Goal: Task Accomplishment & Management: Use online tool/utility

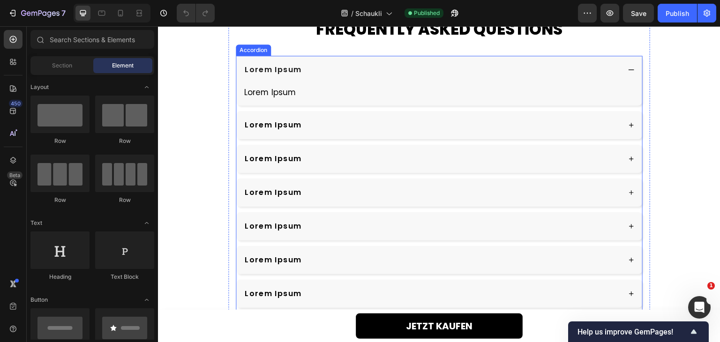
scroll to position [2483, 0]
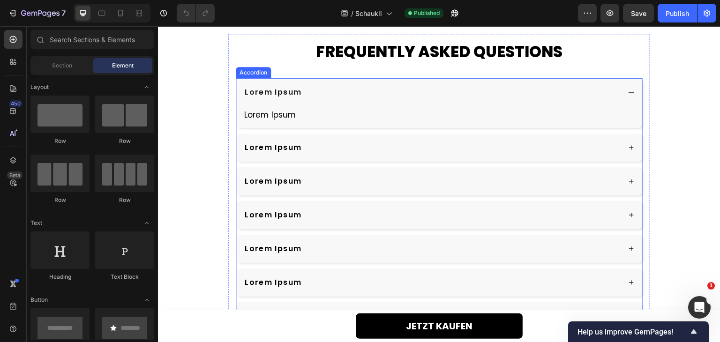
click at [281, 93] on p "Lorem Ipsum" at bounding box center [273, 92] width 57 height 11
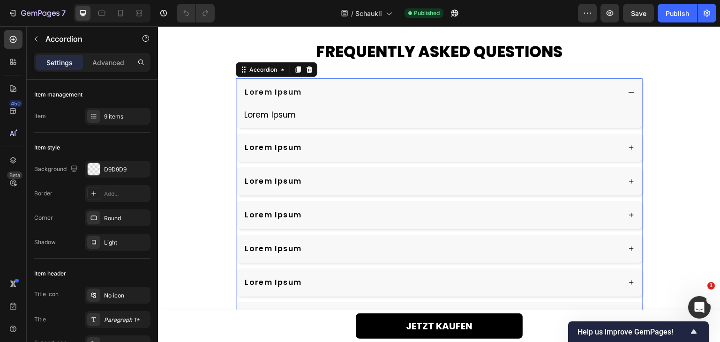
click at [281, 93] on p "Lorem Ipsum" at bounding box center [273, 92] width 57 height 11
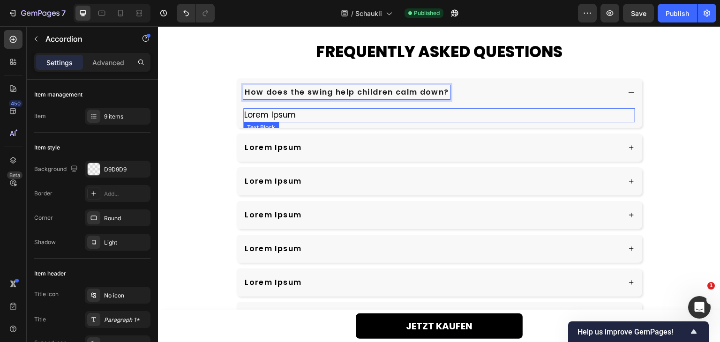
click at [283, 117] on p "Lorem Ipsum" at bounding box center [439, 115] width 390 height 12
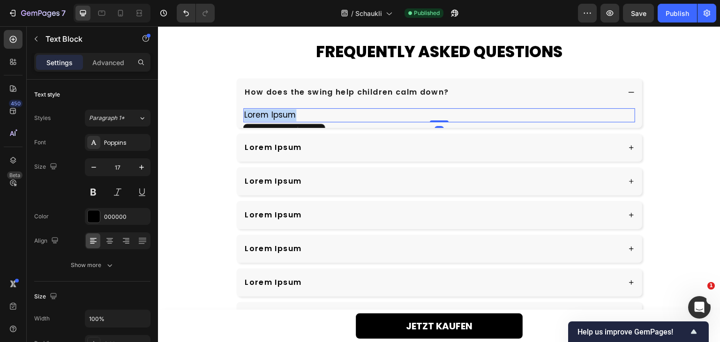
click at [283, 117] on p "Lorem Ipsum" at bounding box center [439, 115] width 390 height 12
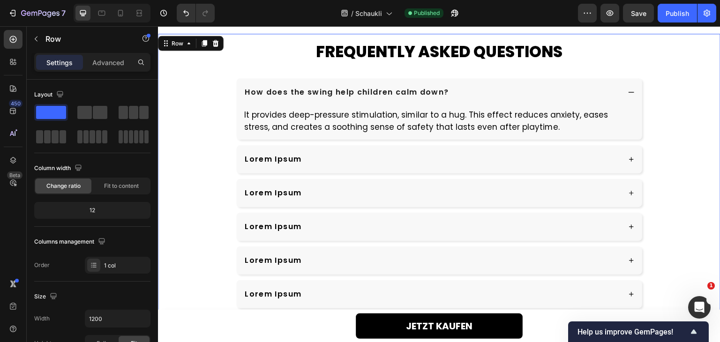
click at [217, 114] on div "FREQUENTLY ASKED QUESTIONS Heading How does the swing help children calm down? …" at bounding box center [439, 225] width 562 height 383
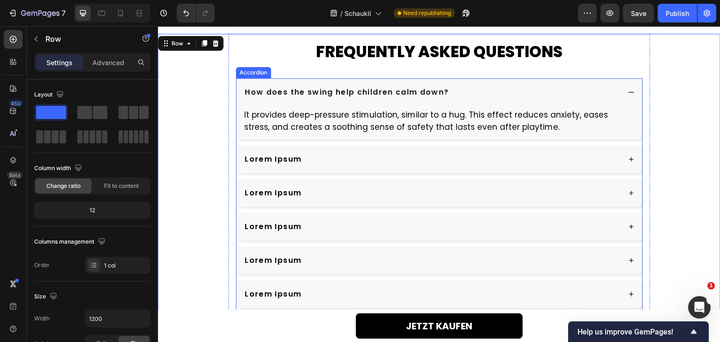
click at [372, 164] on div "Lorem Ipsum" at bounding box center [431, 159] width 377 height 14
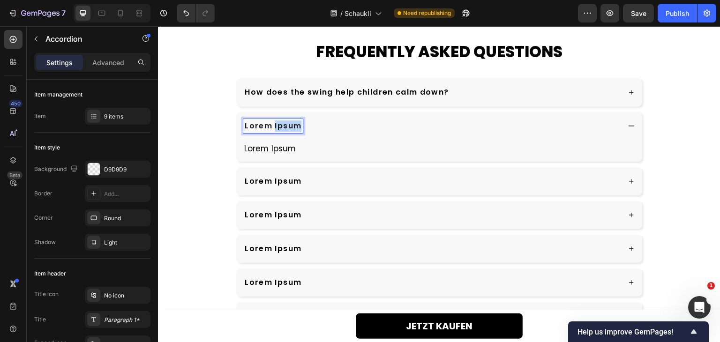
click at [283, 122] on p "Lorem Ipsum" at bounding box center [273, 125] width 57 height 11
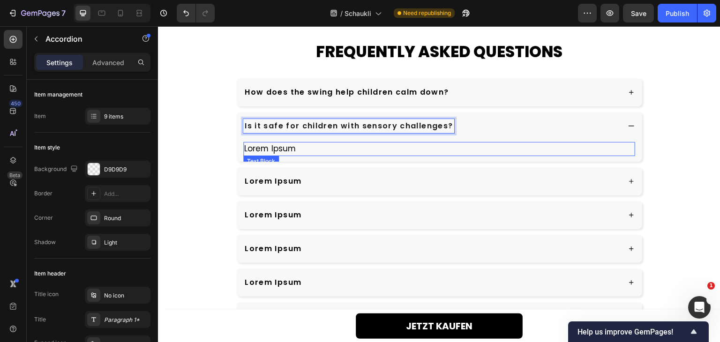
click at [292, 149] on p "Lorem Ipsum" at bounding box center [439, 149] width 390 height 12
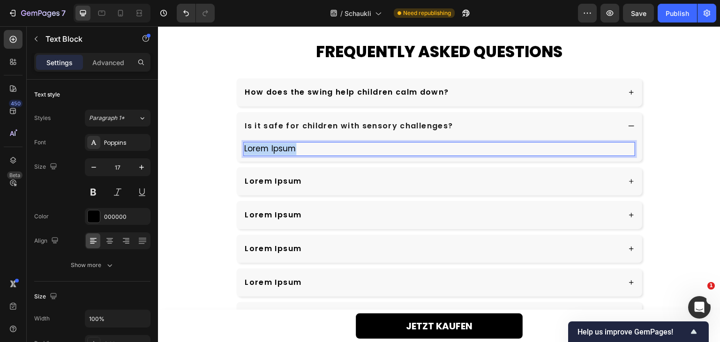
click at [292, 149] on p "Lorem Ipsum" at bounding box center [439, 149] width 390 height 12
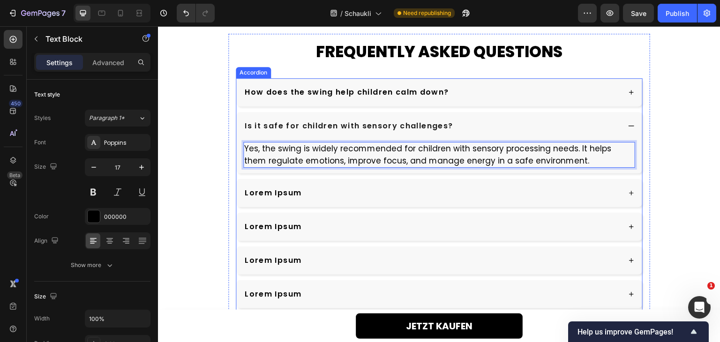
click at [340, 190] on div "Lorem Ipsum" at bounding box center [431, 193] width 377 height 14
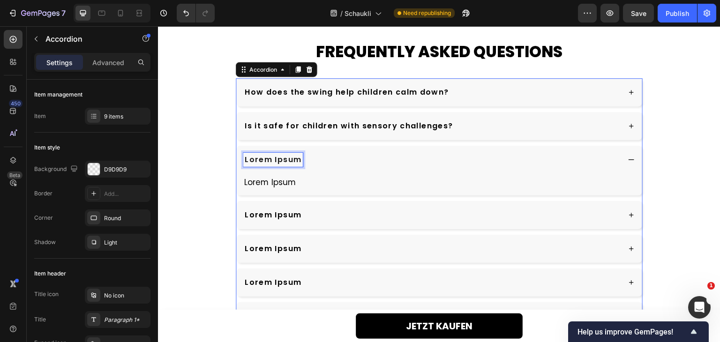
click at [286, 162] on p "Lorem Ipsum" at bounding box center [273, 159] width 57 height 11
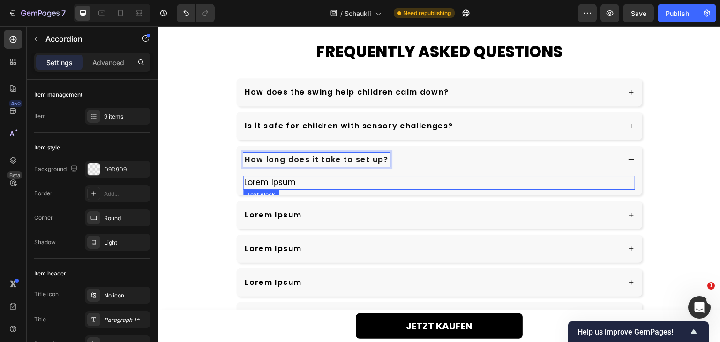
click at [268, 181] on p "Lorem Ipsum" at bounding box center [439, 183] width 390 height 12
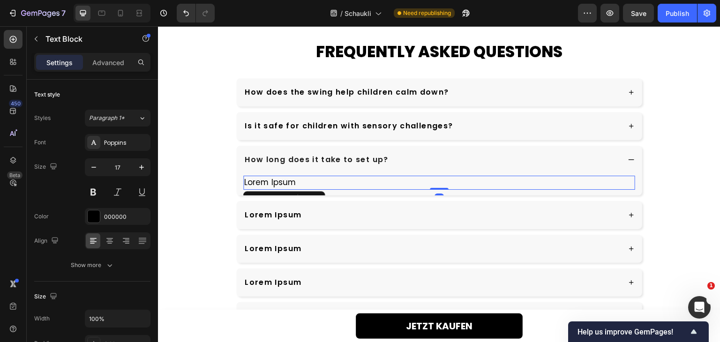
click at [268, 181] on p "Lorem Ipsum" at bounding box center [439, 183] width 390 height 12
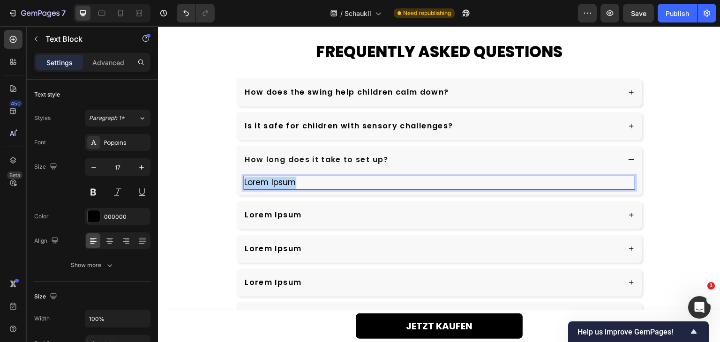
click at [268, 181] on p "Lorem Ipsum" at bounding box center [439, 183] width 390 height 12
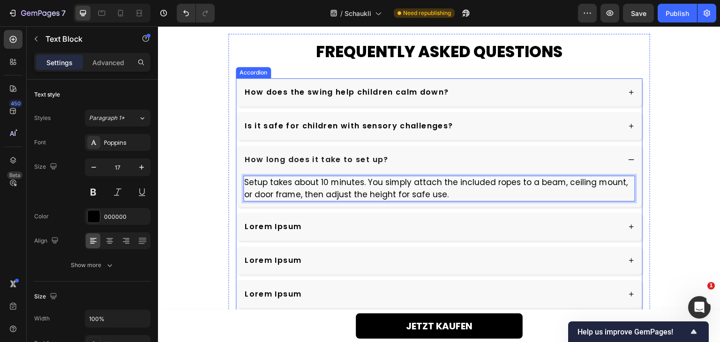
click at [348, 224] on div "Lorem Ipsum" at bounding box center [431, 227] width 377 height 14
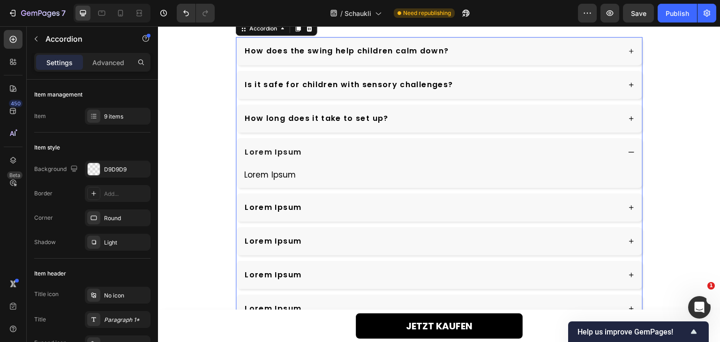
scroll to position [2577, 0]
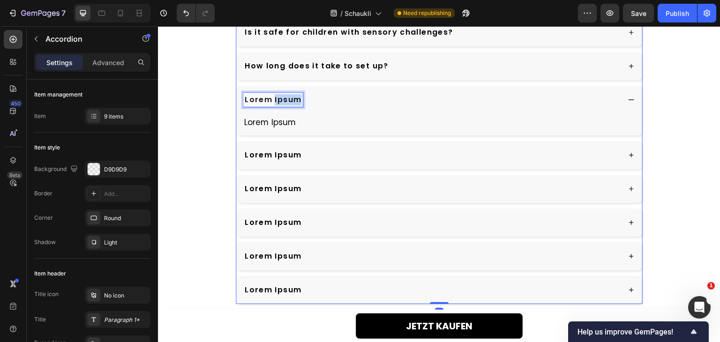
click at [286, 102] on p "Lorem Ipsum" at bounding box center [273, 99] width 57 height 11
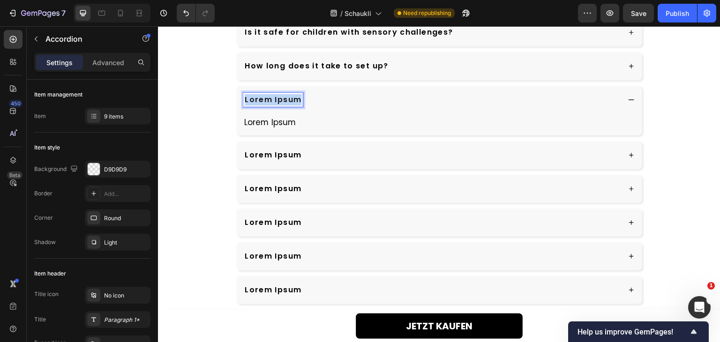
click at [286, 102] on p "Lorem Ipsum" at bounding box center [273, 99] width 57 height 11
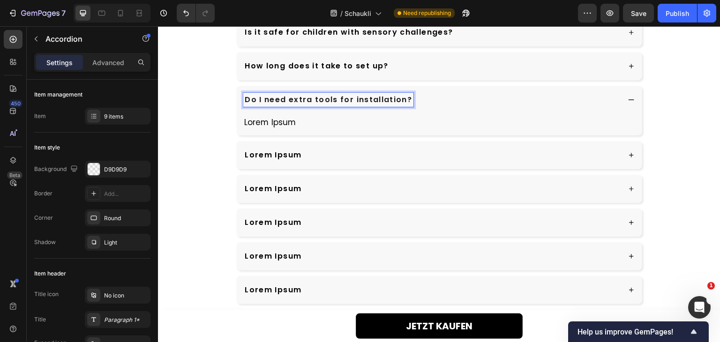
click at [278, 120] on p "Lorem Ipsum" at bounding box center [439, 123] width 390 height 12
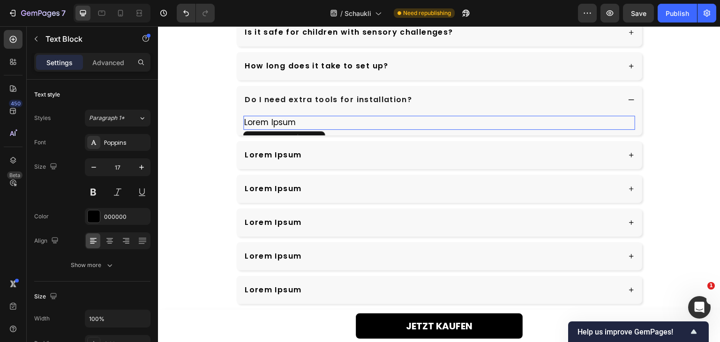
click at [278, 120] on p "Lorem Ipsum" at bounding box center [439, 123] width 390 height 12
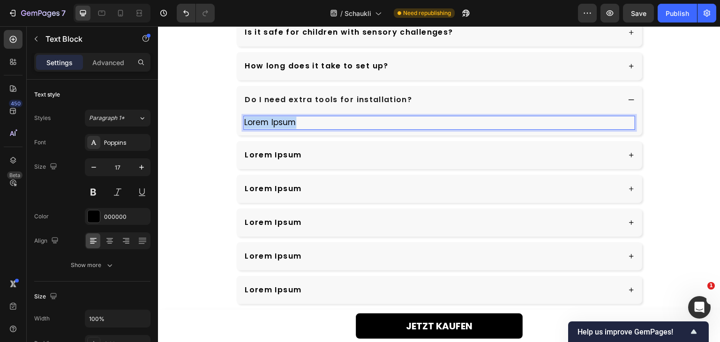
click at [278, 120] on p "Lorem Ipsum" at bounding box center [439, 123] width 390 height 12
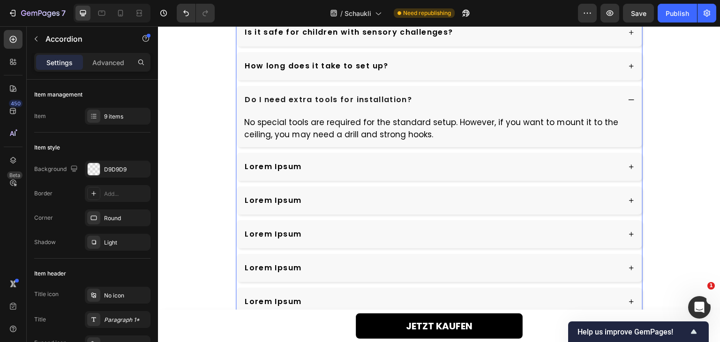
click at [236, 111] on div "How does the swing help children calm down? Is it safe for children with sensor…" at bounding box center [439, 150] width 407 height 331
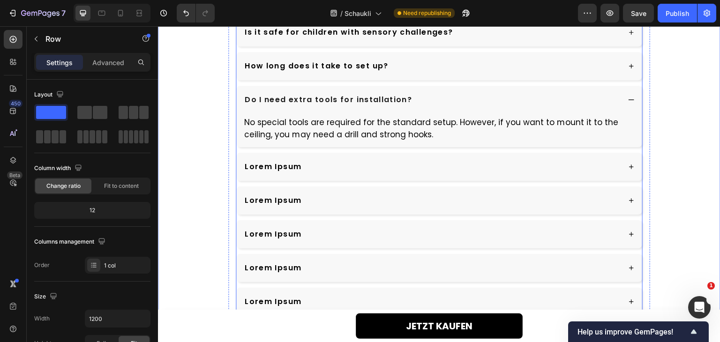
click at [339, 164] on div "Lorem Ipsum" at bounding box center [431, 167] width 377 height 14
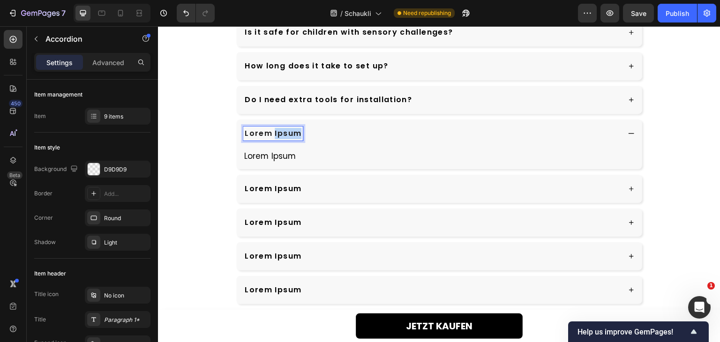
click at [288, 135] on p "Lorem Ipsum" at bounding box center [273, 133] width 57 height 11
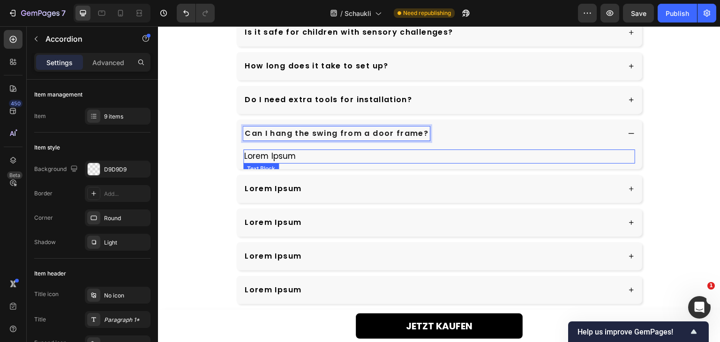
click at [261, 156] on p "Lorem Ipsum" at bounding box center [439, 156] width 390 height 12
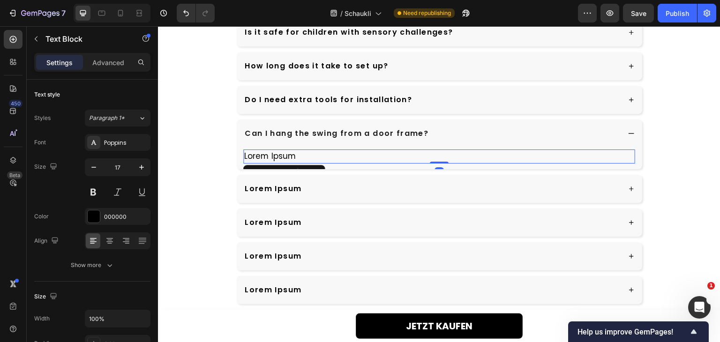
click at [261, 156] on p "Lorem Ipsum" at bounding box center [439, 156] width 390 height 12
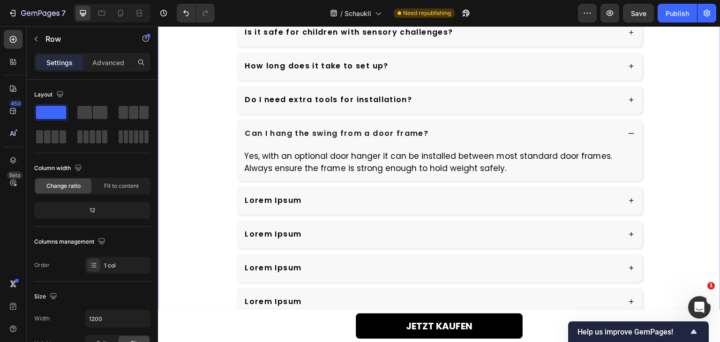
click at [219, 154] on div "FREQUENTLY ASKED QUESTIONS Heading How does the swing help children calm down? …" at bounding box center [439, 131] width 562 height 383
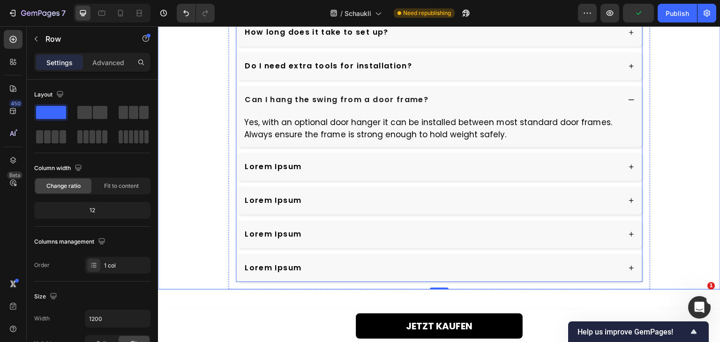
scroll to position [2624, 0]
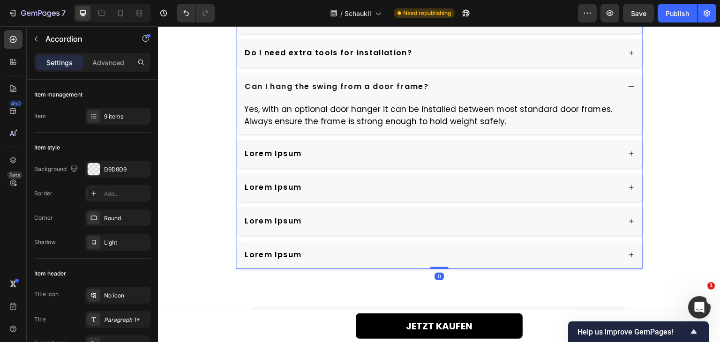
click at [354, 150] on div "Lorem Ipsum" at bounding box center [431, 154] width 377 height 14
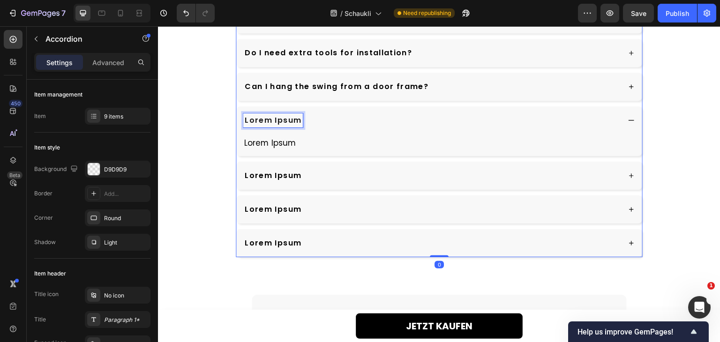
click at [269, 119] on p "Lorem Ipsum" at bounding box center [273, 120] width 57 height 11
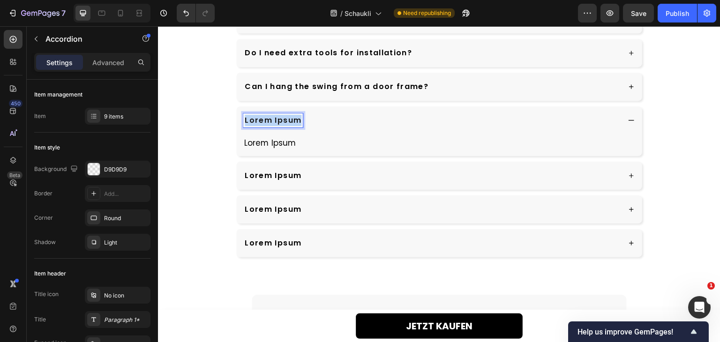
click at [269, 119] on p "Lorem Ipsum" at bounding box center [273, 120] width 57 height 11
click at [268, 134] on div "Lorem Ipsum Text Block" at bounding box center [439, 145] width 406 height 22
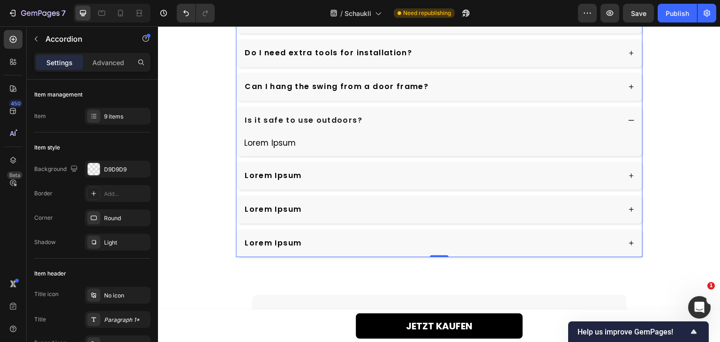
click at [268, 134] on div "Lorem Ipsum Text Block" at bounding box center [439, 145] width 406 height 22
click at [267, 134] on div "Lorem Ipsum Text Block" at bounding box center [439, 145] width 406 height 22
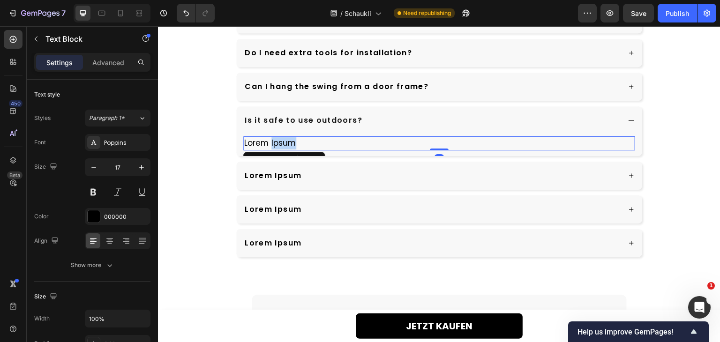
click at [267, 137] on p "Lorem Ipsum" at bounding box center [439, 143] width 390 height 12
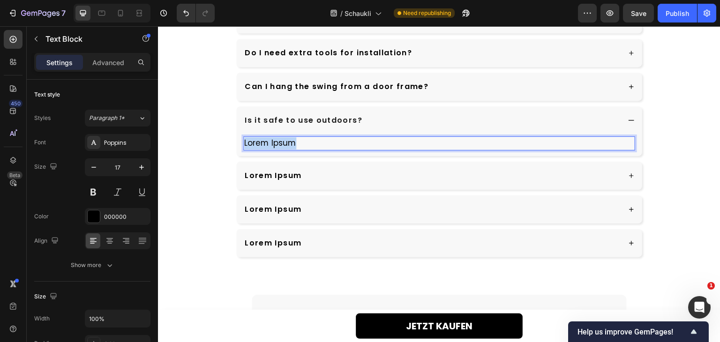
click at [267, 137] on p "Lorem Ipsum" at bounding box center [439, 143] width 390 height 12
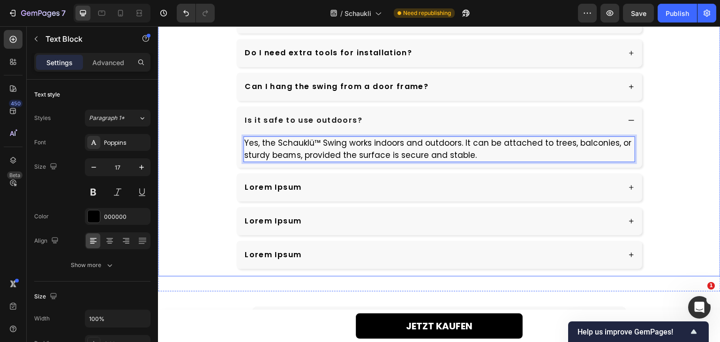
click at [209, 147] on div "FREQUENTLY ASKED QUESTIONS Heading How does the swing help children calm down? …" at bounding box center [439, 84] width 562 height 383
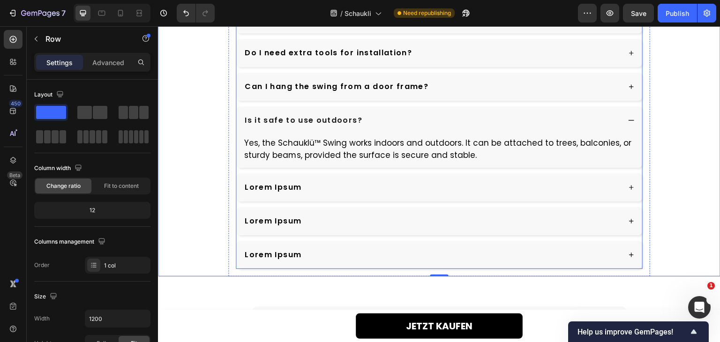
click at [381, 187] on div "Lorem Ipsum" at bounding box center [431, 187] width 377 height 14
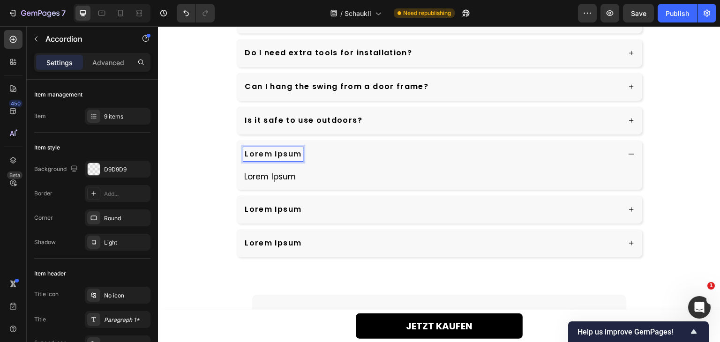
click at [280, 155] on p "Lorem Ipsum" at bounding box center [273, 154] width 57 height 11
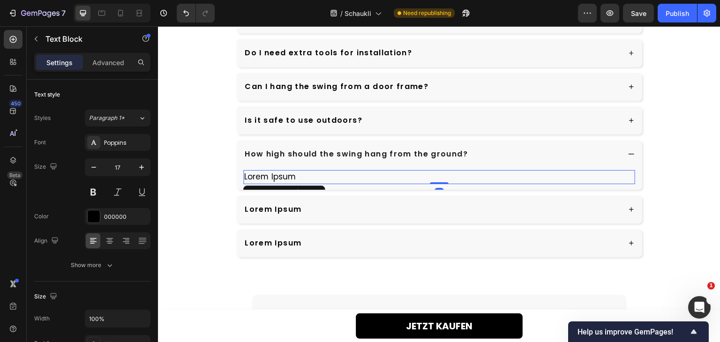
click at [282, 176] on p "Lorem Ipsum" at bounding box center [439, 177] width 390 height 12
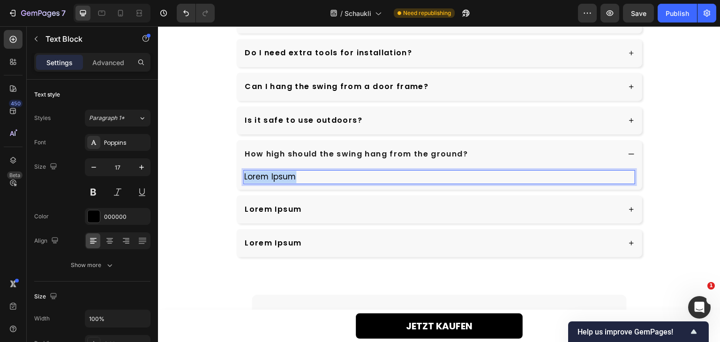
click at [282, 176] on p "Lorem Ipsum" at bounding box center [439, 177] width 390 height 12
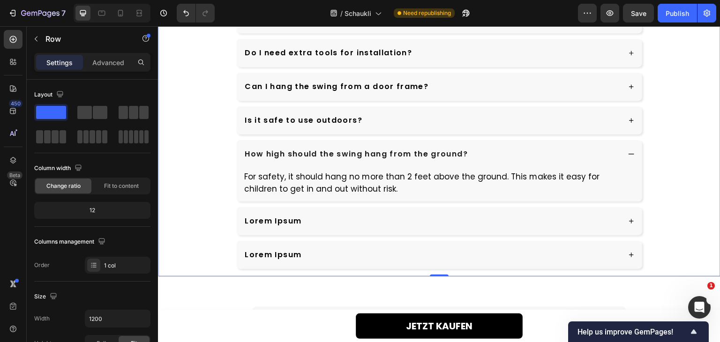
click at [219, 174] on div "FREQUENTLY ASKED QUESTIONS Heading How does the swing help children calm down? …" at bounding box center [439, 84] width 562 height 383
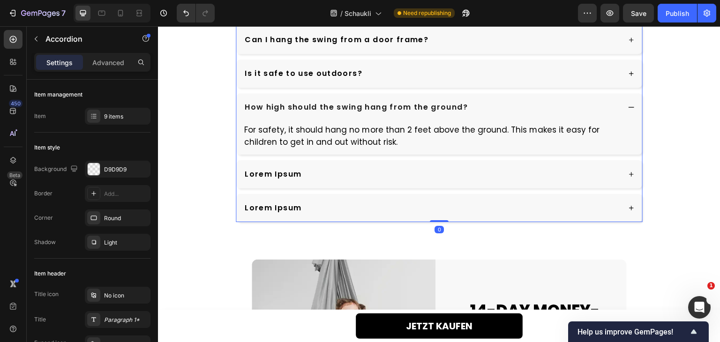
click at [364, 175] on div "Lorem Ipsum" at bounding box center [431, 174] width 377 height 14
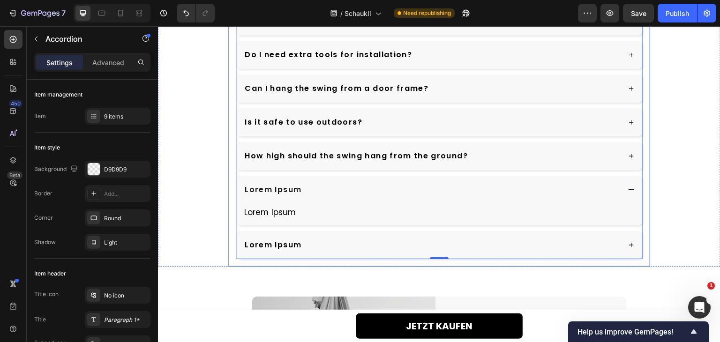
scroll to position [2624, 0]
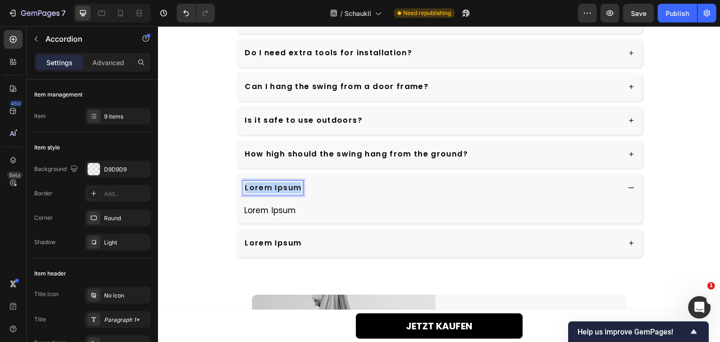
click at [278, 189] on p "Lorem Ipsum" at bounding box center [273, 187] width 57 height 11
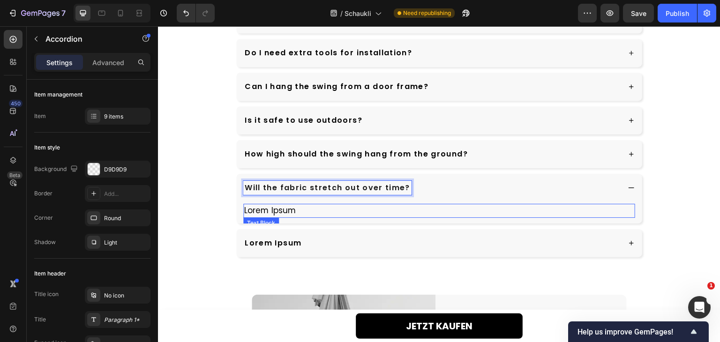
click at [276, 213] on p "Lorem Ipsum" at bounding box center [439, 211] width 390 height 12
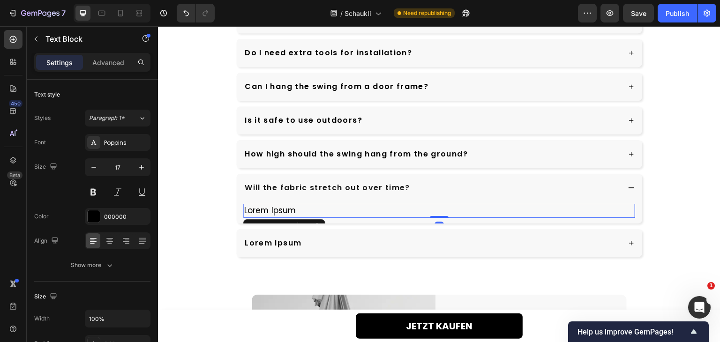
click at [276, 213] on p "Lorem Ipsum" at bounding box center [439, 211] width 390 height 12
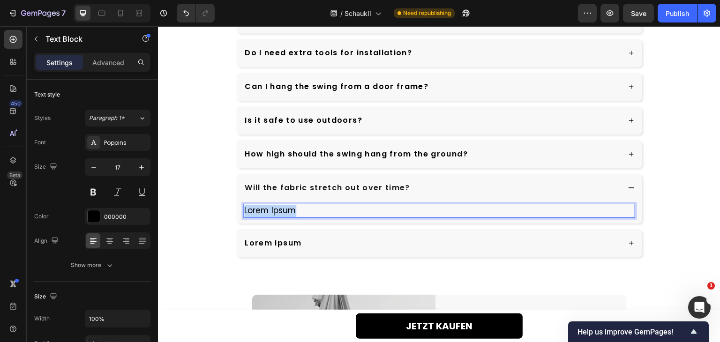
click at [276, 213] on p "Lorem Ipsum" at bounding box center [439, 211] width 390 height 12
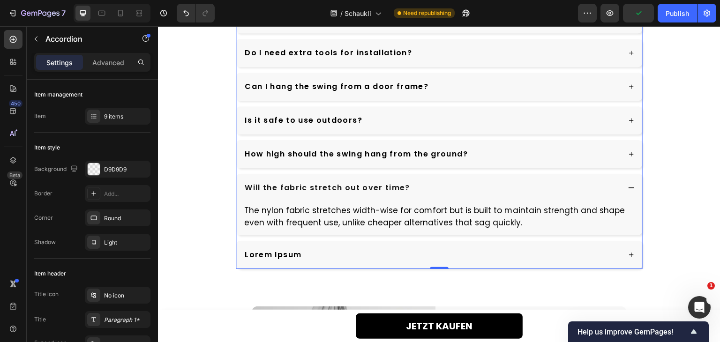
click at [345, 252] on div "Lorem Ipsum" at bounding box center [431, 255] width 377 height 14
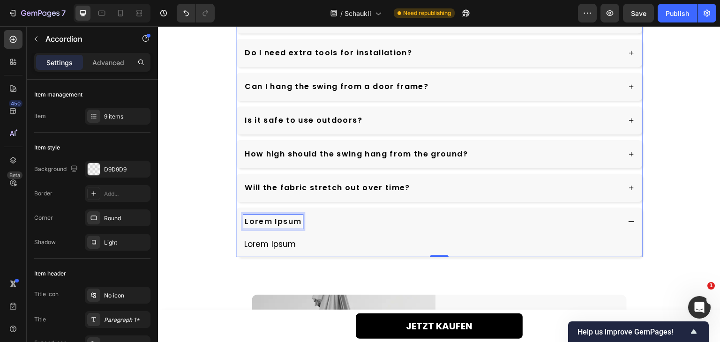
click at [277, 216] on p "Lorem Ipsum" at bounding box center [273, 221] width 57 height 11
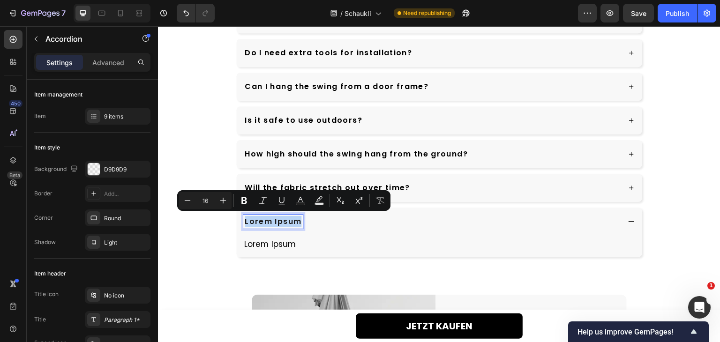
click at [277, 216] on p "Lorem Ipsum" at bounding box center [273, 221] width 57 height 11
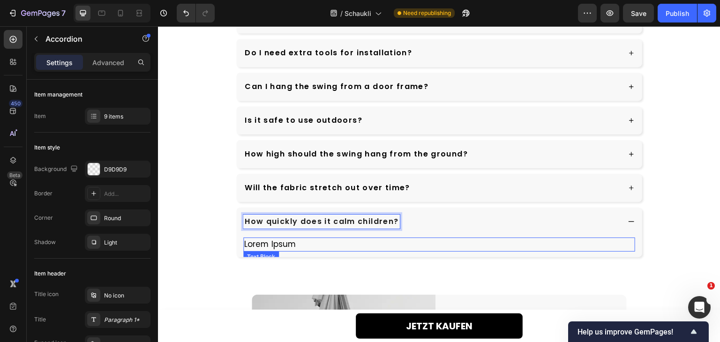
click at [275, 243] on p "Lorem Ipsum" at bounding box center [439, 245] width 390 height 12
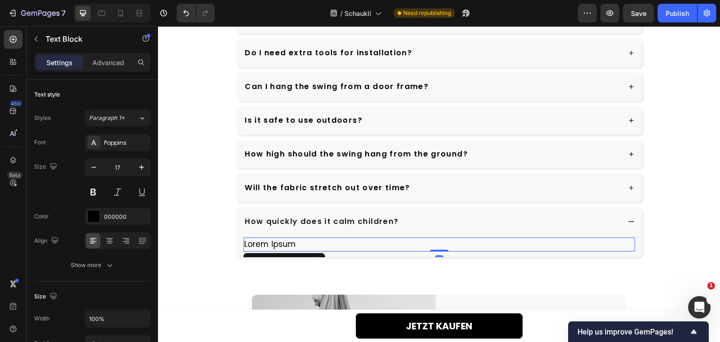
click at [275, 243] on p "Lorem Ipsum" at bounding box center [439, 245] width 390 height 12
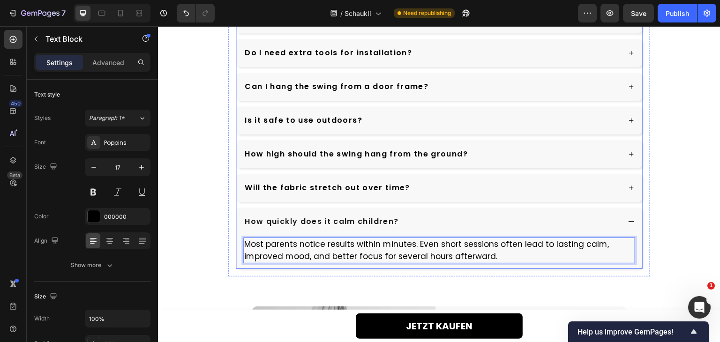
click at [231, 231] on div "FREQUENTLY ASKED QUESTIONS Heading How does the swing help children calm down? …" at bounding box center [439, 84] width 422 height 383
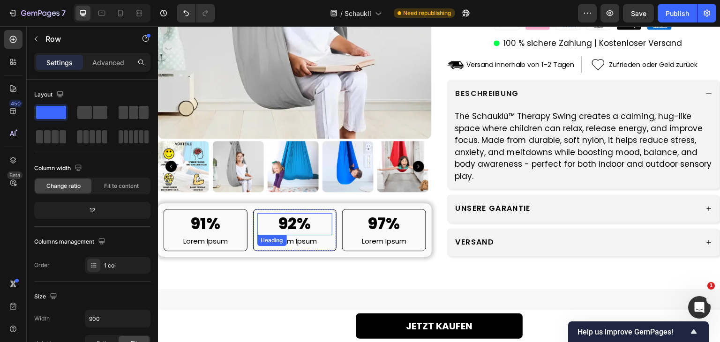
scroll to position [360, 0]
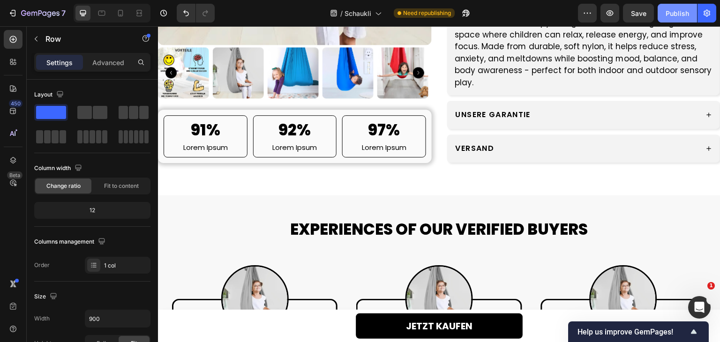
click at [677, 14] on div "Publish" at bounding box center [676, 13] width 23 height 10
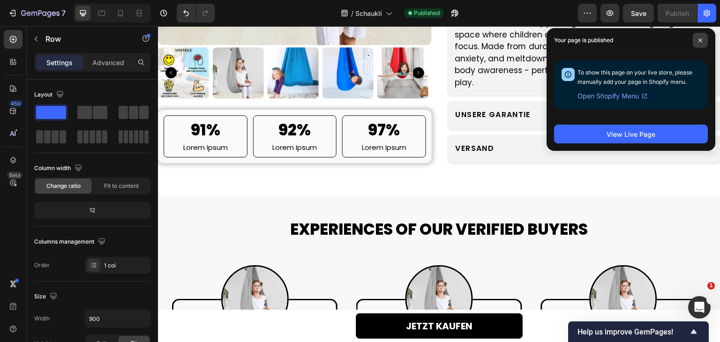
click at [701, 37] on span at bounding box center [700, 40] width 15 height 15
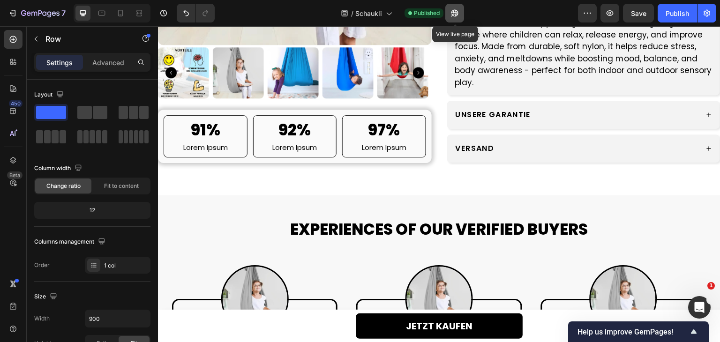
click at [463, 8] on button "button" at bounding box center [454, 13] width 19 height 19
click at [212, 145] on p "Lorem Ipsum" at bounding box center [206, 147] width 74 height 10
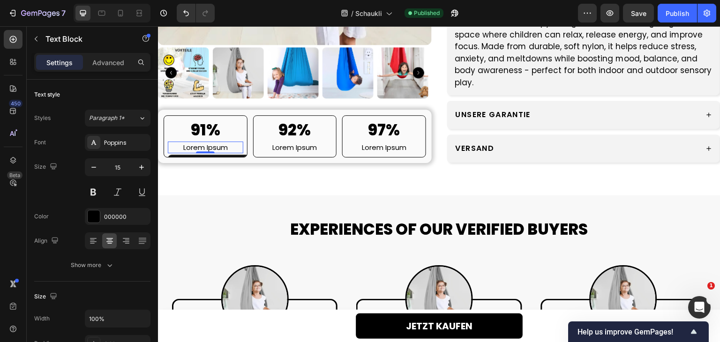
click at [212, 145] on p "Lorem Ipsum" at bounding box center [206, 147] width 74 height 10
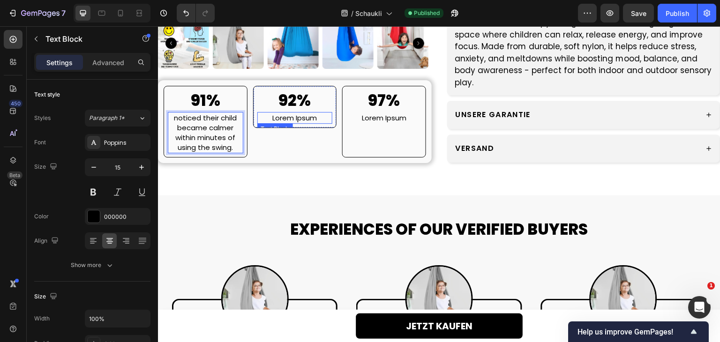
click at [291, 116] on p "Lorem Ipsum" at bounding box center [295, 117] width 74 height 10
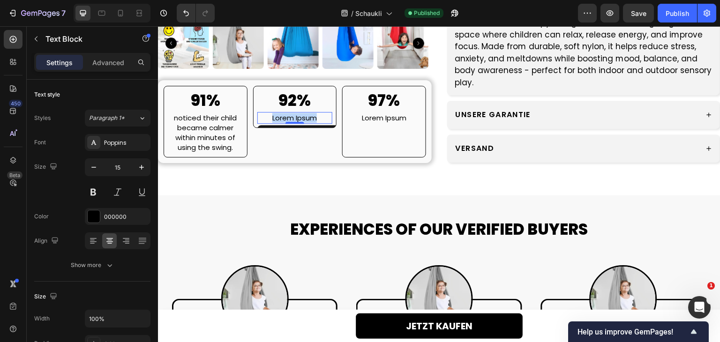
click at [291, 116] on p "Lorem Ipsum" at bounding box center [295, 117] width 74 height 10
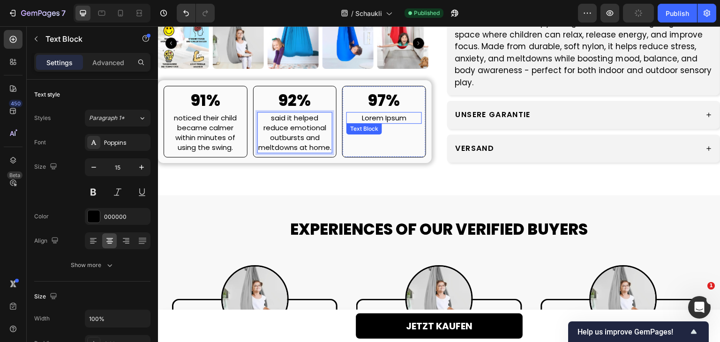
click at [381, 117] on p "Lorem Ipsum" at bounding box center [384, 117] width 74 height 10
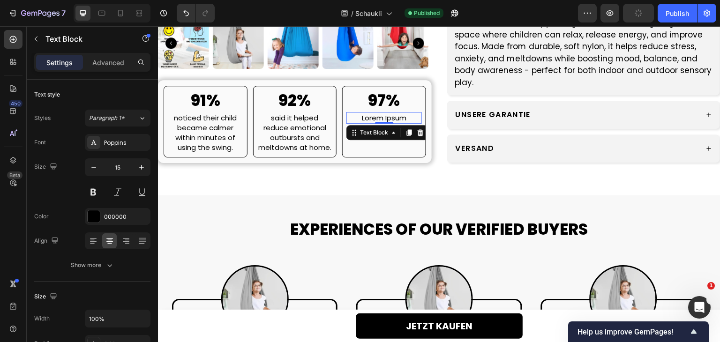
click at [381, 117] on p "Lorem Ipsum" at bounding box center [384, 117] width 74 height 10
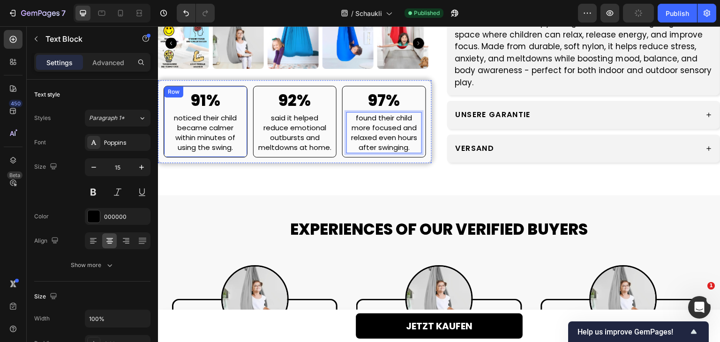
click at [202, 88] on div "91% Heading noticed their child became calmer within minutes of using the swing…" at bounding box center [206, 122] width 84 height 72
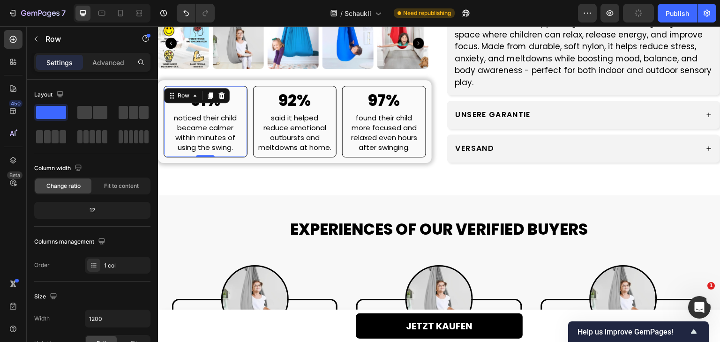
click at [202, 94] on div "Row" at bounding box center [197, 95] width 66 height 15
click at [208, 112] on div "noticed their child became calmer within minutes of using the swing." at bounding box center [205, 132] width 75 height 41
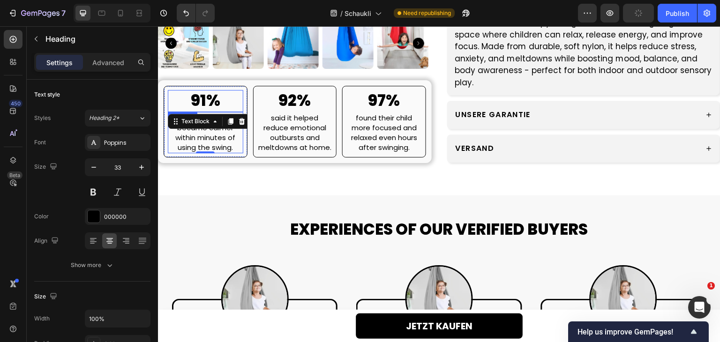
click at [206, 105] on h2 "91%" at bounding box center [205, 101] width 75 height 22
click at [204, 103] on h2 "91%" at bounding box center [205, 101] width 75 height 22
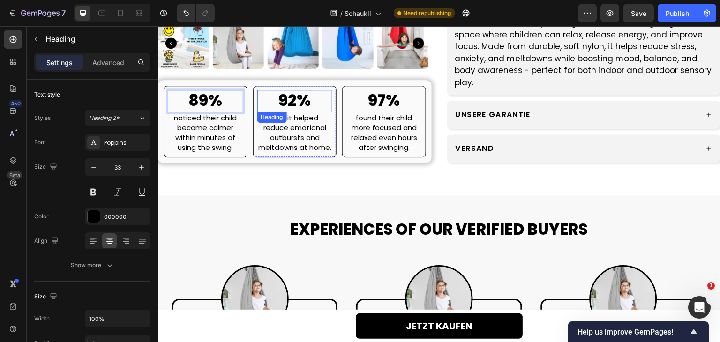
click at [296, 104] on h2 "92%" at bounding box center [294, 101] width 75 height 22
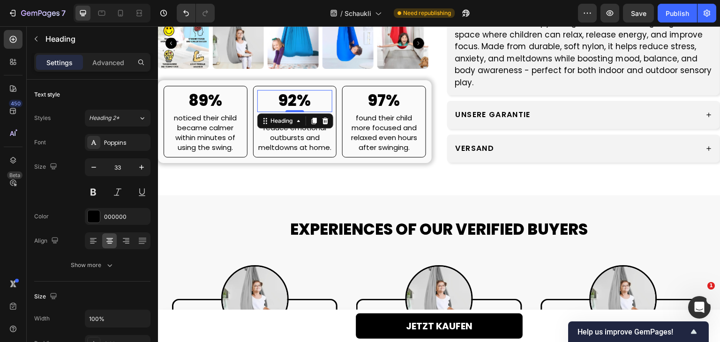
click at [296, 104] on h2 "92%" at bounding box center [294, 101] width 75 height 22
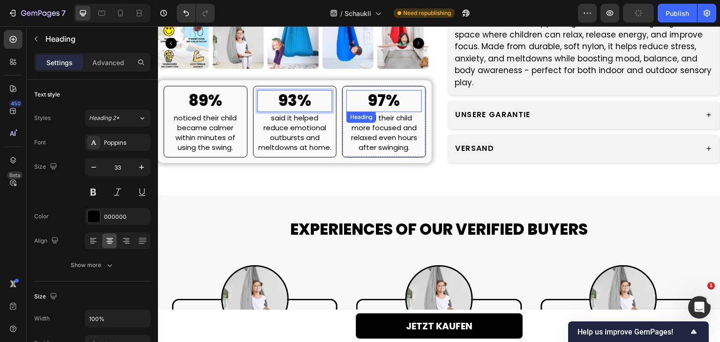
click at [382, 98] on h2 "97%" at bounding box center [383, 101] width 75 height 22
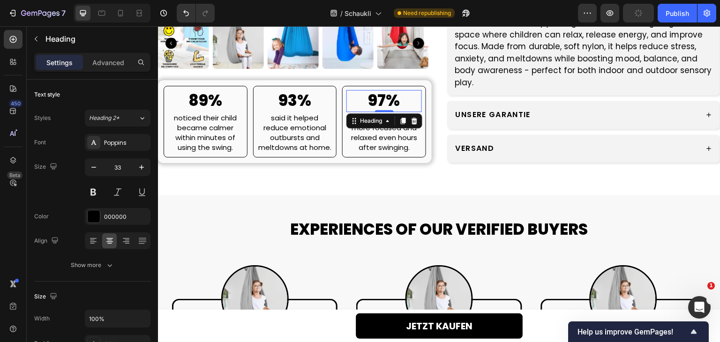
click at [382, 98] on h2 "97%" at bounding box center [383, 101] width 75 height 22
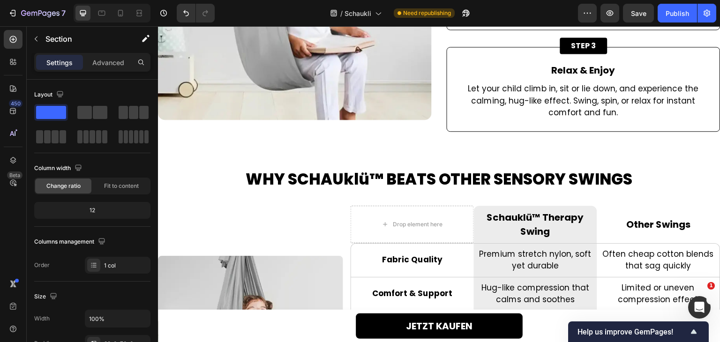
scroll to position [1935, 0]
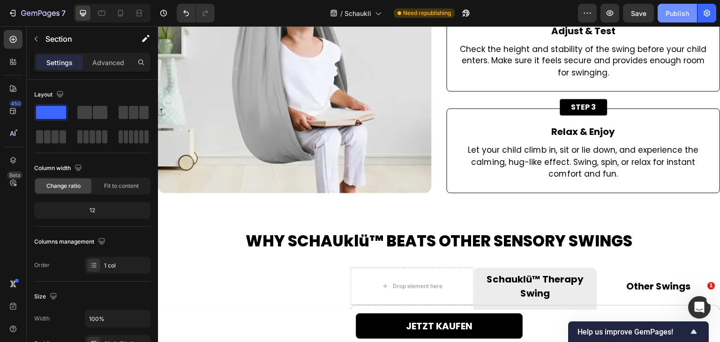
click at [688, 18] on button "Publish" at bounding box center [676, 13] width 39 height 19
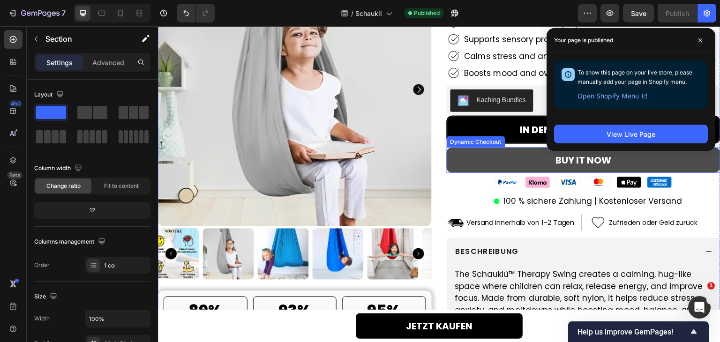
scroll to position [0, 0]
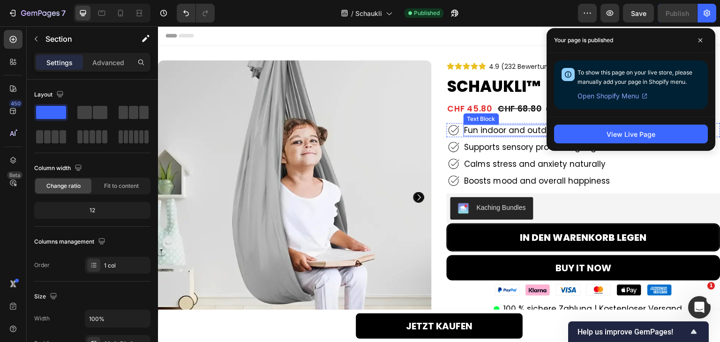
click at [522, 127] on p "Fun indoor and outdoor play" at bounding box center [521, 130] width 115 height 9
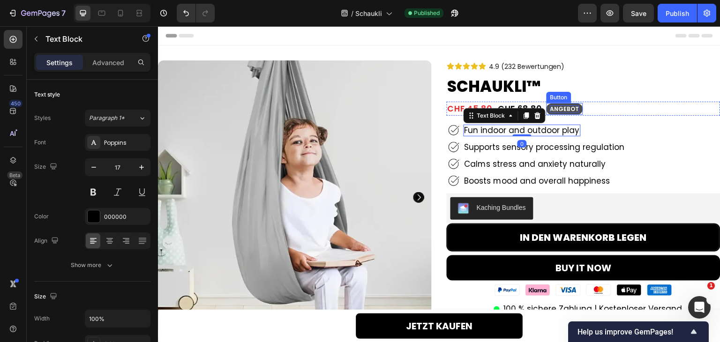
click at [560, 107] on p "ANGEBOT" at bounding box center [564, 108] width 29 height 7
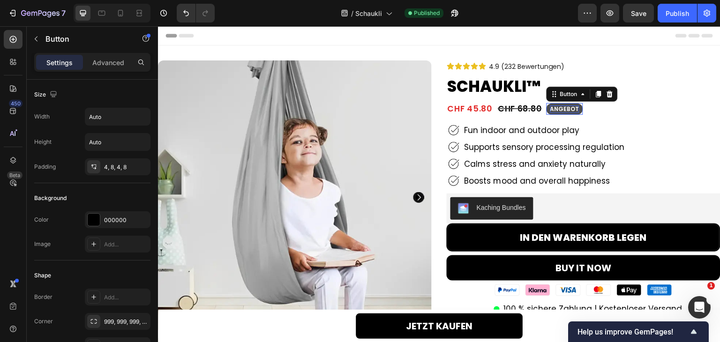
click at [560, 107] on p "ANGEBOT" at bounding box center [564, 108] width 29 height 7
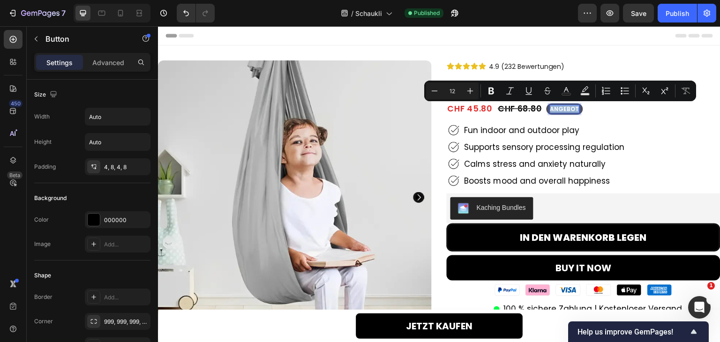
copy p "ANGEBOT"
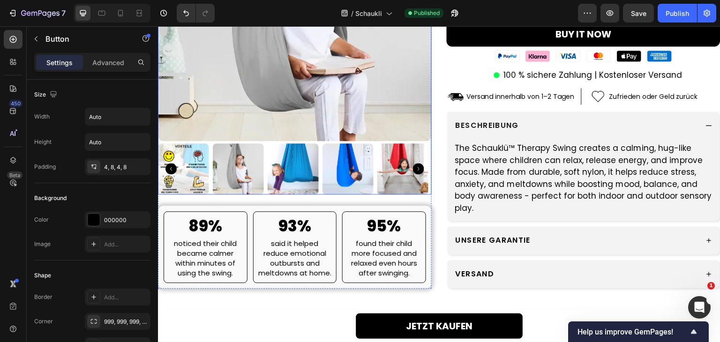
scroll to position [281, 0]
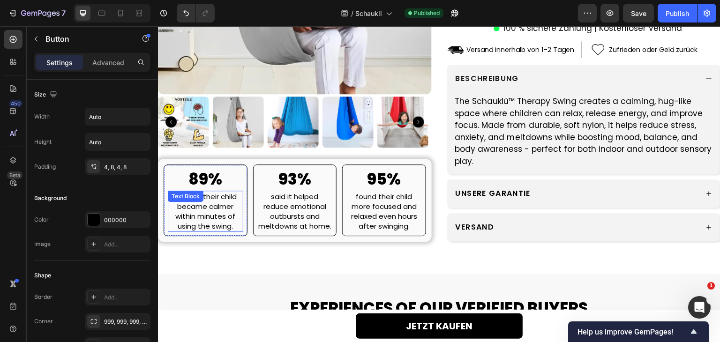
click at [218, 208] on p "noticed their child became calmer within minutes of using the swing." at bounding box center [206, 210] width 74 height 39
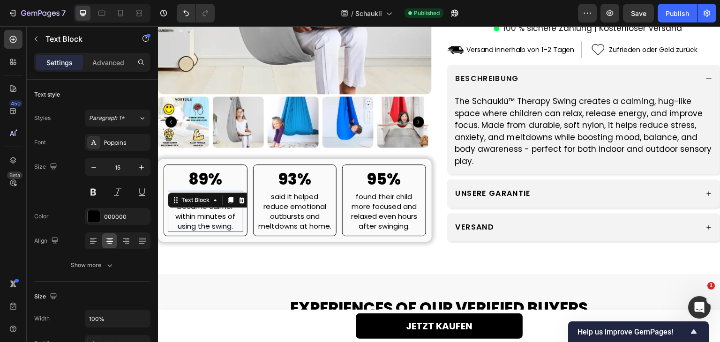
click at [218, 208] on p "noticed their child became calmer within minutes of using the swing." at bounding box center [206, 210] width 74 height 39
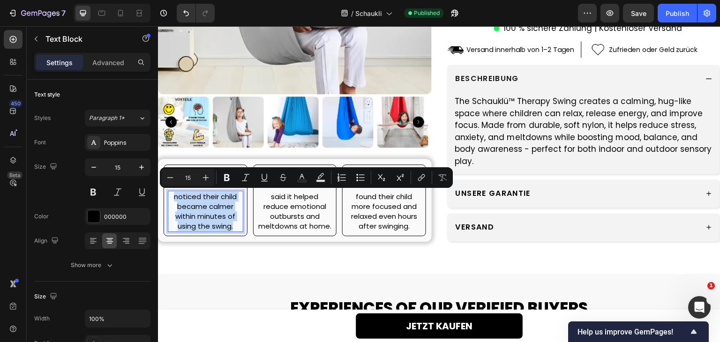
copy p "noticed their child became calmer within minutes of using the swing."
click at [122, 15] on icon at bounding box center [120, 13] width 5 height 7
type input "17"
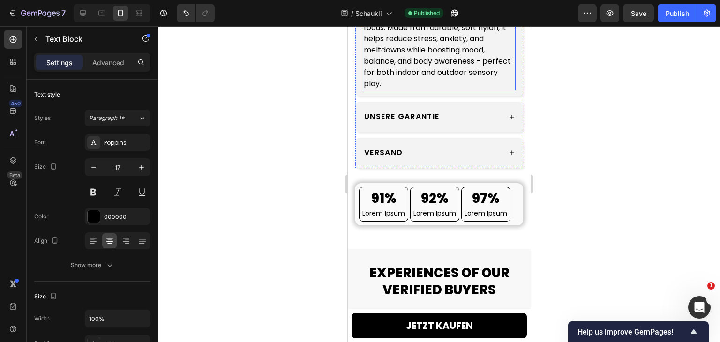
scroll to position [717, 0]
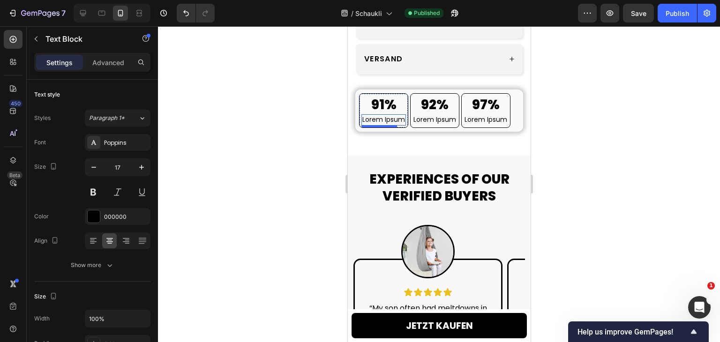
click at [384, 115] on p "Lorem Ipsum" at bounding box center [383, 119] width 43 height 9
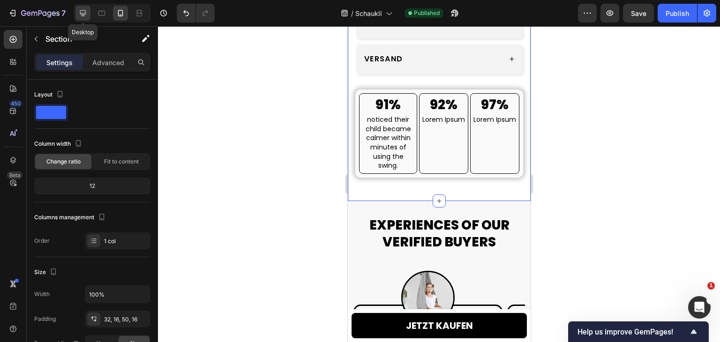
click at [88, 13] on div at bounding box center [82, 13] width 15 height 15
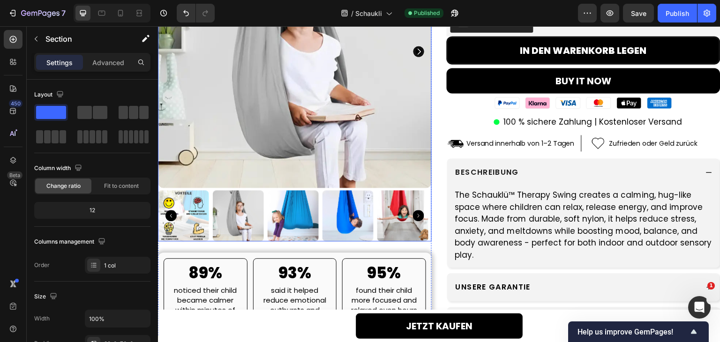
scroll to position [281, 0]
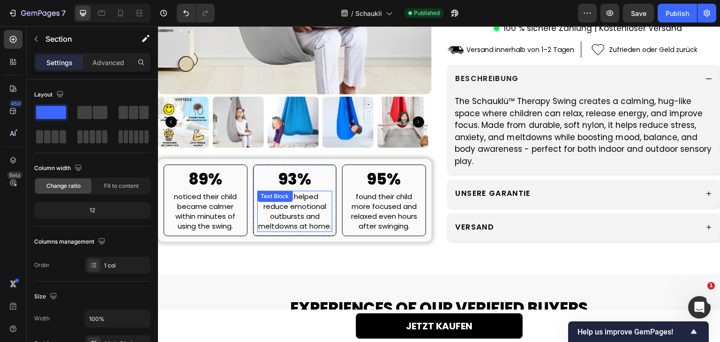
click at [299, 221] on p "said it helped reduce emotional outbursts and meltdowns at home." at bounding box center [295, 210] width 74 height 39
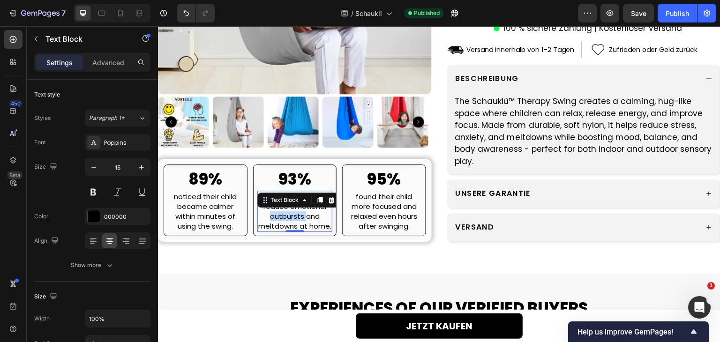
click at [299, 221] on p "said it helped reduce emotional outbursts and meltdowns at home." at bounding box center [295, 210] width 74 height 39
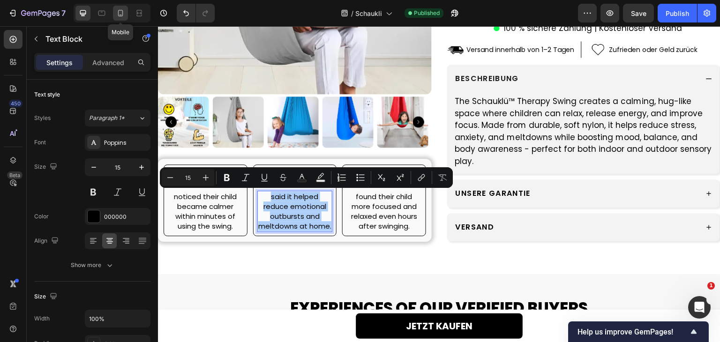
click at [116, 17] on icon at bounding box center [120, 12] width 9 height 9
type input "17"
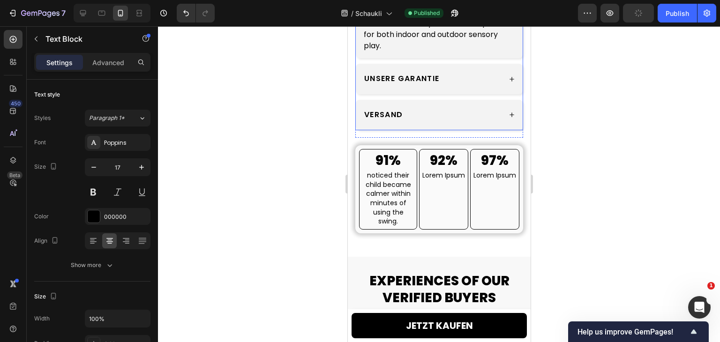
scroll to position [717, 0]
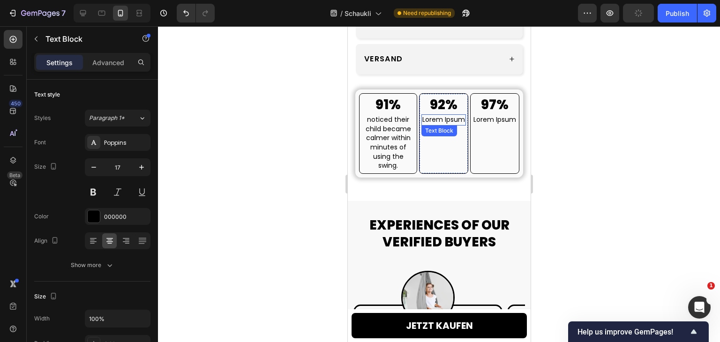
click at [438, 115] on p "Lorem Ipsum" at bounding box center [443, 119] width 43 height 9
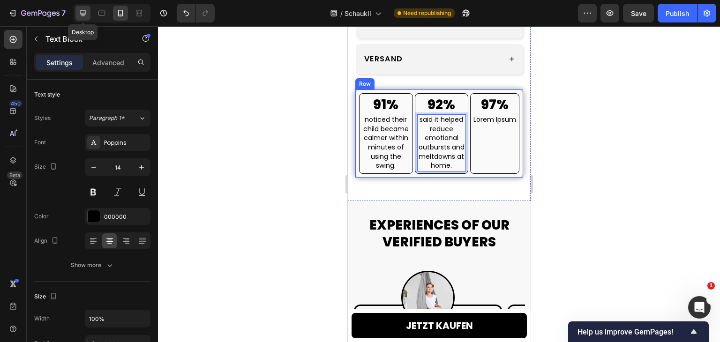
click at [87, 14] on icon at bounding box center [82, 12] width 9 height 9
type input "17"
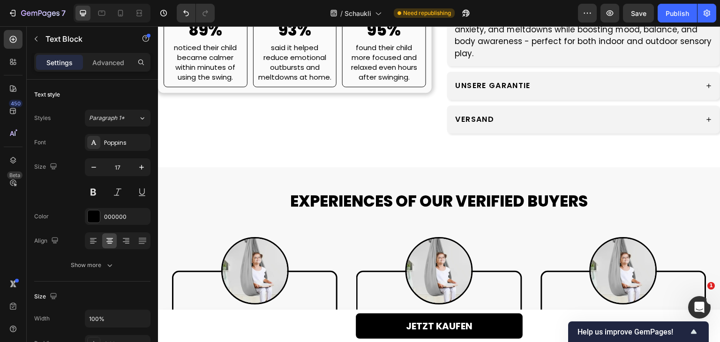
scroll to position [342, 0]
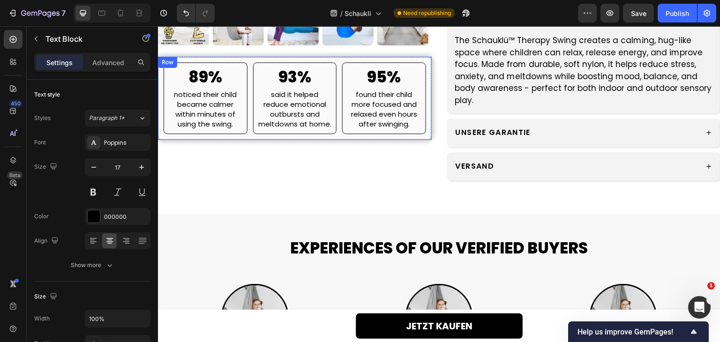
click at [392, 89] on h2 "95%" at bounding box center [383, 78] width 75 height 22
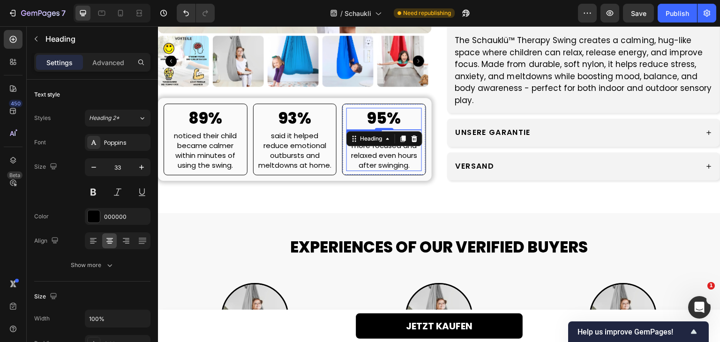
click at [386, 149] on p "found their child more focused and relaxed even hours after swinging." at bounding box center [384, 149] width 74 height 39
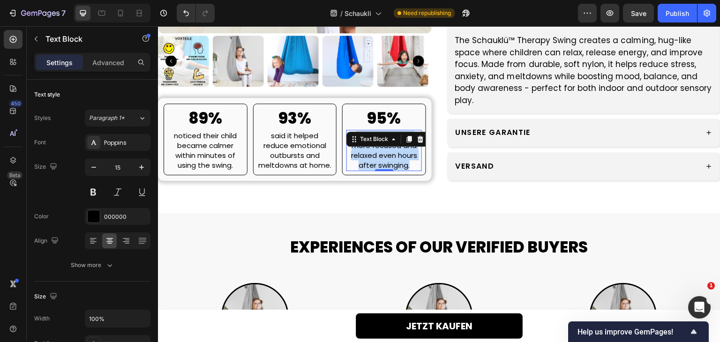
click at [386, 149] on p "found their child more focused and relaxed even hours after swinging." at bounding box center [384, 149] width 74 height 39
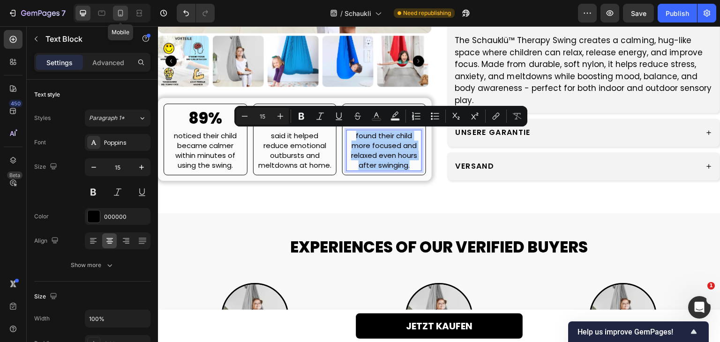
click at [124, 12] on icon at bounding box center [120, 12] width 9 height 9
type input "17"
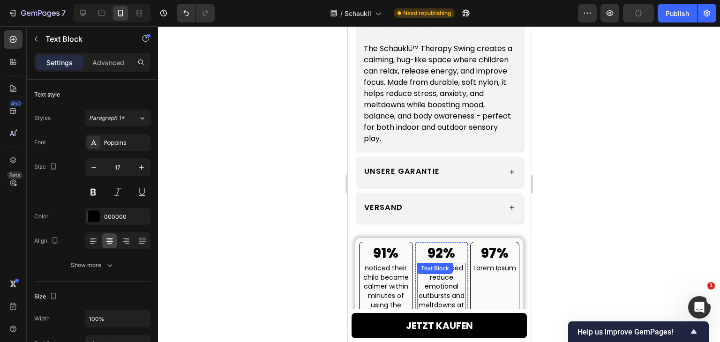
scroll to position [637, 0]
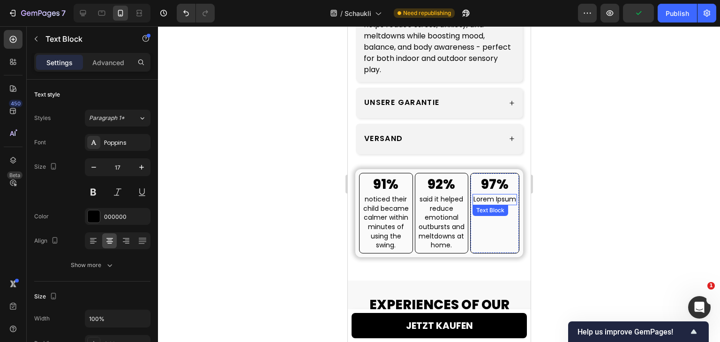
click at [489, 195] on p "Lorem Ipsum" at bounding box center [494, 199] width 43 height 9
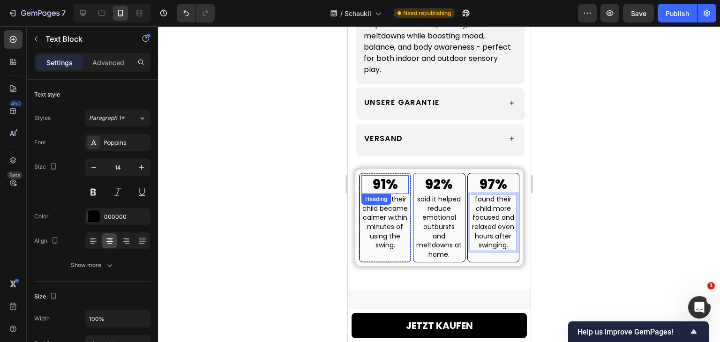
click at [367, 175] on h2 "91%" at bounding box center [384, 184] width 47 height 19
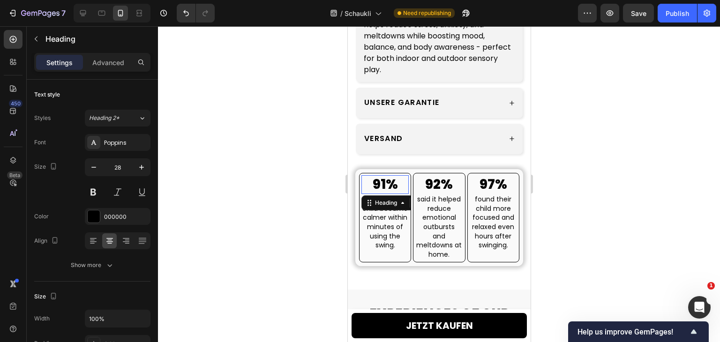
click at [367, 175] on h2 "91%" at bounding box center [384, 184] width 47 height 19
click at [430, 178] on h2 "92%" at bounding box center [438, 184] width 47 height 19
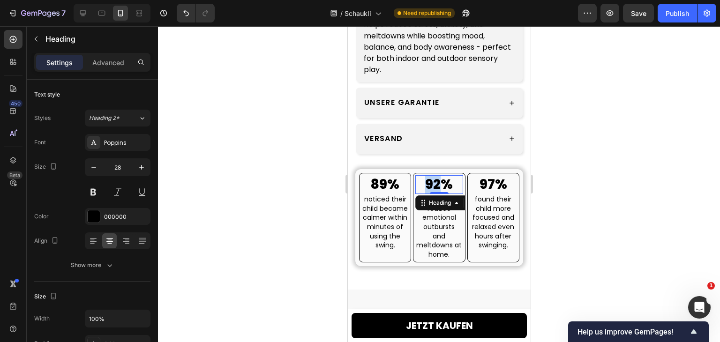
click at [430, 178] on h2 "92%" at bounding box center [438, 184] width 47 height 19
click at [482, 179] on h2 "97%" at bounding box center [492, 184] width 47 height 19
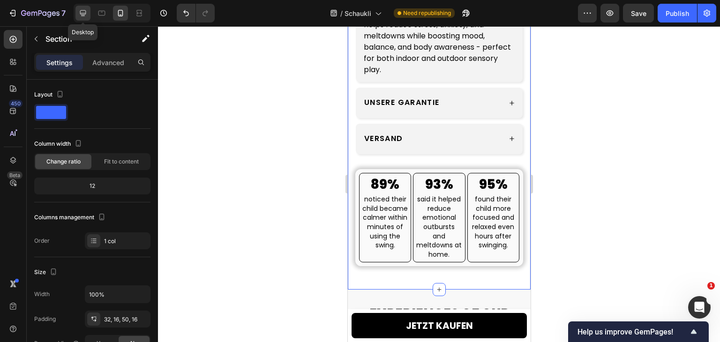
click at [85, 10] on icon at bounding box center [82, 12] width 9 height 9
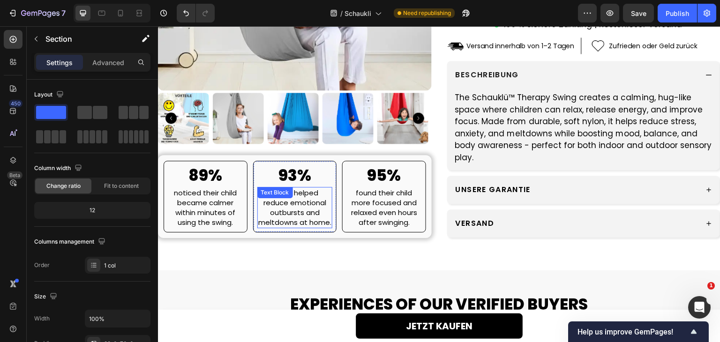
scroll to position [328, 0]
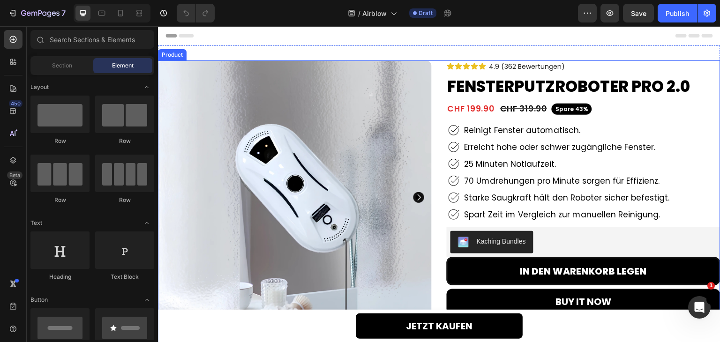
click at [432, 85] on div "Product Images 91% Heading waren von der Saugkraft beeindruckt. Text Block Row …" at bounding box center [439, 322] width 562 height 525
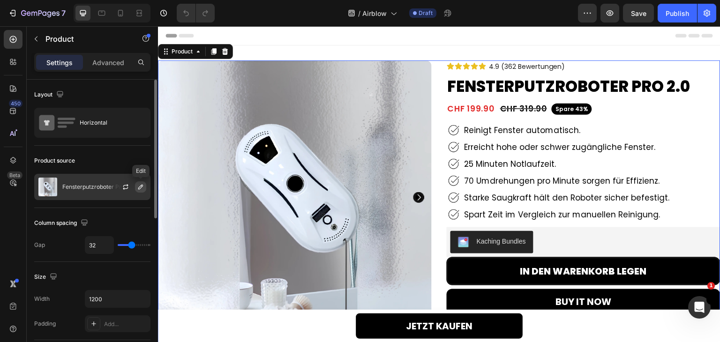
click at [136, 186] on button "button" at bounding box center [140, 186] width 11 height 11
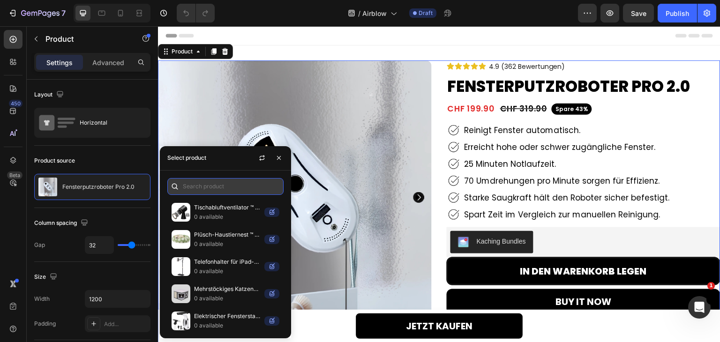
click at [229, 181] on input "text" at bounding box center [225, 186] width 116 height 17
paste input "Airblow™ | Professionelles Styling zu Hause"
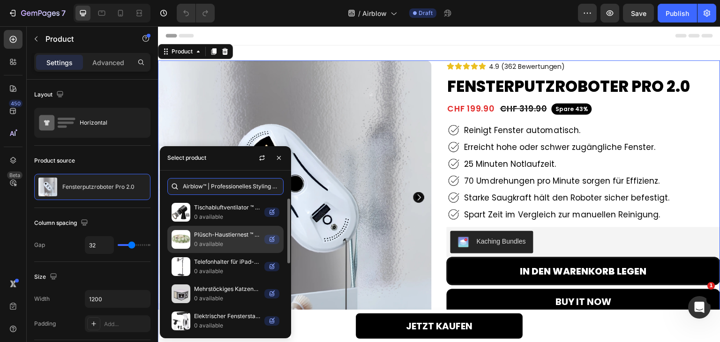
scroll to position [0, 19]
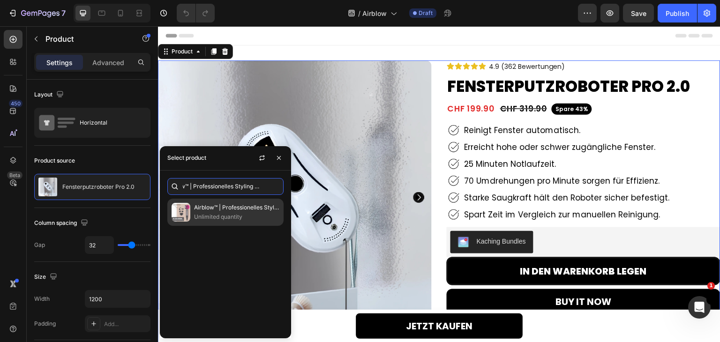
type input "Airblow™ | Professionelles Styling zu Hause"
click at [212, 212] on p "Unlimited quantity" at bounding box center [236, 216] width 85 height 9
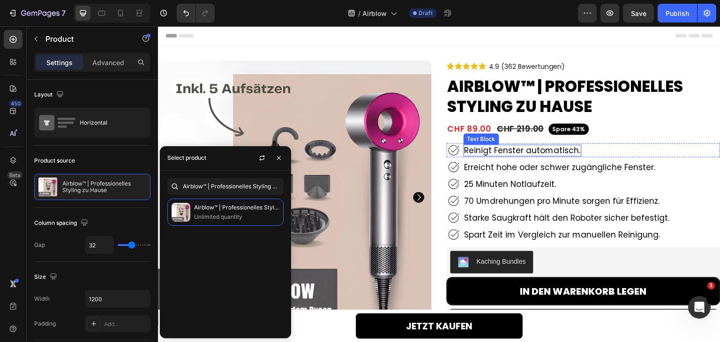
click at [507, 149] on p "Reinigt Fenster automatisch." at bounding box center [522, 150] width 116 height 9
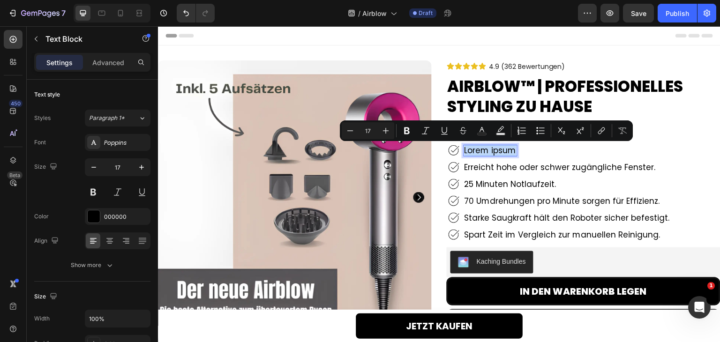
copy p "Lorem ipsum"
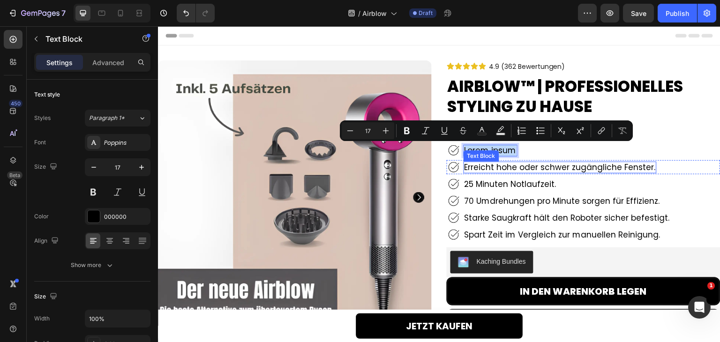
click at [524, 164] on p "Erreicht hohe oder schwer zugängliche Fenster." at bounding box center [559, 167] width 191 height 9
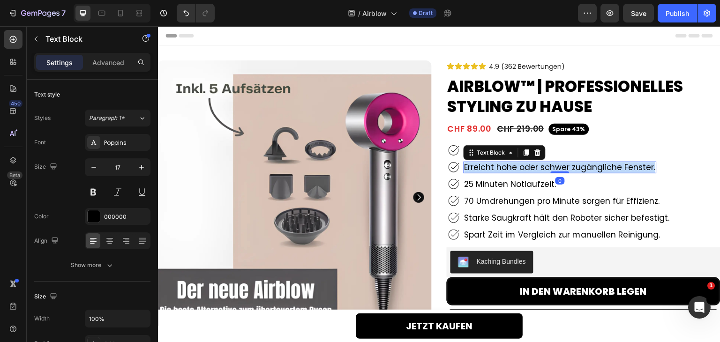
click at [524, 164] on p "Erreicht hohe oder schwer zugängliche Fenster." at bounding box center [559, 167] width 191 height 9
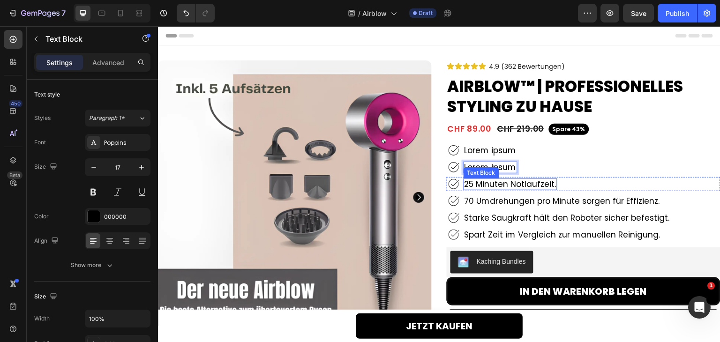
click at [521, 181] on p "25 Minuten Notlaufzeit." at bounding box center [510, 183] width 92 height 9
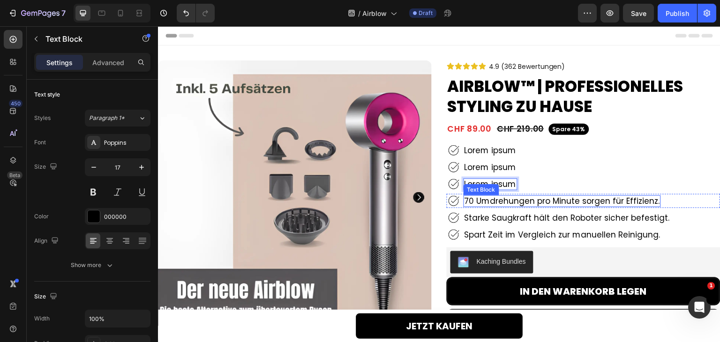
click at [519, 207] on div "70 Umdrehungen pro Minute sorgen für Effizienz." at bounding box center [561, 200] width 197 height 11
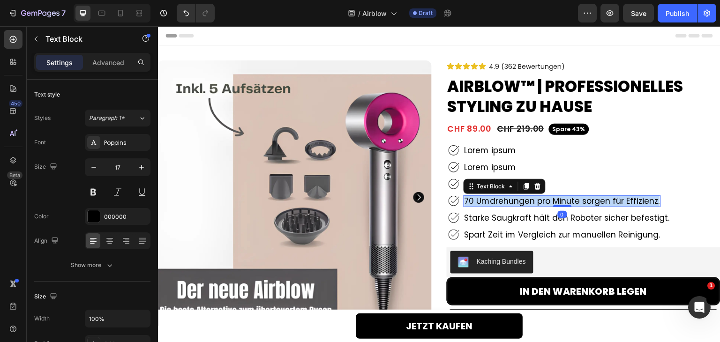
click at [519, 207] on div "70 Umdrehungen pro Minute sorgen für Effizienz." at bounding box center [561, 200] width 197 height 11
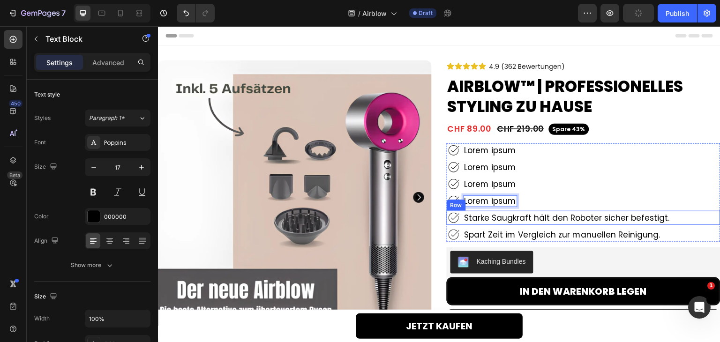
click at [519, 214] on p "Starke Saugkraft hält den Roboter sicher befestigt." at bounding box center [566, 217] width 205 height 9
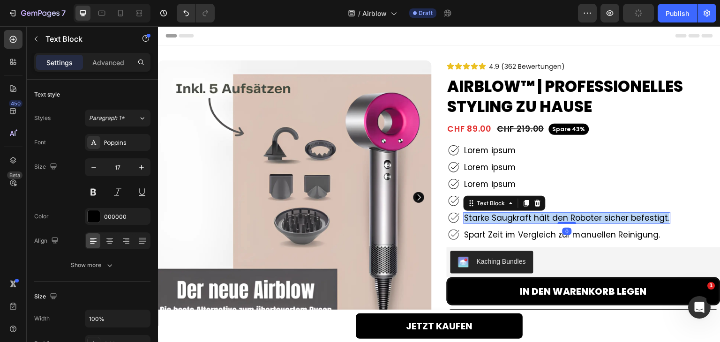
click at [519, 214] on p "Starke Saugkraft hält den Roboter sicher befestigt." at bounding box center [566, 217] width 205 height 9
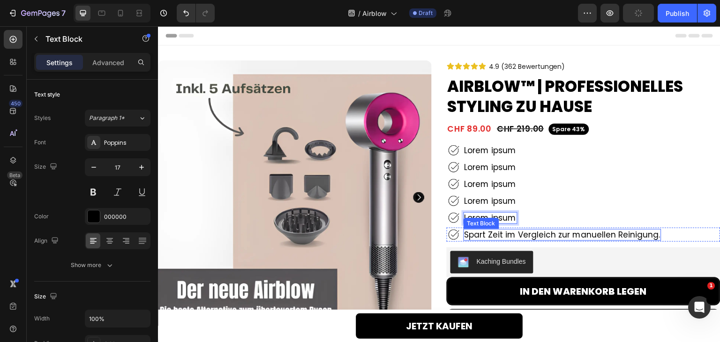
click at [515, 234] on p "Spart Zeit im Vergleich zur manuellen Reinigung." at bounding box center [562, 234] width 196 height 9
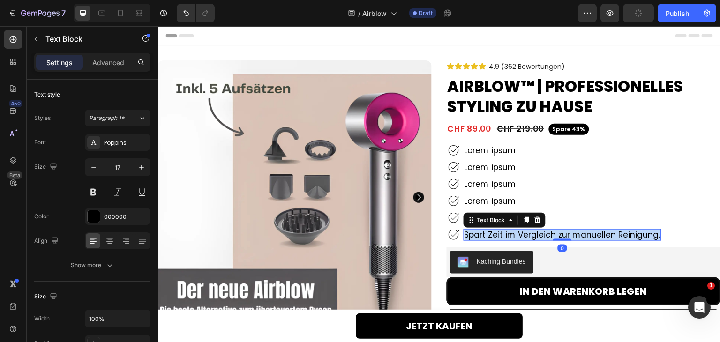
click at [515, 234] on p "Spart Zeit im Vergleich zur manuellen Reinigung." at bounding box center [562, 234] width 196 height 9
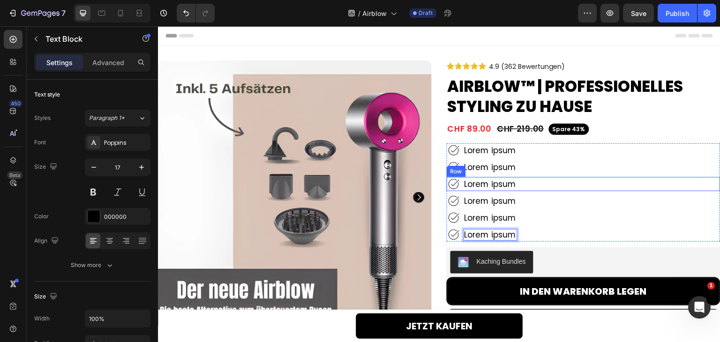
click at [649, 173] on div "Image Lorem ipsum Text Block Row" at bounding box center [584, 167] width 274 height 14
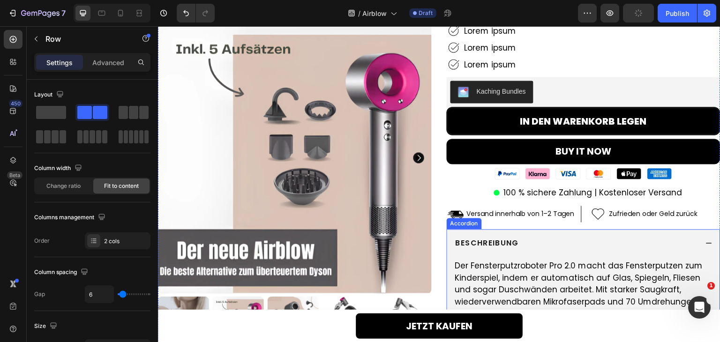
scroll to position [328, 0]
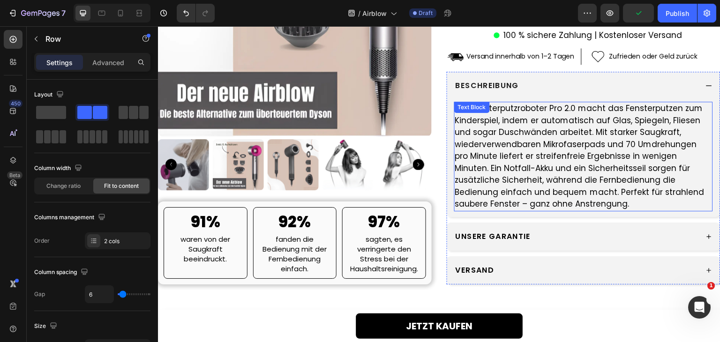
click at [543, 142] on p "Der Fensterputzroboter Pro 2.0 macht das Fensterputzen zum Kinderspiel, indem e…" at bounding box center [583, 157] width 257 height 108
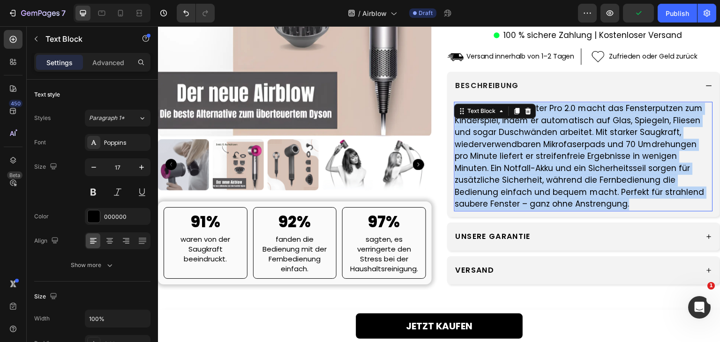
click at [543, 142] on p "Der Fensterputzroboter Pro 2.0 macht das Fensterputzen zum Kinderspiel, indem e…" at bounding box center [583, 157] width 257 height 108
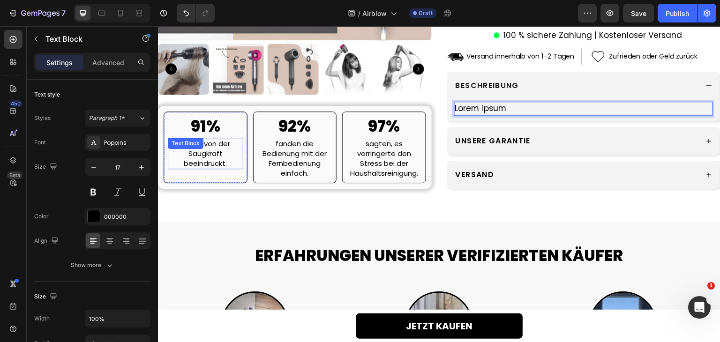
click at [191, 152] on div "waren von der Saugkraft beeindruckt. Text Block" at bounding box center [205, 153] width 75 height 31
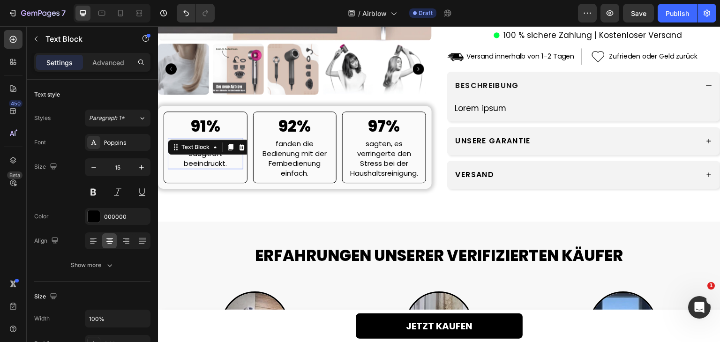
click at [191, 152] on div "Text Block" at bounding box center [195, 147] width 51 height 11
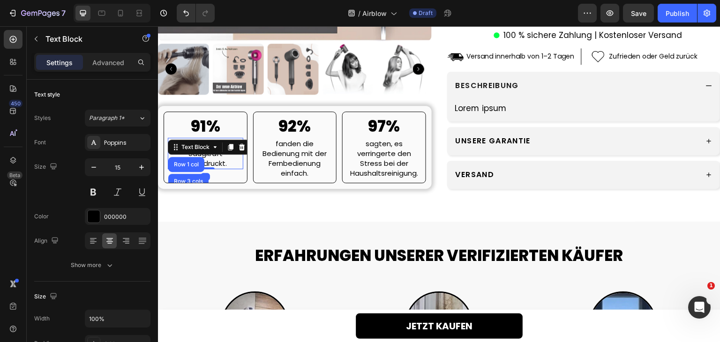
click at [191, 152] on div "Text Block" at bounding box center [195, 147] width 51 height 11
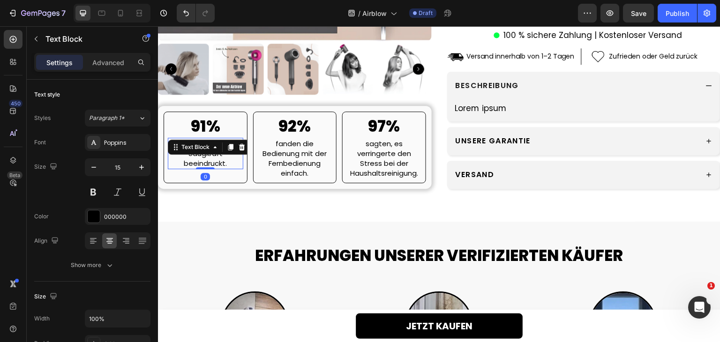
click at [206, 158] on p "waren von der Saugkraft beeindruckt." at bounding box center [206, 154] width 74 height 30
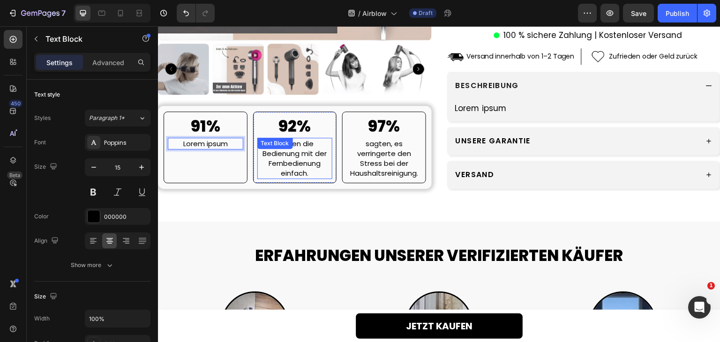
click at [283, 164] on p "fanden die Bedienung mit der Fernbedienung einfach." at bounding box center [295, 158] width 74 height 39
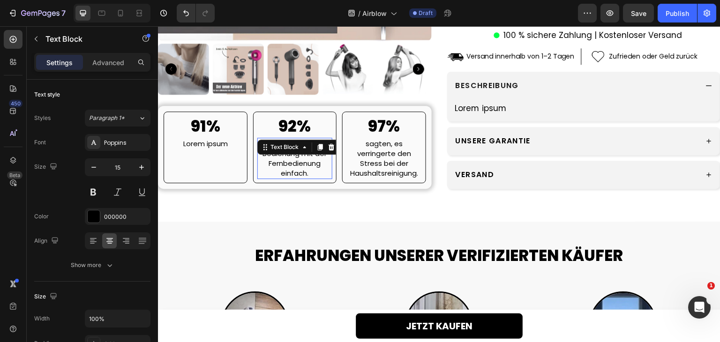
click at [283, 164] on p "fanden die Bedienung mit der Fernbedienung einfach." at bounding box center [295, 158] width 74 height 39
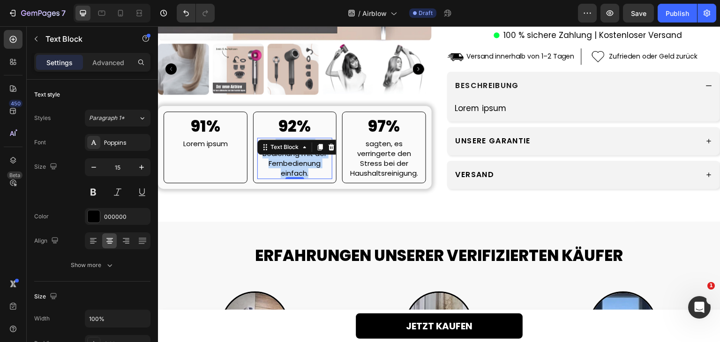
click at [283, 164] on p "fanden die Bedienung mit der Fernbedienung einfach." at bounding box center [295, 158] width 74 height 39
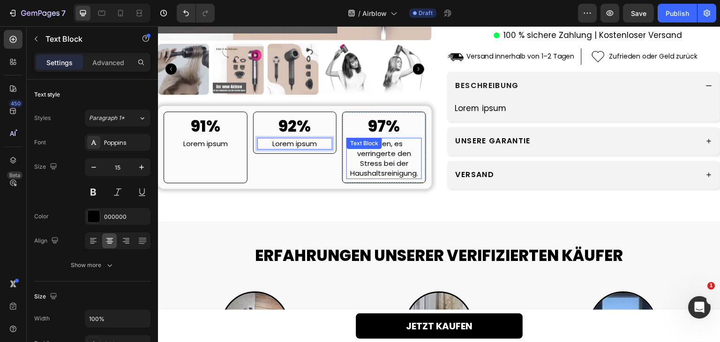
click at [382, 164] on p "sagten, es verringerte den Stress bei der Haushaltsreinigung." at bounding box center [384, 158] width 74 height 39
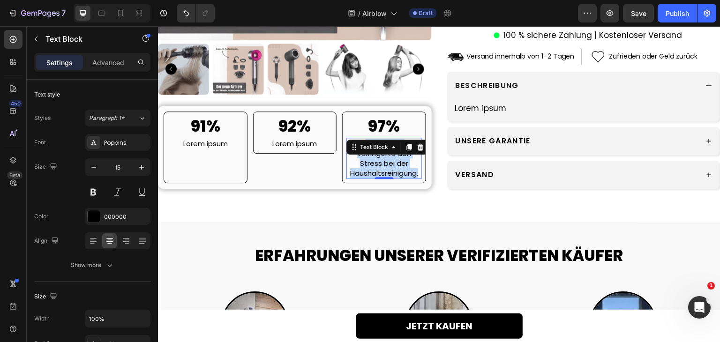
click at [382, 164] on p "sagten, es verringerte den Stress bei der Haushaltsreinigung." at bounding box center [384, 158] width 74 height 39
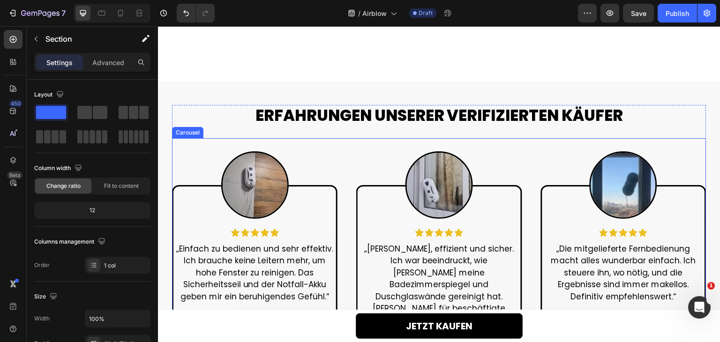
scroll to position [562, 0]
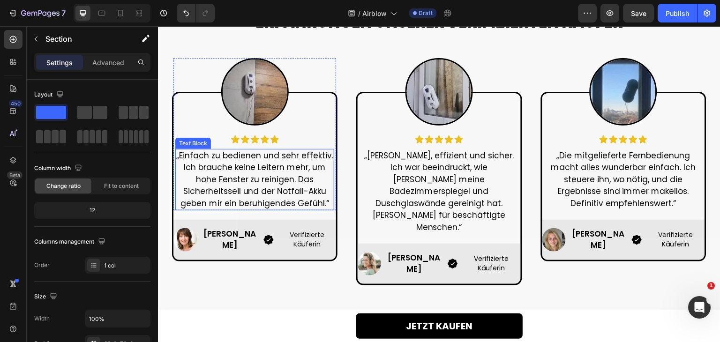
click at [261, 175] on p "„Einfach zu bedienen und sehr effektiv. Ich brauche keine Leitern mehr, um hohe…" at bounding box center [254, 180] width 157 height 60
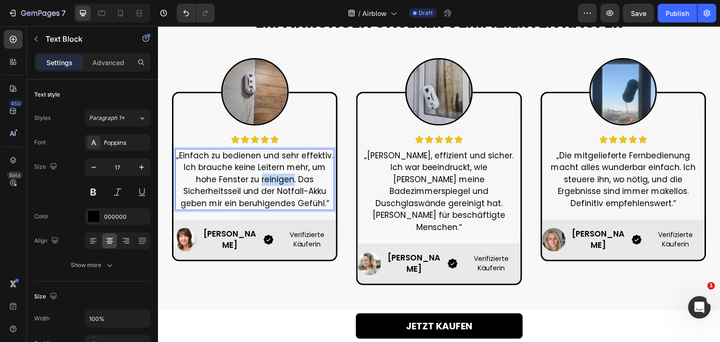
click at [261, 175] on p "„Einfach zu bedienen und sehr effektiv. Ich brauche keine Leitern mehr, um hohe…" at bounding box center [254, 180] width 157 height 60
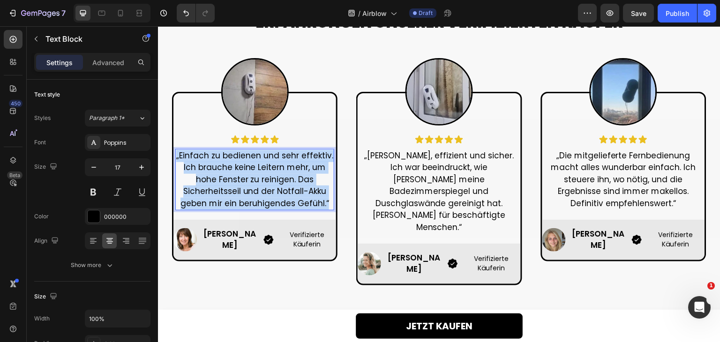
click at [261, 175] on p "„Einfach zu bedienen und sehr effektiv. Ich brauche keine Leitern mehr, um hohe…" at bounding box center [254, 180] width 157 height 60
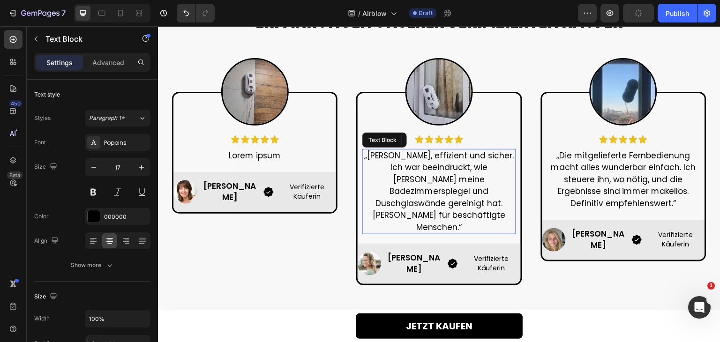
click at [433, 172] on p "„Schnell, effizient und sicher. Ich war beeindruckt, wie schnell er meine Badez…" at bounding box center [438, 192] width 151 height 84
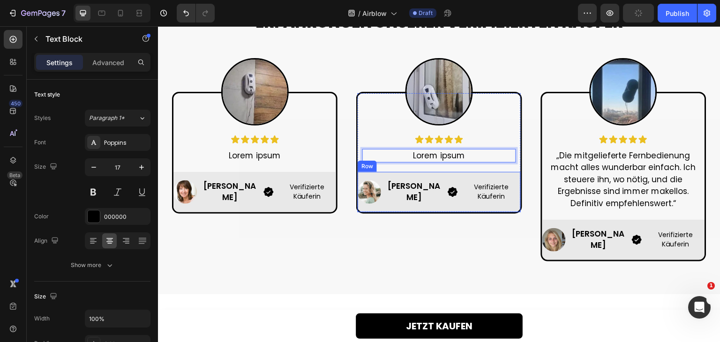
click at [597, 175] on p "„Die mitgelieferte Fernbedienung macht alles wunderbar einfach. Ich steuere ihn…" at bounding box center [623, 180] width 151 height 60
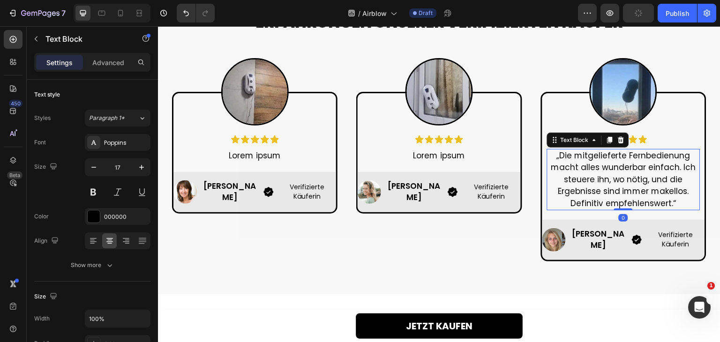
click at [597, 175] on p "„Die mitgelieferte Fernbedienung macht alles wunderbar einfach. Ich steuere ihn…" at bounding box center [623, 180] width 151 height 60
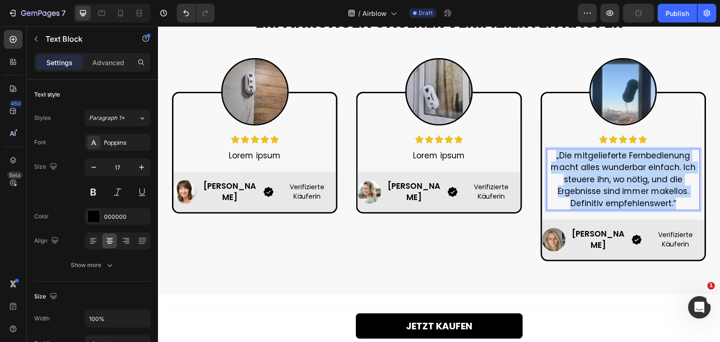
click at [597, 175] on p "„Die mitgelieferte Fernbedienung macht alles wunderbar einfach. Ich steuere ihn…" at bounding box center [623, 180] width 151 height 60
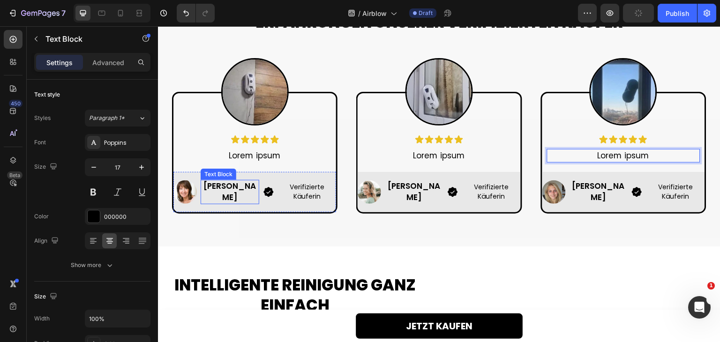
click at [223, 194] on p "Nadine S." at bounding box center [229, 192] width 57 height 22
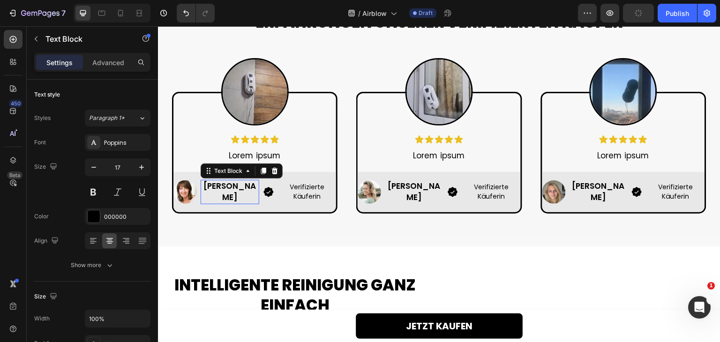
click at [223, 194] on p "Nadine S." at bounding box center [229, 192] width 57 height 22
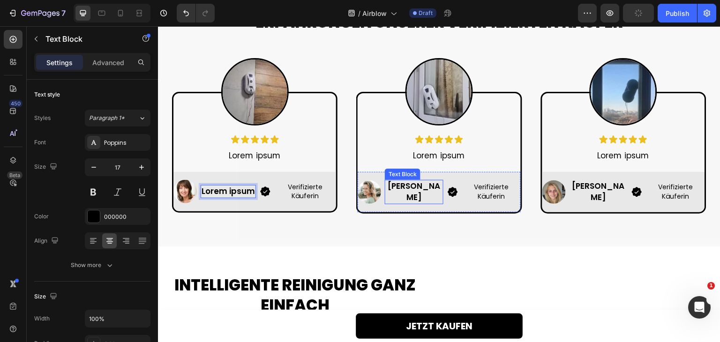
click at [416, 194] on p "Martina F." at bounding box center [414, 192] width 57 height 22
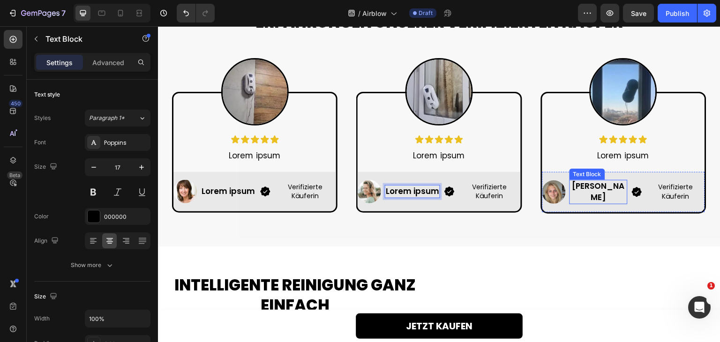
click at [582, 195] on p "Miriam H." at bounding box center [598, 192] width 57 height 22
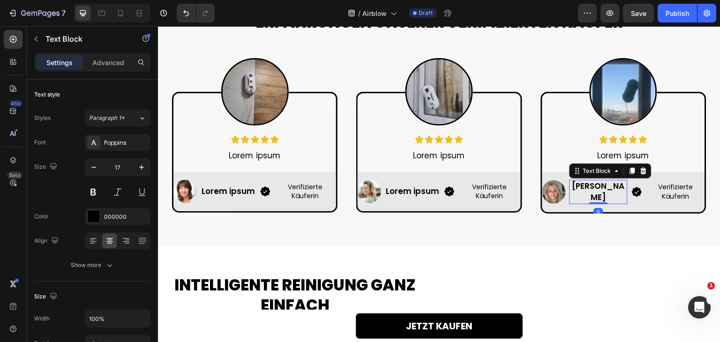
click at [582, 195] on p "Miriam H." at bounding box center [598, 192] width 57 height 22
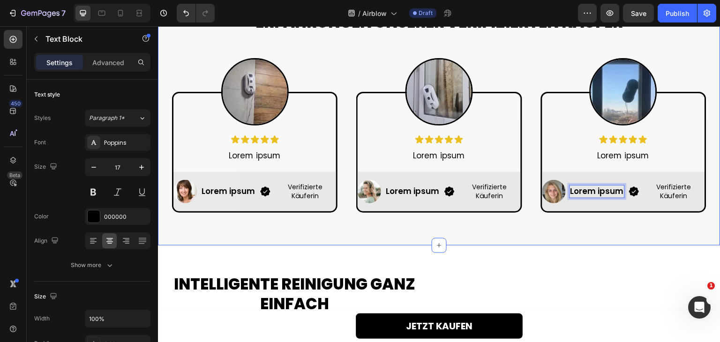
click at [567, 219] on div "ERFAHRUNGEN UNSERER VERIFIZIERTEN KÄUFER Heading Row Image Icon Icon Icon Icon …" at bounding box center [439, 116] width 562 height 257
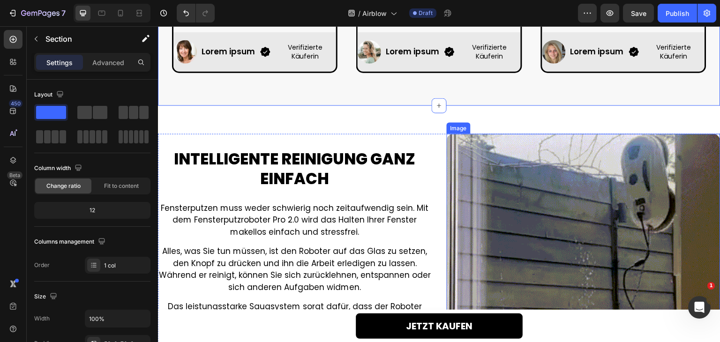
scroll to position [703, 0]
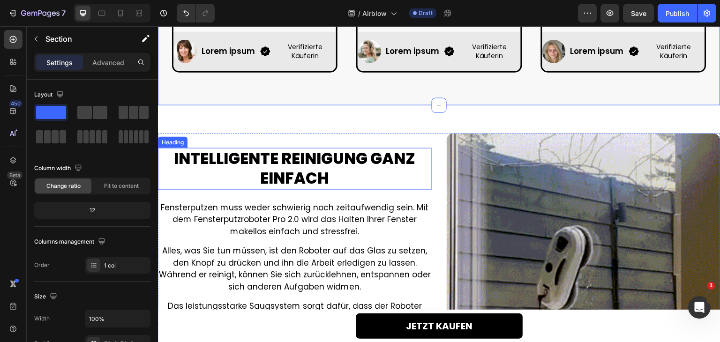
click at [315, 157] on h2 "INTELLIGENTE REINIGUNG GANZ EINFACH" at bounding box center [295, 169] width 274 height 42
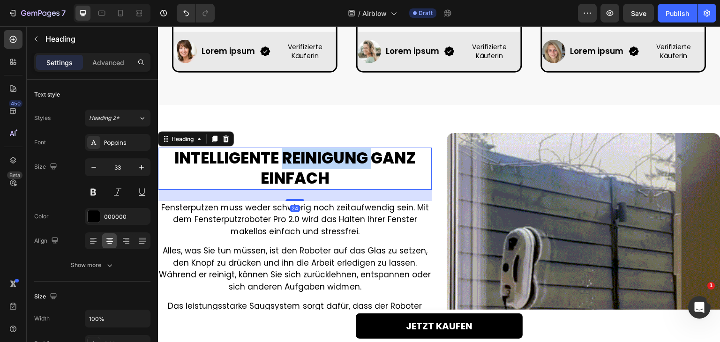
click at [315, 157] on h2 "INTELLIGENTE REINIGUNG GANZ EINFACH" at bounding box center [295, 169] width 274 height 42
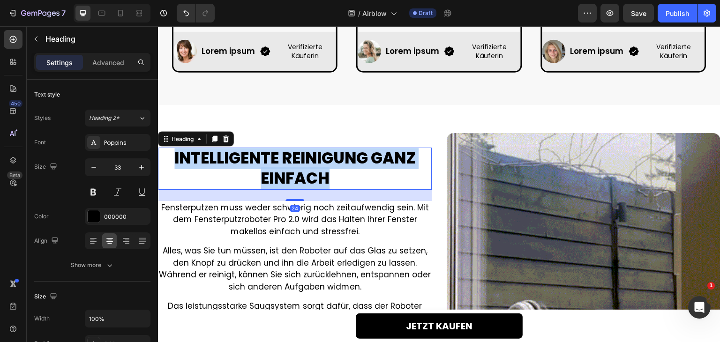
click at [315, 157] on p "INTELLIGENTE REINIGUNG GANZ EINFACH" at bounding box center [295, 169] width 272 height 40
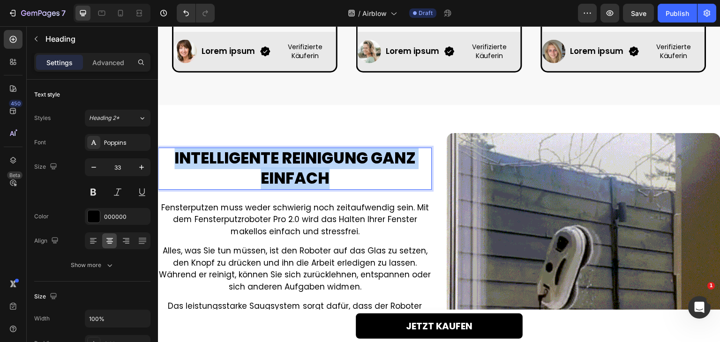
scroll to position [713, 0]
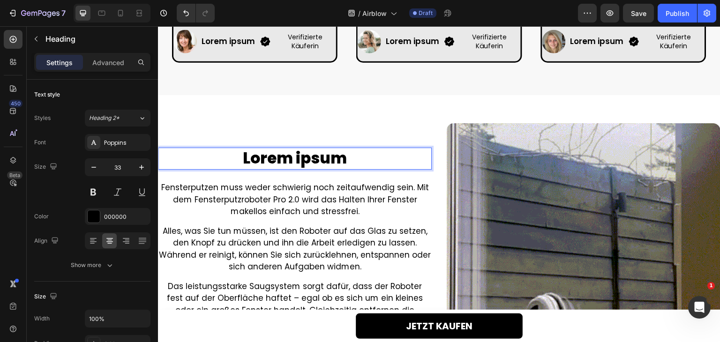
click at [298, 183] on p "Fensterputzen muss weder schwierig noch zeitaufwendig sein. Mit dem Fensterputz…" at bounding box center [295, 200] width 272 height 36
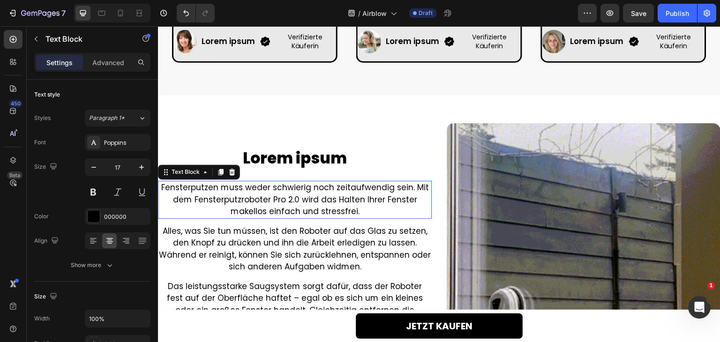
click at [298, 183] on p "Fensterputzen muss weder schwierig noch zeitaufwendig sein. Mit dem Fensterputz…" at bounding box center [295, 200] width 272 height 36
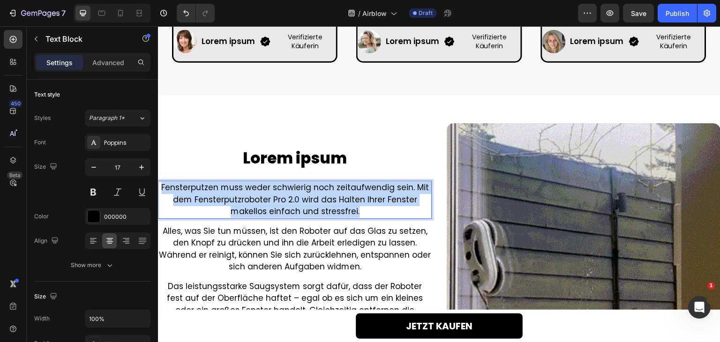
click at [298, 183] on p "Fensterputzen muss weder schwierig noch zeitaufwendig sein. Mit dem Fensterputz…" at bounding box center [295, 200] width 272 height 36
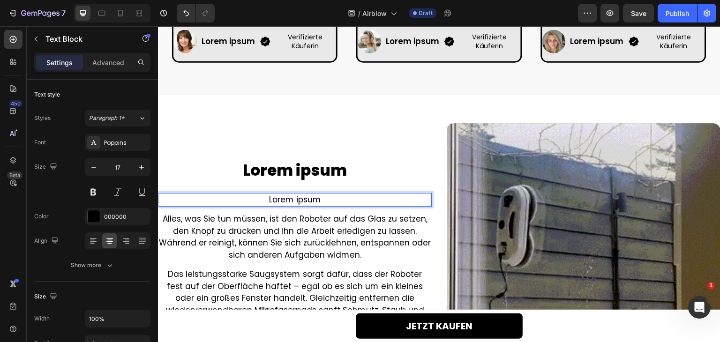
scroll to position [725, 0]
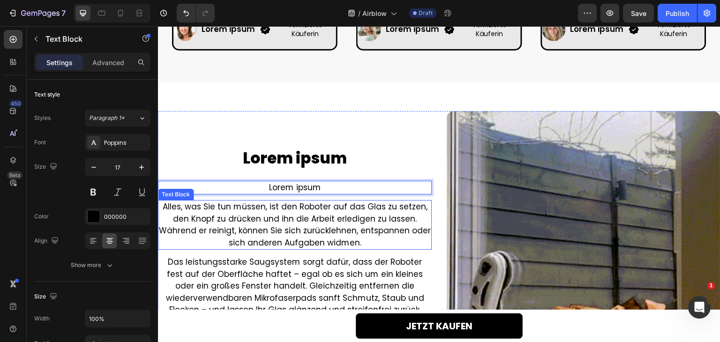
click at [286, 222] on p "Alles, was Sie tun müssen, ist den Roboter auf das Glas zu setzen, den Knopf zu…" at bounding box center [295, 225] width 272 height 48
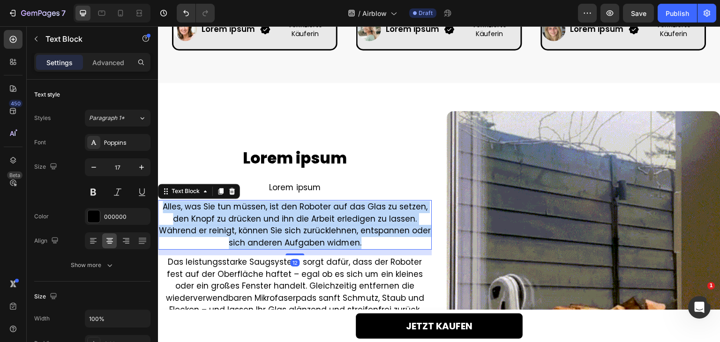
click at [286, 222] on p "Alles, was Sie tun müssen, ist den Roboter auf das Glas zu setzen, den Knopf zu…" at bounding box center [295, 225] width 272 height 48
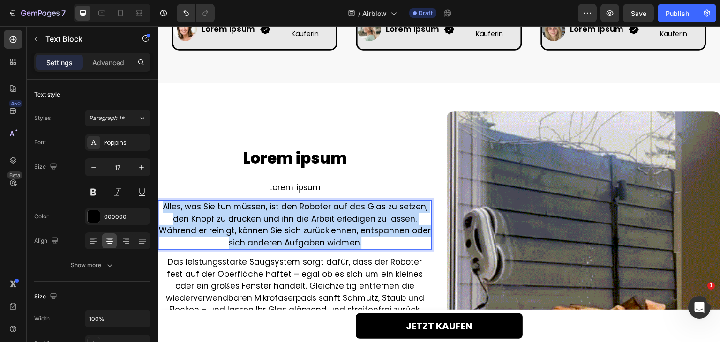
scroll to position [743, 0]
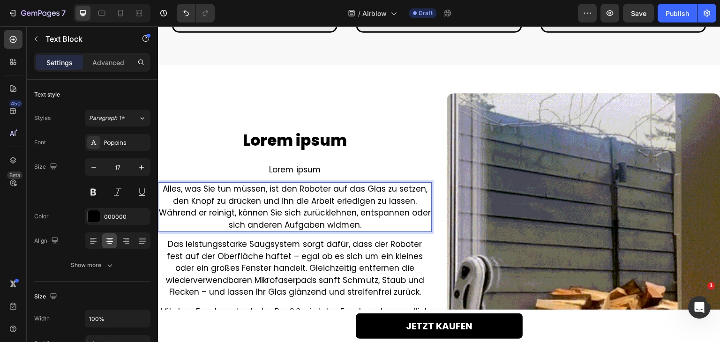
click at [291, 239] on p "Das leistungsstarke Saugsystem sorgt dafür, dass der Roboter fest auf der Oberf…" at bounding box center [295, 269] width 272 height 60
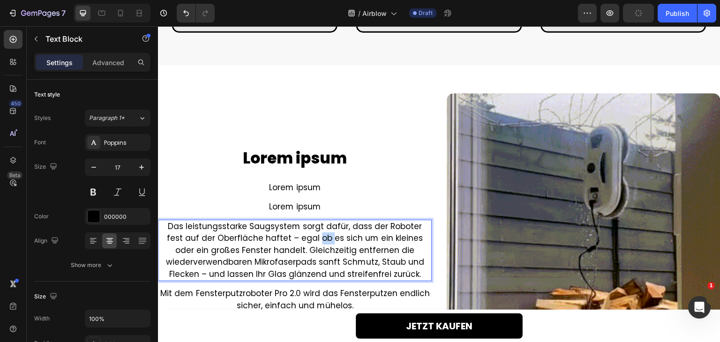
click at [291, 237] on div "Lorem ipsum Heading Lorem ipsum Text Block Lorem ipsum Text Block Das leistungs…" at bounding box center [295, 230] width 274 height 274
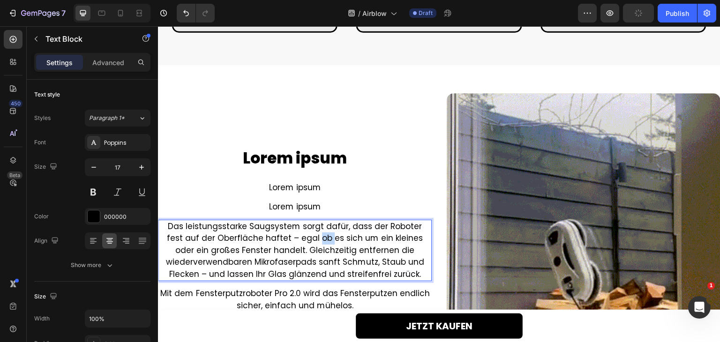
click at [291, 213] on p "Lorem ipsum" at bounding box center [295, 207] width 272 height 12
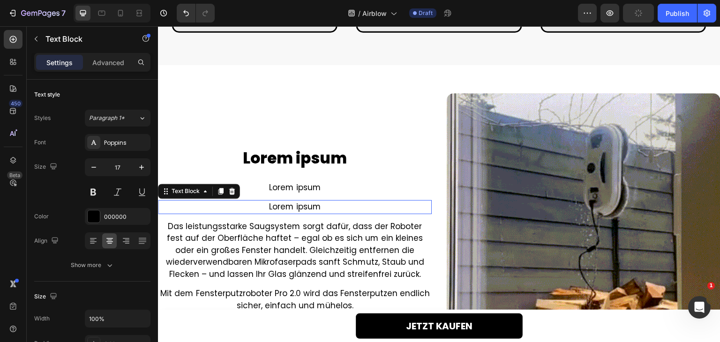
scroll to position [709, 0]
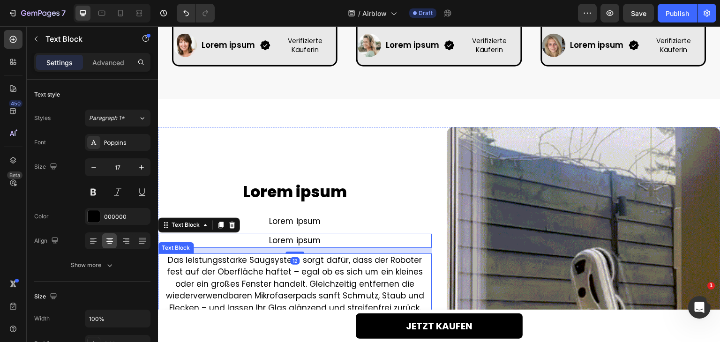
click at [277, 268] on p "Das leistungsstarke Saugsystem sorgt dafür, dass der Roboter fest auf der Oberf…" at bounding box center [295, 284] width 272 height 60
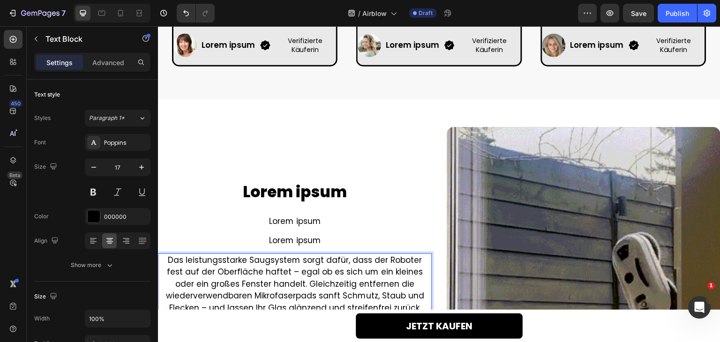
click at [277, 268] on p "Das leistungsstarke Saugsystem sorgt dafür, dass der Roboter fest auf der Oberf…" at bounding box center [295, 284] width 272 height 60
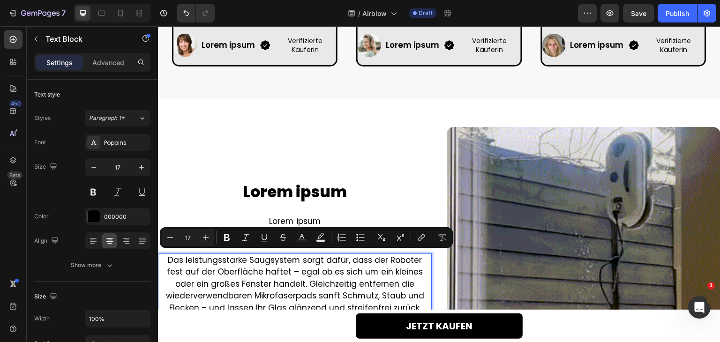
scroll to position [733, 0]
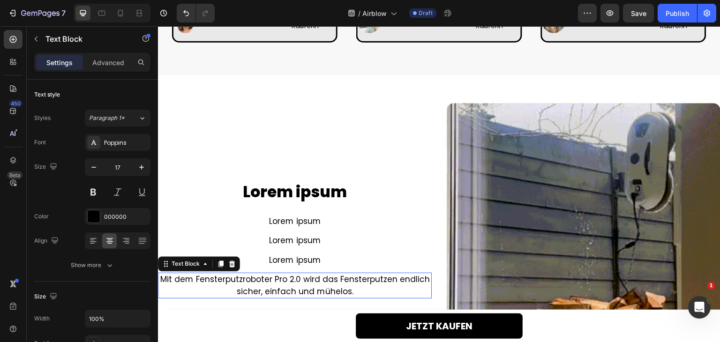
click at [279, 276] on p "Mit dem Fensterputzroboter Pro 2.0 wird das Fensterputzen endlich sicher, einfa…" at bounding box center [295, 286] width 272 height 24
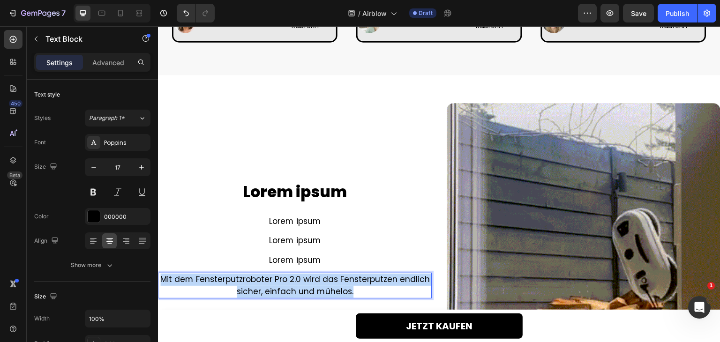
click at [279, 276] on p "Mit dem Fensterputzroboter Pro 2.0 wird das Fensterputzen endlich sicher, einfa…" at bounding box center [295, 286] width 272 height 24
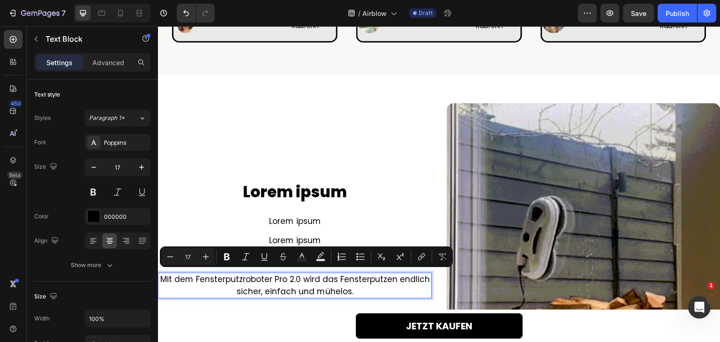
scroll to position [738, 0]
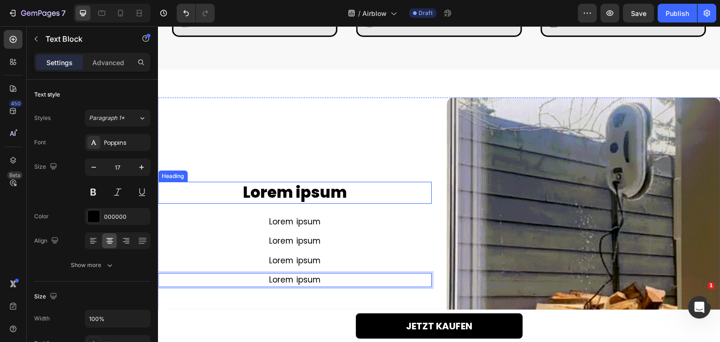
click at [380, 165] on div "Lorem ipsum Heading Lorem ipsum Text Block Lorem ipsum Text Block Lorem ipsum T…" at bounding box center [295, 234] width 274 height 274
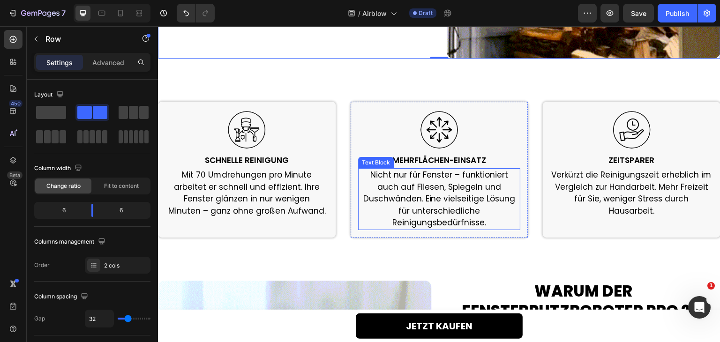
scroll to position [1066, 0]
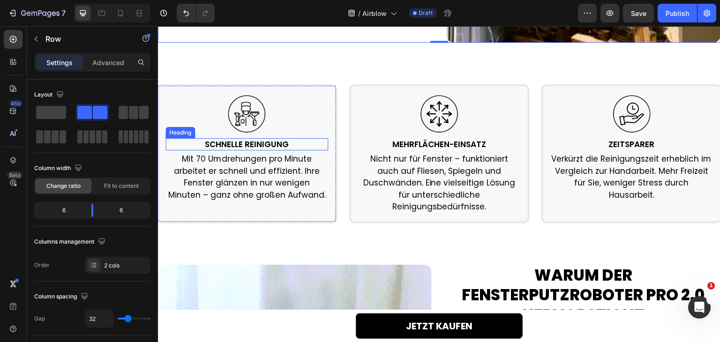
click at [269, 143] on h2 "SCHNELLE REINIGUNG" at bounding box center [246, 144] width 163 height 12
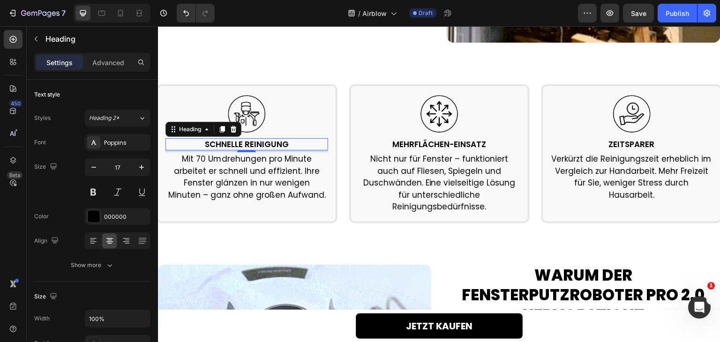
click at [269, 143] on h2 "SCHNELLE REINIGUNG" at bounding box center [246, 144] width 163 height 12
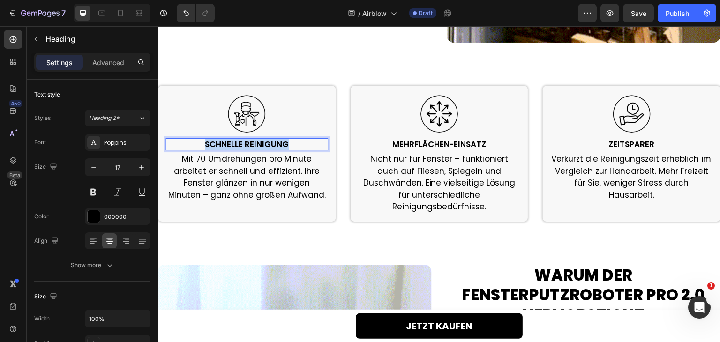
click at [269, 143] on p "SCHNELLE REINIGUNG" at bounding box center [246, 144] width 161 height 10
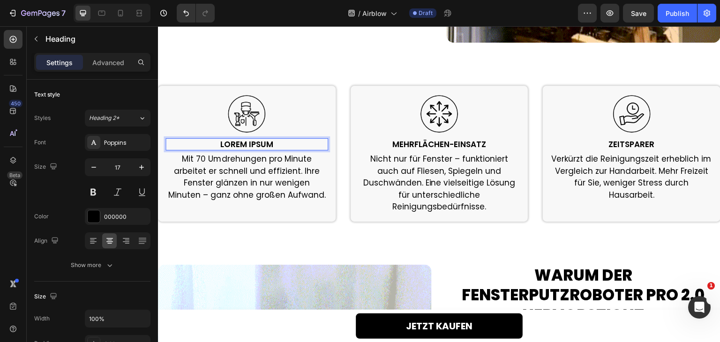
click at [268, 164] on p "Mit 70 Umdrehungen pro Minute arbeitet er schnell und effizient. Ihre Fenster g…" at bounding box center [246, 177] width 161 height 48
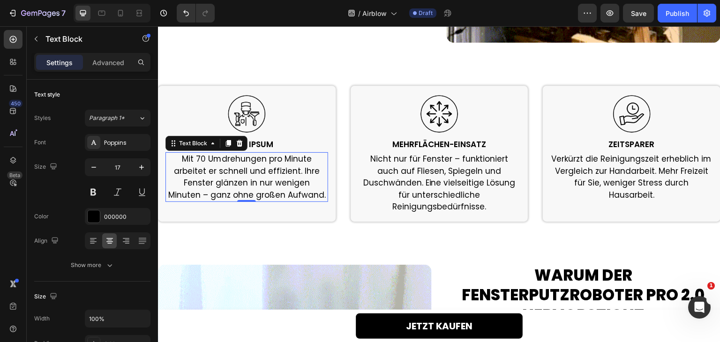
click at [268, 164] on p "Mit 70 Umdrehungen pro Minute arbeitet er schnell und effizient. Ihre Fenster g…" at bounding box center [246, 177] width 161 height 48
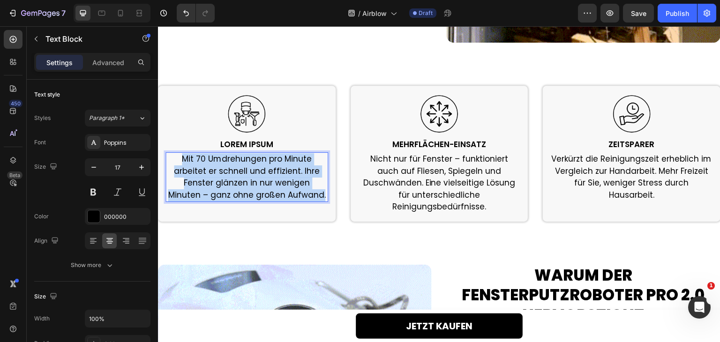
click at [268, 164] on p "Mit 70 Umdrehungen pro Minute arbeitet er schnell und effizient. Ihre Fenster g…" at bounding box center [246, 177] width 161 height 48
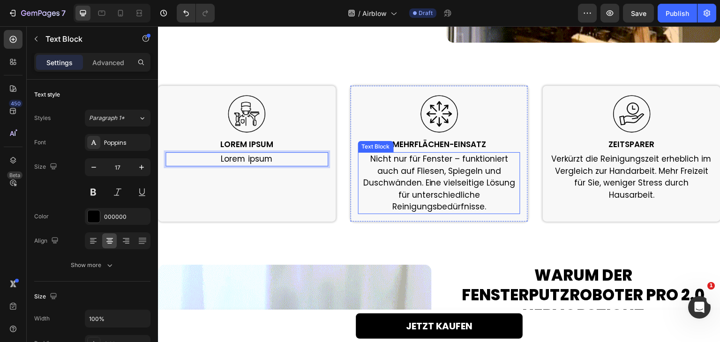
click at [436, 141] on h2 "MEHRFLÄCHEN-EINSATZ" at bounding box center [439, 144] width 163 height 12
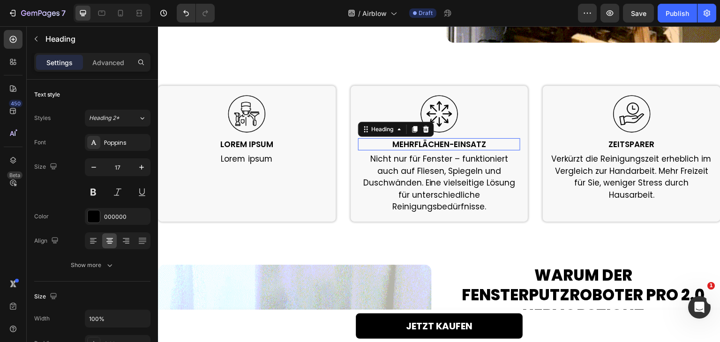
click at [436, 141] on h2 "MEHRFLÄCHEN-EINSATZ" at bounding box center [439, 144] width 163 height 12
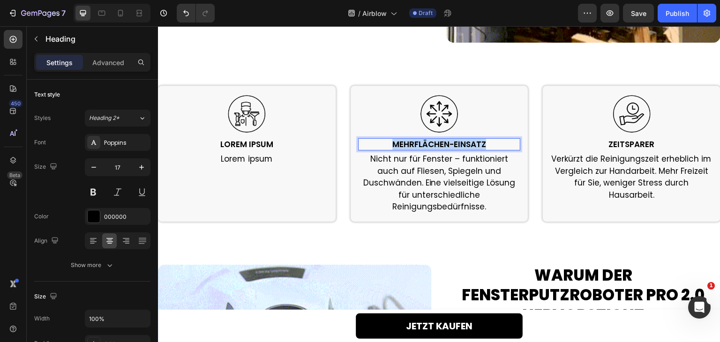
click at [436, 141] on p "MEHRFLÄCHEN-EINSATZ" at bounding box center [439, 144] width 161 height 10
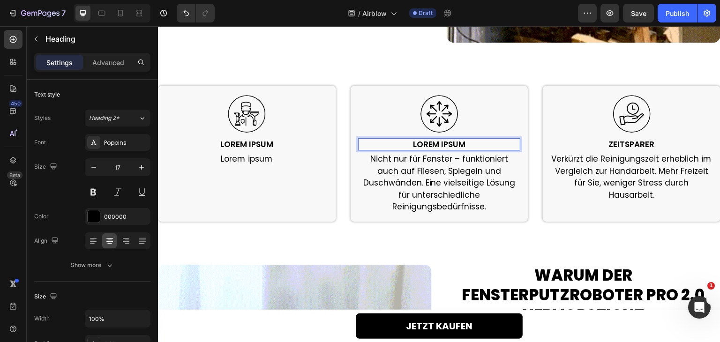
click at [433, 160] on p "Nicht nur für Fenster – funktioniert auch auf Fliesen, Spiegeln und Duschwänden…" at bounding box center [439, 183] width 161 height 60
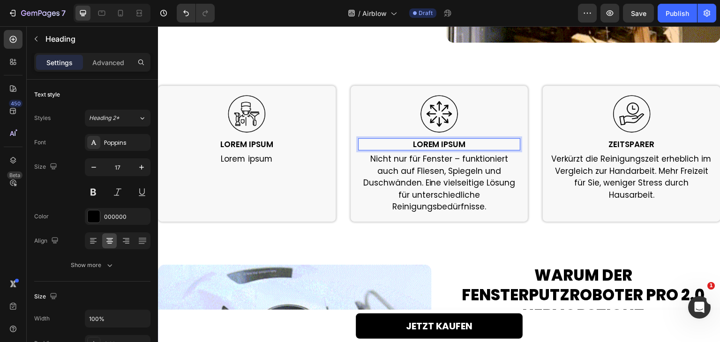
click at [433, 160] on p "Nicht nur für Fenster – funktioniert auch auf Fliesen, Spiegeln und Duschwänden…" at bounding box center [439, 183] width 161 height 60
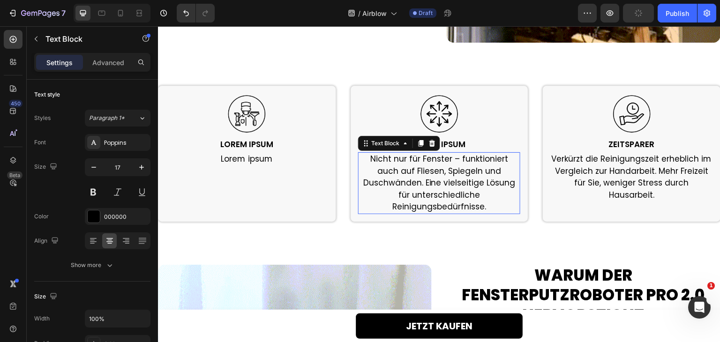
click at [433, 160] on p "Nicht nur für Fenster – funktioniert auch auf Fliesen, Spiegeln und Duschwänden…" at bounding box center [439, 183] width 161 height 60
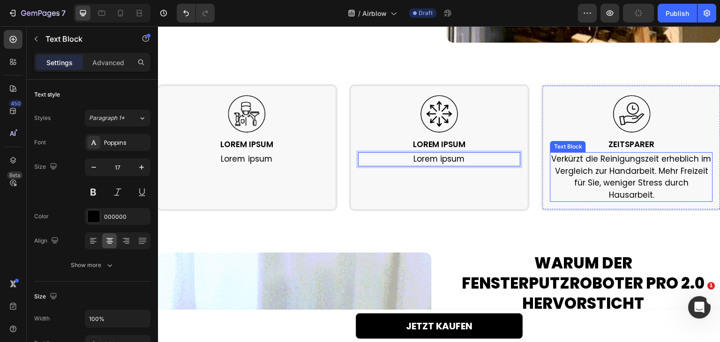
click at [627, 141] on h2 "ZEITSPARER" at bounding box center [631, 144] width 163 height 12
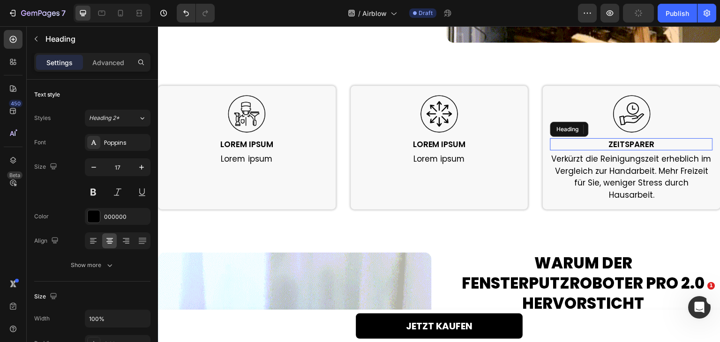
click at [627, 141] on h2 "ZEITSPARER" at bounding box center [631, 144] width 163 height 12
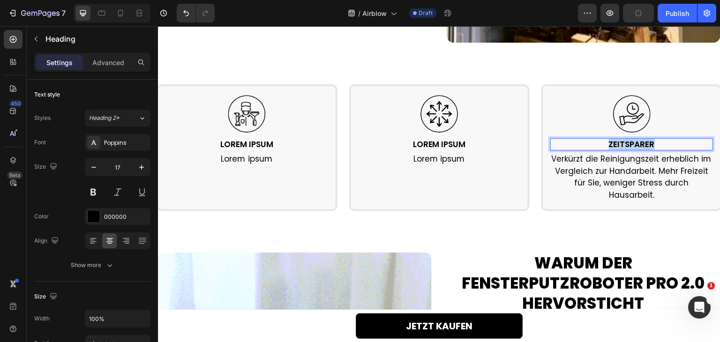
click at [627, 141] on p "ZEITSPARER" at bounding box center [631, 144] width 161 height 10
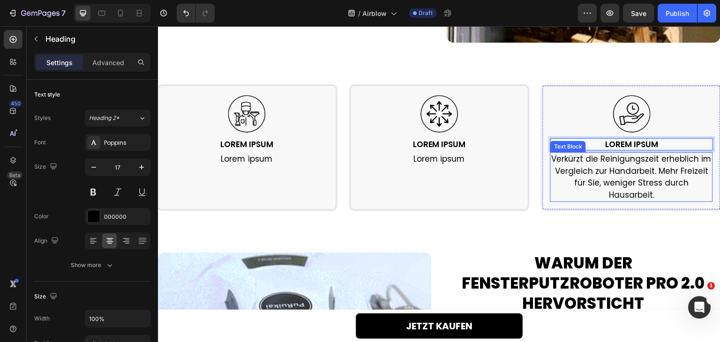
click at [622, 169] on p "Verkürzt die Reinigungszeit erheblich im Vergleich zur Handarbeit. Mehr Freizei…" at bounding box center [631, 177] width 161 height 48
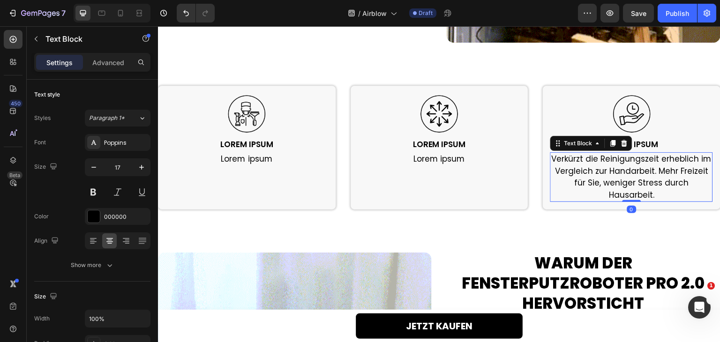
click at [622, 169] on p "Verkürzt die Reinigungszeit erheblich im Vergleich zur Handarbeit. Mehr Freizei…" at bounding box center [631, 177] width 161 height 48
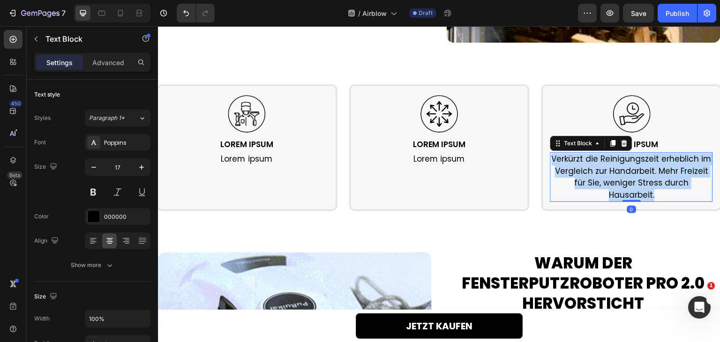
click at [622, 169] on p "Verkürzt die Reinigungszeit erheblich im Vergleich zur Handarbeit. Mehr Freizei…" at bounding box center [631, 177] width 161 height 48
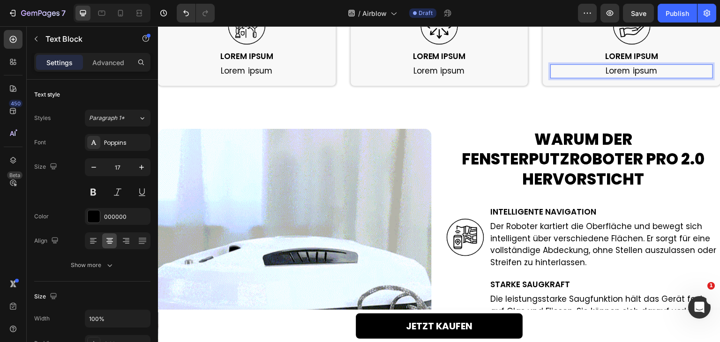
scroll to position [1160, 0]
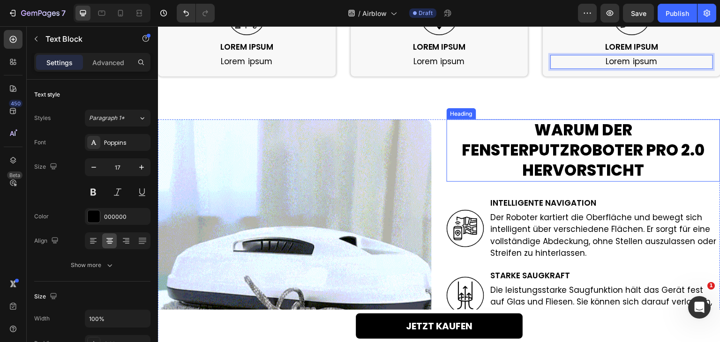
click at [557, 145] on h2 "WARUM DER FENSTERPUTZROBOTER PRO 2.0 HERVORSTICHT" at bounding box center [584, 150] width 274 height 62
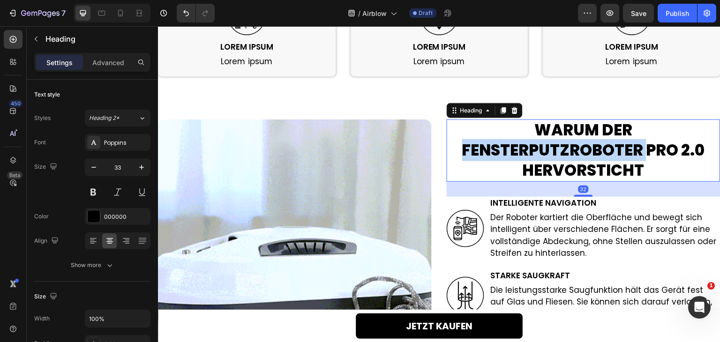
click at [557, 145] on h2 "WARUM DER FENSTERPUTZROBOTER PRO 2.0 HERVORSTICHT" at bounding box center [584, 150] width 274 height 62
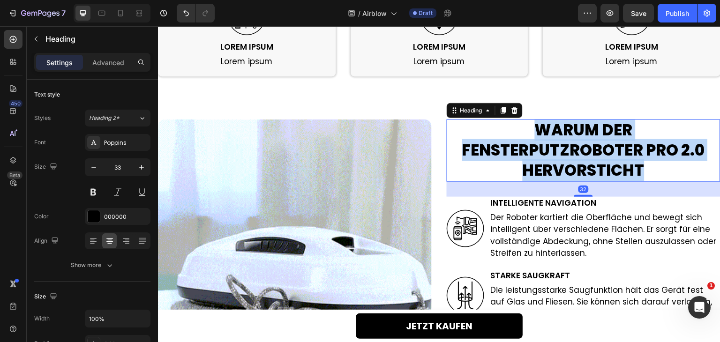
click at [557, 145] on p "WARUM DER FENSTERPUTZROBOTER PRO 2.0 HERVORSTICHT" at bounding box center [583, 150] width 272 height 60
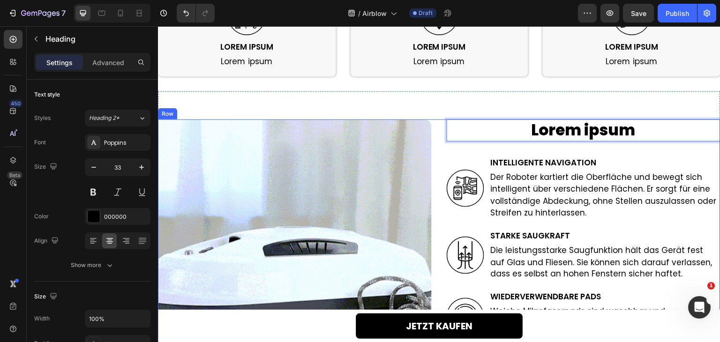
click at [551, 159] on h2 "INTELLIGENTE NAVIGATION" at bounding box center [605, 163] width 231 height 12
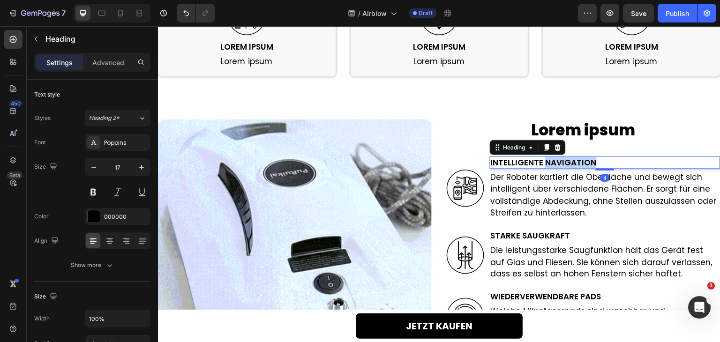
click at [551, 159] on h2 "INTELLIGENTE NAVIGATION" at bounding box center [605, 163] width 231 height 12
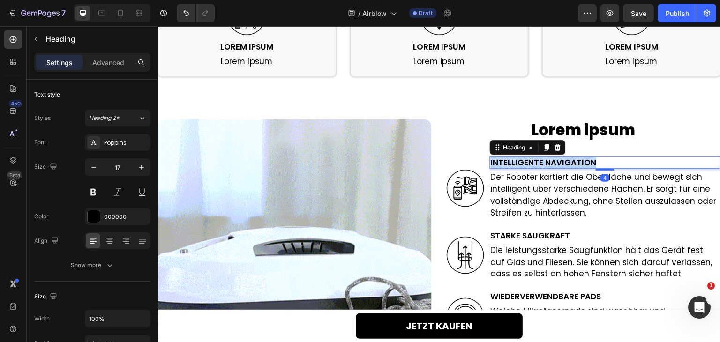
click at [551, 159] on p "INTELLIGENTE NAVIGATION" at bounding box center [605, 162] width 229 height 10
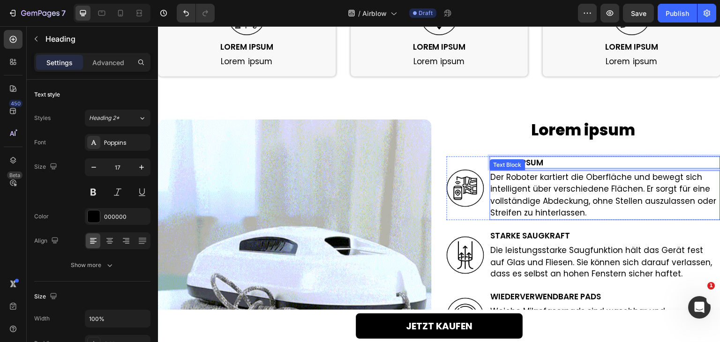
click at [543, 190] on p "Der Roboter kartiert die Oberfläche und bewegt sich intelligent über verschiede…" at bounding box center [605, 196] width 229 height 48
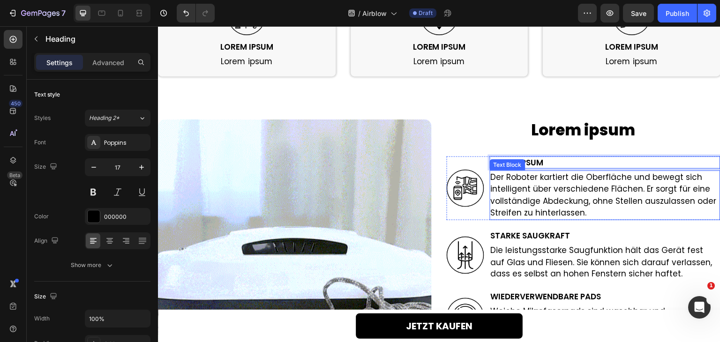
click at [543, 190] on p "Der Roboter kartiert die Oberfläche und bewegt sich intelligent über verschiede…" at bounding box center [605, 196] width 229 height 48
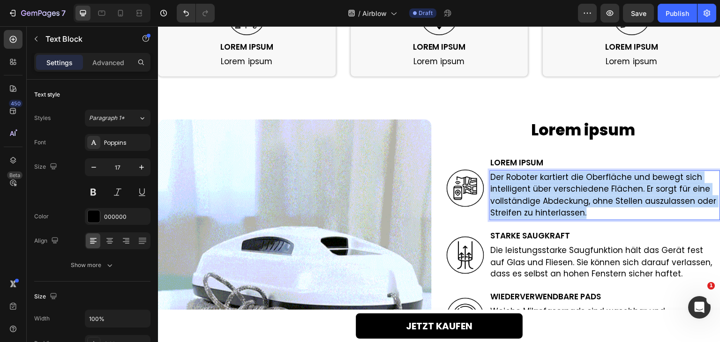
click at [543, 190] on p "Der Roboter kartiert die Oberfläche und bewegt sich intelligent über verschiede…" at bounding box center [605, 196] width 229 height 48
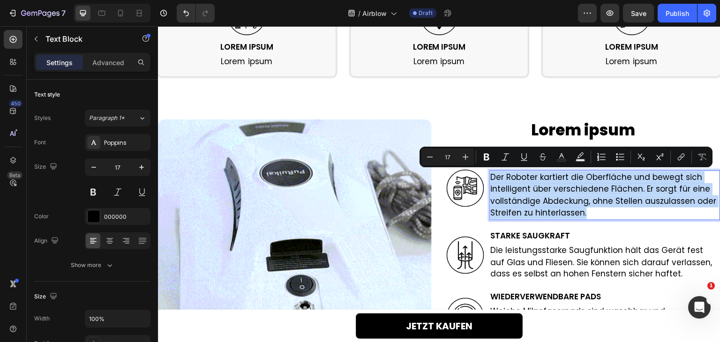
scroll to position [1165, 0]
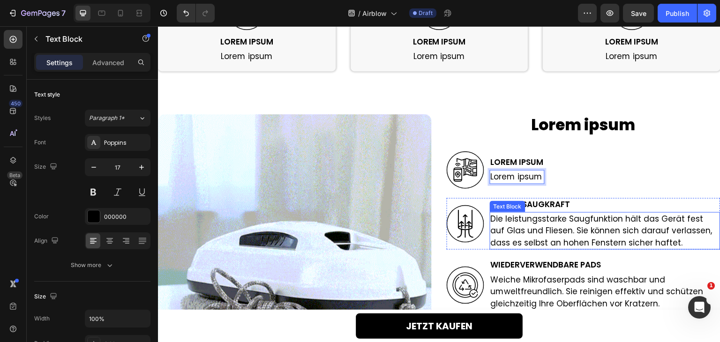
click at [529, 226] on p "Die leistungsstarke Saugfunktion hält das Gerät fest auf Glas und Fliesen. Sie …" at bounding box center [605, 231] width 229 height 36
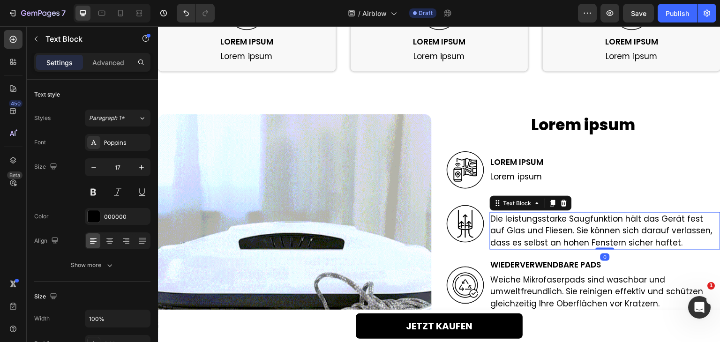
click at [529, 226] on p "Die leistungsstarke Saugfunktion hält das Gerät fest auf Glas und Fliesen. Sie …" at bounding box center [605, 231] width 229 height 36
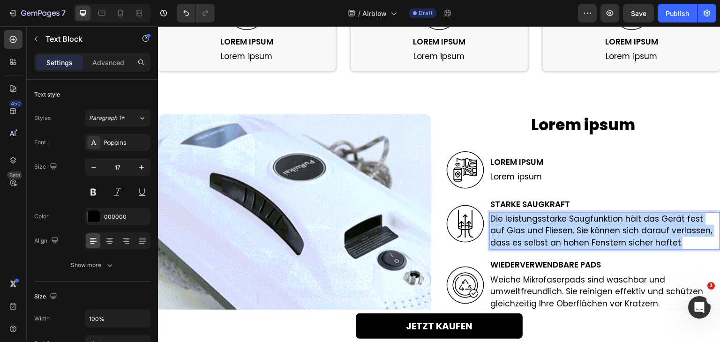
click at [529, 226] on p "Die leistungsstarke Saugfunktion hält das Gerät fest auf Glas und Fliesen. Sie …" at bounding box center [605, 231] width 229 height 36
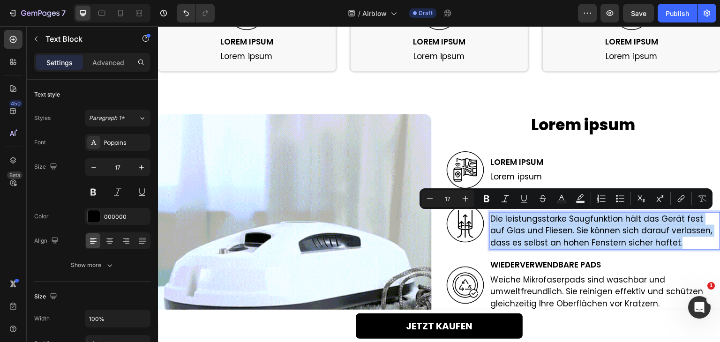
scroll to position [1170, 0]
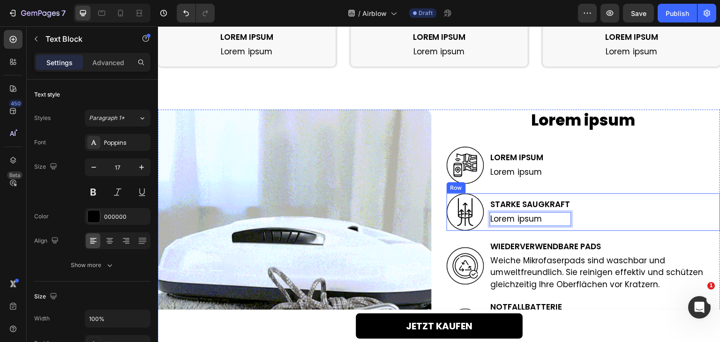
click at [627, 189] on div "Lorem ipsum Heading Image Lorem ipsum Heading Lorem ipsum Text Block Row Image …" at bounding box center [584, 262] width 274 height 305
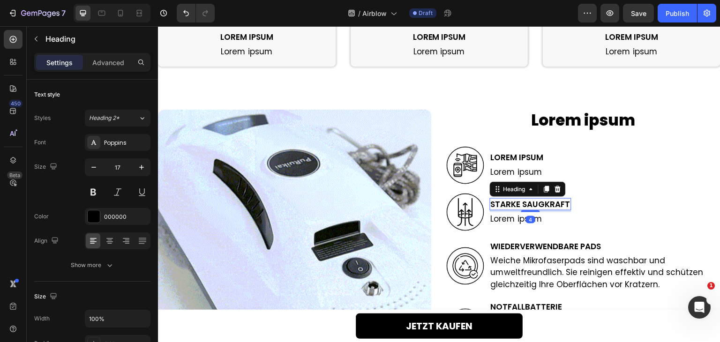
click at [548, 200] on h2 "STARKE SAUGKRAFT" at bounding box center [531, 204] width 82 height 12
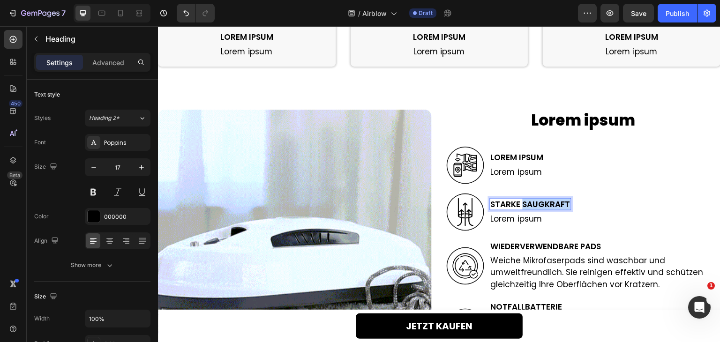
click at [548, 200] on p "STARKE SAUGKRAFT" at bounding box center [531, 204] width 80 height 10
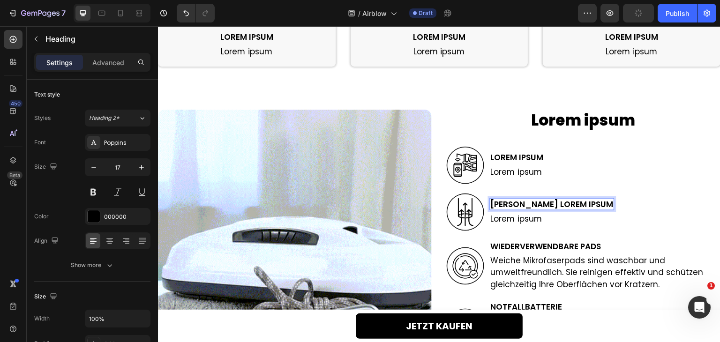
click at [547, 200] on p "STARKE Lorem ipsum" at bounding box center [552, 204] width 123 height 10
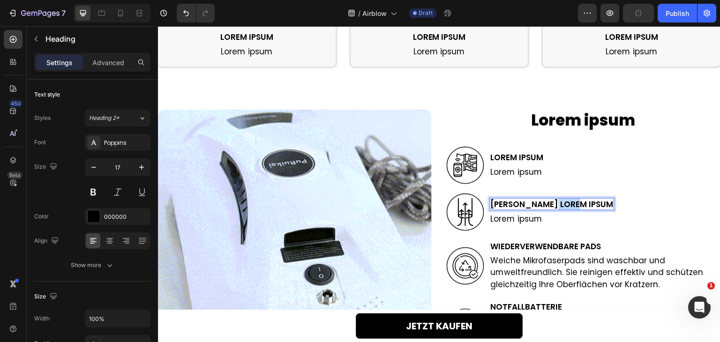
click at [547, 200] on p "STARKE Lorem ipsum" at bounding box center [552, 204] width 123 height 10
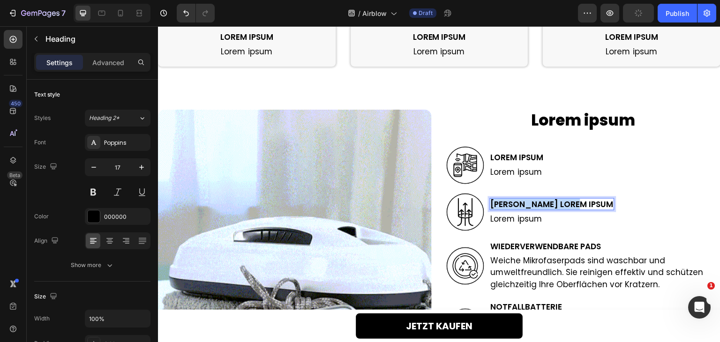
click at [547, 200] on p "STARKE Lorem ipsum" at bounding box center [552, 204] width 123 height 10
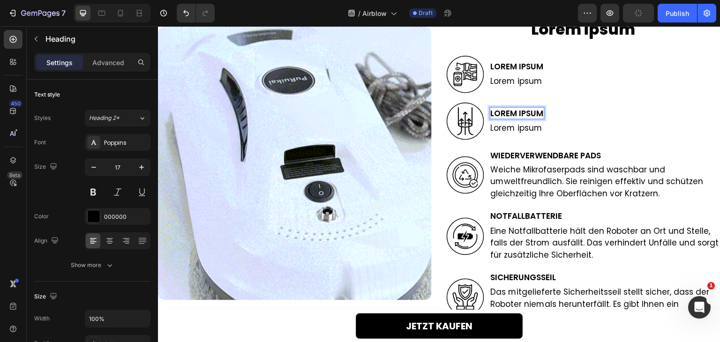
scroll to position [1264, 0]
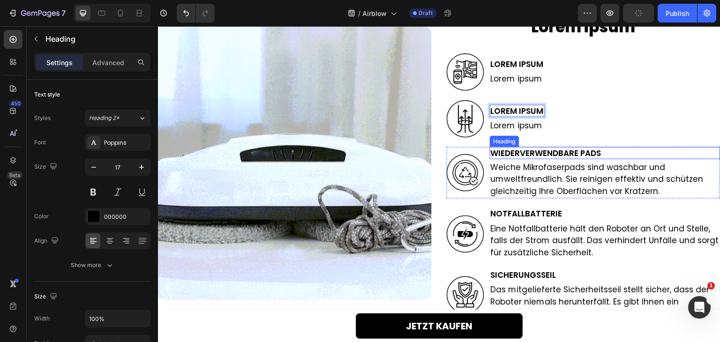
click at [569, 155] on h2 "WIEDERVERWENDBARE PADS" at bounding box center [605, 153] width 231 height 12
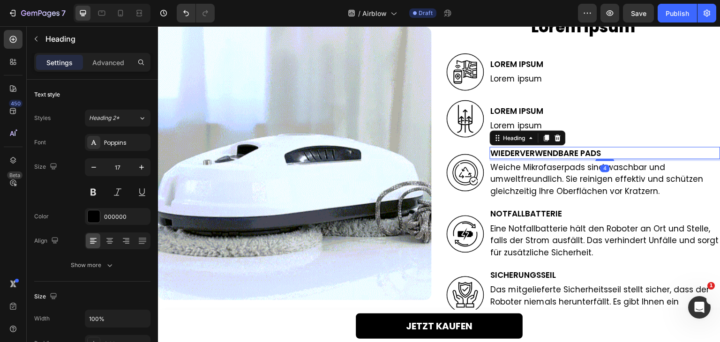
click at [569, 155] on h2 "WIEDERVERWENDBARE PADS" at bounding box center [605, 153] width 231 height 12
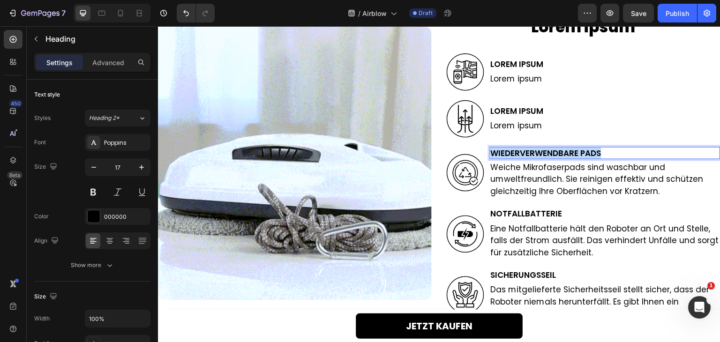
click at [569, 155] on p "WIEDERVERWENDBARE PADS" at bounding box center [605, 153] width 229 height 10
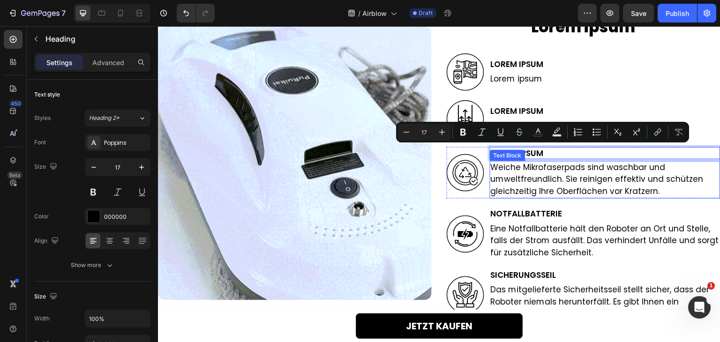
click at [555, 170] on p "Weiche Mikrofaserpads sind waschbar und umweltfreundlich. Sie reinigen effektiv…" at bounding box center [605, 180] width 229 height 36
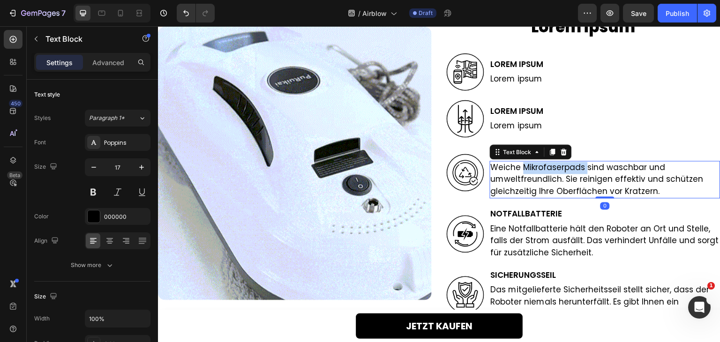
click at [555, 170] on p "Weiche Mikrofaserpads sind waschbar und umweltfreundlich. Sie reinigen effektiv…" at bounding box center [605, 180] width 229 height 36
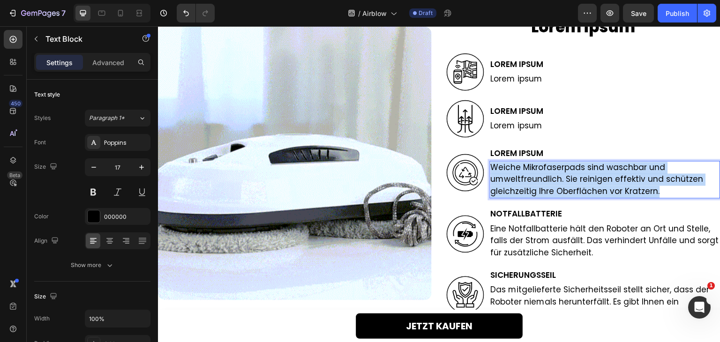
click at [555, 170] on p "Weiche Mikrofaserpads sind waschbar und umweltfreundlich. Sie reinigen effektiv…" at bounding box center [605, 180] width 229 height 36
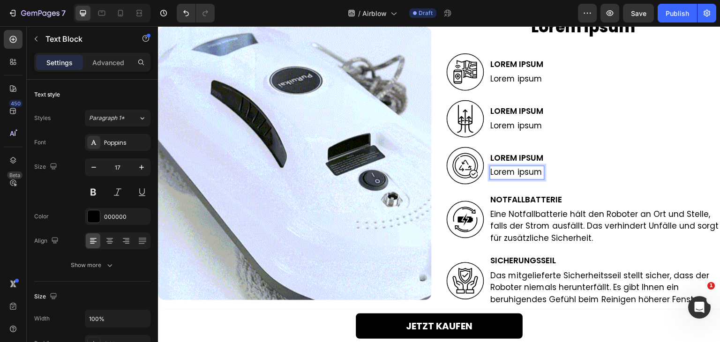
scroll to position [1269, 0]
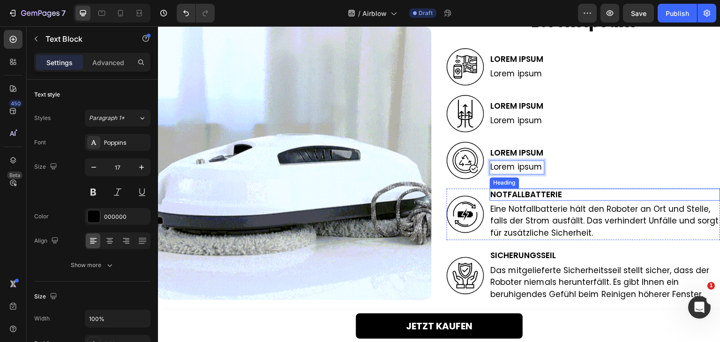
click at [538, 199] on h2 "NOTFALLBATTERIE" at bounding box center [605, 194] width 231 height 12
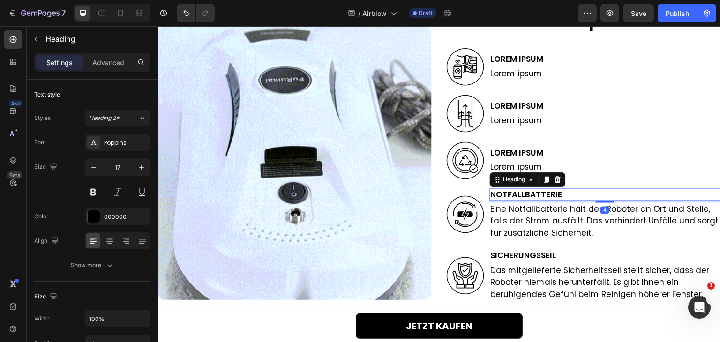
click at [542, 194] on h2 "NOTFALLBATTERIE" at bounding box center [605, 194] width 231 height 12
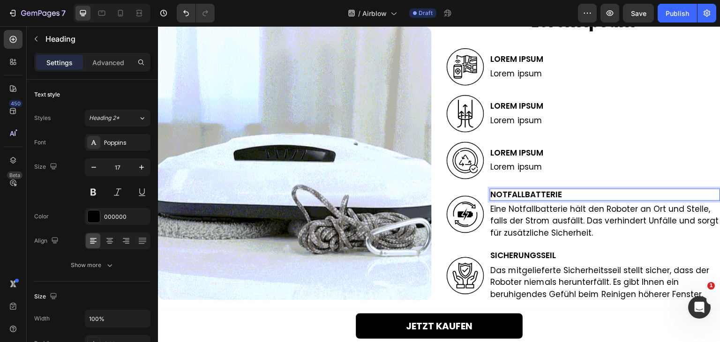
click at [542, 194] on p "NOTFALLBATTERIE" at bounding box center [605, 194] width 229 height 10
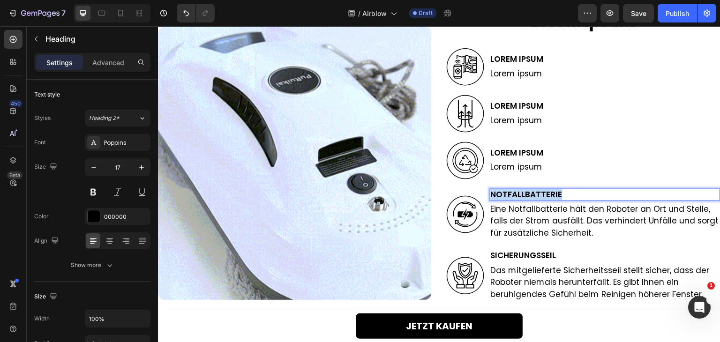
click at [542, 194] on p "NOTFALLBATTERIE" at bounding box center [605, 194] width 229 height 10
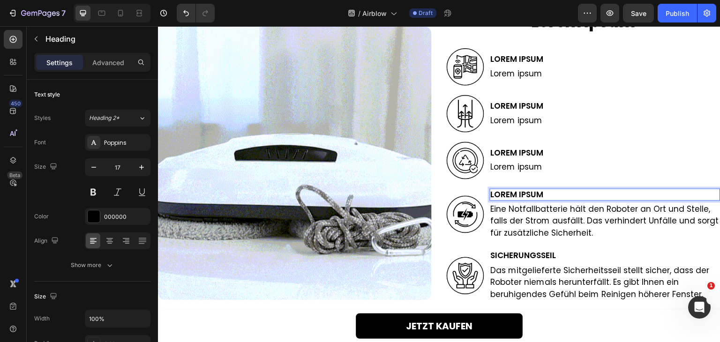
click at [537, 210] on p "Eine Notfallbatterie hält den Roboter an Ort und Stelle, falls der Strom ausfäl…" at bounding box center [605, 221] width 229 height 36
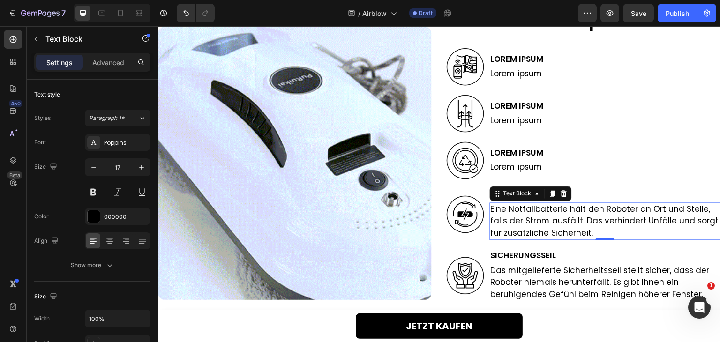
click at [537, 210] on p "Eine Notfallbatterie hält den Roboter an Ort und Stelle, falls der Strom ausfäl…" at bounding box center [605, 221] width 229 height 36
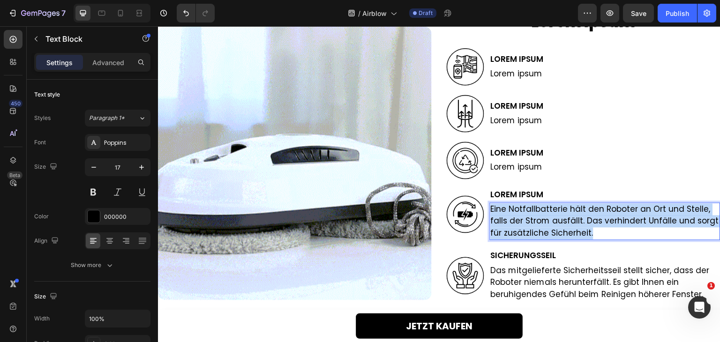
click at [537, 210] on p "Eine Notfallbatterie hält den Roboter an Ort und Stelle, falls der Strom ausfäl…" at bounding box center [605, 221] width 229 height 36
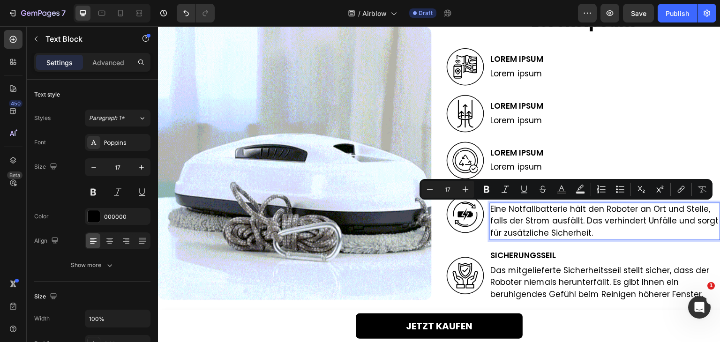
scroll to position [1274, 0]
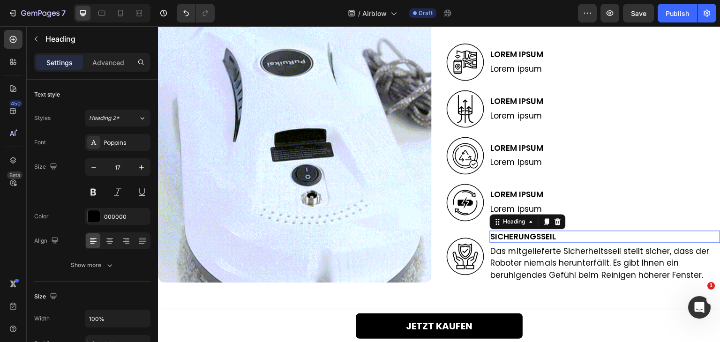
click at [532, 237] on h2 "SICHERUNGSSEIL" at bounding box center [605, 237] width 231 height 12
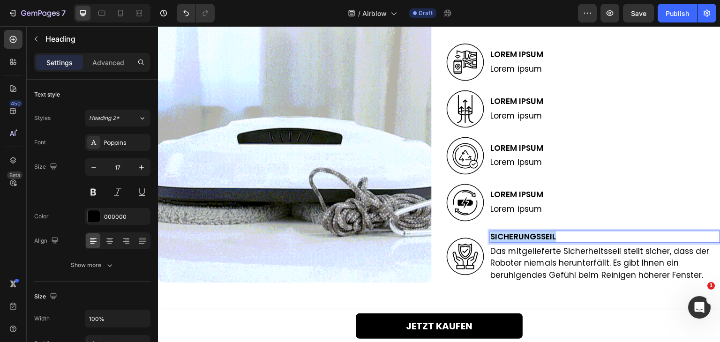
click at [532, 237] on p "SICHERUNGSSEIL" at bounding box center [605, 236] width 229 height 10
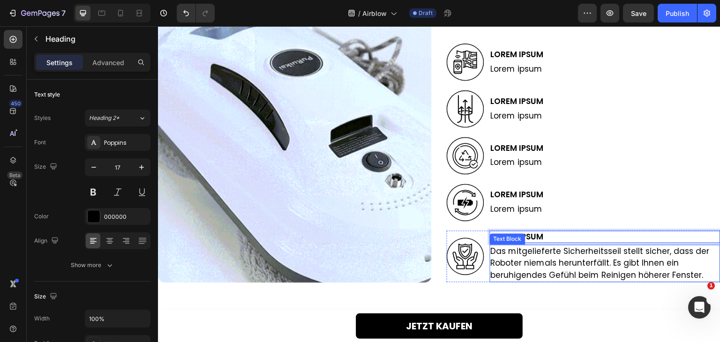
click at [532, 256] on p "Das mitgelieferte Sicherheitsseil stellt sicher, dass der Roboter niemals herun…" at bounding box center [605, 264] width 229 height 36
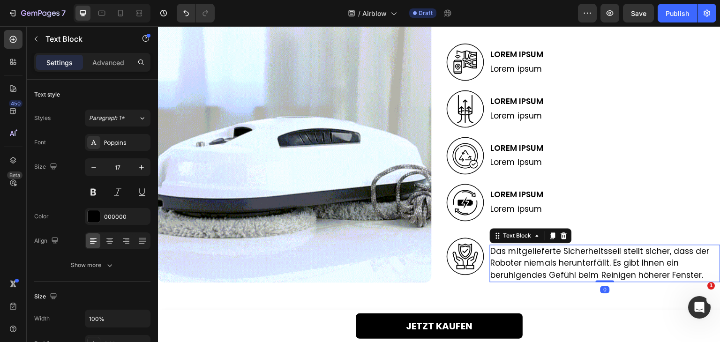
click at [532, 256] on p "Das mitgelieferte Sicherheitsseil stellt sicher, dass der Roboter niemals herun…" at bounding box center [605, 264] width 229 height 36
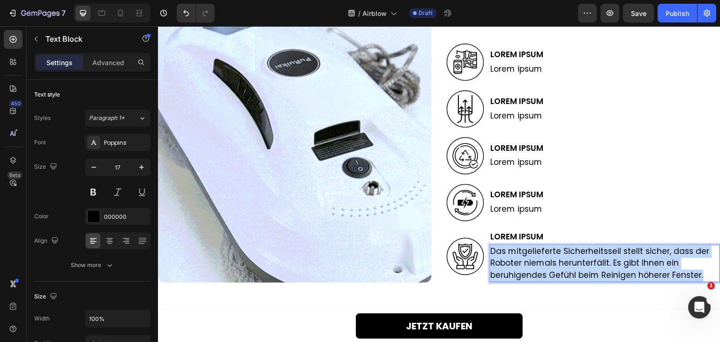
click at [532, 256] on p "Das mitgelieferte Sicherheitsseil stellt sicher, dass der Roboter niemals herun…" at bounding box center [605, 264] width 229 height 36
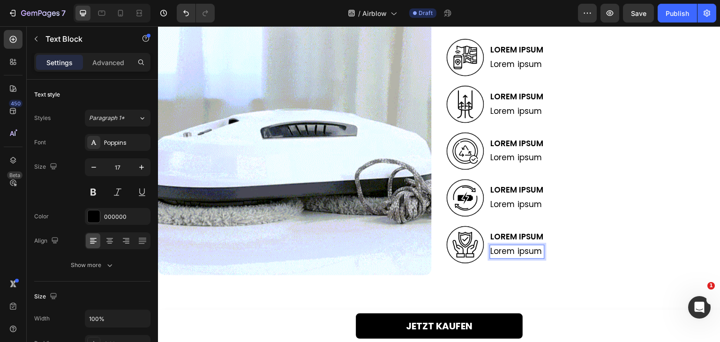
click at [518, 272] on div "Lorem ipsum Heading Image Lorem ipsum Heading Lorem ipsum Text Block Row Image …" at bounding box center [439, 135] width 562 height 325
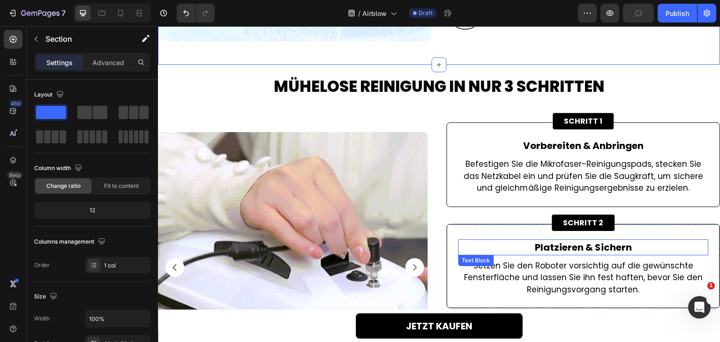
scroll to position [1513, 0]
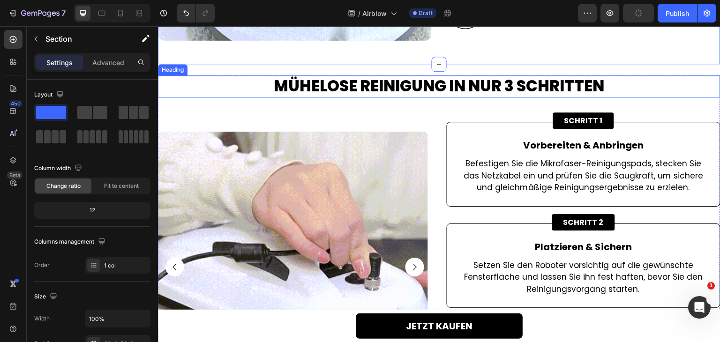
click at [503, 78] on h2 "MÜHELOSE REINIGUNG IN NUR 3 SCHRITTEN" at bounding box center [439, 86] width 562 height 22
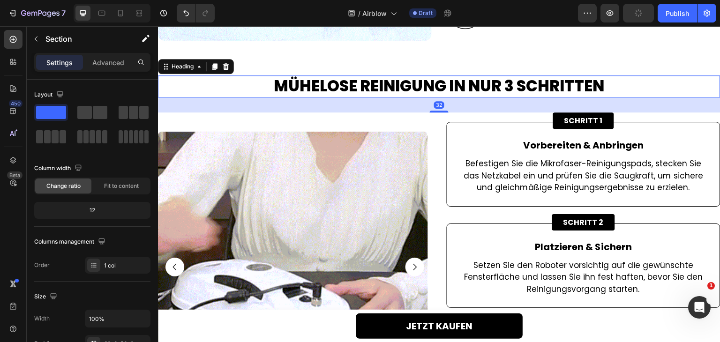
click at [503, 78] on h2 "MÜHELOSE REINIGUNG IN NUR 3 SCHRITTEN" at bounding box center [439, 86] width 562 height 22
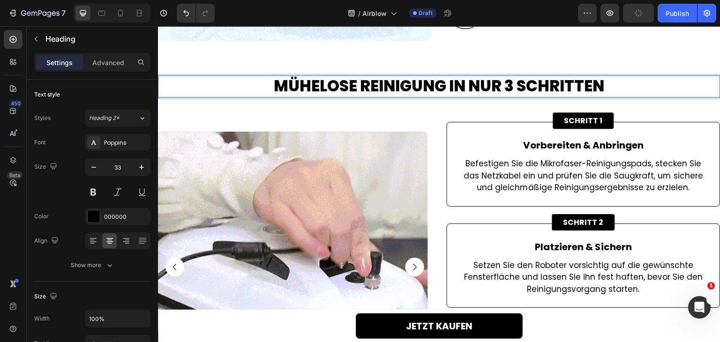
click at [503, 78] on p "MÜHELOSE REINIGUNG IN NUR 3 SCHRITTEN" at bounding box center [439, 86] width 560 height 20
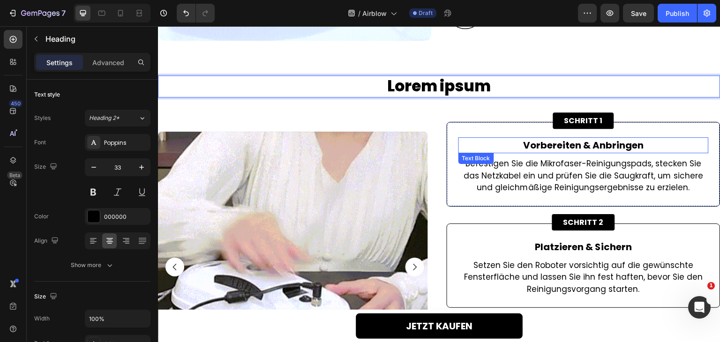
click at [570, 141] on p "Vorbereiten & Anbringen" at bounding box center [583, 145] width 248 height 14
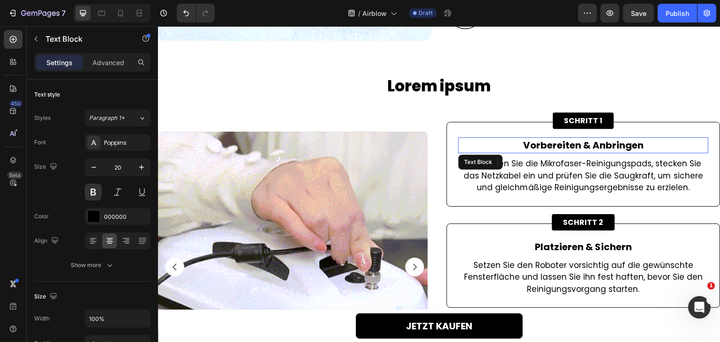
click at [570, 141] on p "Vorbereiten & Anbringen" at bounding box center [583, 145] width 248 height 14
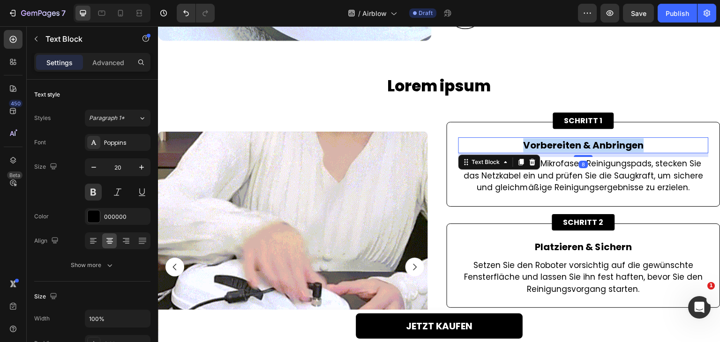
click at [570, 141] on p "Vorbereiten & Anbringen" at bounding box center [583, 145] width 248 height 14
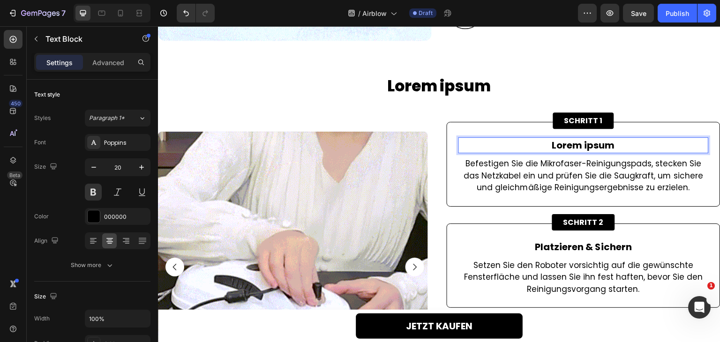
click at [563, 165] on p "Befestigen Sie die Mikrofaser-Reinigungspads, stecken Sie das Netzkabel ein und…" at bounding box center [583, 176] width 248 height 36
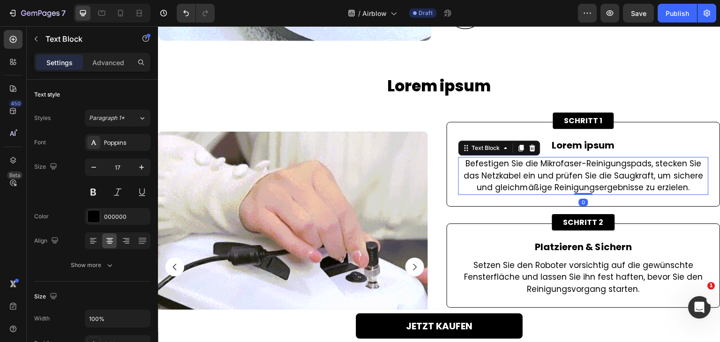
click at [563, 165] on p "Befestigen Sie die Mikrofaser-Reinigungspads, stecken Sie das Netzkabel ein und…" at bounding box center [583, 176] width 248 height 36
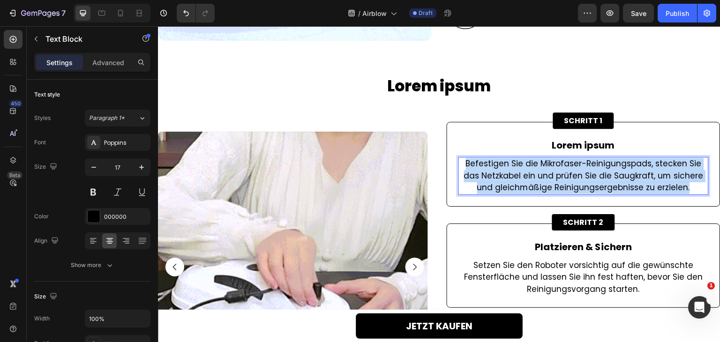
click at [563, 165] on p "Befestigen Sie die Mikrofaser-Reinigungspads, stecken Sie das Netzkabel ein und…" at bounding box center [583, 176] width 248 height 36
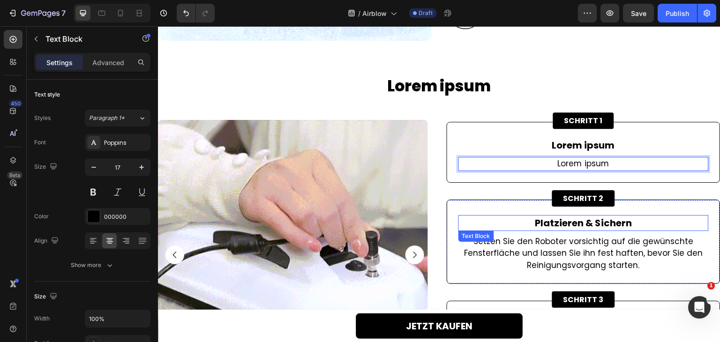
click at [566, 218] on p "Platzieren & Sichern" at bounding box center [583, 223] width 248 height 14
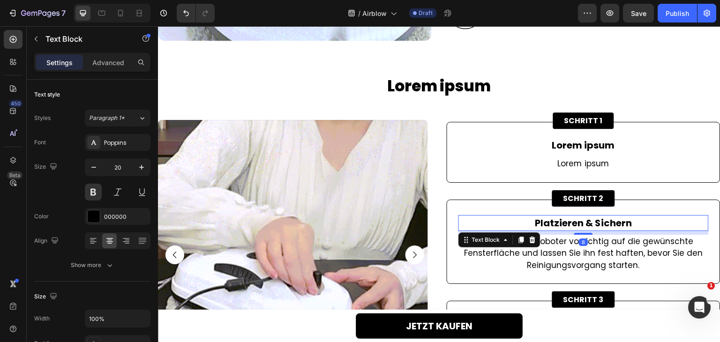
click at [566, 218] on p "Platzieren & Sichern" at bounding box center [583, 223] width 248 height 14
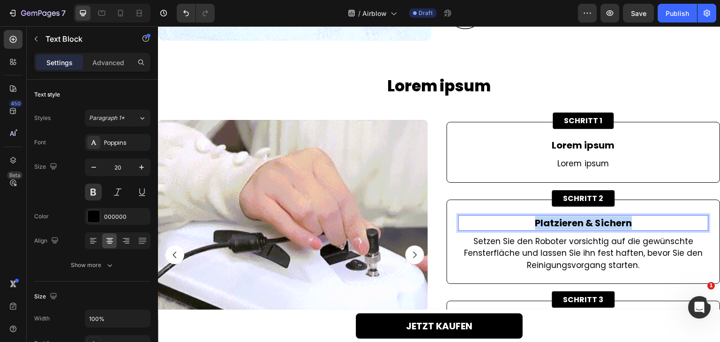
click at [566, 218] on p "Platzieren & Sichern" at bounding box center [583, 223] width 248 height 14
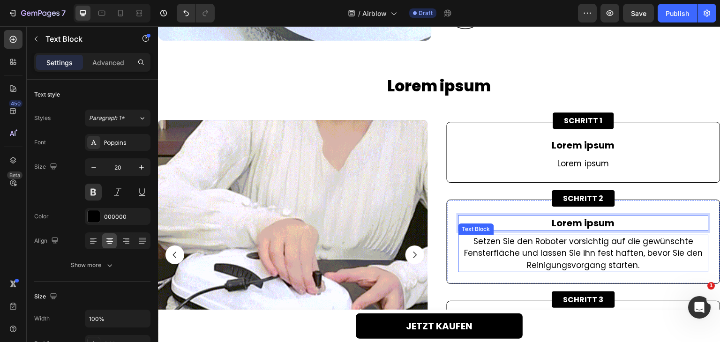
click at [567, 242] on p "Setzen Sie den Roboter vorsichtig auf die gewünschte Fensterfläche und lassen S…" at bounding box center [583, 254] width 248 height 36
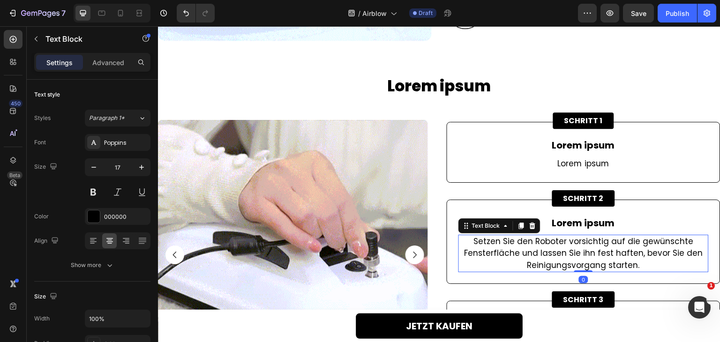
click at [567, 242] on p "Setzen Sie den Roboter vorsichtig auf die gewünschte Fensterfläche und lassen S…" at bounding box center [583, 254] width 248 height 36
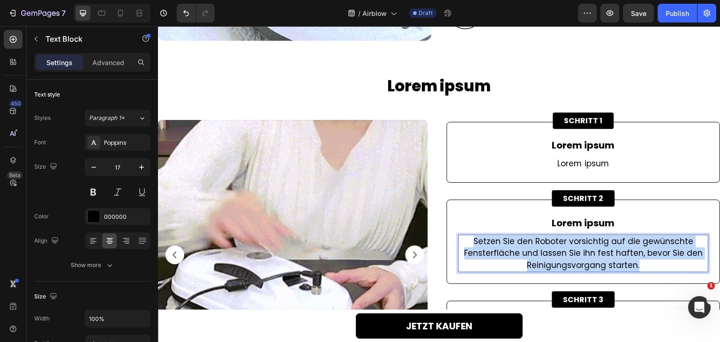
click at [567, 242] on p "Setzen Sie den Roboter vorsichtig auf die gewünschte Fensterfläche und lassen S…" at bounding box center [583, 254] width 248 height 36
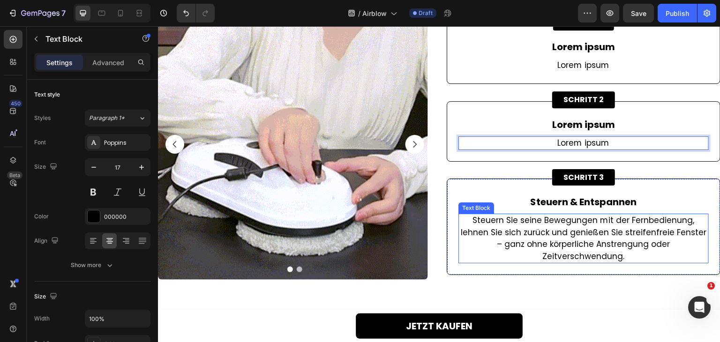
scroll to position [1658, 0]
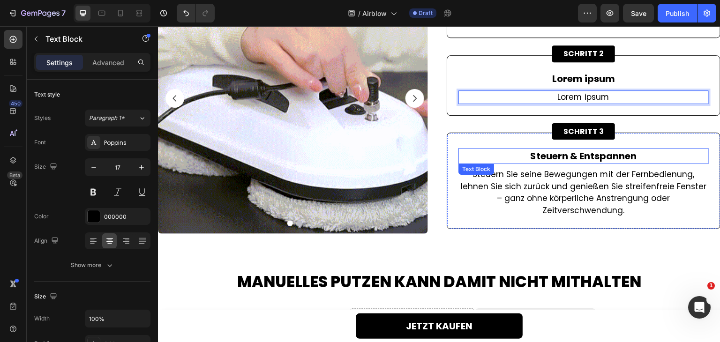
click at [572, 158] on p "Steuern & Entspannen" at bounding box center [583, 156] width 248 height 14
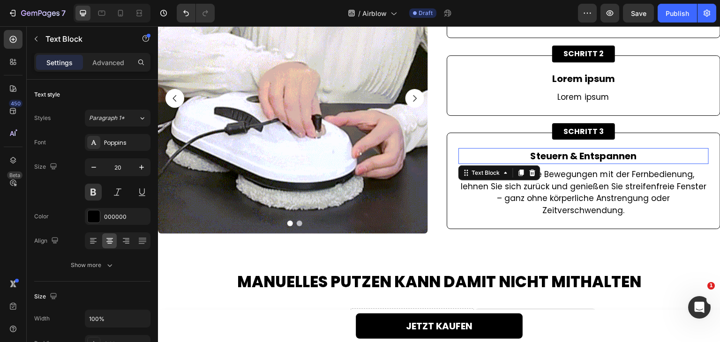
click at [572, 158] on p "Steuern & Entspannen" at bounding box center [583, 156] width 248 height 14
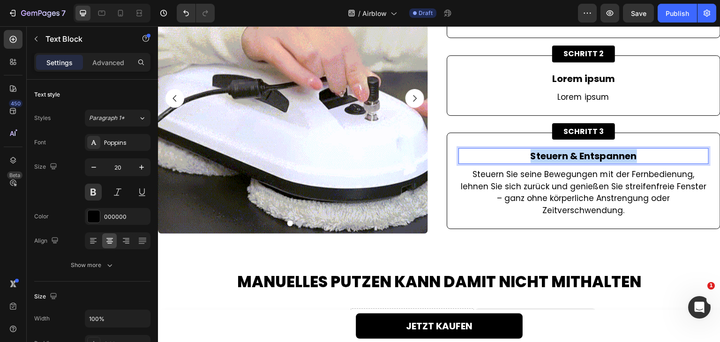
click at [572, 158] on p "Steuern & Entspannen" at bounding box center [583, 156] width 248 height 14
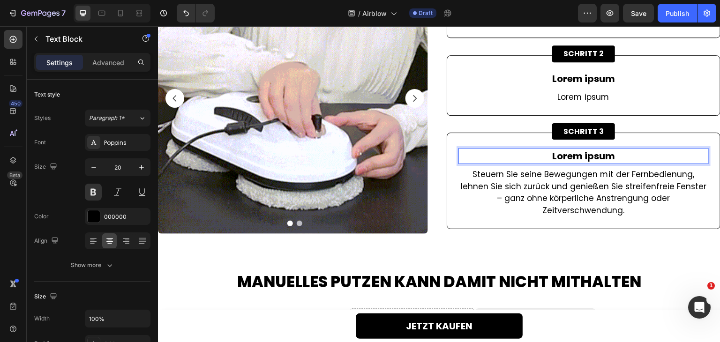
click at [571, 183] on p "Steuern Sie seine Bewegungen mit der Fernbedienung, lehnen Sie sich zurück und …" at bounding box center [583, 193] width 248 height 48
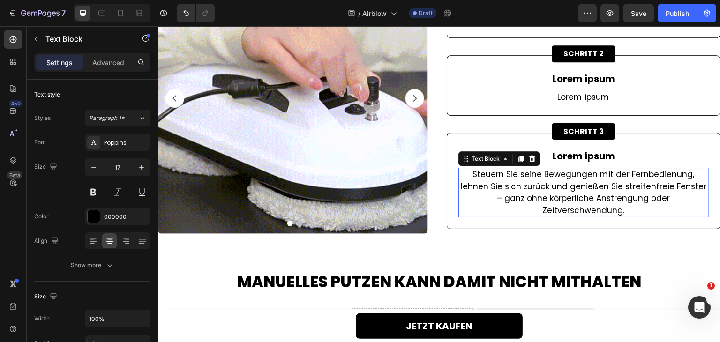
click at [571, 183] on p "Steuern Sie seine Bewegungen mit der Fernbedienung, lehnen Sie sich zurück und …" at bounding box center [583, 193] width 248 height 48
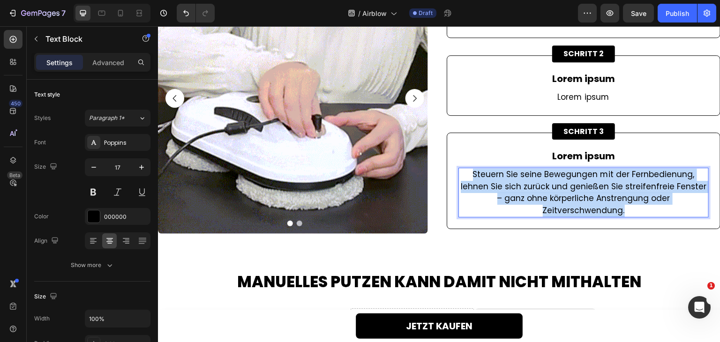
click at [571, 183] on p "Steuern Sie seine Bewegungen mit der Fernbedienung, lehnen Sie sich zurück und …" at bounding box center [583, 193] width 248 height 48
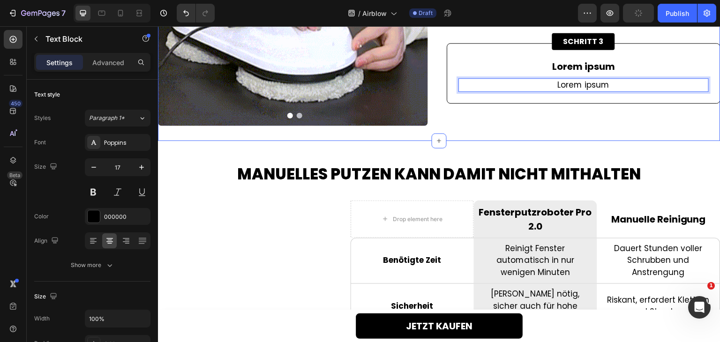
scroll to position [1769, 0]
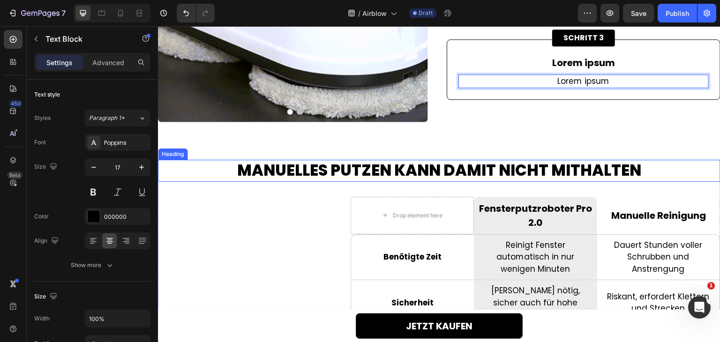
click at [511, 173] on h2 "MANUELLES PUTZEN KANN DAMIT NICHT MITHALTEN" at bounding box center [439, 171] width 562 height 22
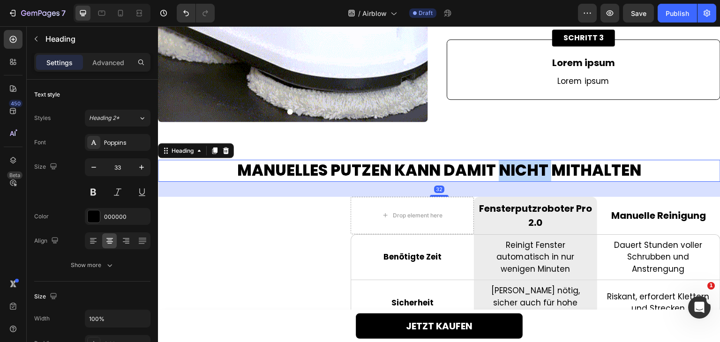
click at [511, 173] on h2 "MANUELLES PUTZEN KANN DAMIT NICHT MITHALTEN" at bounding box center [439, 171] width 562 height 22
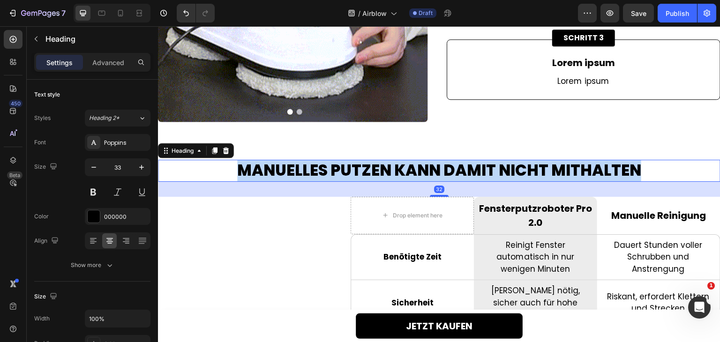
click at [511, 173] on p "MANUELLES PUTZEN KANN DAMIT NICHT MITHALTEN" at bounding box center [439, 171] width 560 height 20
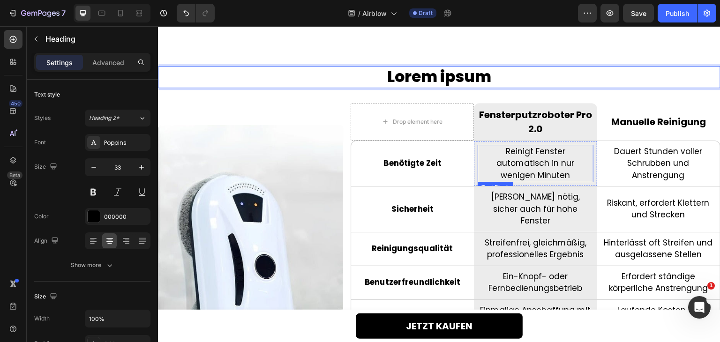
scroll to position [1910, 0]
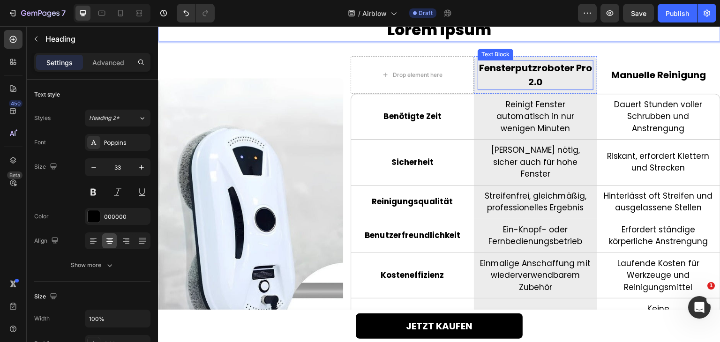
click at [539, 72] on p "Fensterputzroboter Pro 2.0" at bounding box center [535, 75] width 114 height 28
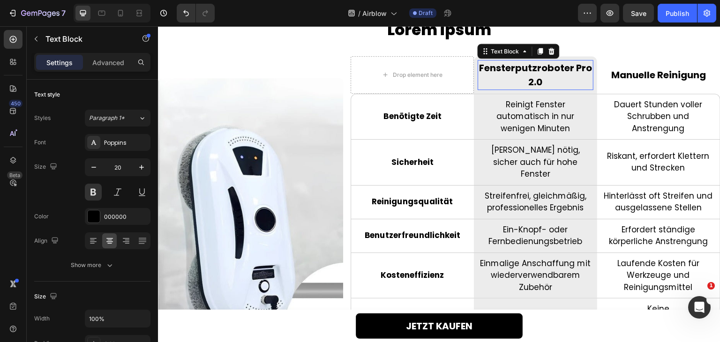
click at [539, 72] on p "Fensterputzroboter Pro 2.0" at bounding box center [535, 75] width 114 height 28
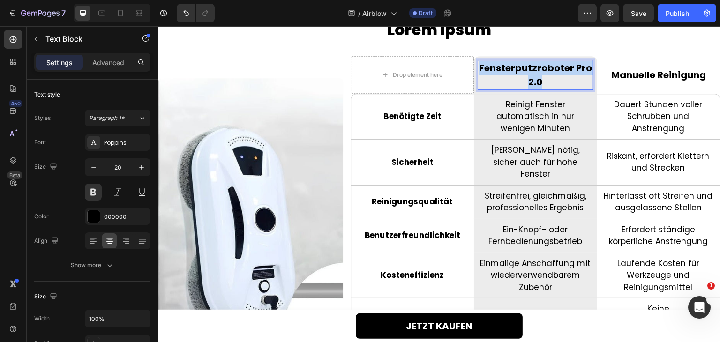
click at [539, 72] on p "Fensterputzroboter Pro 2.0" at bounding box center [535, 75] width 114 height 28
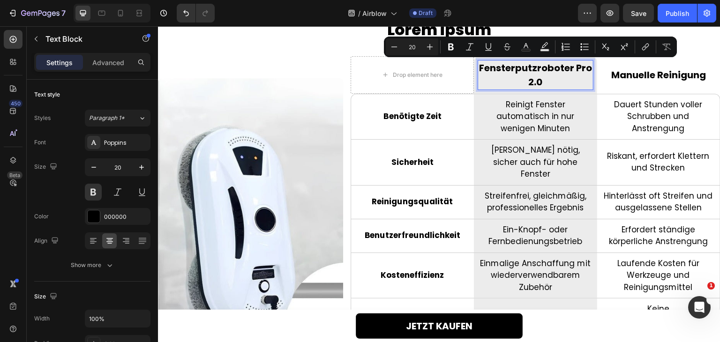
scroll to position [1912, 0]
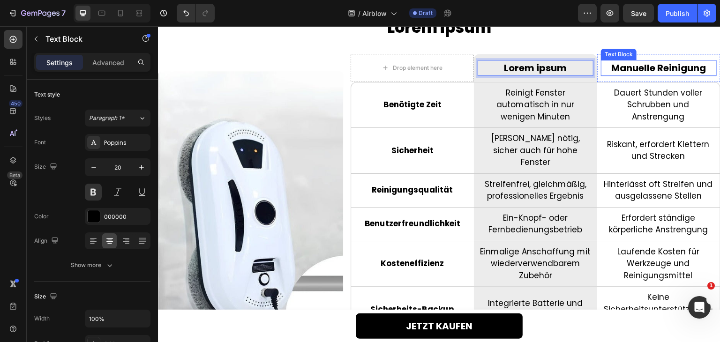
click at [657, 73] on p "Manuelle Reinigung" at bounding box center [659, 68] width 114 height 14
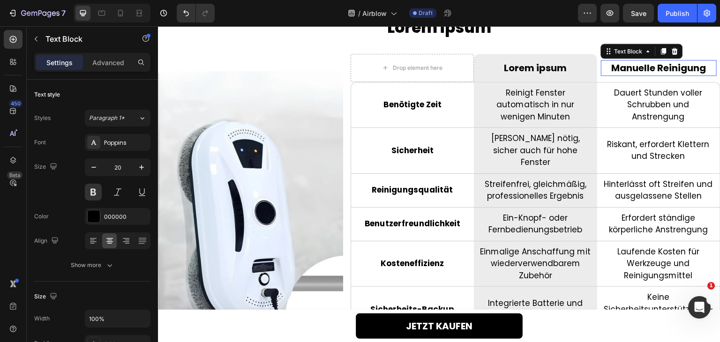
click at [657, 73] on p "Manuelle Reinigung" at bounding box center [659, 68] width 114 height 14
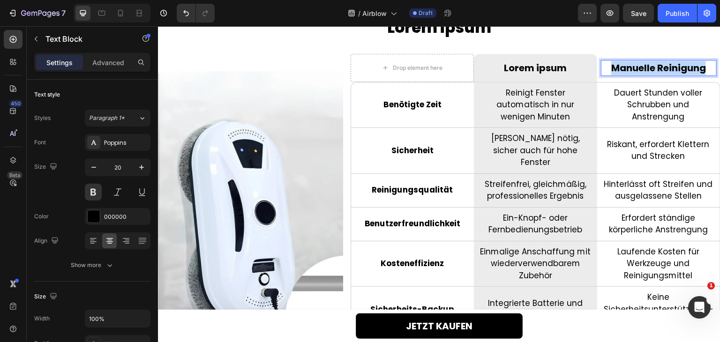
click at [657, 73] on p "Manuelle Reinigung" at bounding box center [659, 68] width 114 height 14
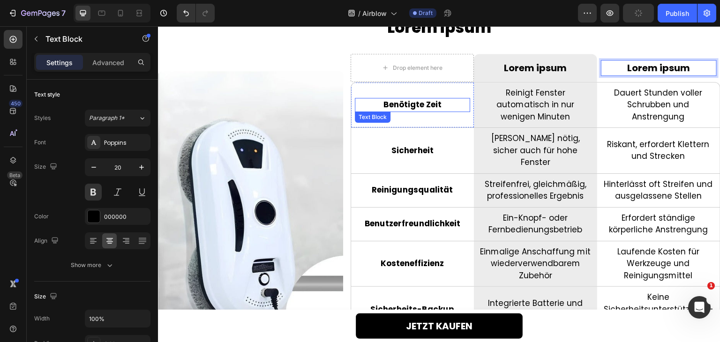
click at [419, 102] on p "Benötigte Zeit" at bounding box center [412, 105] width 113 height 12
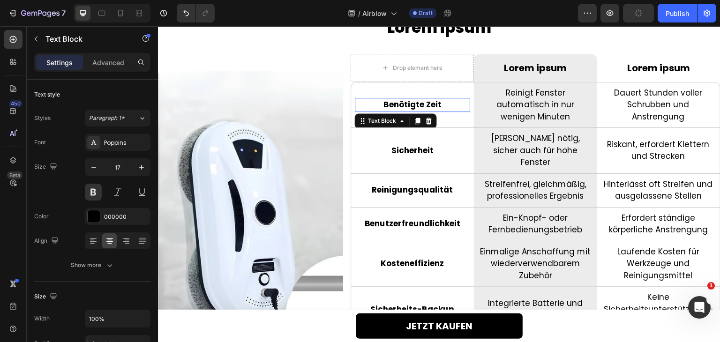
click at [419, 102] on p "Benötigte Zeit" at bounding box center [412, 105] width 113 height 12
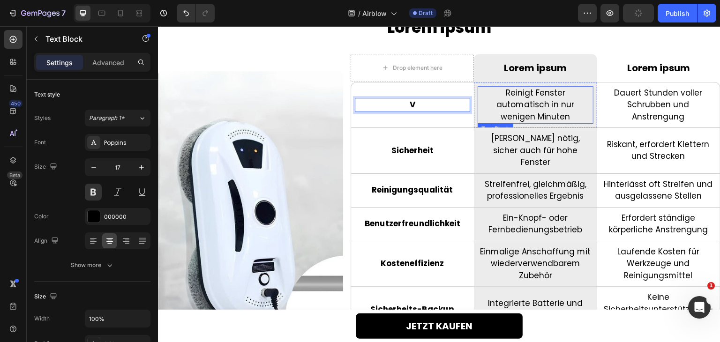
click at [511, 107] on p "Reinigt Fenster automatisch in nur wenigen Minuten" at bounding box center [534, 105] width 113 height 36
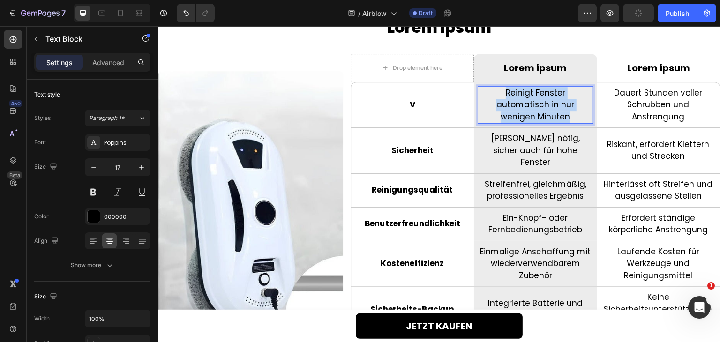
click at [511, 107] on p "Reinigt Fenster automatisch in nur wenigen Minuten" at bounding box center [534, 105] width 113 height 36
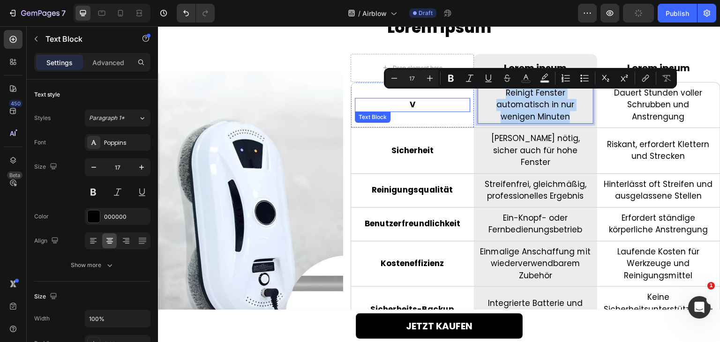
click at [404, 104] on p "V" at bounding box center [412, 105] width 113 height 12
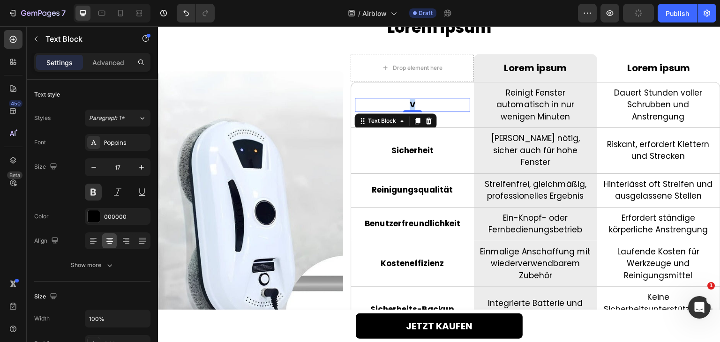
click at [404, 104] on p "V" at bounding box center [412, 105] width 113 height 12
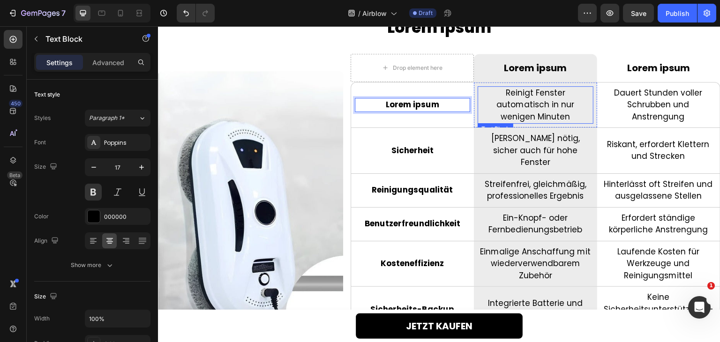
click at [537, 112] on p "Reinigt Fenster automatisch in nur wenigen Minuten" at bounding box center [534, 105] width 113 height 36
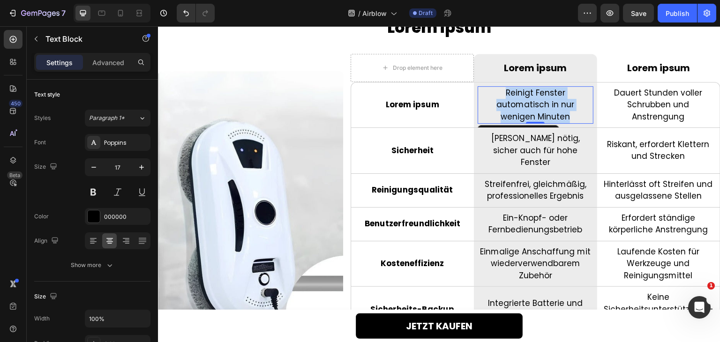
click at [537, 112] on p "Reinigt Fenster automatisch in nur wenigen Minuten" at bounding box center [534, 105] width 113 height 36
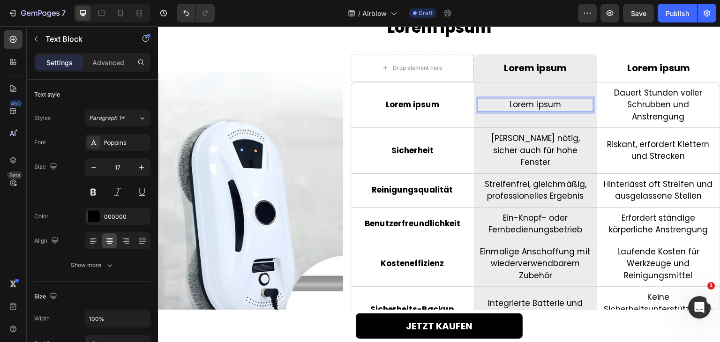
scroll to position [1918, 0]
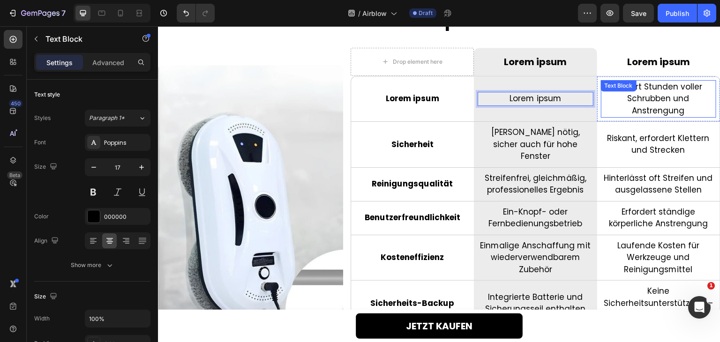
click at [665, 109] on p "Dauert Stunden voller Schrubben und Anstrengung" at bounding box center [658, 99] width 113 height 36
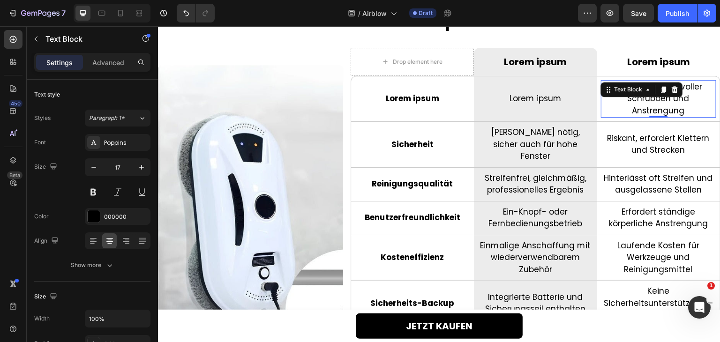
click at [665, 109] on p "Dauert Stunden voller Schrubben und Anstrengung" at bounding box center [658, 99] width 113 height 36
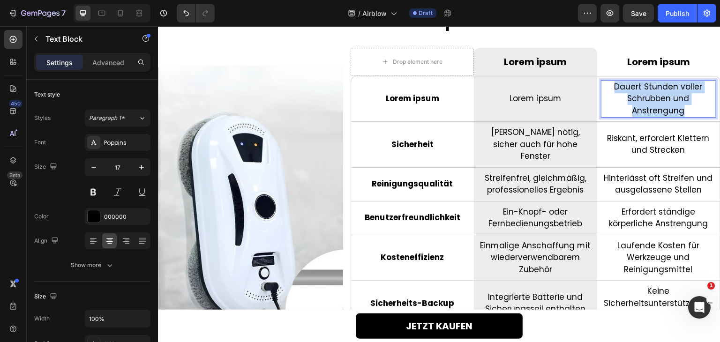
click at [665, 109] on p "Dauert Stunden voller Schrubben und Anstrengung" at bounding box center [658, 99] width 113 height 36
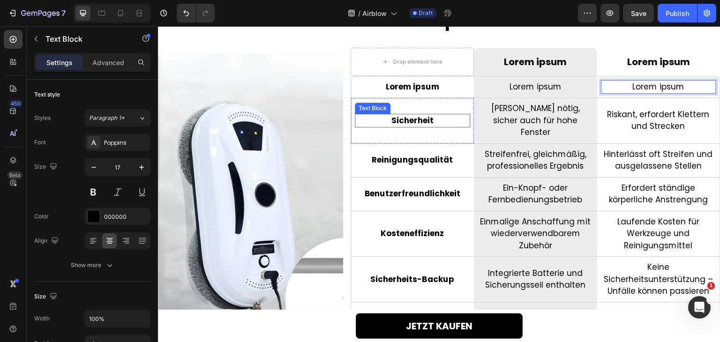
click at [411, 115] on p "Sicherheit" at bounding box center [412, 121] width 113 height 12
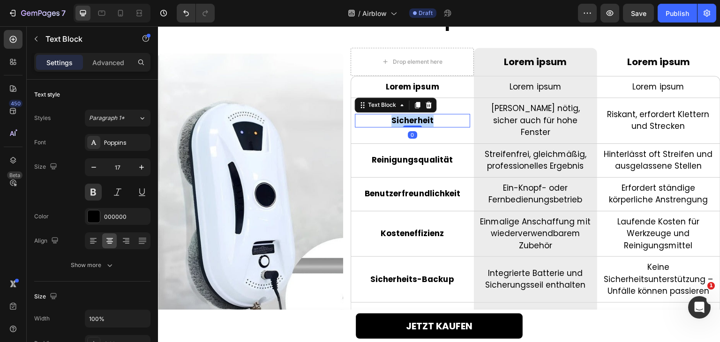
click at [411, 115] on p "Sicherheit" at bounding box center [412, 121] width 113 height 12
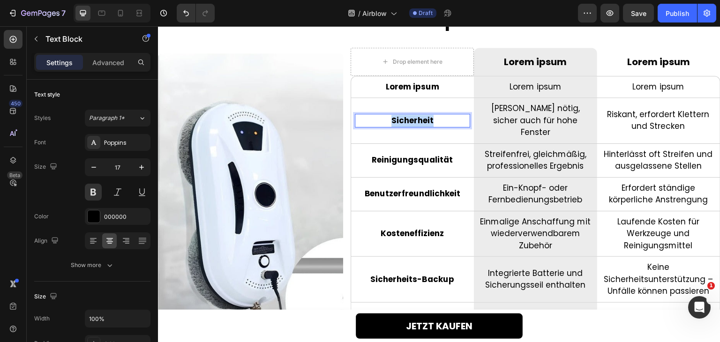
click at [411, 115] on p "Sicherheit" at bounding box center [412, 121] width 113 height 12
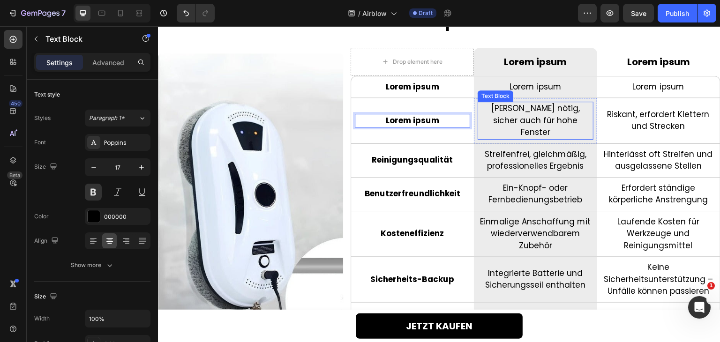
click at [518, 114] on p "Keine Leitern nötig, sicher auch für hohe Fenster" at bounding box center [534, 121] width 113 height 36
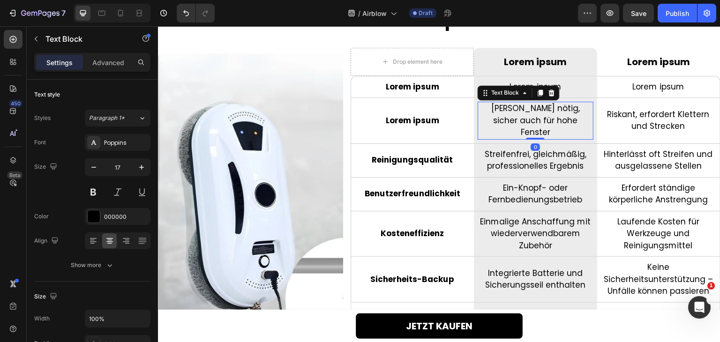
click at [518, 114] on p "Keine Leitern nötig, sicher auch für hohe Fenster" at bounding box center [534, 121] width 113 height 36
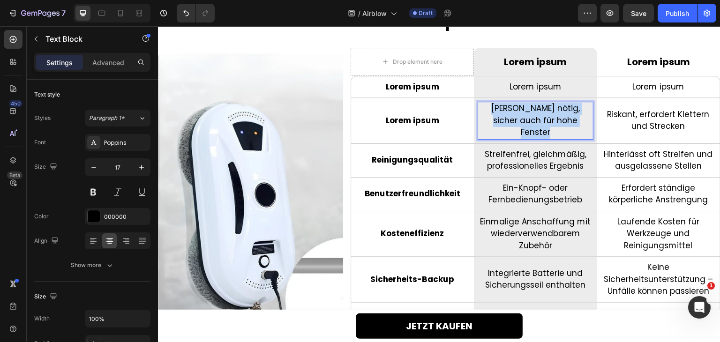
click at [518, 114] on p "Keine Leitern nötig, sicher auch für hohe Fenster" at bounding box center [534, 121] width 113 height 36
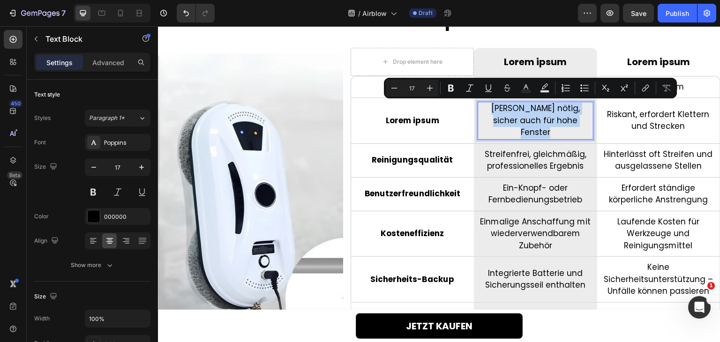
scroll to position [1924, 0]
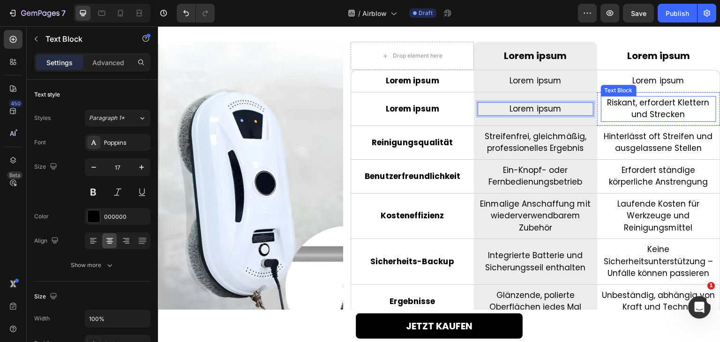
click at [668, 109] on p "Riskant, erfordert Klettern und Strecken" at bounding box center [658, 109] width 113 height 24
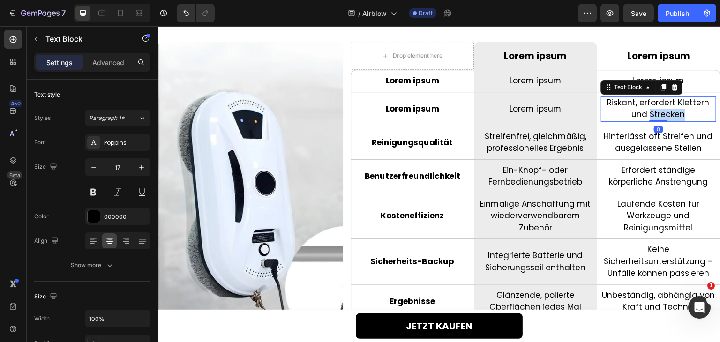
click at [668, 109] on p "Riskant, erfordert Klettern und Strecken" at bounding box center [658, 109] width 113 height 24
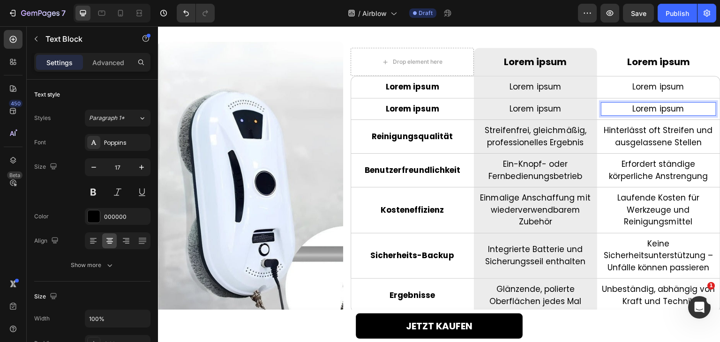
scroll to position [1929, 0]
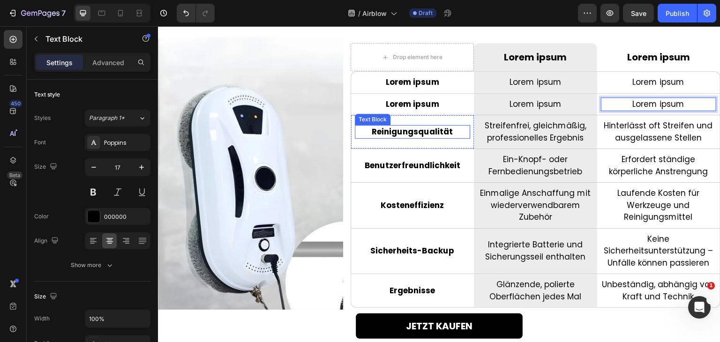
click at [417, 127] on p "Reinigungsqualität" at bounding box center [412, 132] width 113 height 12
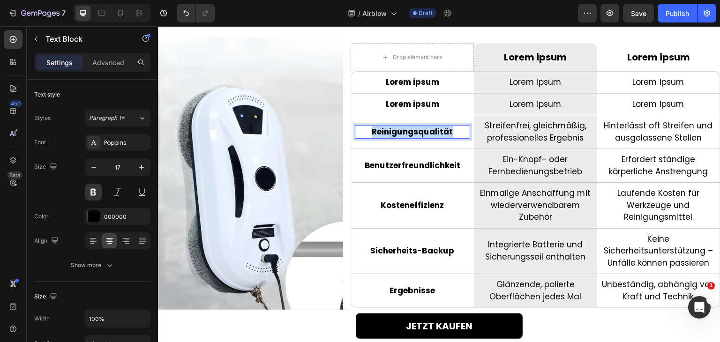
click at [417, 127] on p "Reinigungsqualität" at bounding box center [412, 132] width 113 height 12
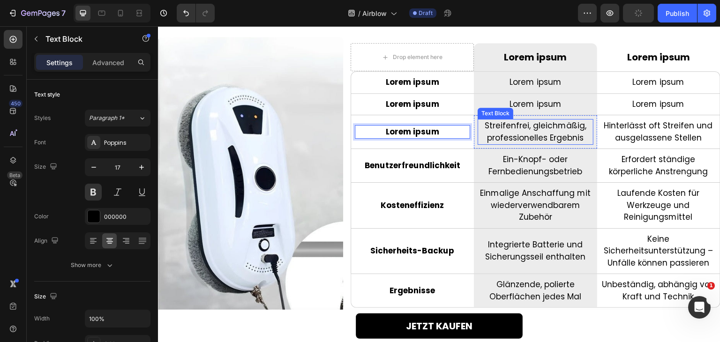
click at [534, 132] on p "Streifenfrei, gleichmäßig, professionelles Ergebnis" at bounding box center [534, 132] width 113 height 24
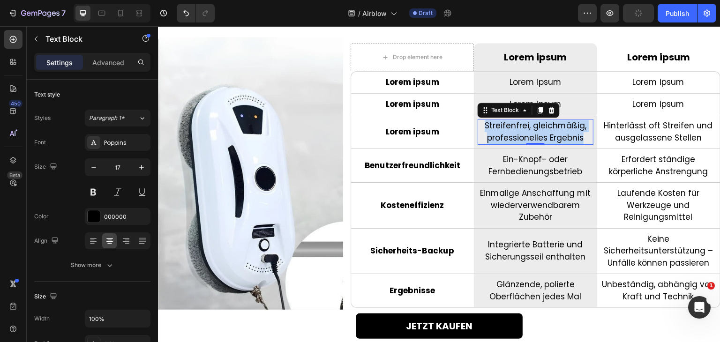
click at [534, 132] on p "Streifenfrei, gleichmäßig, professionelles Ergebnis" at bounding box center [534, 132] width 113 height 24
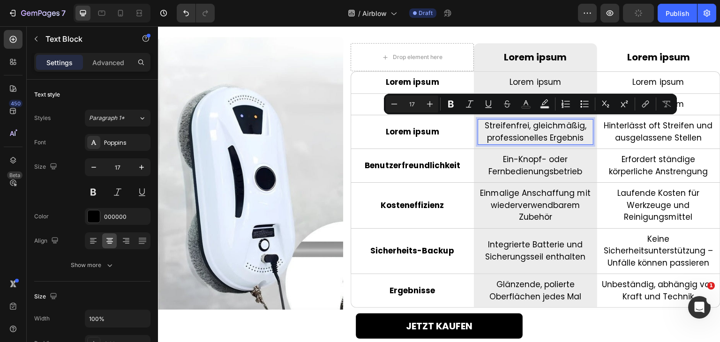
scroll to position [1935, 0]
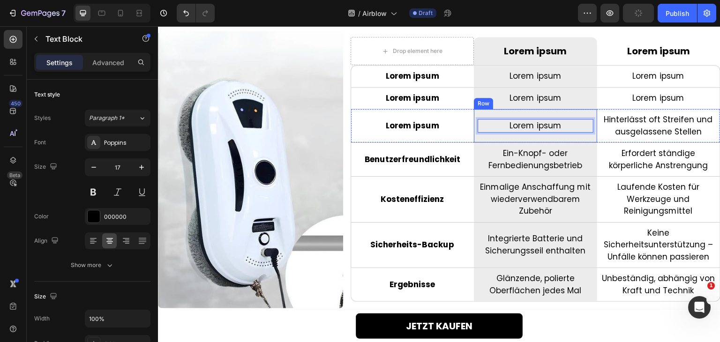
click at [643, 134] on p "Hinterlässt oft Streifen und ausgelassene Stellen" at bounding box center [658, 126] width 113 height 24
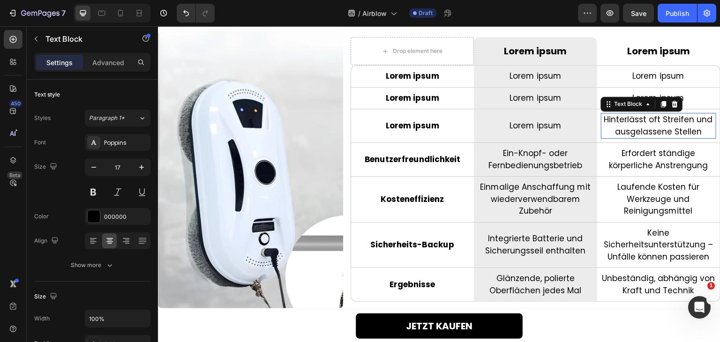
click at [643, 134] on p "Hinterlässt oft Streifen und ausgelassene Stellen" at bounding box center [658, 126] width 113 height 24
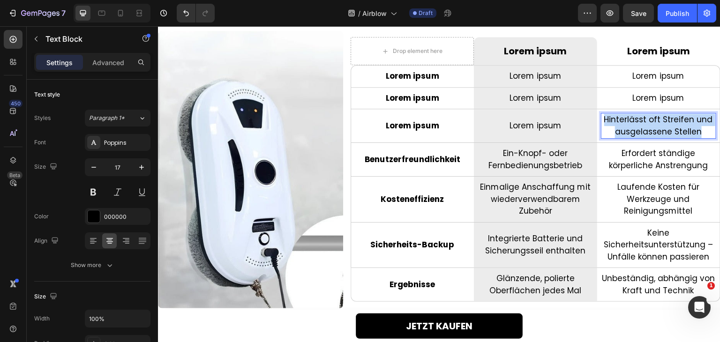
click at [643, 134] on p "Hinterlässt oft Streifen und ausgelassene Stellen" at bounding box center [658, 126] width 113 height 24
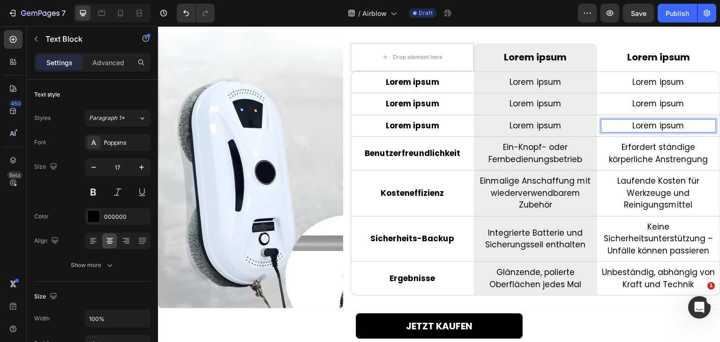
scroll to position [1941, 0]
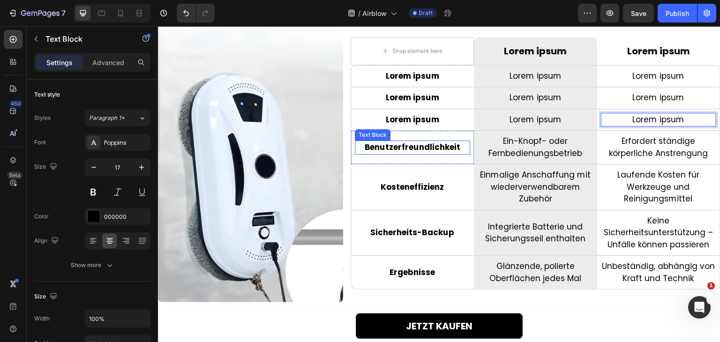
click at [443, 147] on p "Benutzerfreundlichkeit" at bounding box center [412, 148] width 113 height 12
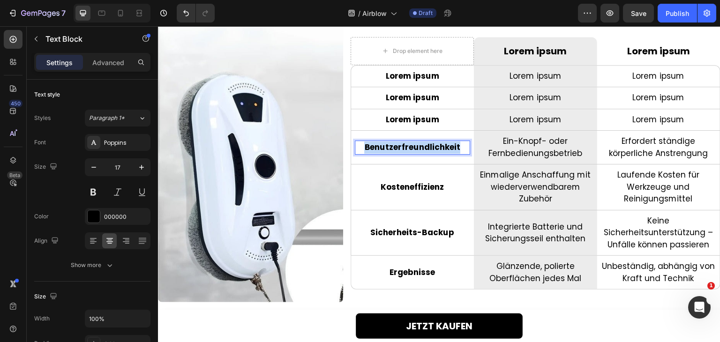
click at [443, 147] on p "Benutzerfreundlichkeit" at bounding box center [412, 148] width 113 height 12
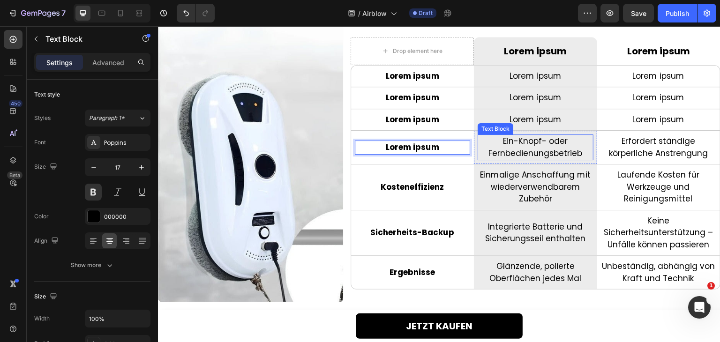
click at [559, 144] on p "Ein-Knopf- oder Fernbedienungsbetrieb" at bounding box center [534, 147] width 113 height 24
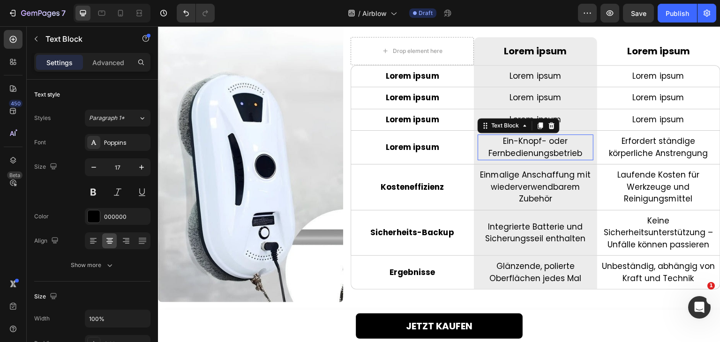
click at [559, 144] on p "Ein-Knopf- oder Fernbedienungsbetrieb" at bounding box center [534, 147] width 113 height 24
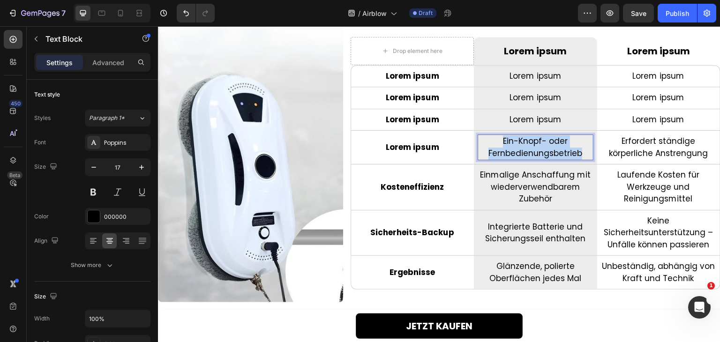
click at [559, 144] on p "Ein-Knopf- oder Fernbedienungsbetrieb" at bounding box center [534, 147] width 113 height 24
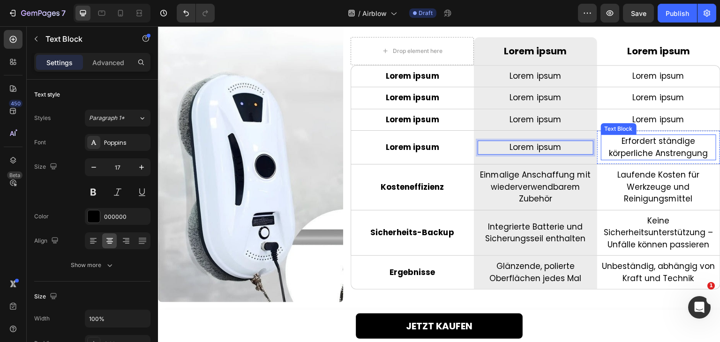
scroll to position [1947, 0]
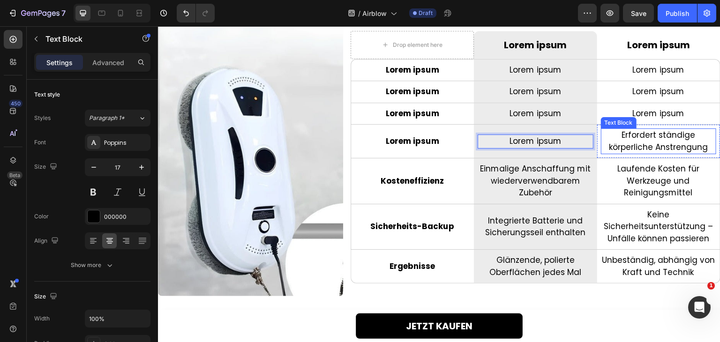
click at [663, 145] on p "Erfordert ständige körperliche Anstrengung" at bounding box center [658, 141] width 113 height 24
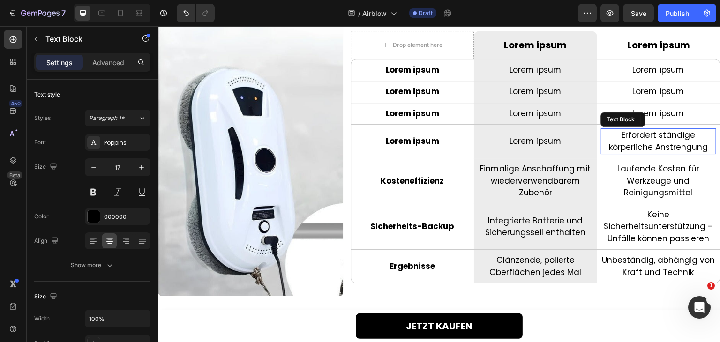
click at [663, 145] on p "Erfordert ständige körperliche Anstrengung" at bounding box center [658, 141] width 113 height 24
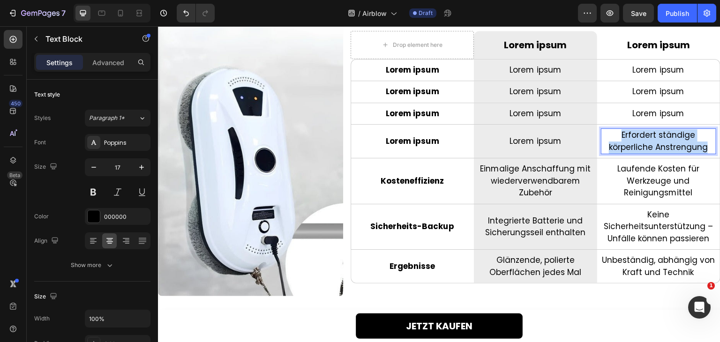
click at [663, 145] on p "Erfordert ständige körperliche Anstrengung" at bounding box center [658, 141] width 113 height 24
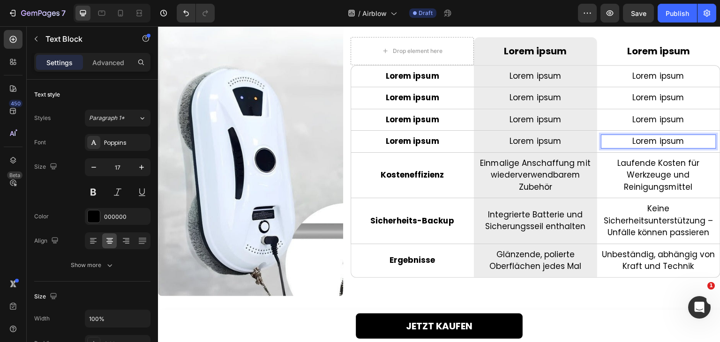
scroll to position [1953, 0]
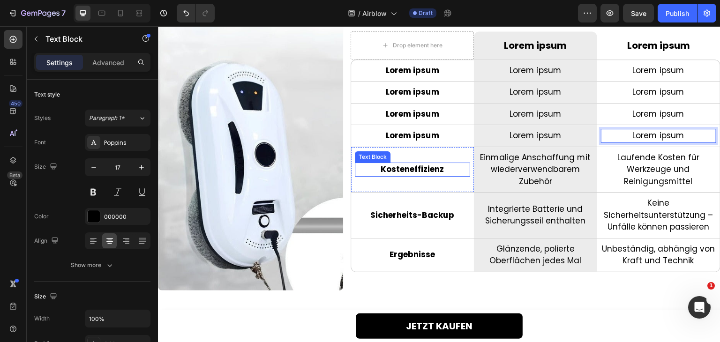
click at [415, 164] on p "Kosteneffizienz" at bounding box center [412, 170] width 113 height 12
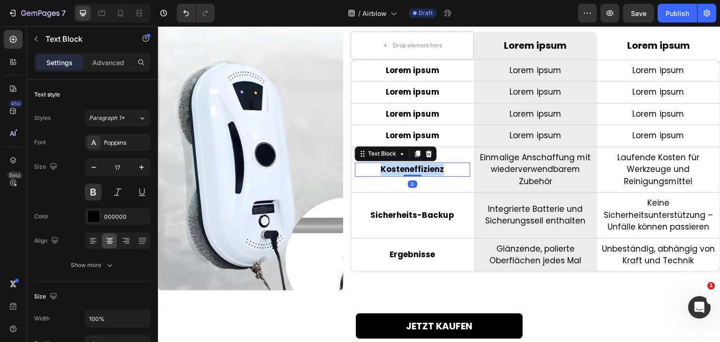
click at [415, 164] on p "Kosteneffizienz" at bounding box center [412, 170] width 113 height 12
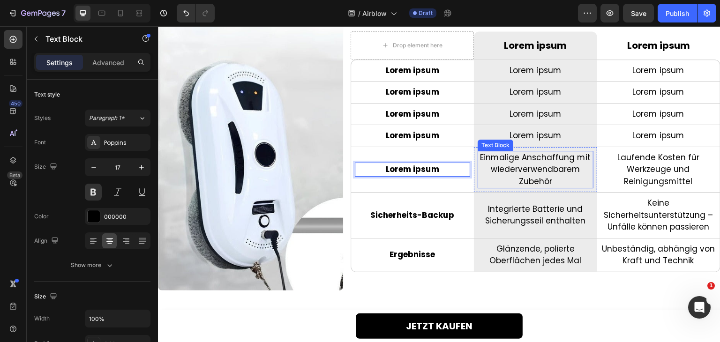
click at [511, 160] on p "Einmalige Anschaffung mit wiederverwendbarem Zubehör" at bounding box center [534, 170] width 113 height 36
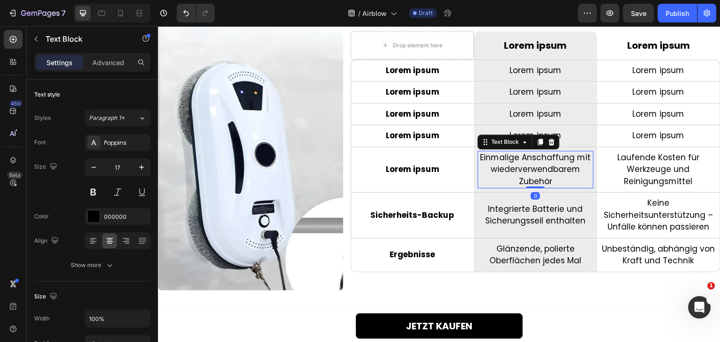
click at [511, 160] on p "Einmalige Anschaffung mit wiederverwendbarem Zubehör" at bounding box center [534, 170] width 113 height 36
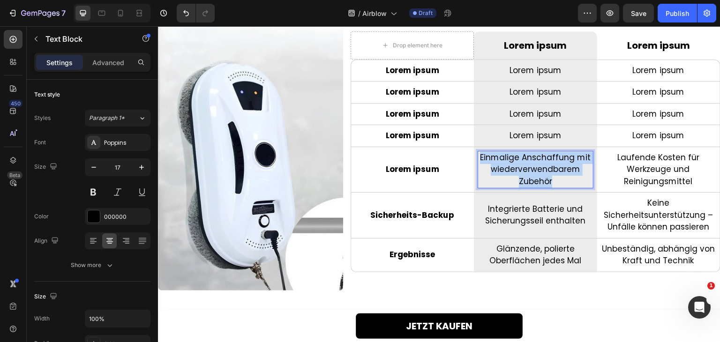
click at [511, 160] on p "Einmalige Anschaffung mit wiederverwendbarem Zubehör" at bounding box center [534, 170] width 113 height 36
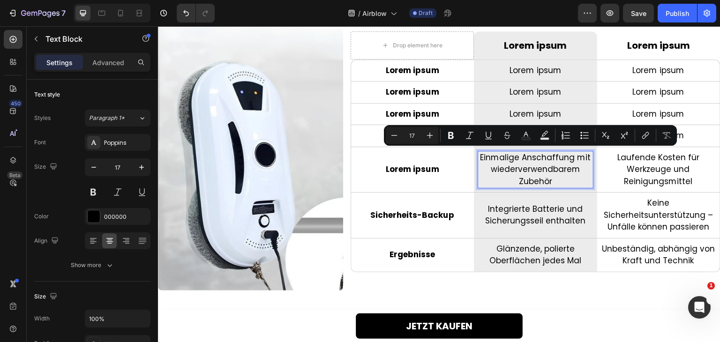
scroll to position [1965, 0]
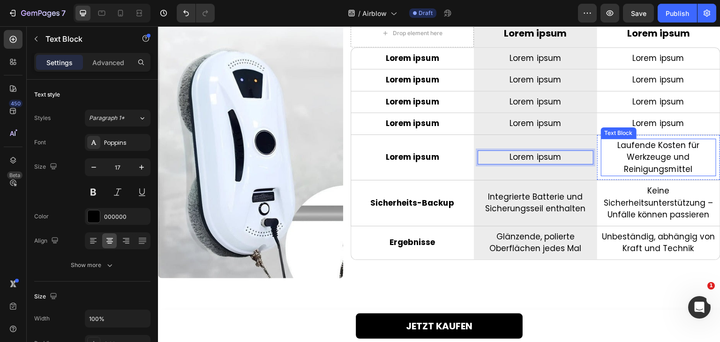
click at [662, 157] on p "Laufende Kosten für Werkzeuge und Reinigungsmittel" at bounding box center [658, 158] width 113 height 36
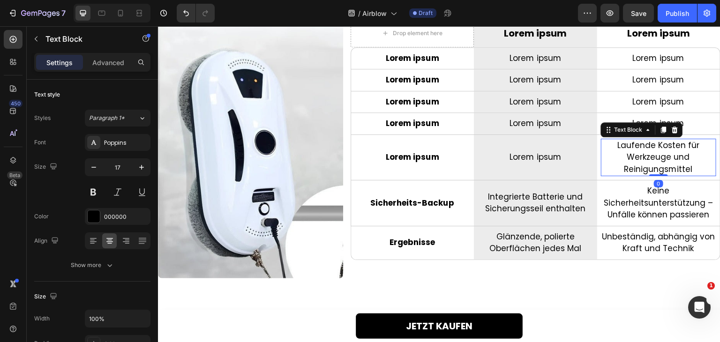
click at [662, 157] on p "Laufende Kosten für Werkzeuge und Reinigungsmittel" at bounding box center [658, 158] width 113 height 36
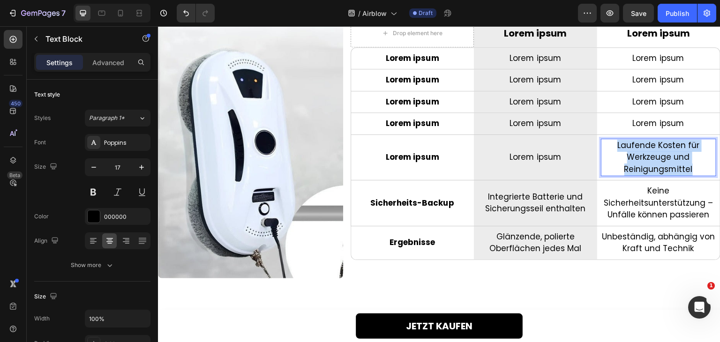
click at [662, 157] on p "Laufende Kosten für Werkzeuge und Reinigungsmittel" at bounding box center [658, 158] width 113 height 36
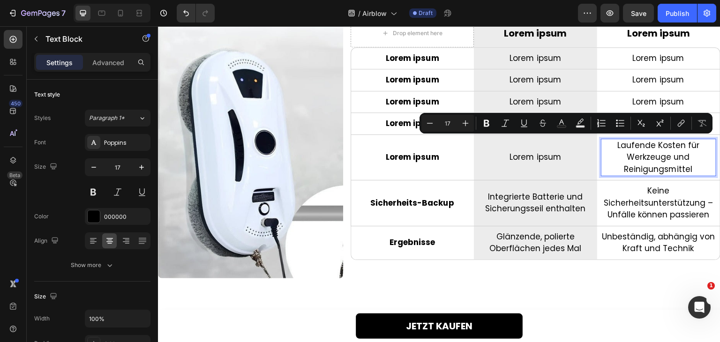
scroll to position [1977, 0]
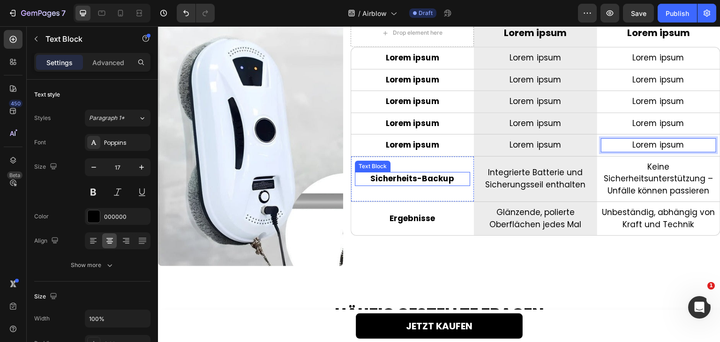
click at [432, 177] on p "Sicherheits-Backup" at bounding box center [412, 179] width 113 height 12
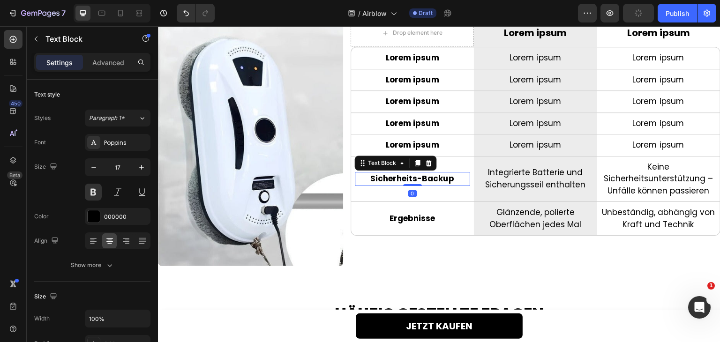
click at [432, 177] on p "Sicherheits-Backup" at bounding box center [412, 179] width 113 height 12
click at [524, 172] on p "Integrierte Batterie und Sicherungsseil enthalten" at bounding box center [534, 179] width 113 height 24
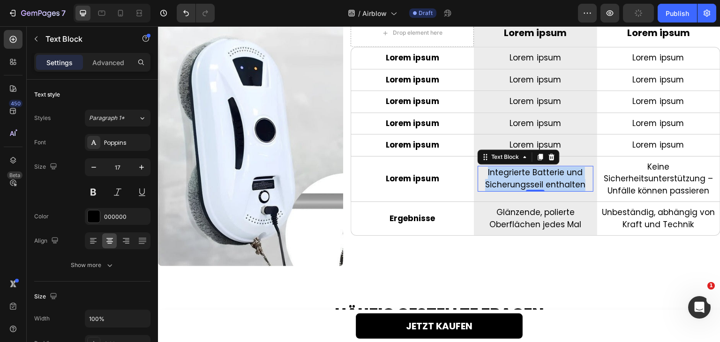
click at [524, 172] on p "Integrierte Batterie und Sicherungsseil enthalten" at bounding box center [534, 179] width 113 height 24
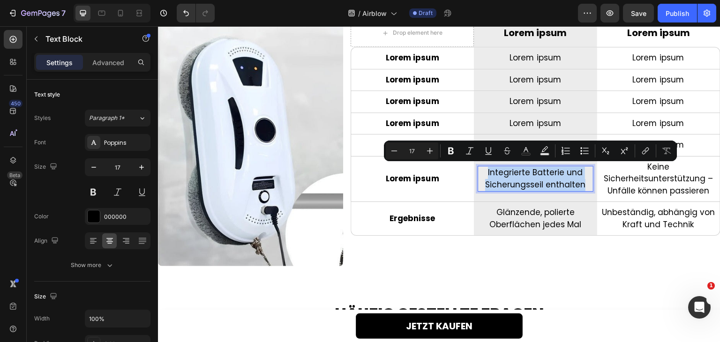
scroll to position [1983, 0]
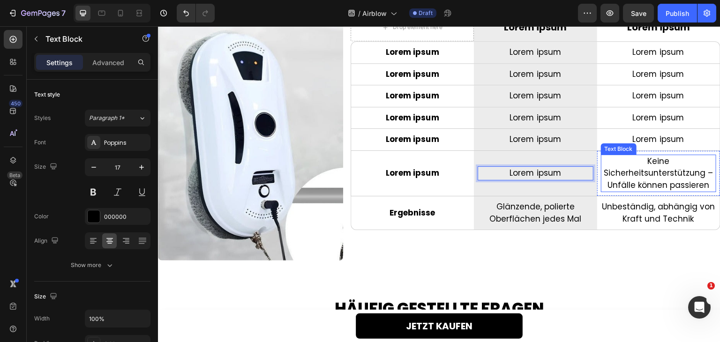
click at [635, 177] on p "Keine Sicherheitsunterstützung – Unfälle können passieren" at bounding box center [658, 174] width 113 height 36
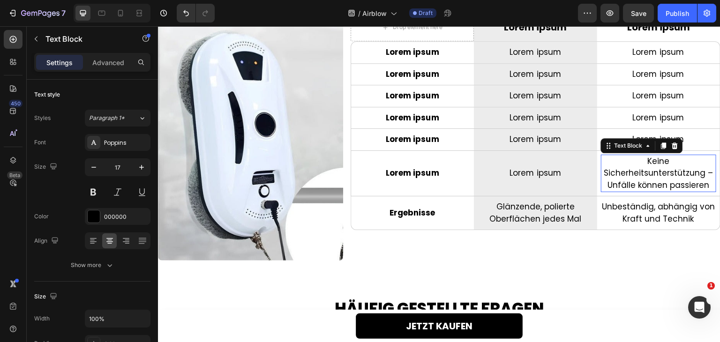
click at [635, 177] on p "Keine Sicherheitsunterstützung – Unfälle können passieren" at bounding box center [658, 174] width 113 height 36
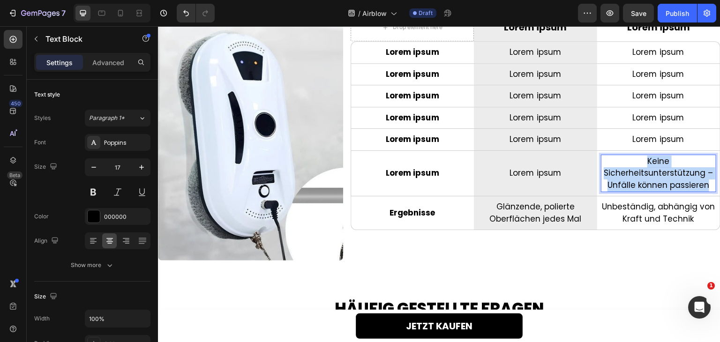
click at [635, 177] on p "Keine Sicherheitsunterstützung – Unfälle können passieren" at bounding box center [658, 174] width 113 height 36
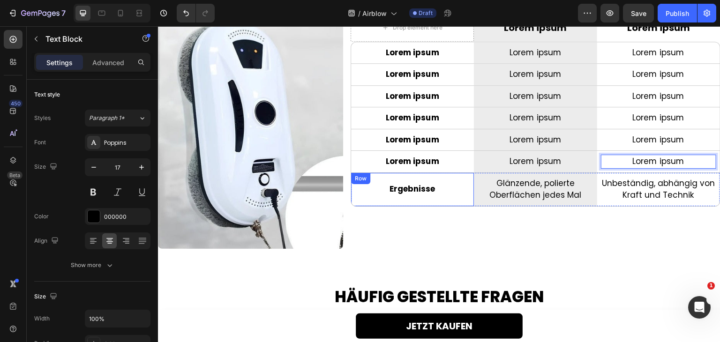
click at [405, 187] on p "Ergebnisse" at bounding box center [412, 189] width 113 height 12
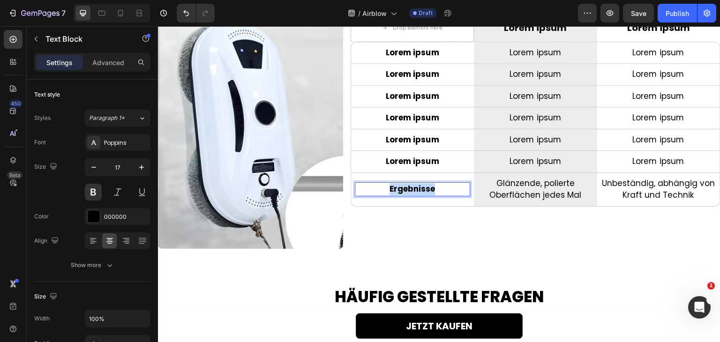
click at [405, 187] on p "Ergebnisse" at bounding box center [412, 189] width 113 height 12
click at [519, 185] on p "Glänzende, polierte Oberflächen jedes Mal" at bounding box center [534, 190] width 113 height 24
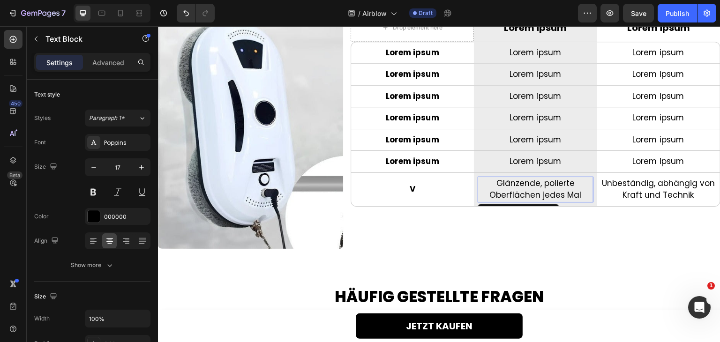
click at [519, 185] on p "Glänzende, polierte Oberflächen jedes Mal" at bounding box center [534, 190] width 113 height 24
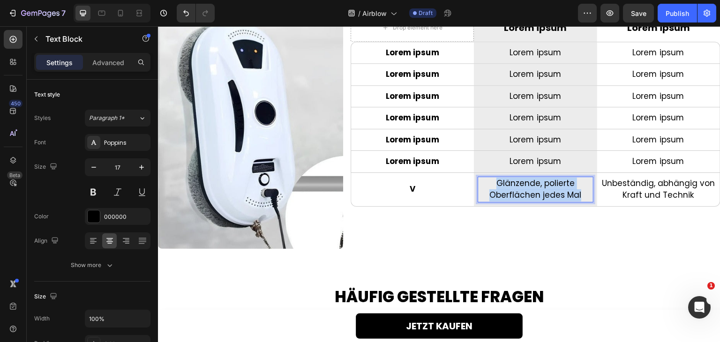
click at [519, 185] on p "Glänzende, polierte Oberflächen jedes Mal" at bounding box center [534, 190] width 113 height 24
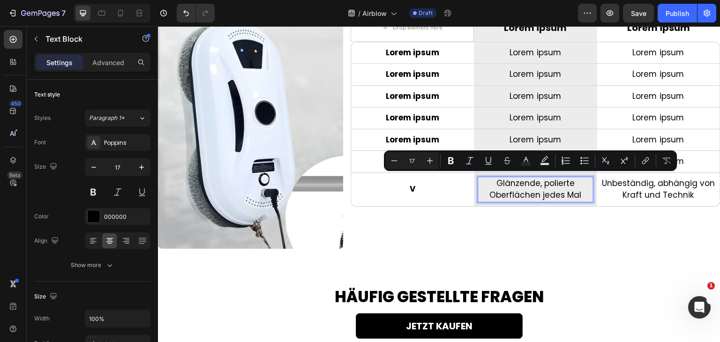
scroll to position [2001, 0]
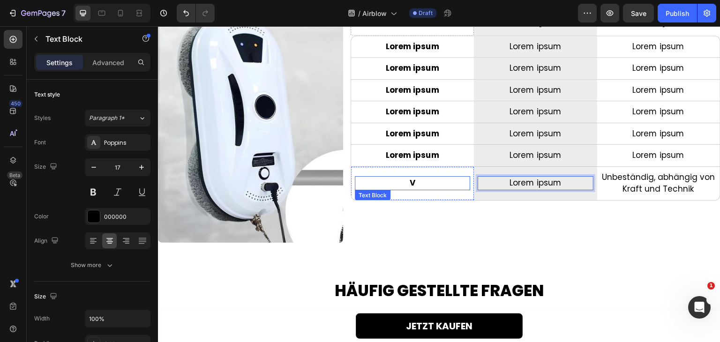
click at [415, 180] on p "V" at bounding box center [412, 183] width 113 height 12
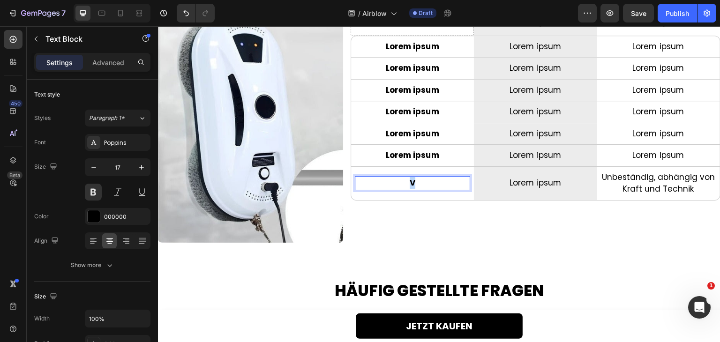
click at [415, 180] on p "V" at bounding box center [412, 183] width 113 height 12
click at [619, 183] on p "Unbeständig, abhängig von Kraft und Technik" at bounding box center [658, 184] width 113 height 24
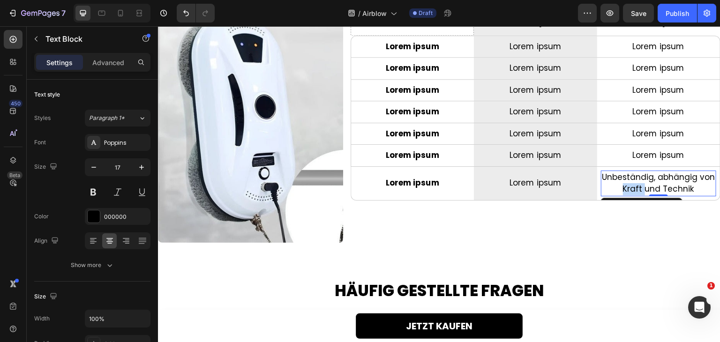
click at [619, 183] on p "Unbeständig, abhängig von Kraft und Technik" at bounding box center [658, 184] width 113 height 24
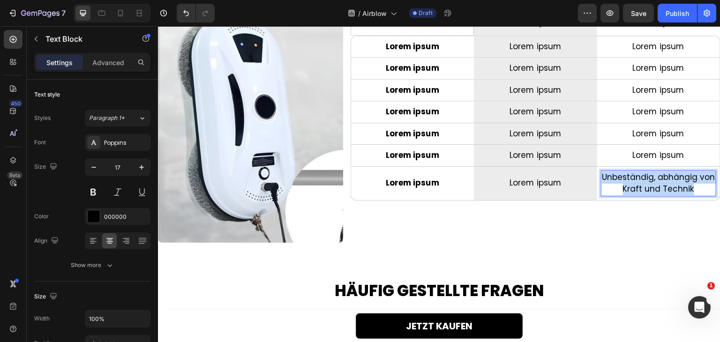
click at [619, 183] on p "Unbeständig, abhängig von Kraft und Technik" at bounding box center [658, 184] width 113 height 24
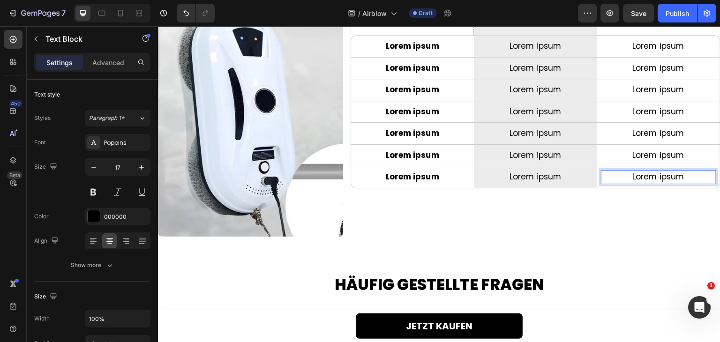
click at [614, 209] on div "Drop element here Row Lorem ipsum Text Block Row Lorem ipsum Text Block Row Row…" at bounding box center [536, 97] width 370 height 277
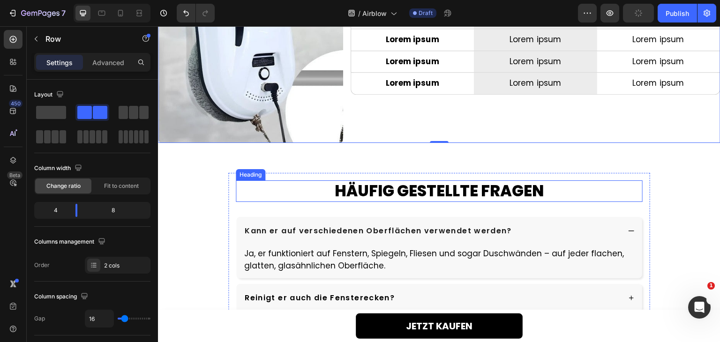
scroll to position [2194, 0]
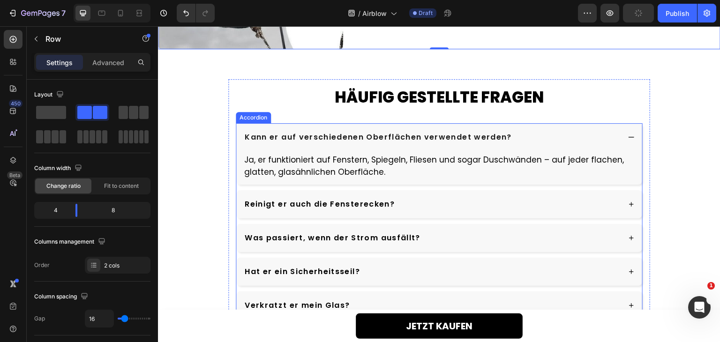
click at [416, 140] on div "Kann er auf verschiedenen Oberflächen verwendet werden?" at bounding box center [378, 137] width 270 height 14
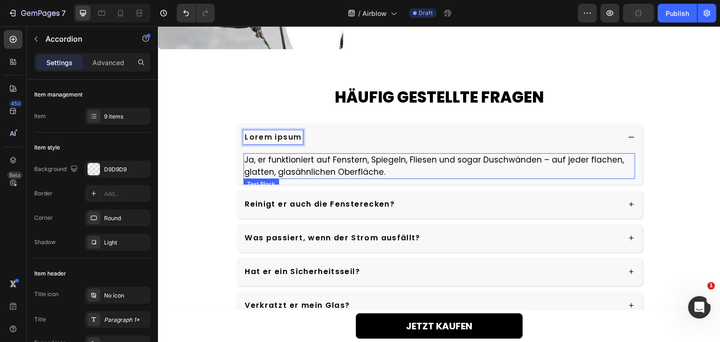
click at [380, 159] on p "Ja, er funktioniert auf Fenstern, Spiegeln, Fliesen und sogar Duschwänden – auf…" at bounding box center [439, 166] width 390 height 24
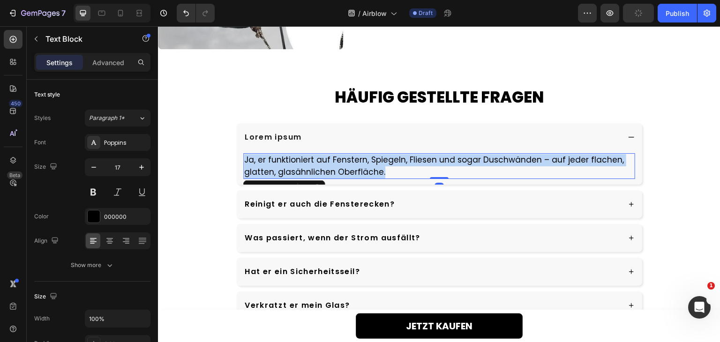
click at [380, 159] on p "Ja, er funktioniert auf Fenstern, Spiegeln, Fliesen und sogar Duschwänden – auf…" at bounding box center [439, 166] width 390 height 24
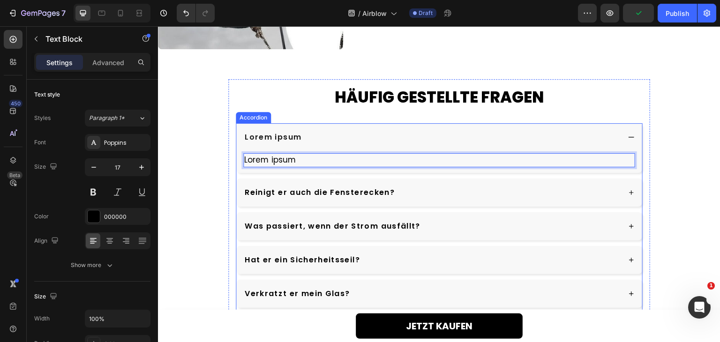
click at [425, 181] on div "Reinigt er auch die Fensterecken?" at bounding box center [439, 193] width 406 height 28
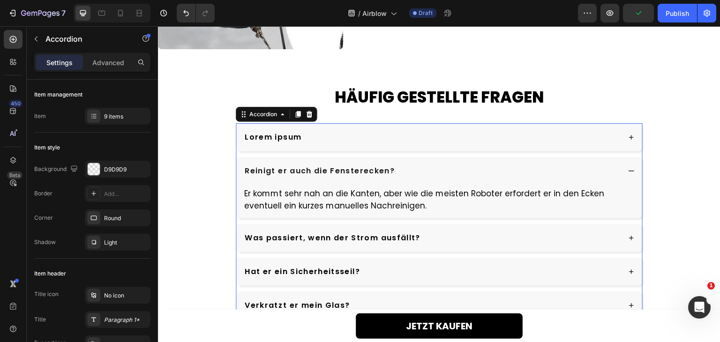
click at [351, 173] on div "Reinigt er auch die Fensterecken?" at bounding box center [319, 171] width 153 height 14
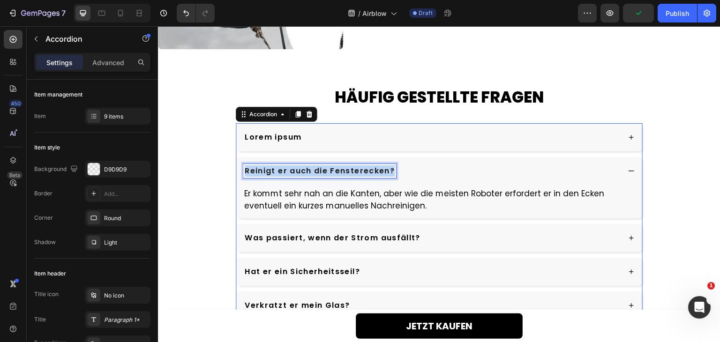
click at [351, 173] on div "Reinigt er auch die Fensterecken?" at bounding box center [319, 171] width 153 height 14
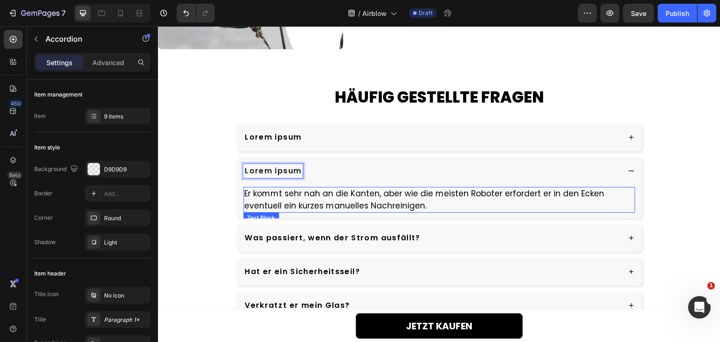
click at [337, 203] on p "Er kommt sehr nah an die Kanten, aber wie die meisten Roboter erfordert er in d…" at bounding box center [439, 200] width 390 height 24
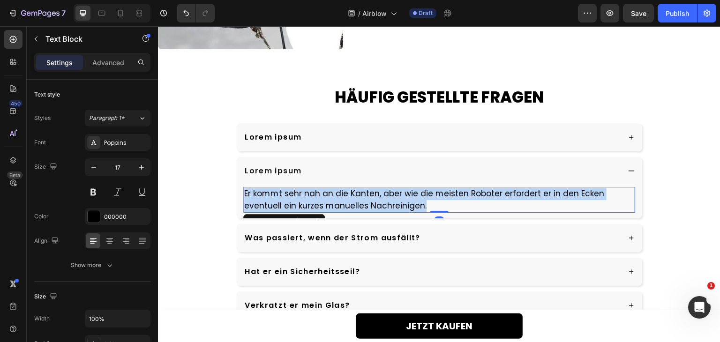
click at [337, 203] on p "Er kommt sehr nah an die Kanten, aber wie die meisten Roboter erfordert er in d…" at bounding box center [439, 200] width 390 height 24
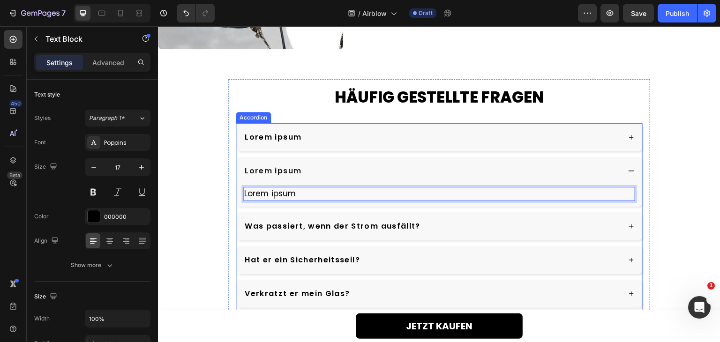
click at [447, 224] on div "Was passiert, wenn der Strom ausfällt?" at bounding box center [431, 226] width 377 height 14
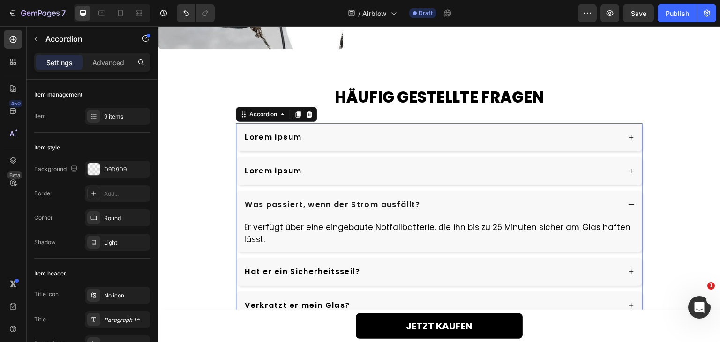
click at [344, 208] on div "Was passiert, wenn der Strom ausfällt?" at bounding box center [439, 205] width 406 height 28
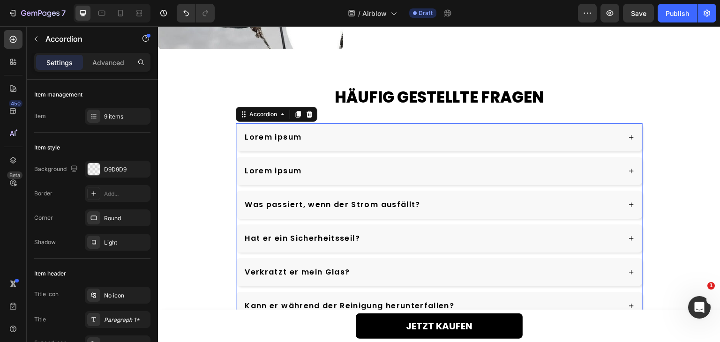
click at [426, 201] on div "Was passiert, wenn der Strom ausfällt?" at bounding box center [431, 205] width 377 height 14
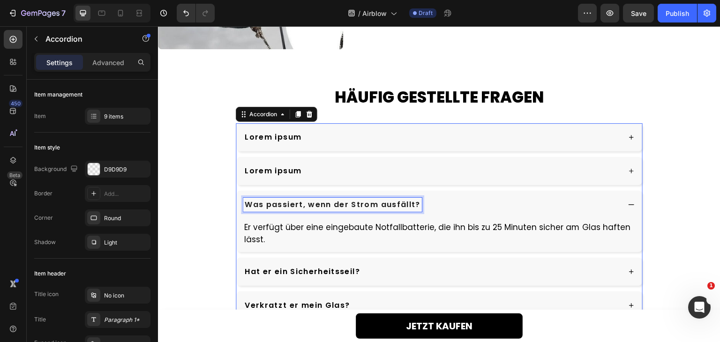
click at [353, 199] on p "Was passiert, wenn der Strom ausfällt?" at bounding box center [333, 204] width 176 height 11
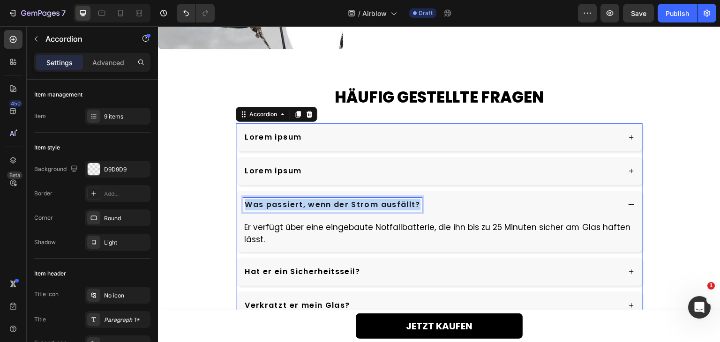
click at [353, 199] on p "Was passiert, wenn der Strom ausfällt?" at bounding box center [333, 204] width 176 height 11
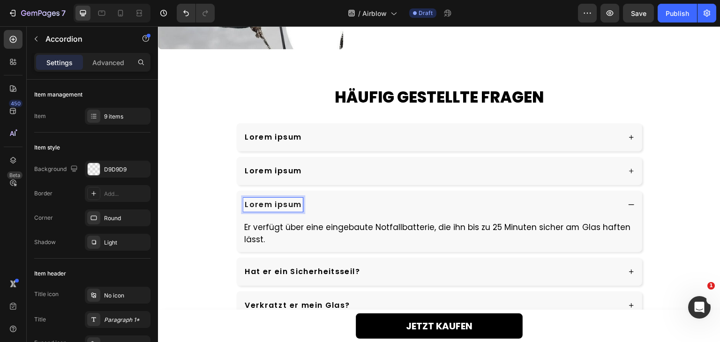
click at [347, 214] on div "Lorem ipsum" at bounding box center [439, 205] width 406 height 28
click at [347, 219] on div "Er verfügt über eine eingebaute Notfallbatterie, die ihn bis zu 25 Minuten sich…" at bounding box center [439, 235] width 406 height 33
click at [350, 222] on p "Er verfügt über eine eingebaute Notfallbatterie, die ihn bis zu 25 Minuten sich…" at bounding box center [439, 234] width 390 height 24
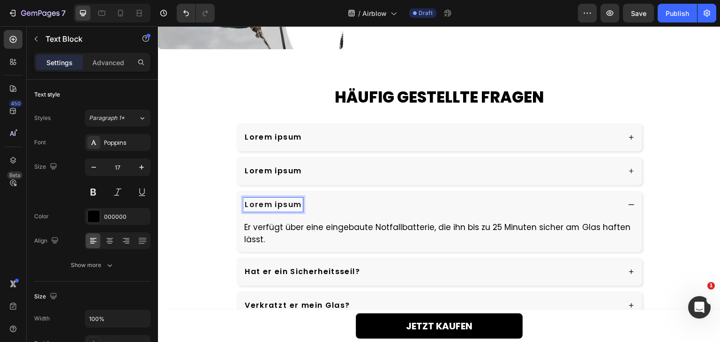
click at [350, 222] on p "Er verfügt über eine eingebaute Notfallbatterie, die ihn bis zu 25 Minuten sich…" at bounding box center [439, 234] width 390 height 24
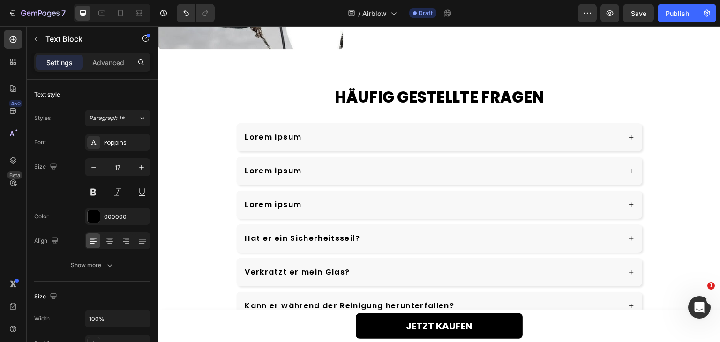
click at [350, 224] on div "Hat er ein Sicherheitsseil?" at bounding box center [439, 238] width 406 height 28
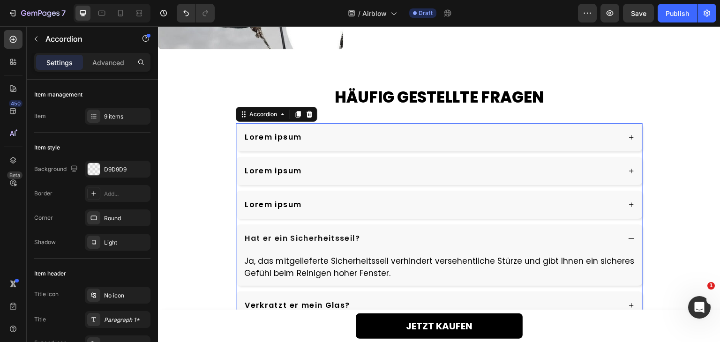
click at [372, 207] on div "Lorem ipsum" at bounding box center [431, 205] width 377 height 14
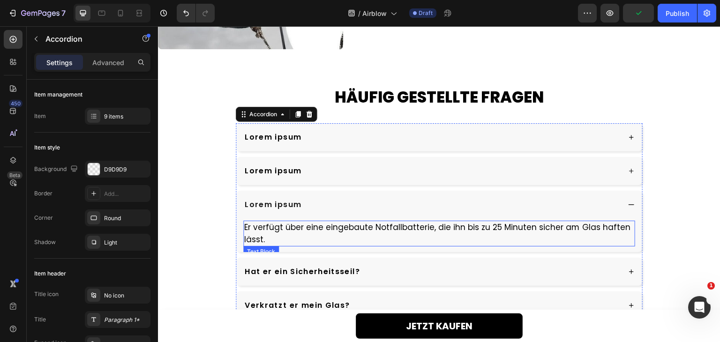
click at [347, 226] on p "Er verfügt über eine eingebaute Notfallbatterie, die ihn bis zu 25 Minuten sich…" at bounding box center [439, 234] width 390 height 24
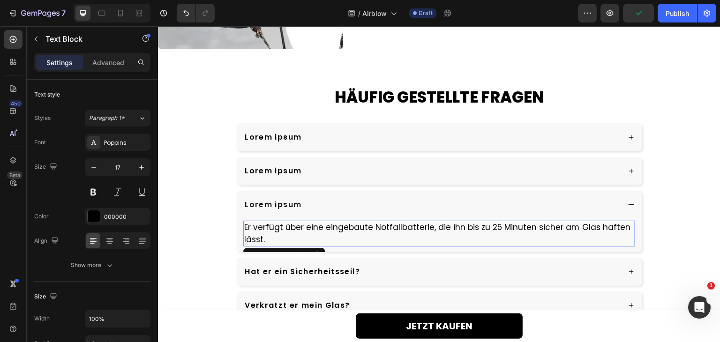
click at [347, 226] on p "Er verfügt über eine eingebaute Notfallbatterie, die ihn bis zu 25 Minuten sich…" at bounding box center [439, 234] width 390 height 24
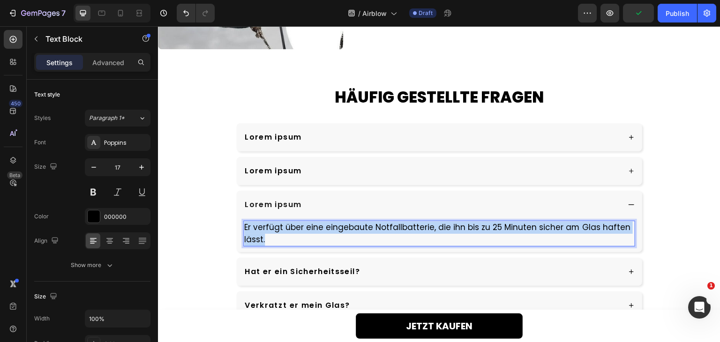
click at [347, 226] on p "Er verfügt über eine eingebaute Notfallbatterie, die ihn bis zu 25 Minuten sich…" at bounding box center [439, 234] width 390 height 24
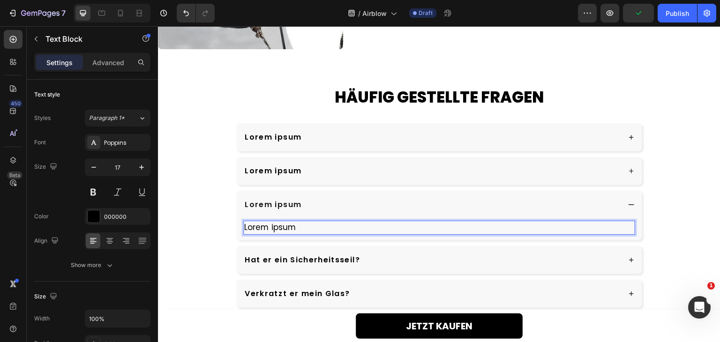
scroll to position [2288, 0]
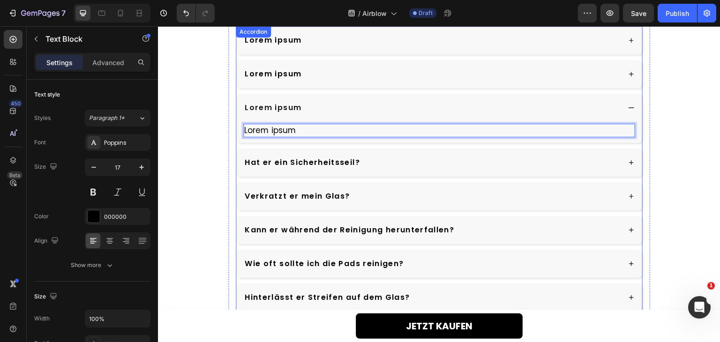
click at [382, 169] on div "Hat er ein Sicherheitsseil?" at bounding box center [439, 163] width 406 height 28
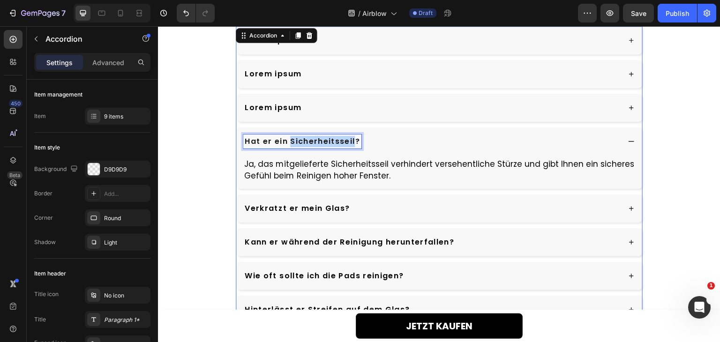
click at [306, 141] on p "Hat er ein Sicherheitsseil?" at bounding box center [302, 141] width 115 height 11
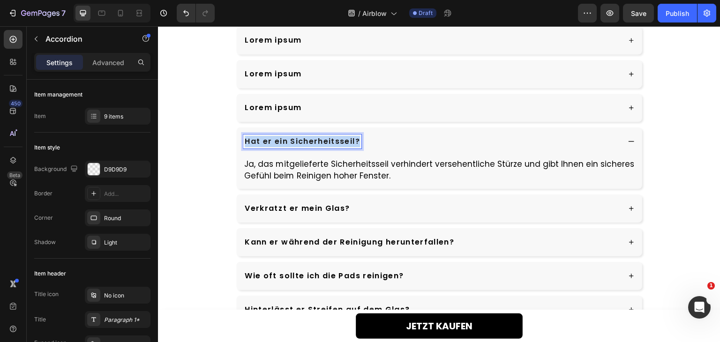
click at [306, 141] on p "Hat er ein Sicherheitsseil?" at bounding box center [302, 141] width 115 height 11
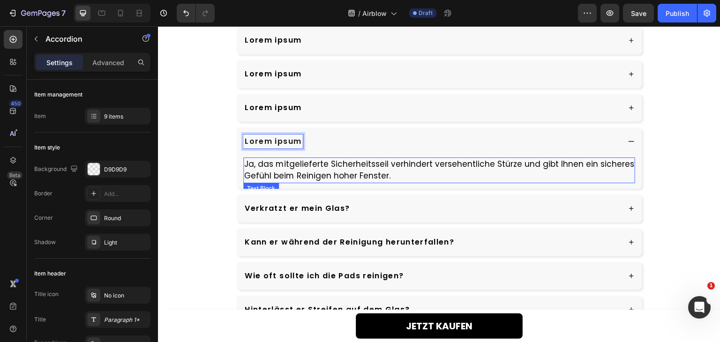
click at [304, 165] on p "Ja, das mitgelieferte Sicherheitsseil verhindert versehentliche Stürze und gibt…" at bounding box center [439, 170] width 390 height 24
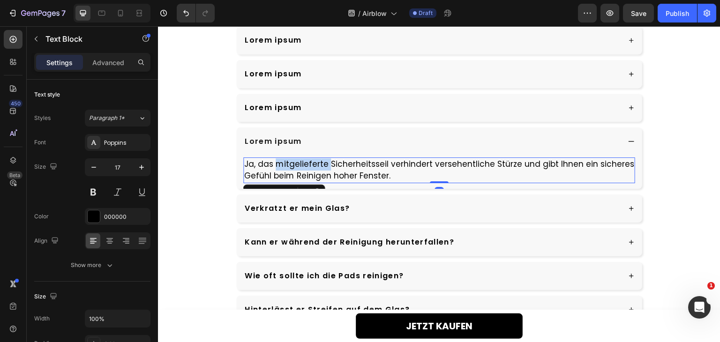
click at [304, 165] on p "Ja, das mitgelieferte Sicherheitsseil verhindert versehentliche Stürze und gibt…" at bounding box center [439, 170] width 390 height 24
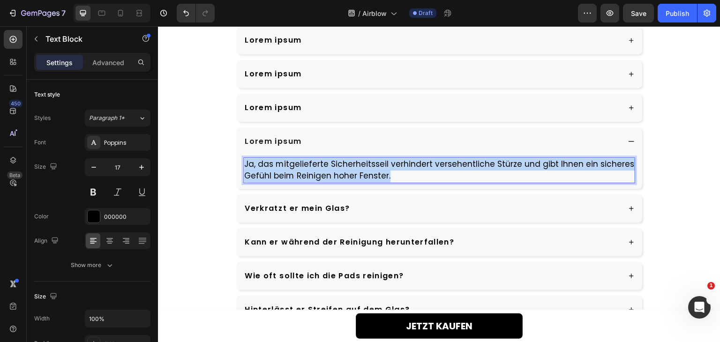
click at [304, 165] on p "Ja, das mitgelieferte Sicherheitsseil verhindert versehentliche Stürze und gibt…" at bounding box center [439, 170] width 390 height 24
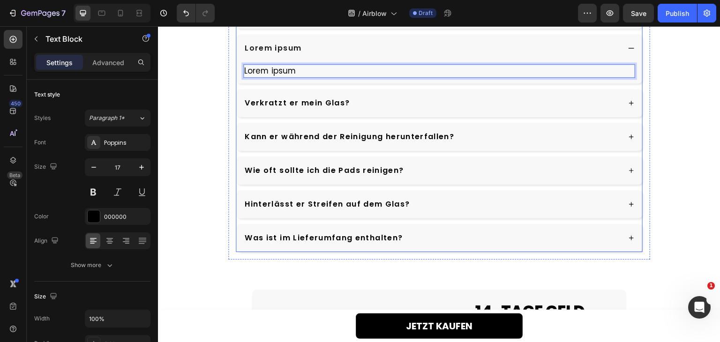
scroll to position [2382, 0]
click at [411, 100] on div "Verkratzt er mein Glas?" at bounding box center [431, 103] width 377 height 14
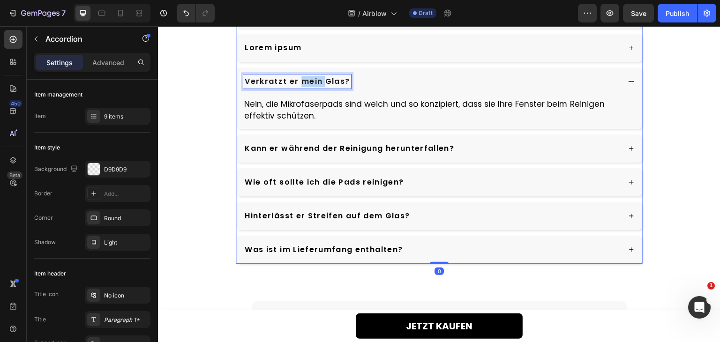
click at [310, 81] on p "Verkratzt er mein Glas?" at bounding box center [297, 81] width 105 height 11
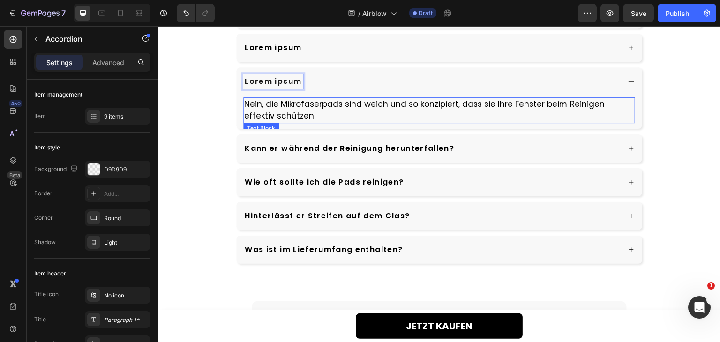
click at [302, 99] on p "Nein, die Mikrofaserpads sind weich und so konzipiert, dass sie Ihre Fenster be…" at bounding box center [439, 110] width 390 height 24
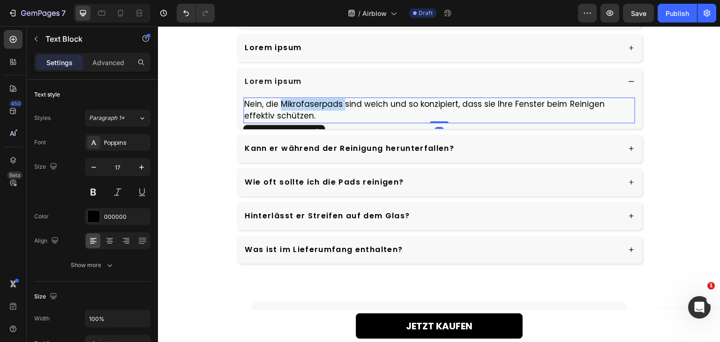
click at [302, 99] on p "Nein, die Mikrofaserpads sind weich und so konzipiert, dass sie Ihre Fenster be…" at bounding box center [439, 110] width 390 height 24
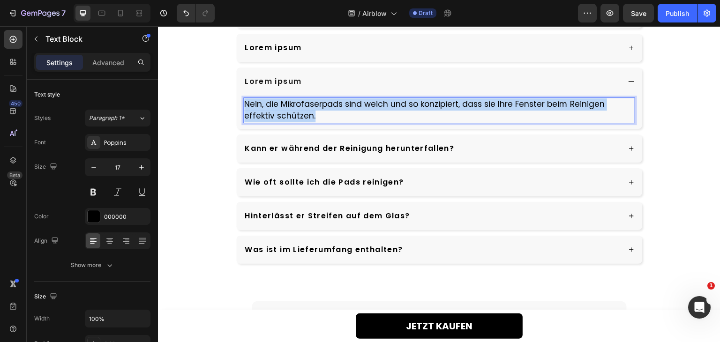
click at [302, 99] on p "Nein, die Mikrofaserpads sind weich und so konzipiert, dass sie Ihre Fenster be…" at bounding box center [439, 110] width 390 height 24
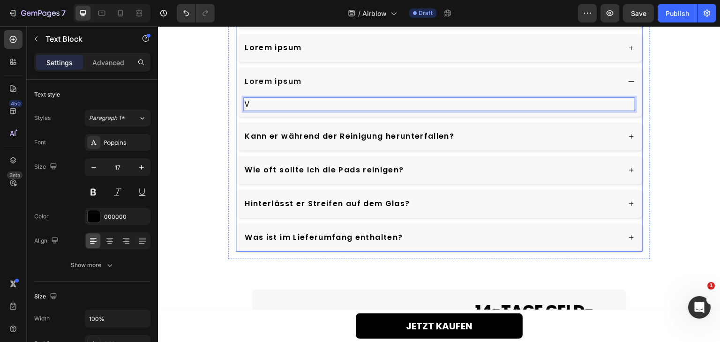
click at [500, 137] on div "Kann er während der Reinigung herunterfallen?" at bounding box center [431, 136] width 377 height 14
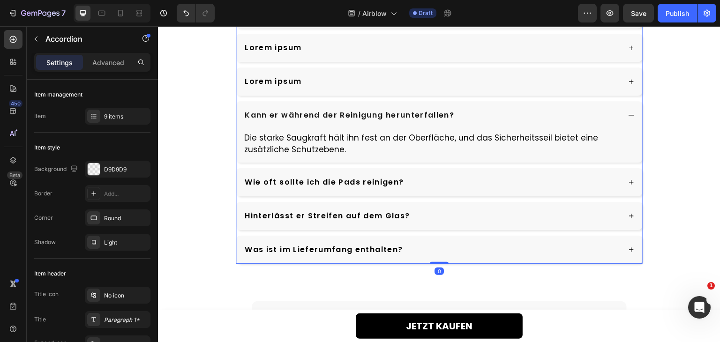
click at [311, 86] on div "Lorem ipsum" at bounding box center [431, 82] width 377 height 14
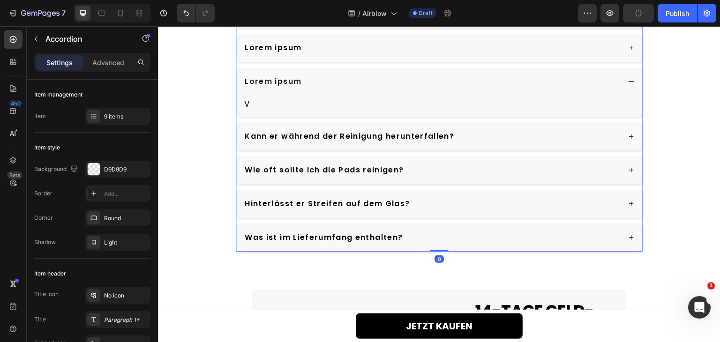
click at [258, 96] on div "V Text Block" at bounding box center [439, 107] width 406 height 22
click at [252, 104] on p "V" at bounding box center [439, 104] width 390 height 12
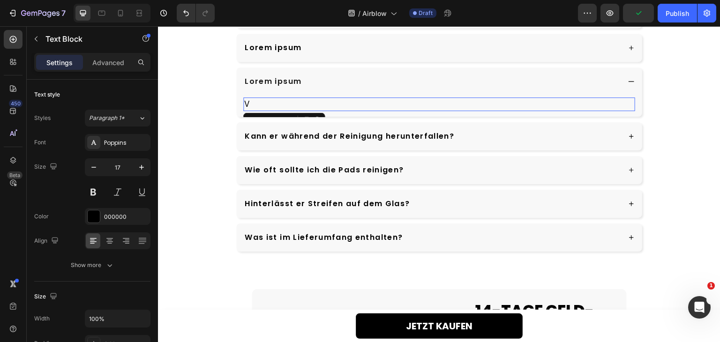
click at [252, 104] on p "V" at bounding box center [439, 104] width 390 height 12
drag, startPoint x: 252, startPoint y: 104, endPoint x: 236, endPoint y: 106, distance: 16.2
click at [236, 106] on div "V Text Block 0" at bounding box center [439, 107] width 406 height 22
drag, startPoint x: 248, startPoint y: 106, endPoint x: 240, endPoint y: 106, distance: 8.0
click at [244, 106] on p "V" at bounding box center [439, 104] width 390 height 12
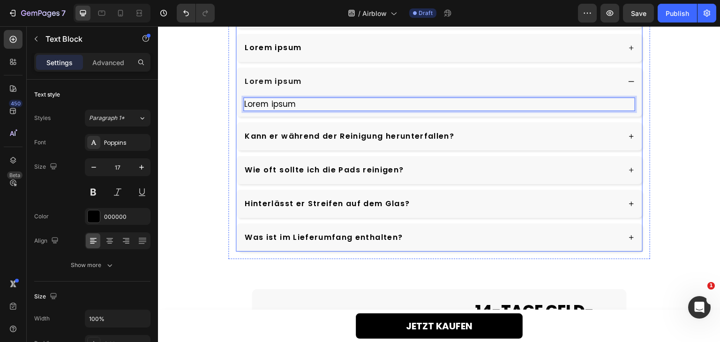
click at [570, 157] on div "Wie oft sollte ich die Pads reinigen?" at bounding box center [439, 170] width 406 height 28
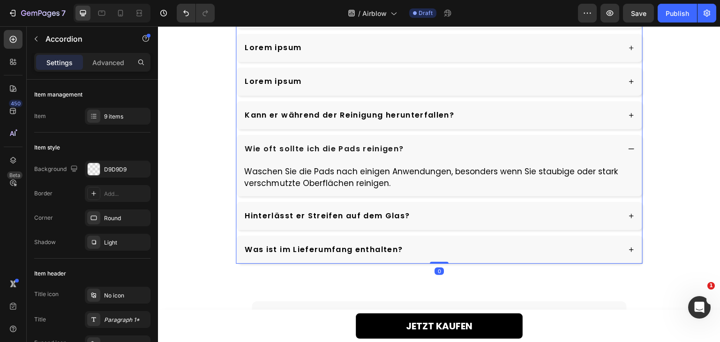
click at [554, 118] on div "Kann er während der Reinigung herunterfallen?" at bounding box center [431, 115] width 377 height 14
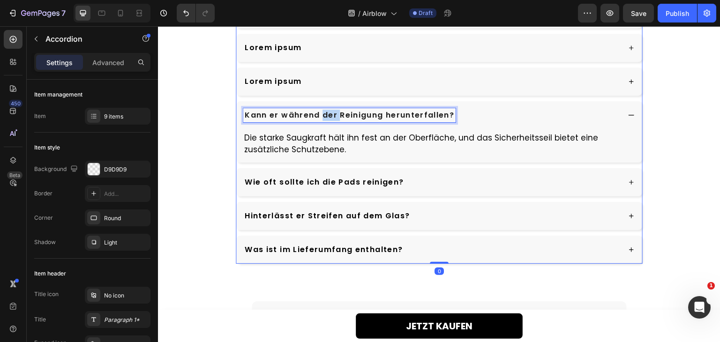
click at [325, 112] on p "Kann er während der Reinigung herunterfallen?" at bounding box center [349, 115] width 209 height 11
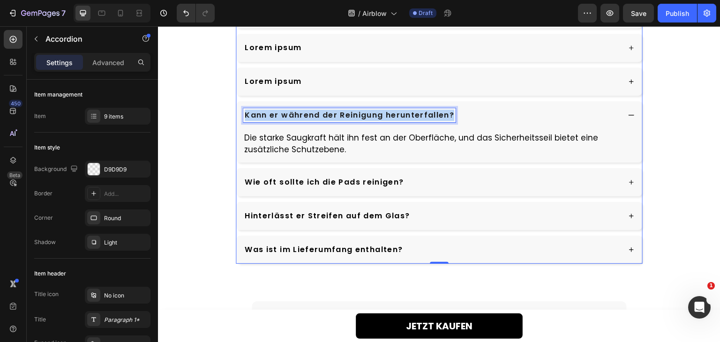
click at [325, 112] on p "Kann er während der Reinigung herunterfallen?" at bounding box center [349, 115] width 209 height 11
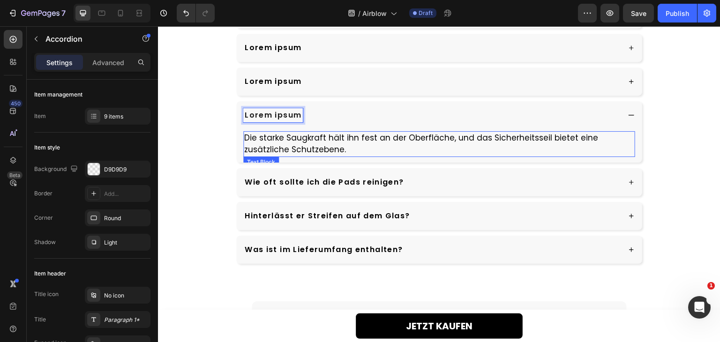
click at [316, 141] on p "Die starke Saugkraft hält ihn fest an der Oberfläche, und das Sicherheitsseil b…" at bounding box center [439, 144] width 390 height 24
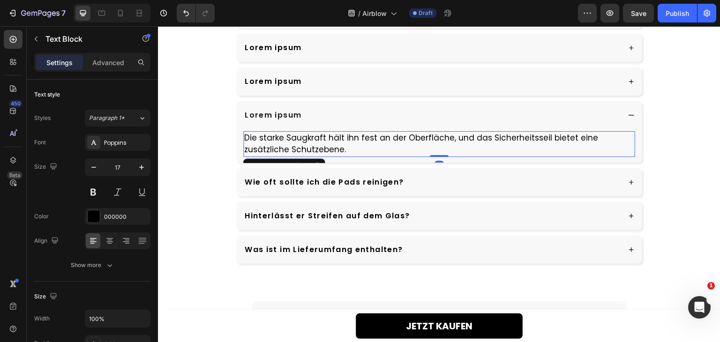
click at [316, 141] on p "Die starke Saugkraft hält ihn fest an der Oberfläche, und das Sicherheitsseil b…" at bounding box center [439, 144] width 390 height 24
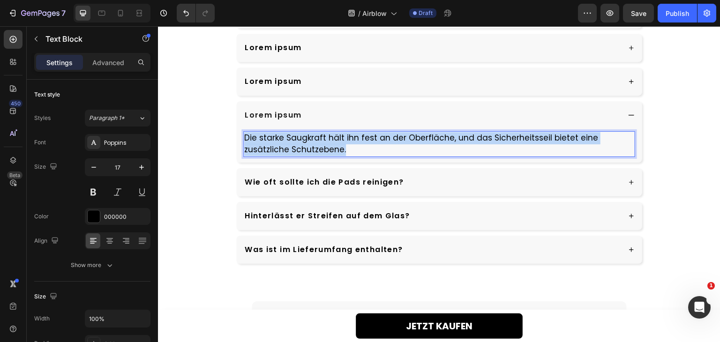
click at [316, 141] on p "Die starke Saugkraft hält ihn fest an der Oberfläche, und das Sicherheitsseil b…" at bounding box center [439, 144] width 390 height 24
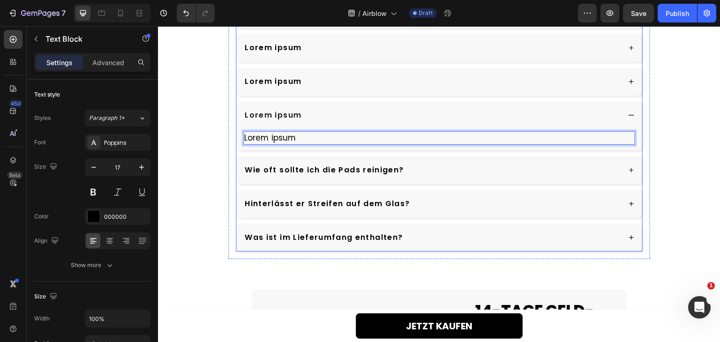
click at [471, 168] on div "Wie oft sollte ich die Pads reinigen?" at bounding box center [431, 170] width 377 height 14
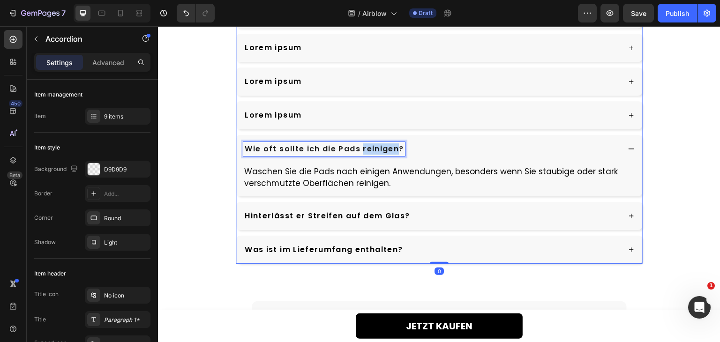
click at [362, 147] on p "Wie oft sollte ich die Pads reinigen?" at bounding box center [324, 148] width 159 height 11
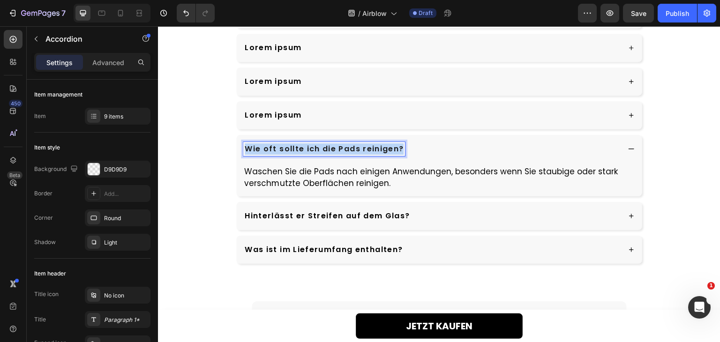
click at [362, 147] on p "Wie oft sollte ich die Pads reinigen?" at bounding box center [324, 148] width 159 height 11
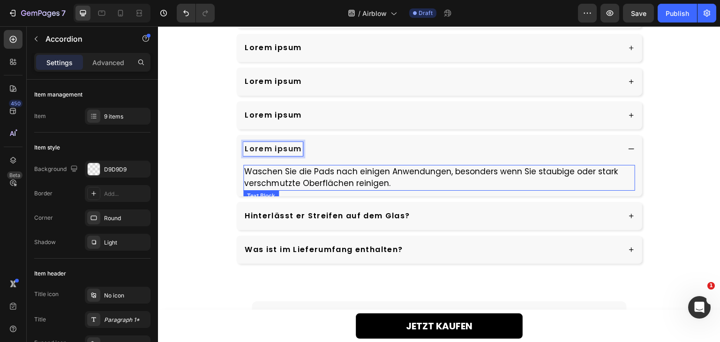
click at [358, 175] on p "Waschen Sie die Pads nach einigen Anwendungen, besonders wenn Sie staubige oder…" at bounding box center [439, 178] width 390 height 24
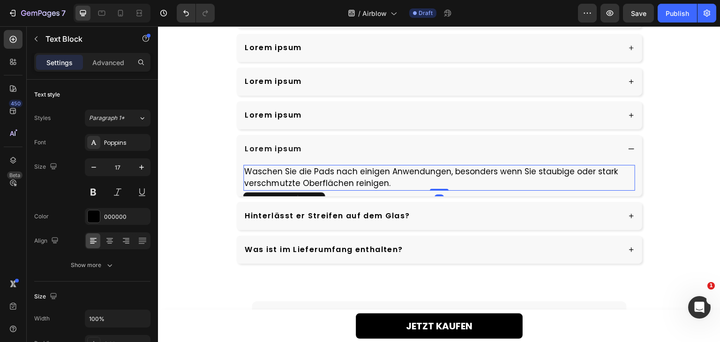
click at [358, 175] on p "Waschen Sie die Pads nach einigen Anwendungen, besonders wenn Sie staubige oder…" at bounding box center [439, 178] width 390 height 24
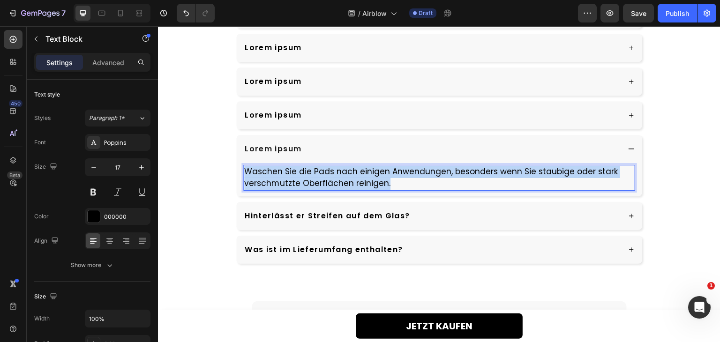
click at [358, 175] on p "Waschen Sie die Pads nach einigen Anwendungen, besonders wenn Sie staubige oder…" at bounding box center [439, 178] width 390 height 24
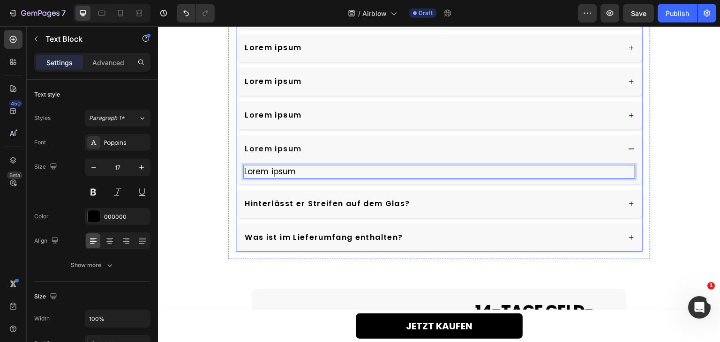
click at [477, 194] on div "Hinterlässt er Streifen auf dem Glas?" at bounding box center [439, 204] width 406 height 28
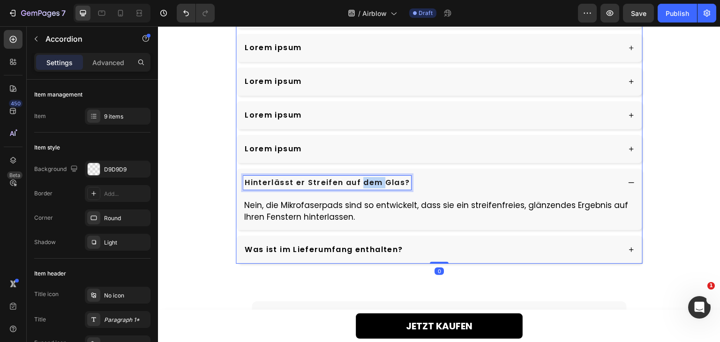
click at [364, 181] on p "Hinterlässt er Streifen auf dem Glas?" at bounding box center [327, 182] width 165 height 11
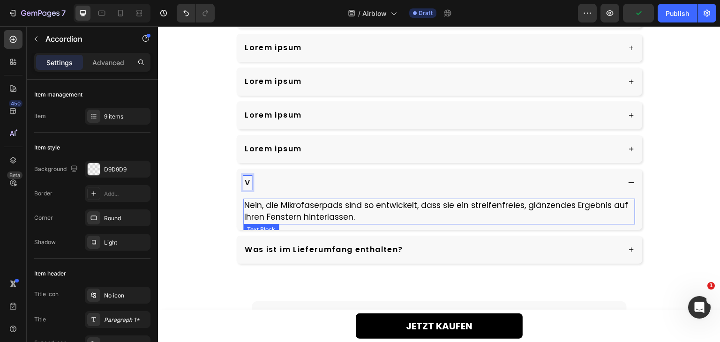
click at [332, 209] on p "Nein, die Mikrofaserpads sind so entwickelt, dass sie ein streifenfreies, glänz…" at bounding box center [439, 212] width 390 height 24
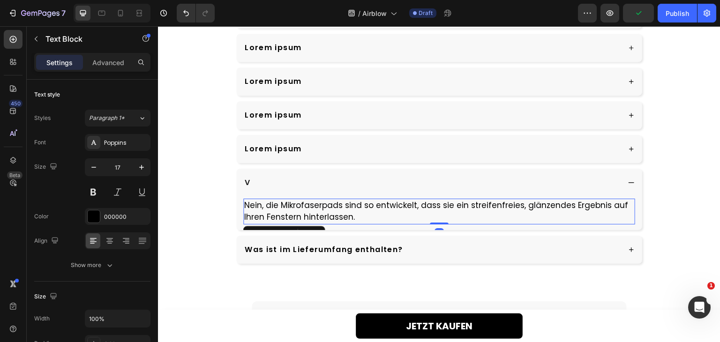
click at [332, 209] on p "Nein, die Mikrofaserpads sind so entwickelt, dass sie ein streifenfreies, glänz…" at bounding box center [439, 212] width 390 height 24
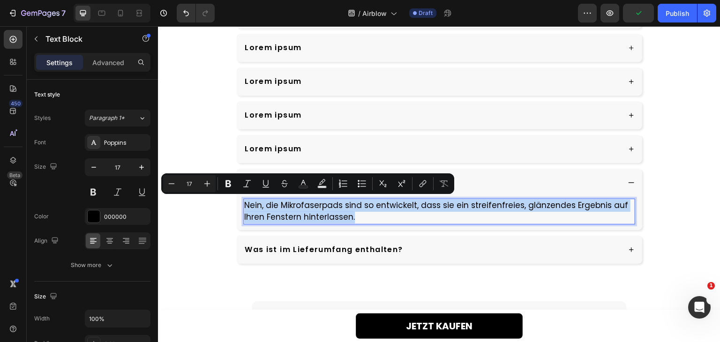
click at [332, 209] on p "Nein, die Mikrofaserpads sind so entwickelt, dass sie ein streifenfreies, glänz…" at bounding box center [439, 212] width 390 height 24
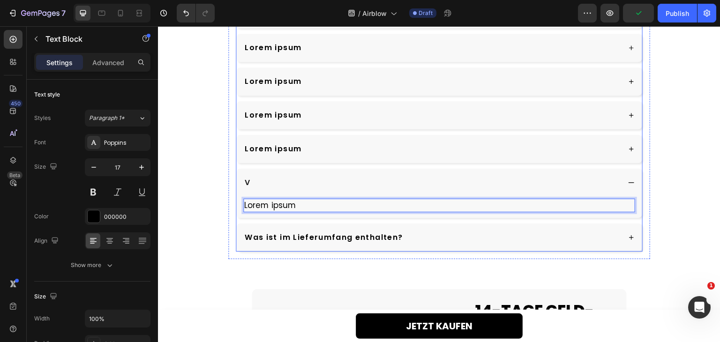
click at [293, 186] on div "V" at bounding box center [431, 183] width 377 height 14
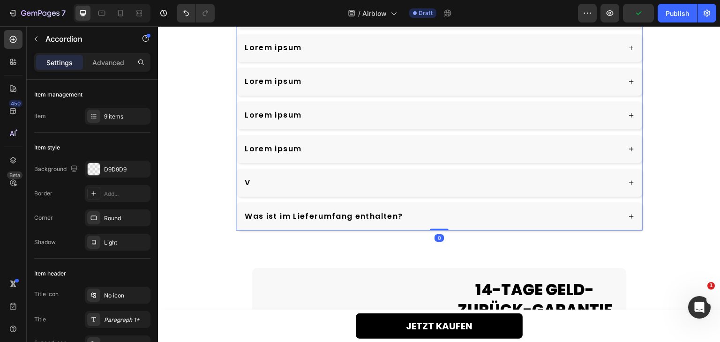
click at [293, 186] on div "V" at bounding box center [431, 183] width 377 height 14
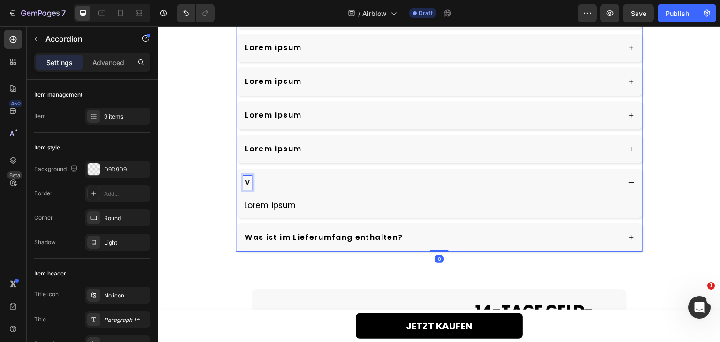
click at [245, 179] on p "V" at bounding box center [248, 182] width 6 height 11
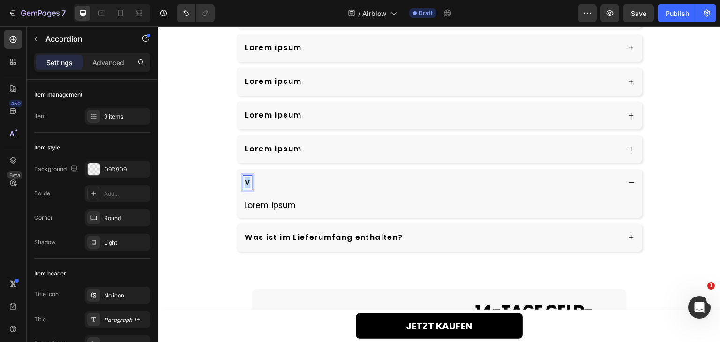
click at [245, 179] on p "V" at bounding box center [248, 182] width 6 height 11
click at [432, 243] on div "Was ist im Lieferumfang enthalten?" at bounding box center [431, 238] width 377 height 14
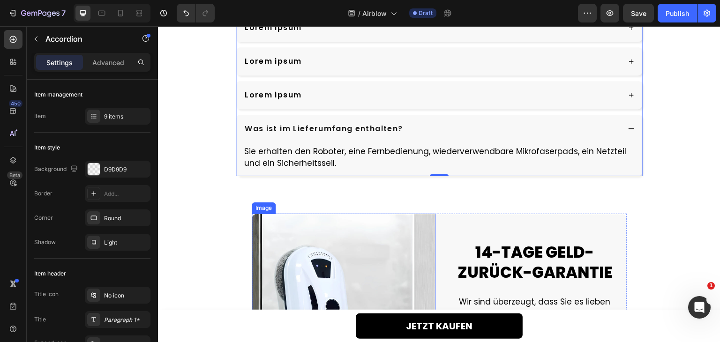
scroll to position [2476, 0]
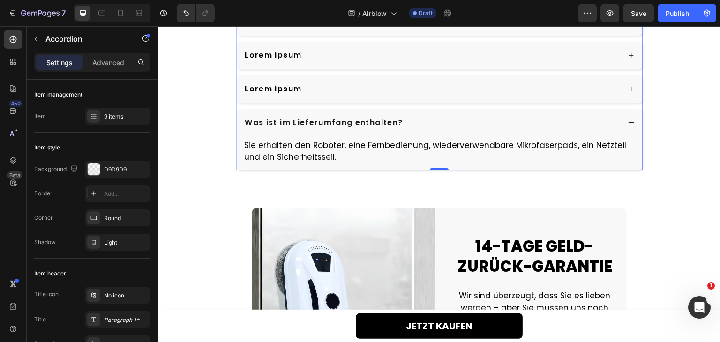
click at [363, 124] on p "Was ist im Lieferumfang enthalten?" at bounding box center [324, 122] width 158 height 11
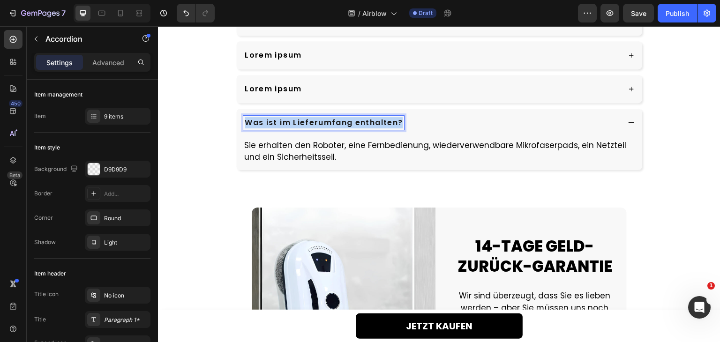
click at [363, 124] on p "Was ist im Lieferumfang enthalten?" at bounding box center [324, 122] width 158 height 11
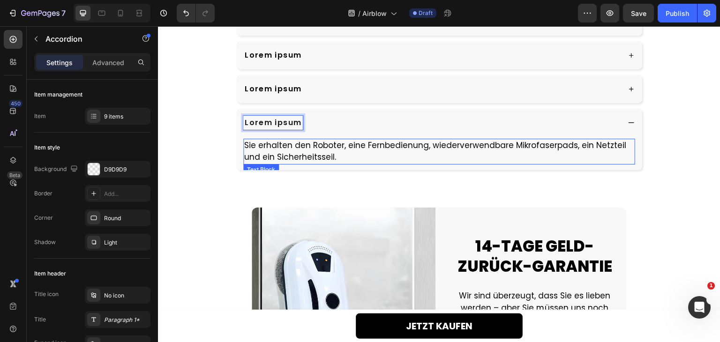
click at [319, 148] on p "Sie erhalten den Roboter, eine Fernbedienung, wiederverwendbare Mikrofaserpads,…" at bounding box center [439, 152] width 390 height 24
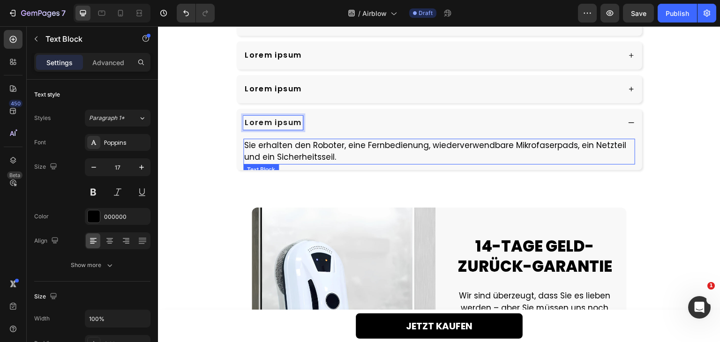
click at [319, 148] on p "Sie erhalten den Roboter, eine Fernbedienung, wiederverwendbare Mikrofaserpads,…" at bounding box center [439, 152] width 390 height 24
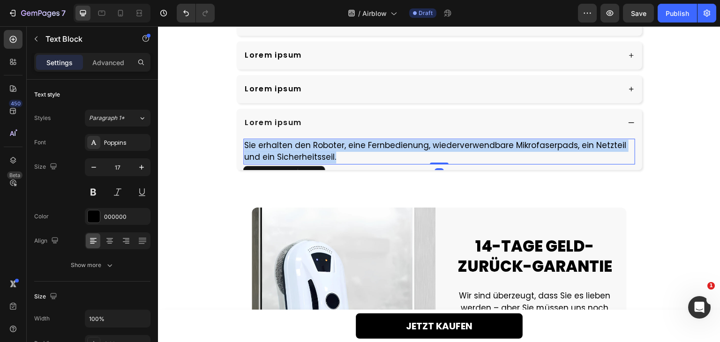
click at [319, 148] on p "Sie erhalten den Roboter, eine Fernbedienung, wiederverwendbare Mikrofaserpads,…" at bounding box center [439, 152] width 390 height 24
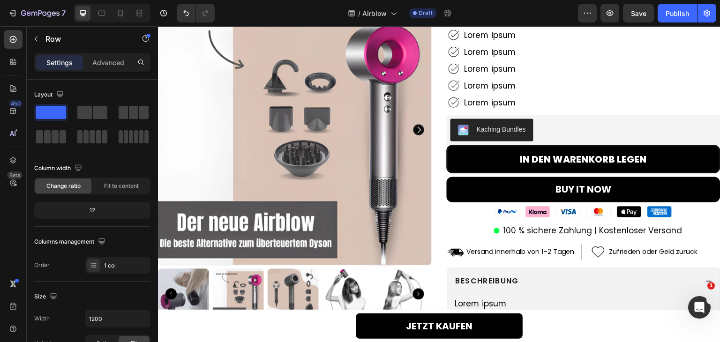
scroll to position [0, 0]
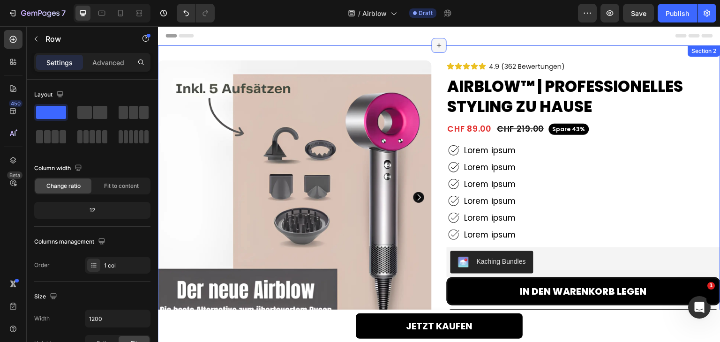
click at [441, 49] on div at bounding box center [439, 45] width 15 height 15
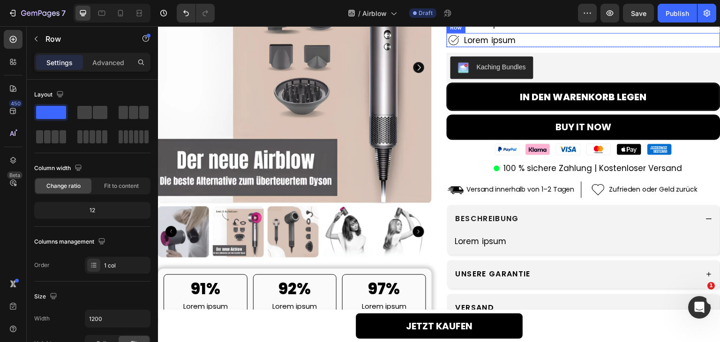
scroll to position [281, 0]
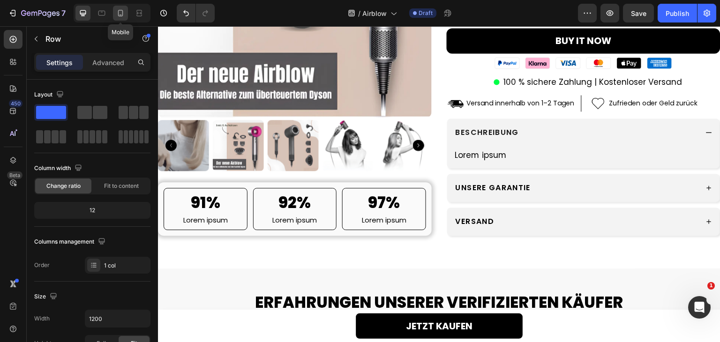
click at [120, 14] on icon at bounding box center [120, 12] width 9 height 9
type input "100%"
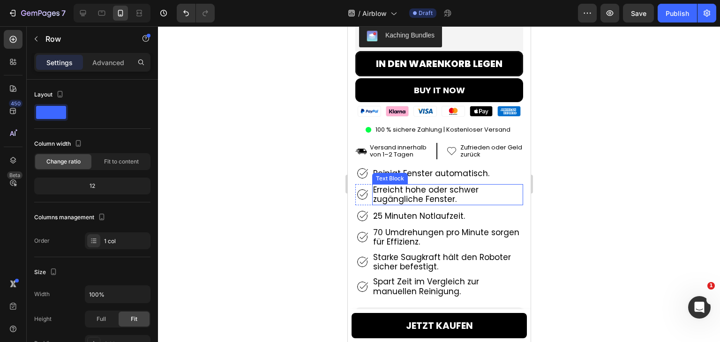
scroll to position [375, 0]
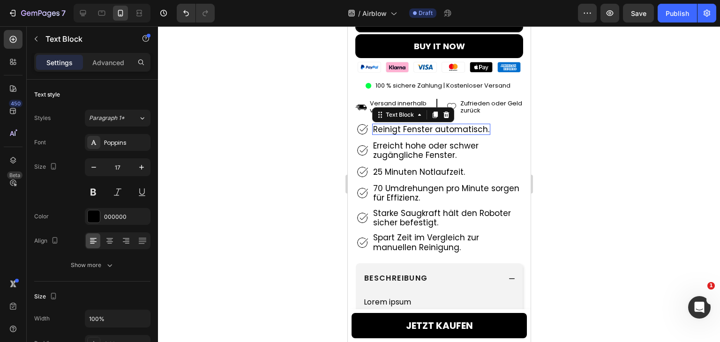
click at [442, 125] on p "Reinigt Fenster automatisch." at bounding box center [431, 129] width 116 height 9
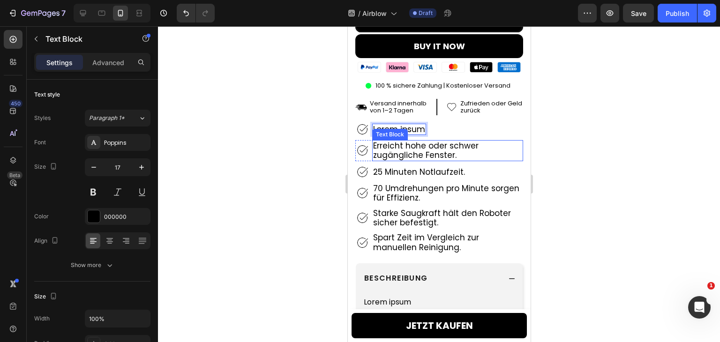
click at [422, 141] on p "Erreicht hohe oder schwer zugängliche Fenster." at bounding box center [447, 150] width 149 height 19
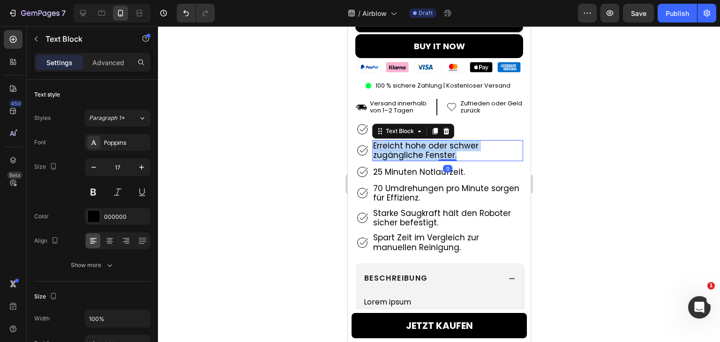
click at [422, 141] on p "Erreicht hohe oder schwer zugängliche Fenster." at bounding box center [447, 150] width 149 height 19
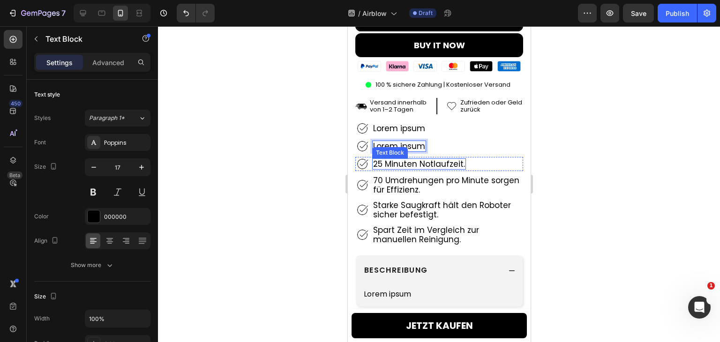
click at [418, 159] on p "25 Minuten Notlaufzeit." at bounding box center [419, 163] width 92 height 9
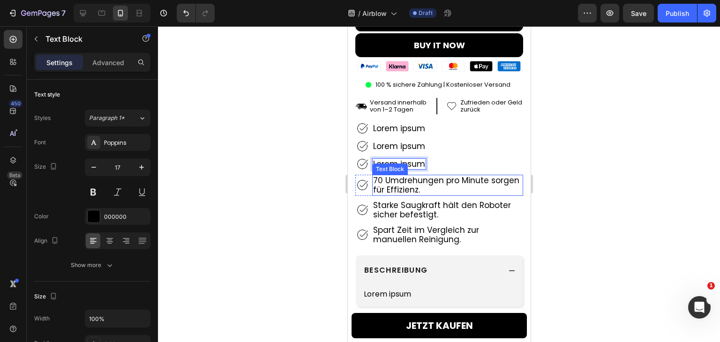
click at [411, 176] on p "70 Umdrehungen pro Minute sorgen für Effizienz." at bounding box center [447, 185] width 149 height 19
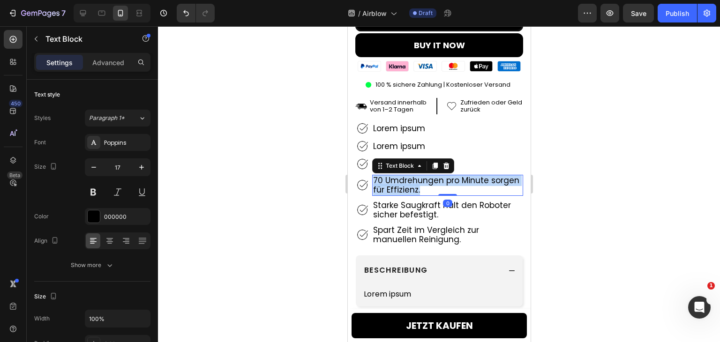
click at [411, 176] on p "70 Umdrehungen pro Minute sorgen für Effizienz." at bounding box center [447, 185] width 149 height 19
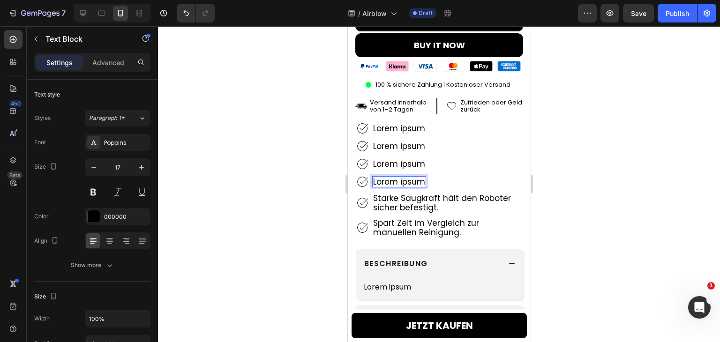
scroll to position [377, 0]
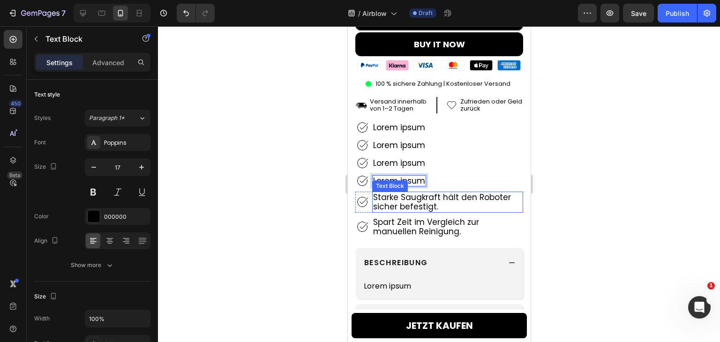
click at [402, 195] on p "Starke Saugkraft hält den Roboter sicher befestigt." at bounding box center [447, 202] width 149 height 19
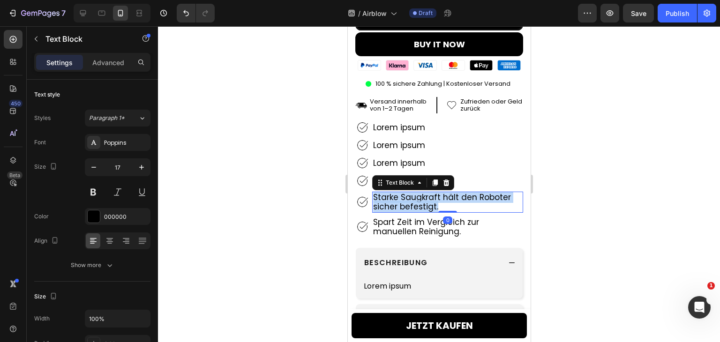
click at [402, 196] on p "Starke Saugkraft hält den Roboter sicher befestigt." at bounding box center [447, 202] width 149 height 19
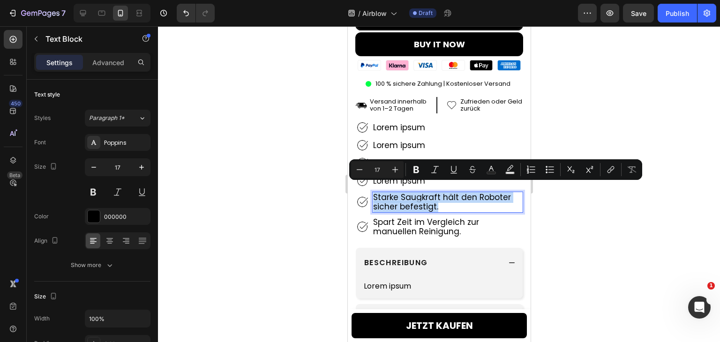
scroll to position [379, 0]
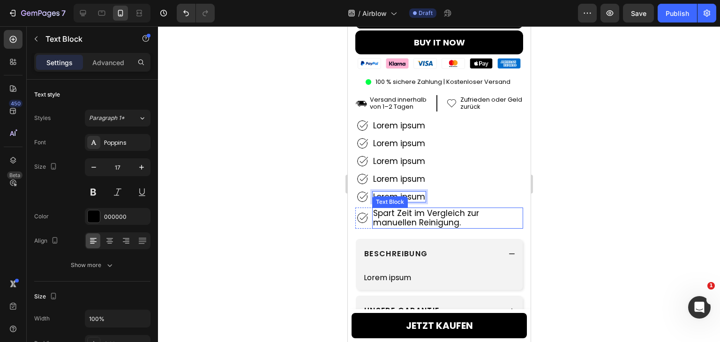
click at [403, 211] on p "Spart Zeit im Vergleich zur manuellen Reinigung." at bounding box center [447, 218] width 149 height 19
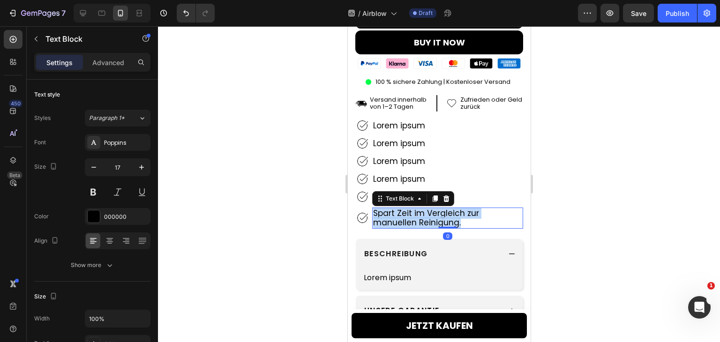
click at [403, 211] on p "Spart Zeit im Vergleich zur manuellen Reinigung." at bounding box center [447, 218] width 149 height 19
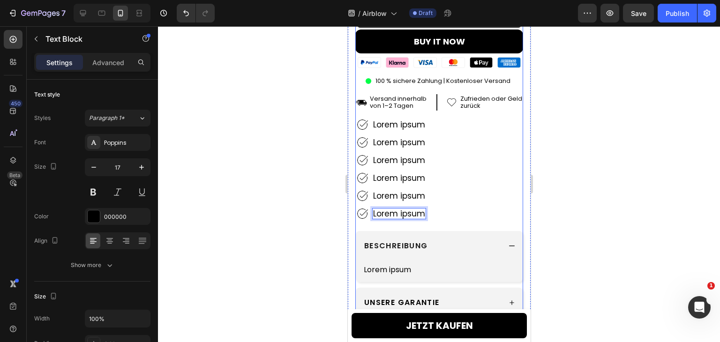
click at [405, 219] on div "Icon Icon Icon Icon Icon Icon List 4.9 (362 Bewertungen) Text Block Row Hero Ba…" at bounding box center [439, 125] width 168 height 474
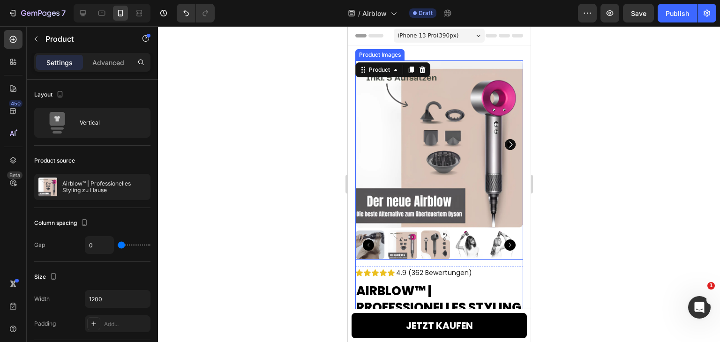
scroll to position [0, 0]
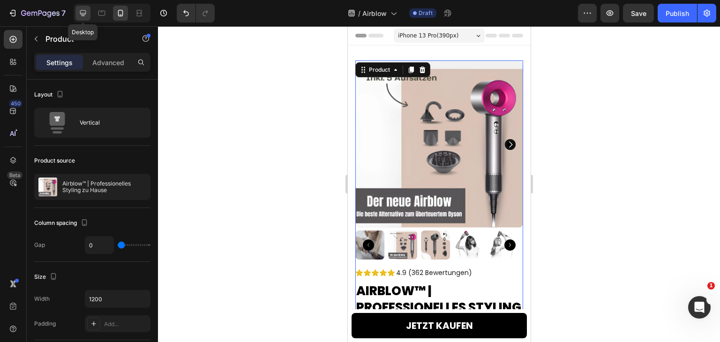
click at [90, 15] on div at bounding box center [82, 13] width 15 height 15
type input "32"
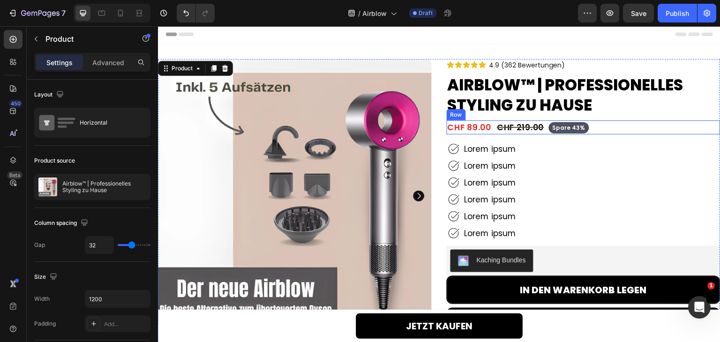
click at [568, 124] on p "Spare 43%" at bounding box center [568, 127] width 33 height 7
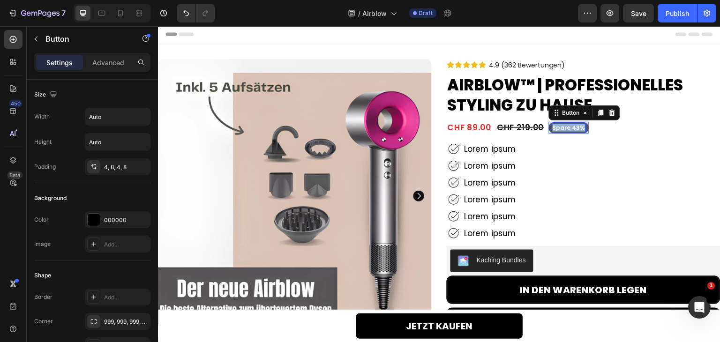
click at [568, 124] on p "Spare 43%" at bounding box center [568, 127] width 33 height 7
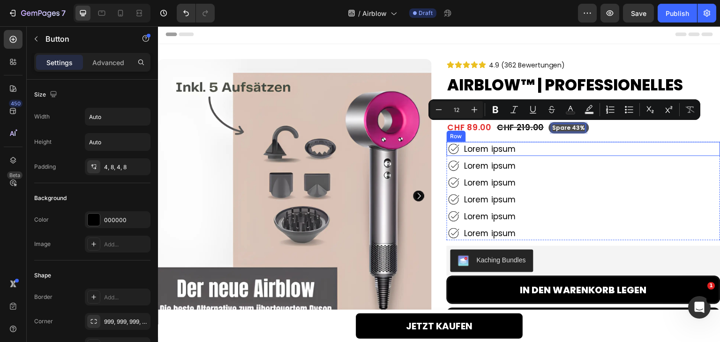
click at [651, 175] on div "Image Lorem ipsum Text Block Row Image Lorem ipsum Text Block Row Image Lorem i…" at bounding box center [584, 191] width 274 height 98
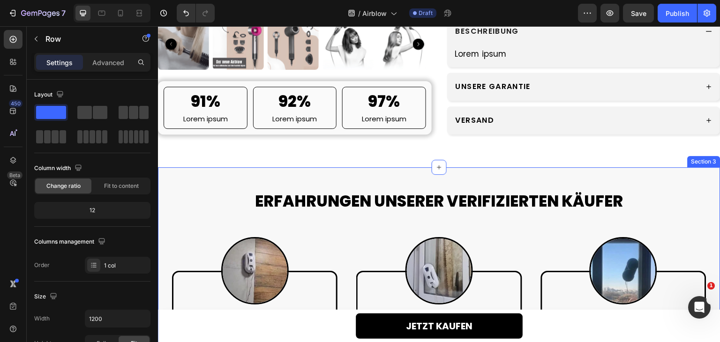
scroll to position [376, 0]
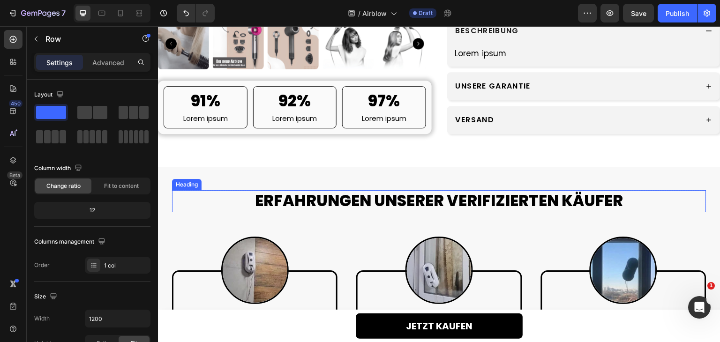
click at [373, 201] on h2 "ERFAHRUNGEN UNSERER VERIFIZIERTEN KÄUFER" at bounding box center [439, 201] width 534 height 22
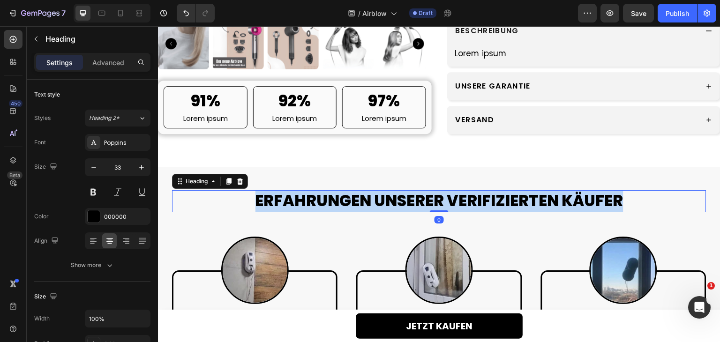
click at [373, 201] on p "ERFAHRUNGEN UNSERER VERIFIZIERTEN KÄUFER" at bounding box center [439, 201] width 532 height 20
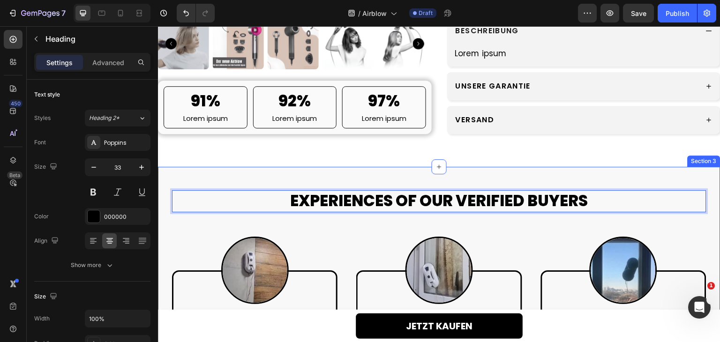
click at [391, 191] on div "EXPERIENCES OF OUR VERIFIED BUYERS Heading 0 Row Image Icon Icon Icon Icon Icon…" at bounding box center [439, 294] width 562 height 254
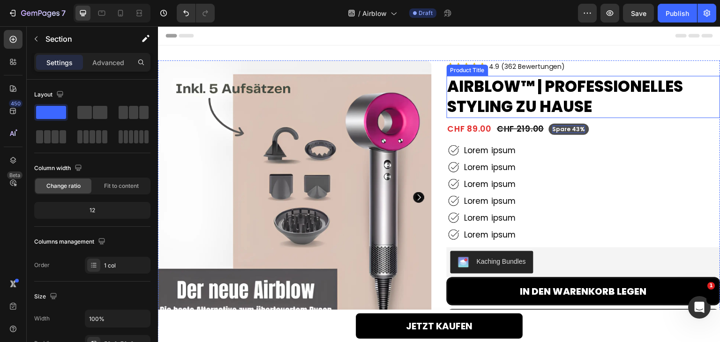
scroll to position [47, 0]
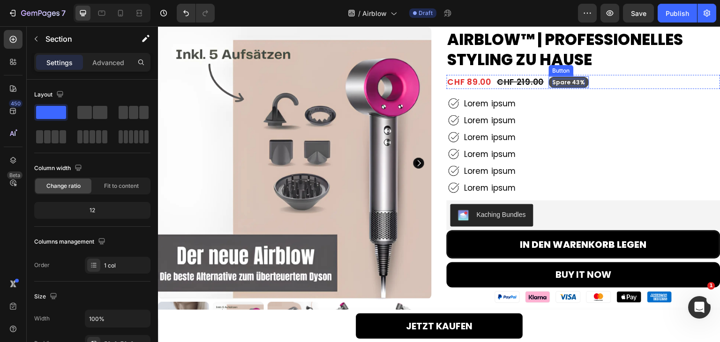
click at [558, 80] on p "Spare 43%" at bounding box center [568, 82] width 33 height 7
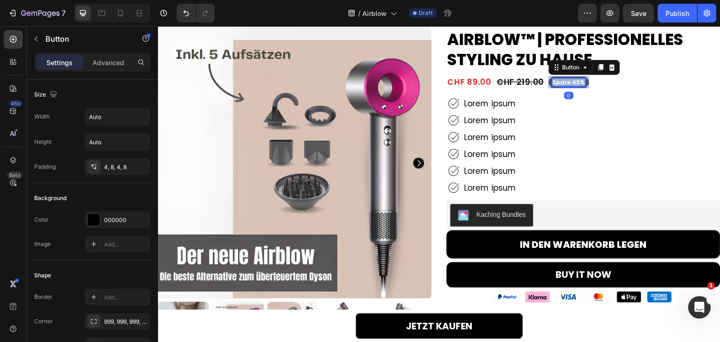
click at [558, 80] on p "Spare 43%" at bounding box center [568, 82] width 33 height 7
click at [549, 77] on button "Save" at bounding box center [560, 82] width 22 height 11
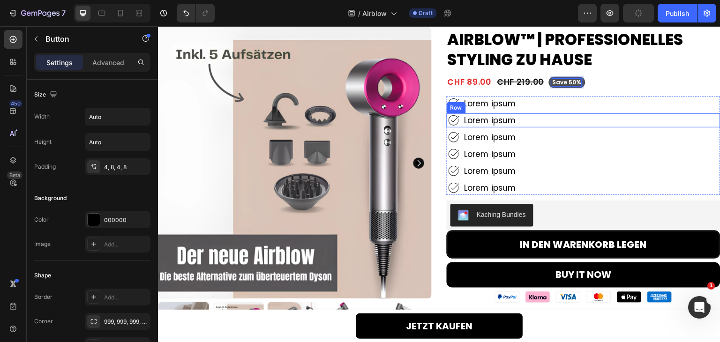
click at [644, 117] on div "Image Lorem ipsum Text Block Row" at bounding box center [584, 120] width 274 height 14
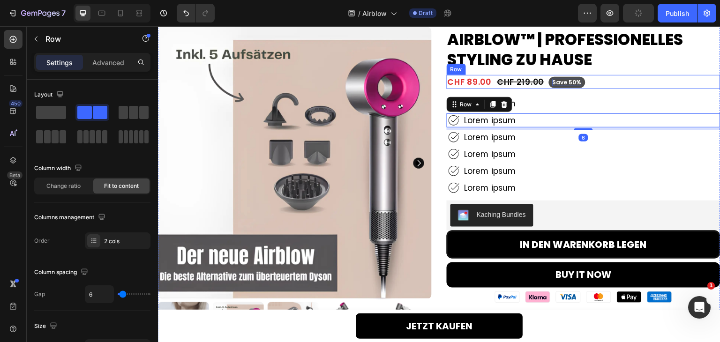
scroll to position [0, 0]
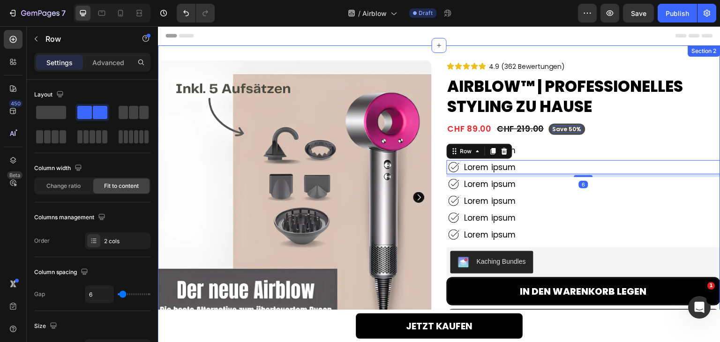
click at [605, 52] on div "Product Images 91% Heading Lorem ipsum Text Block Row 92% Heading Lorem ipsum T…" at bounding box center [439, 297] width 562 height 504
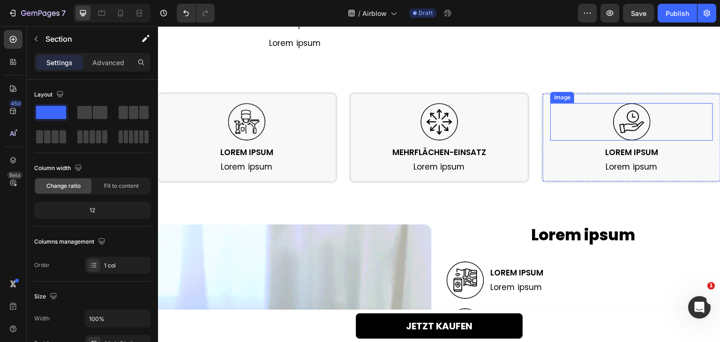
scroll to position [1031, 0]
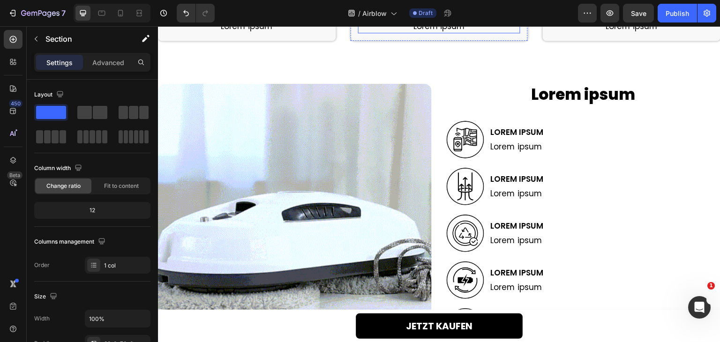
click at [454, 33] on p "Lorem ipsum" at bounding box center [439, 27] width 161 height 12
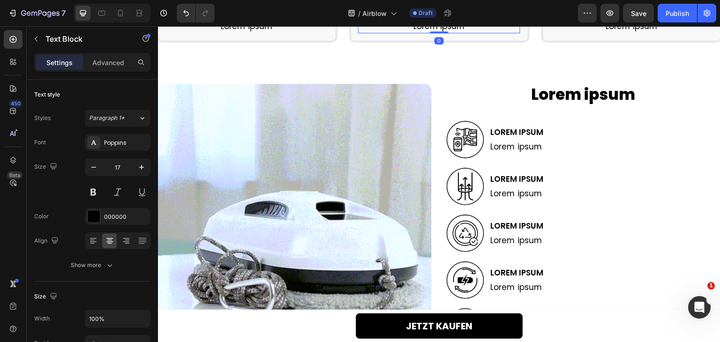
click at [454, 33] on p "Lorem ipsum" at bounding box center [439, 27] width 161 height 12
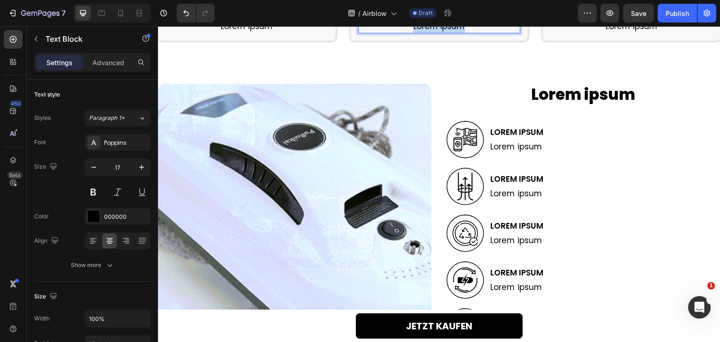
click at [454, 33] on p "Lorem ipsum" at bounding box center [439, 27] width 161 height 12
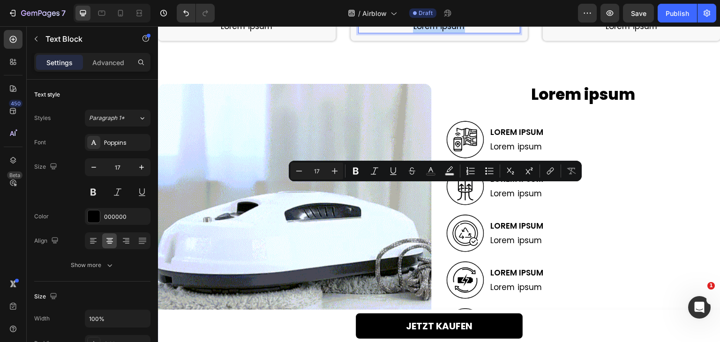
copy p "Lorem ipsum"
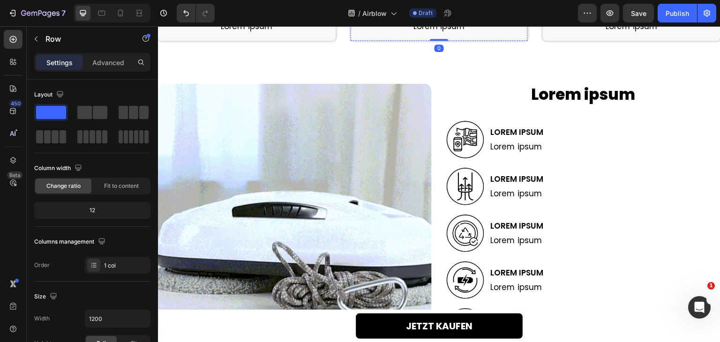
click at [474, 18] on h2 "MEHRFLÄCHEN-EINSATZ" at bounding box center [439, 12] width 163 height 12
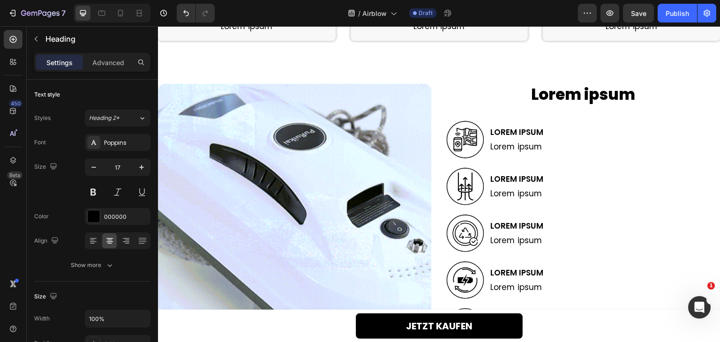
click at [474, 18] on h2 "MEHRFLÄCHEN-EINSATZ" at bounding box center [439, 12] width 163 height 12
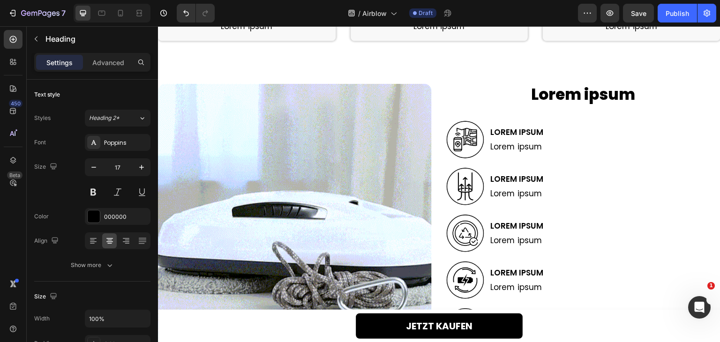
click at [474, 17] on p "MEHRFLÄCHEN-EINSATZ" at bounding box center [439, 12] width 161 height 10
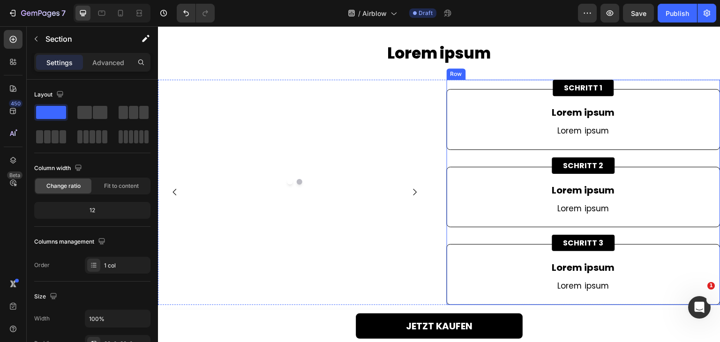
scroll to position [1546, 0]
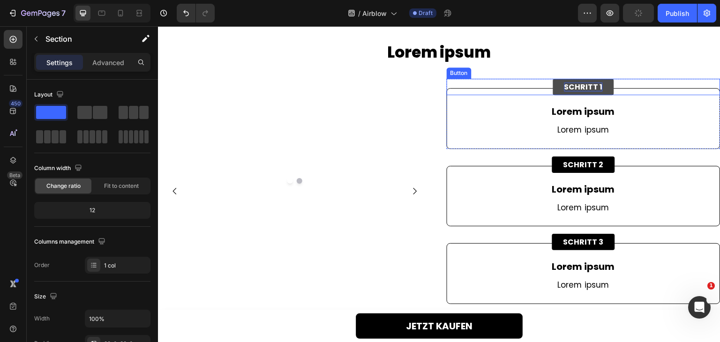
click at [570, 91] on p "SCHRITT 1" at bounding box center [583, 86] width 38 height 9
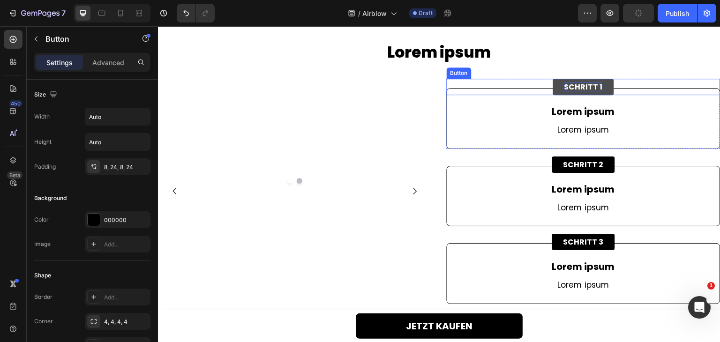
click at [570, 91] on p "SCHRITT 1" at bounding box center [583, 86] width 38 height 9
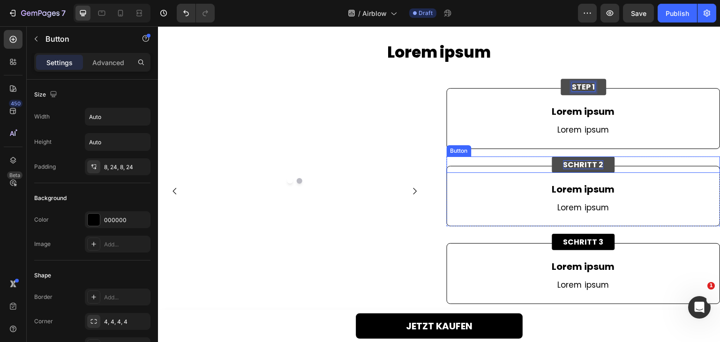
click at [577, 169] on p "SCHRITT 2" at bounding box center [583, 164] width 40 height 9
click at [579, 169] on p "SCHRITT 2" at bounding box center [583, 164] width 40 height 9
click at [579, 169] on p "SCHRSTEP 1" at bounding box center [574, 164] width 45 height 9
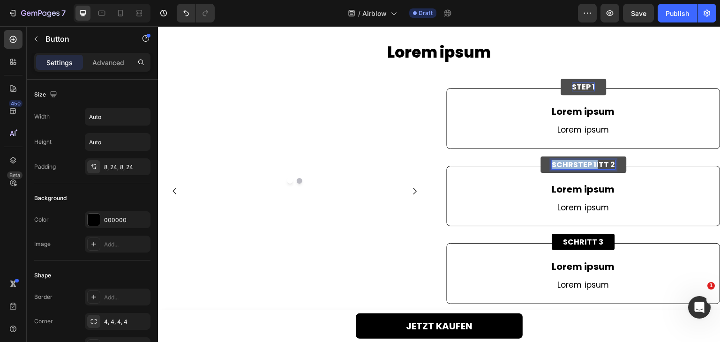
click at [579, 169] on p "SCHRSTEP 1" at bounding box center [574, 164] width 45 height 9
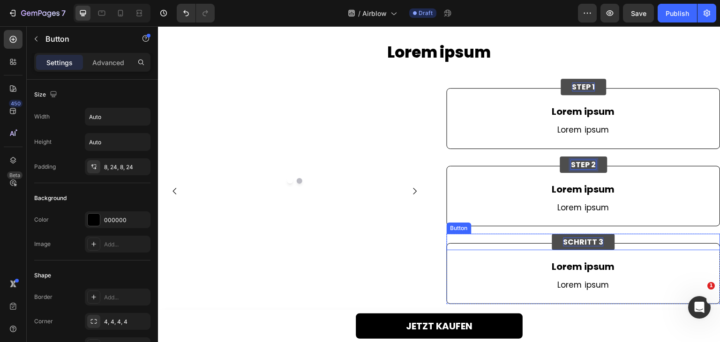
click at [582, 246] on p "SCHRITT 3" at bounding box center [583, 242] width 40 height 9
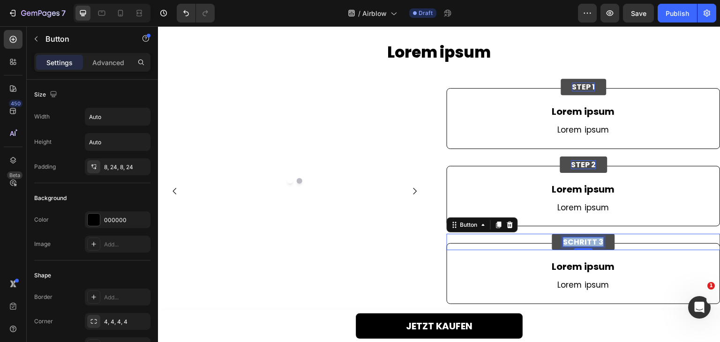
click at [582, 246] on p "SCHRITT 3" at bounding box center [583, 242] width 40 height 9
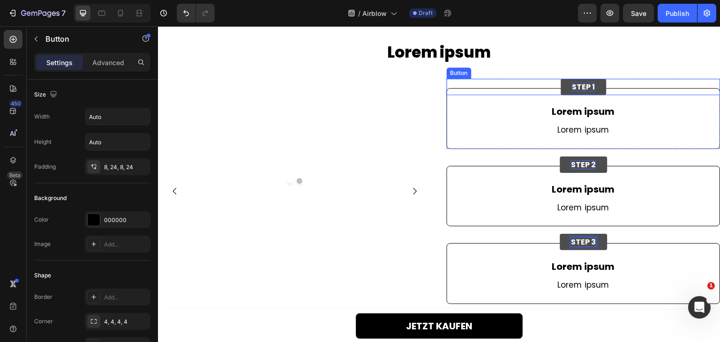
click at [573, 84] on div "STEP 1 Button Lorem ipsum Text Block Lorem ipsum Text Block Row Row Row STEP 2 …" at bounding box center [584, 191] width 274 height 225
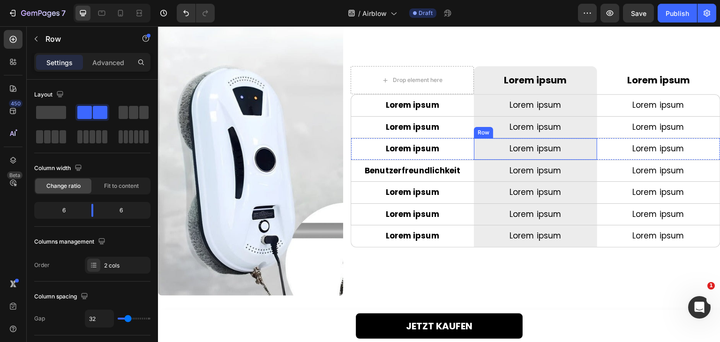
scroll to position [1968, 0]
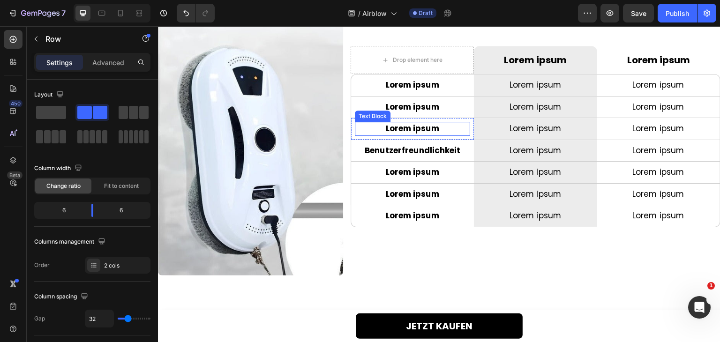
click at [412, 122] on div "Lorem ipsum" at bounding box center [412, 129] width 115 height 14
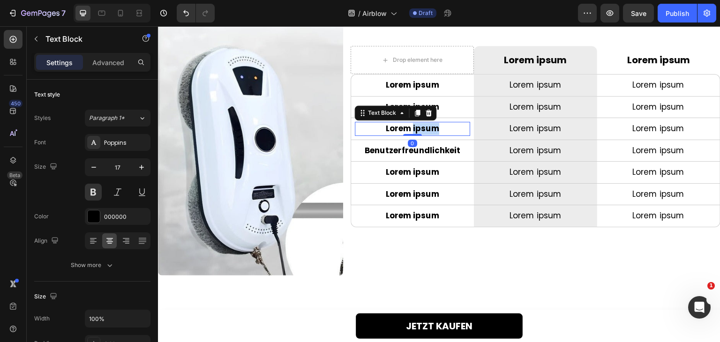
click at [412, 122] on div "Lorem ipsum" at bounding box center [412, 129] width 115 height 14
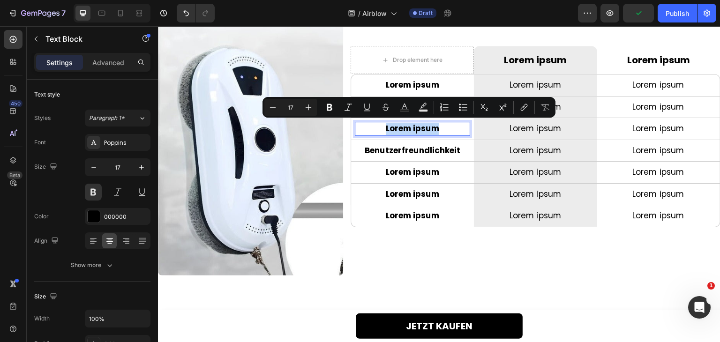
copy p "Lorem ipsum"
click at [412, 149] on p "Benutzerfreundlichkeit" at bounding box center [412, 151] width 113 height 12
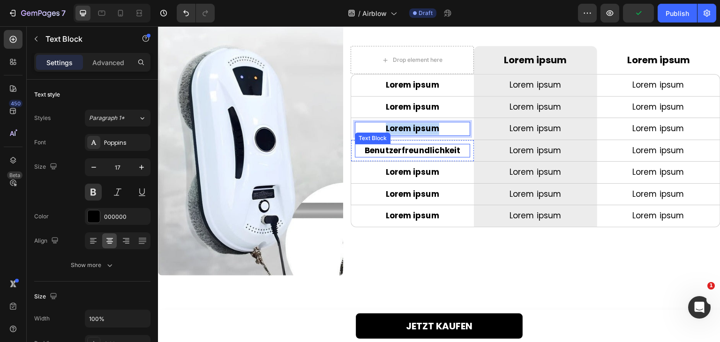
click at [412, 149] on p "Benutzerfreundlichkeit" at bounding box center [412, 151] width 113 height 12
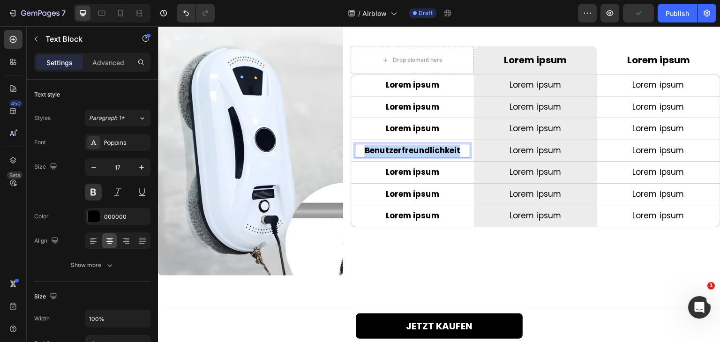
click at [412, 149] on p "Benutzerfreundlichkeit" at bounding box center [412, 151] width 113 height 12
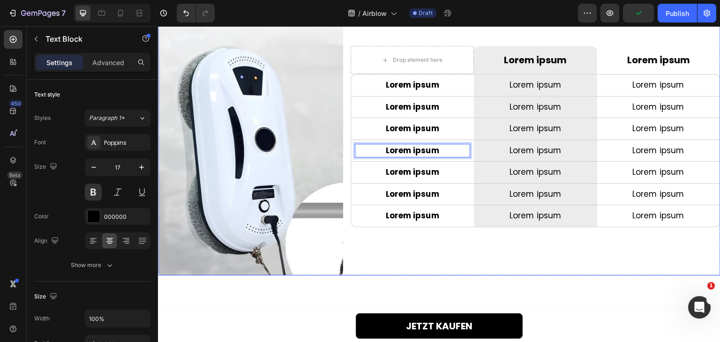
click at [415, 253] on div "Drop element here Row Lorem ipsum Text Block Row Lorem ipsum Text Block Row Row…" at bounding box center [536, 136] width 370 height 277
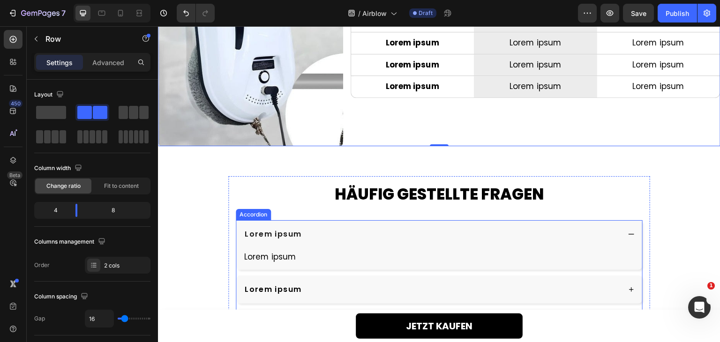
scroll to position [2109, 0]
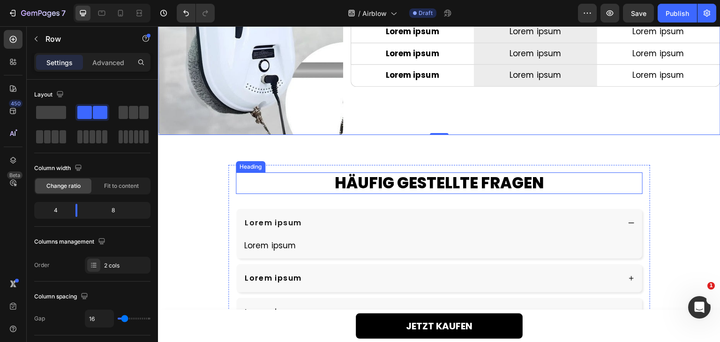
click at [399, 178] on h2 "HÄUFIG GESTELLTE FRAGEN" at bounding box center [439, 183] width 407 height 22
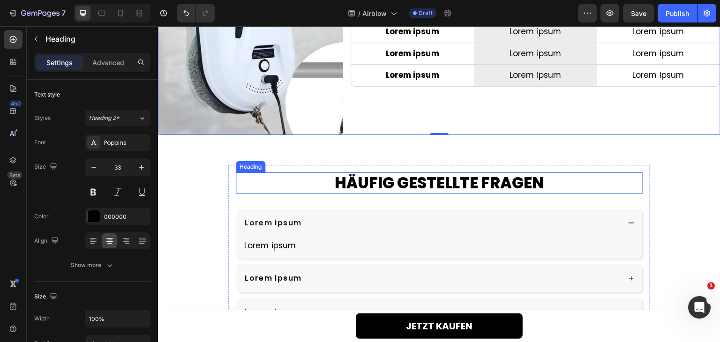
click at [399, 178] on h2 "HÄUFIG GESTELLTE FRAGEN" at bounding box center [439, 183] width 407 height 22
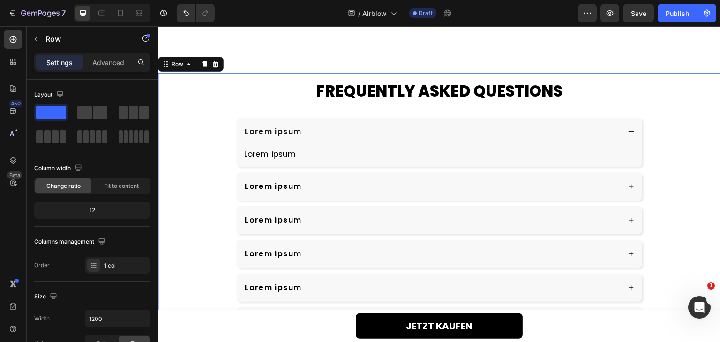
scroll to position [2249, 0]
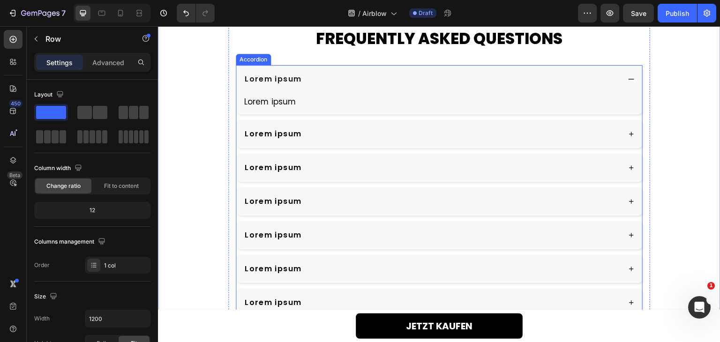
click at [371, 139] on div "Lorem ipsum" at bounding box center [431, 134] width 377 height 14
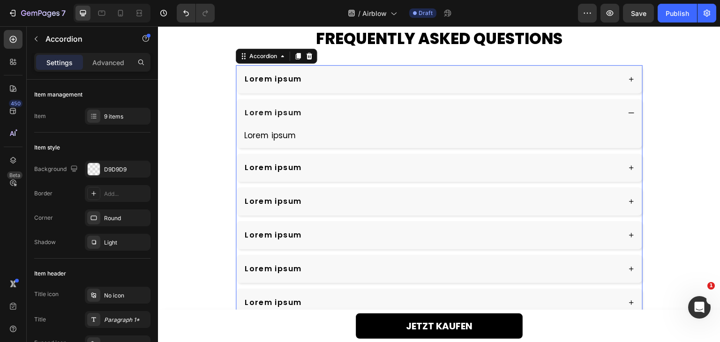
click at [364, 166] on div "Lorem ipsum" at bounding box center [431, 168] width 377 height 14
click at [357, 198] on div "Lorem ipsum" at bounding box center [431, 201] width 377 height 14
click at [341, 230] on div "Lorem ipsum" at bounding box center [431, 235] width 377 height 14
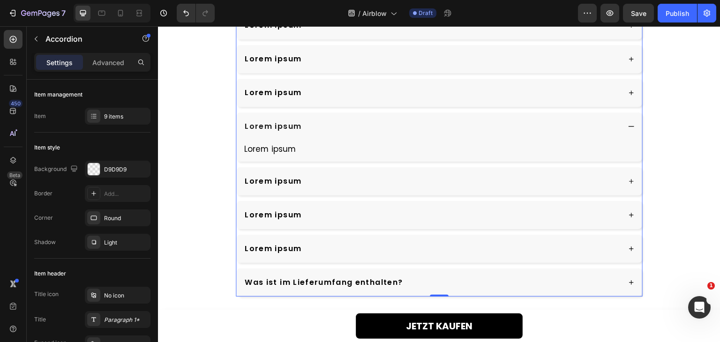
scroll to position [2343, 0]
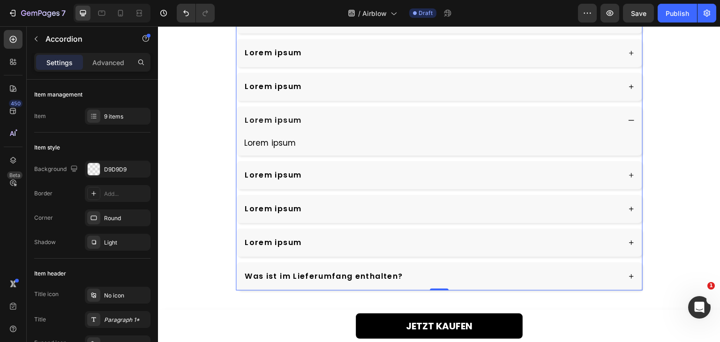
click at [342, 182] on div "Lorem ipsum" at bounding box center [439, 175] width 406 height 28
click at [335, 206] on div "Lorem ipsum" at bounding box center [431, 209] width 377 height 14
click at [342, 233] on div "Lorem ipsum" at bounding box center [439, 243] width 406 height 28
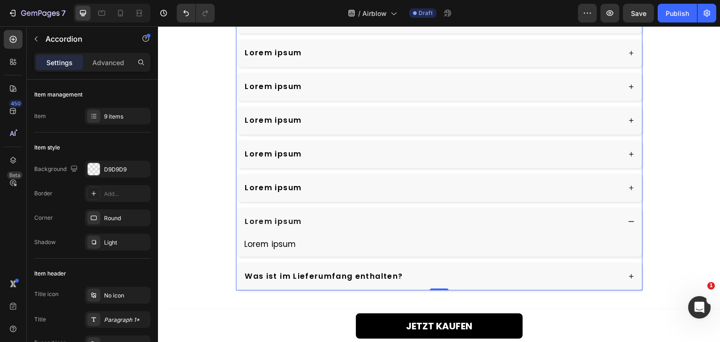
click at [424, 270] on div "Was ist im Lieferumfang enthalten?" at bounding box center [431, 276] width 377 height 14
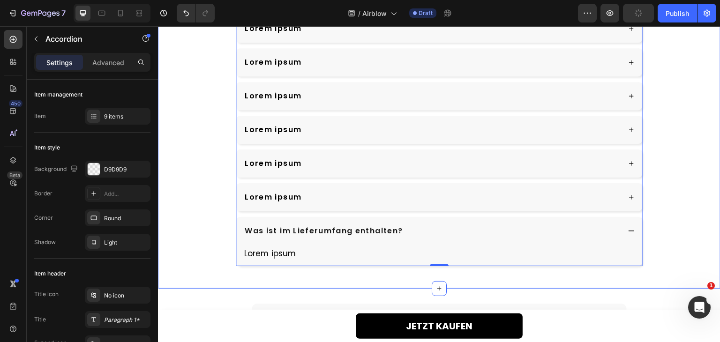
scroll to position [2390, 0]
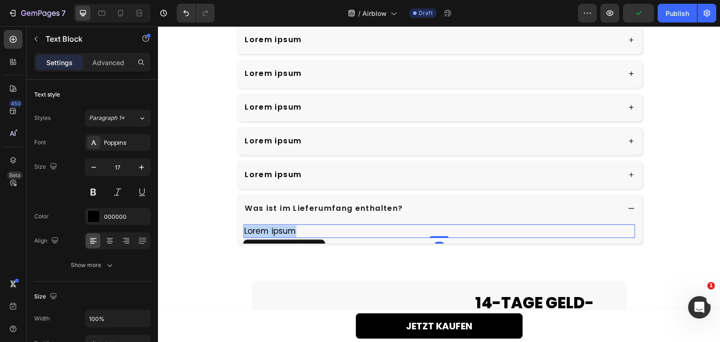
click at [282, 231] on p "Lorem ipsum" at bounding box center [439, 231] width 390 height 12
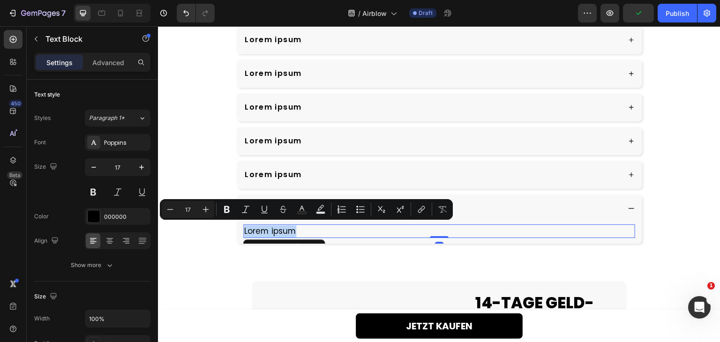
copy p "Lorem ipsum"
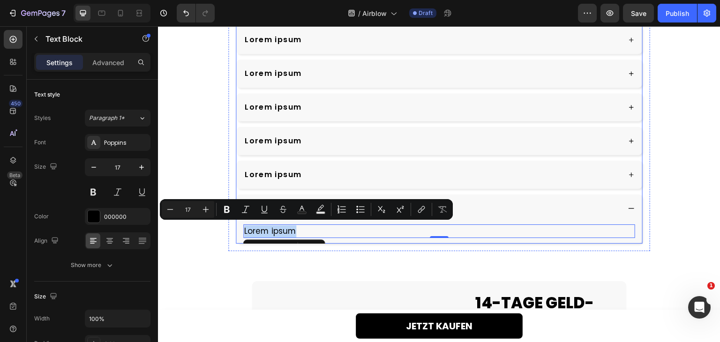
click at [342, 180] on div "Lorem ipsum" at bounding box center [439, 175] width 406 height 28
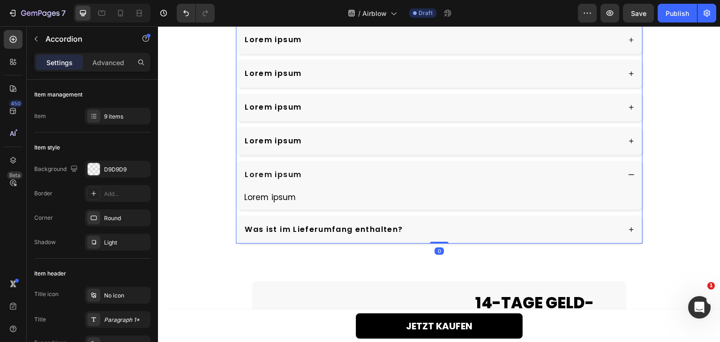
click at [329, 224] on p "Was ist im Lieferumfang enthalten?" at bounding box center [324, 229] width 158 height 11
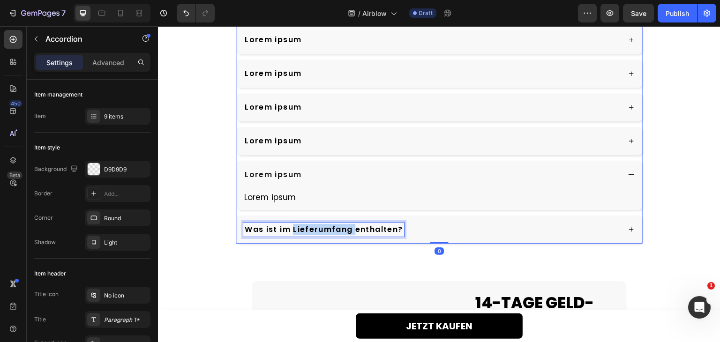
click at [329, 224] on p "Was ist im Lieferumfang enthalten?" at bounding box center [324, 229] width 158 height 11
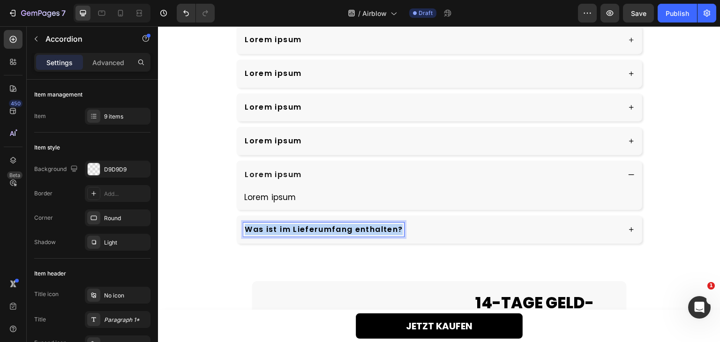
click at [329, 224] on p "Was ist im Lieferumfang enthalten?" at bounding box center [324, 229] width 158 height 11
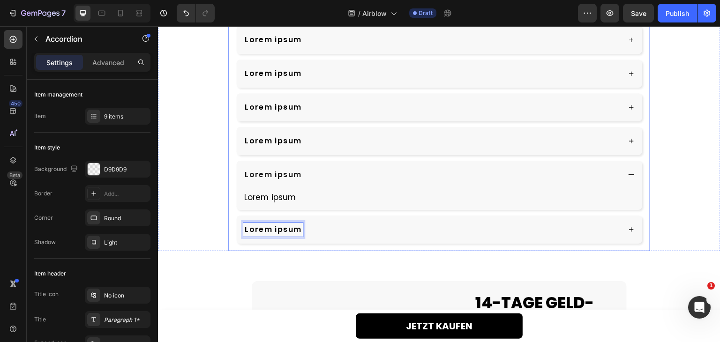
click at [203, 218] on div "FREQUENTLY ASKED QUESTIONS Heading Lorem ipsum Lorem ipsum Lorem ipsum Lorem ip…" at bounding box center [439, 65] width 562 height 371
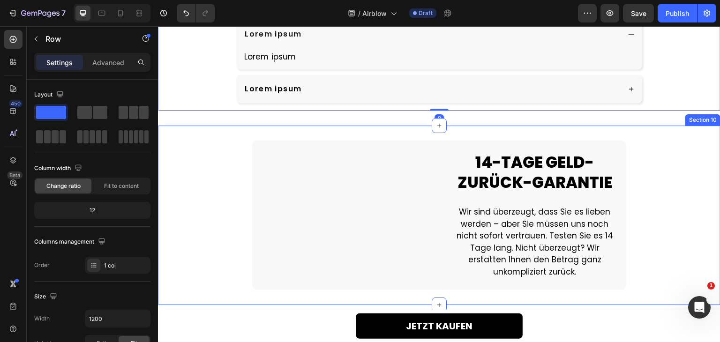
scroll to position [2577, 0]
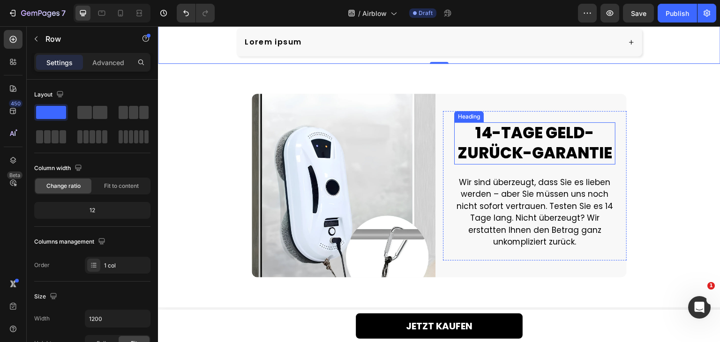
click at [537, 132] on h2 "14-TAGE GELD-ZURÜCK-GARANTIE" at bounding box center [534, 143] width 161 height 42
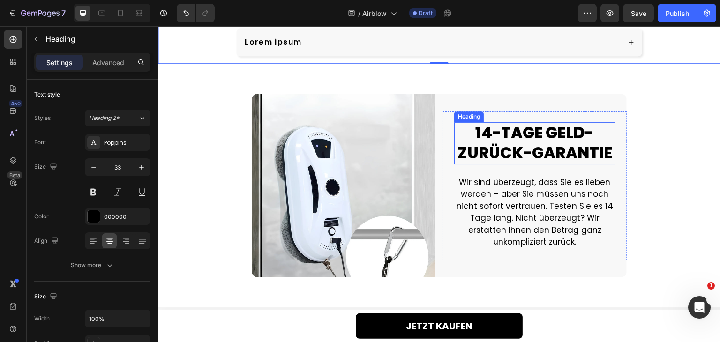
click at [537, 132] on h2 "14-TAGE GELD-ZURÜCK-GARANTIE" at bounding box center [534, 143] width 161 height 42
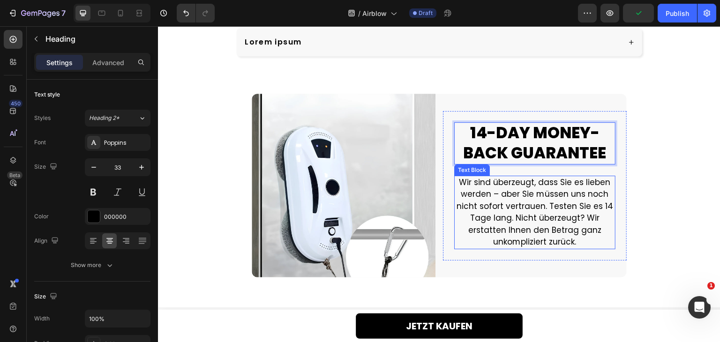
click at [511, 212] on p "Wir sind überzeugt, dass Sie es lieben werden – aber Sie müssen uns noch nicht …" at bounding box center [534, 213] width 159 height 72
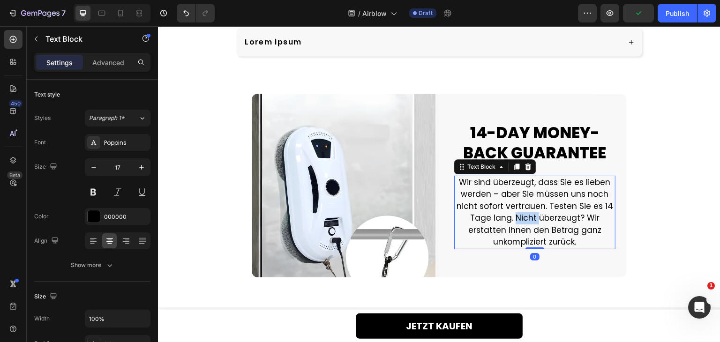
click at [511, 212] on p "Wir sind überzeugt, dass Sie es lieben werden – aber Sie müssen uns noch nicht …" at bounding box center [534, 213] width 159 height 72
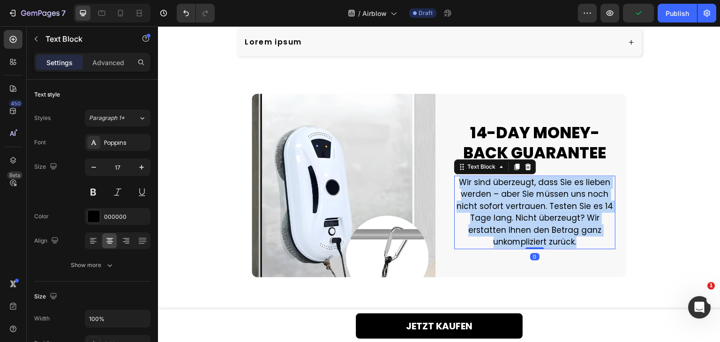
click at [511, 212] on p "Wir sind überzeugt, dass Sie es lieben werden – aber Sie müssen uns noch nicht …" at bounding box center [534, 213] width 159 height 72
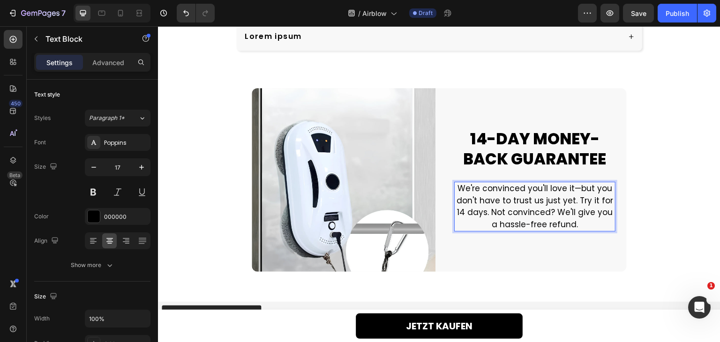
scroll to position [2589, 0]
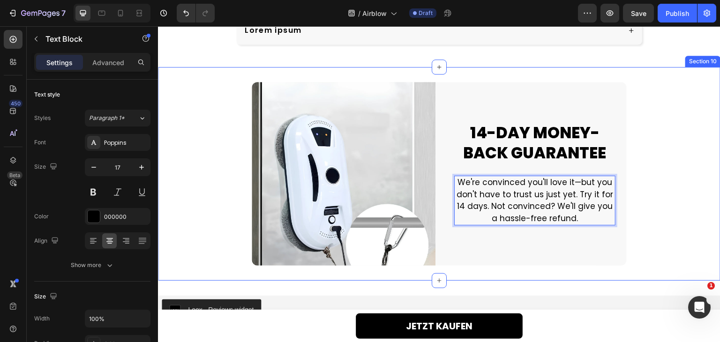
click at [659, 271] on div "Image Image 14-DAY MONEY-BACK GUARANTEE Heading We're convinced you'll love it—…" at bounding box center [439, 174] width 562 height 214
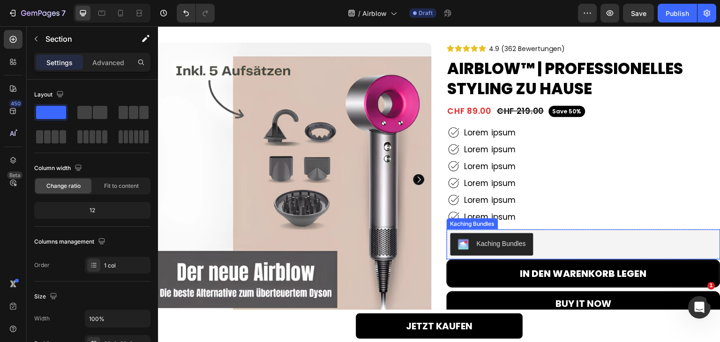
scroll to position [0, 0]
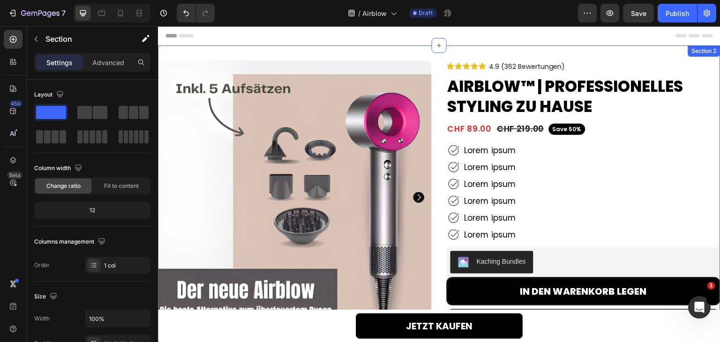
click at [465, 54] on div "Product Images 91% Heading Lorem ipsum Text Block Row 92% Heading Lorem ipsum T…" at bounding box center [439, 297] width 562 height 504
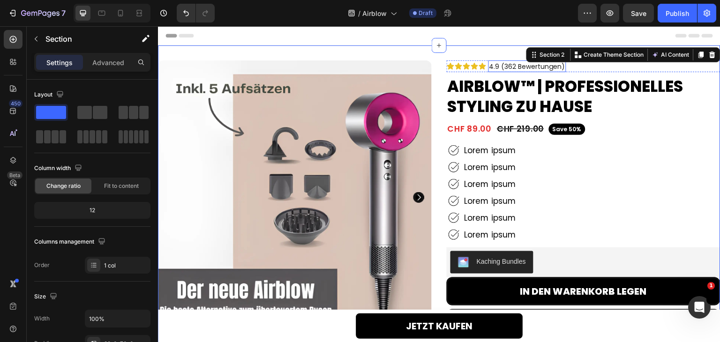
click at [510, 67] on span "4.9 (362 Bewertungen)" at bounding box center [527, 66] width 76 height 9
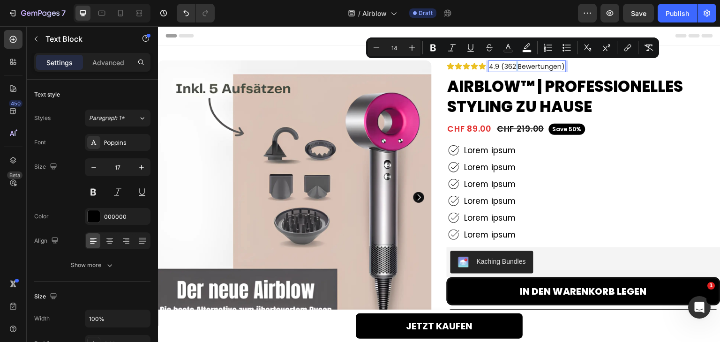
click at [511, 66] on span "4.9 (362 Bewertungen)" at bounding box center [527, 66] width 76 height 9
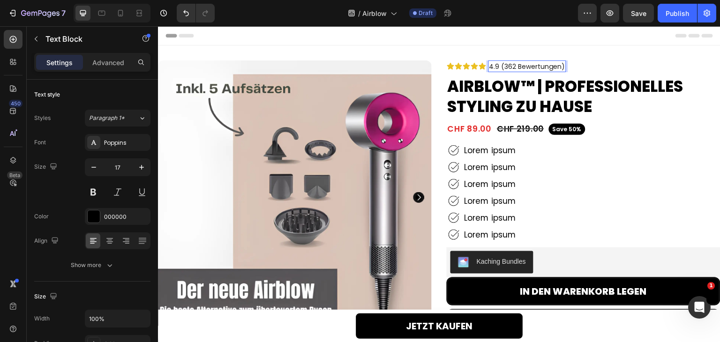
click at [509, 67] on span "4.9 (362 Bewertungen)" at bounding box center [527, 66] width 76 height 9
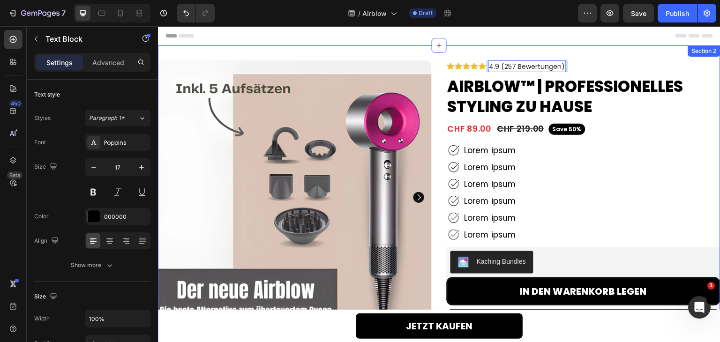
click at [509, 55] on div "Product Images 91% Heading Lorem ipsum Text Block Row 92% Heading Lorem ipsum T…" at bounding box center [439, 297] width 562 height 504
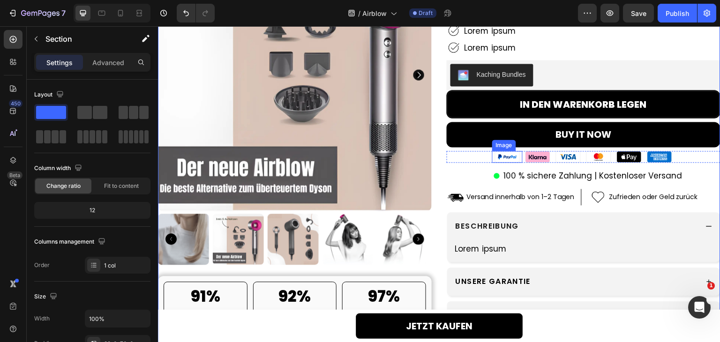
scroll to position [234, 0]
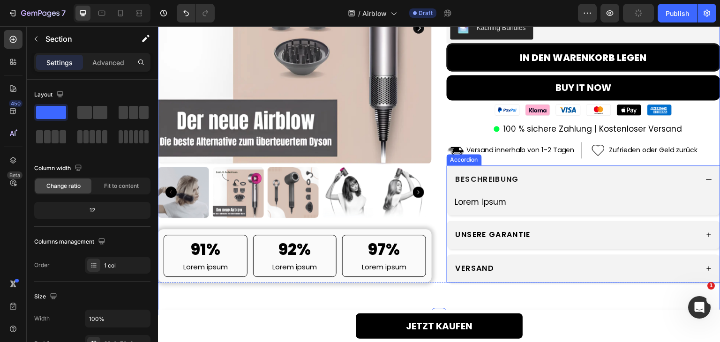
click at [548, 231] on div "UNSERE GARANTIE" at bounding box center [576, 235] width 244 height 14
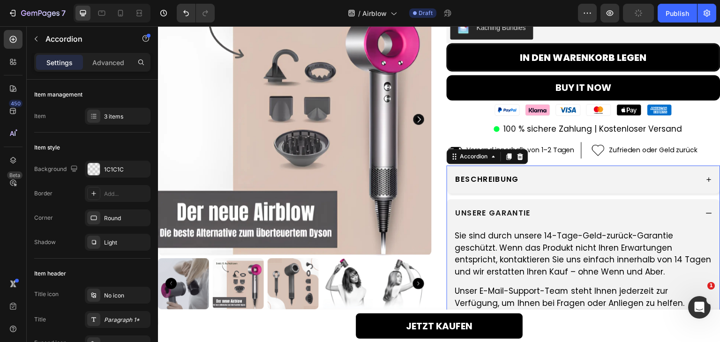
click at [567, 215] on div "UNSERE GARANTIE" at bounding box center [576, 213] width 244 height 14
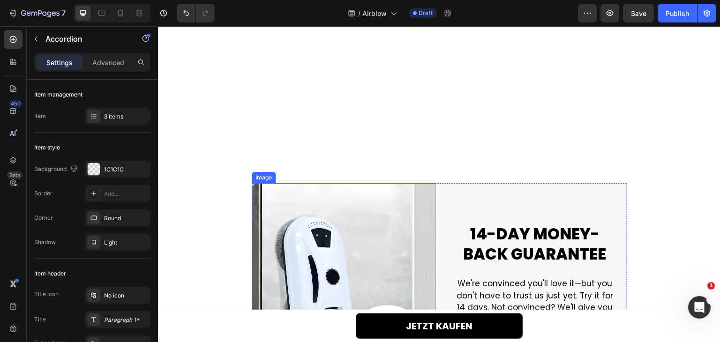
scroll to position [2699, 0]
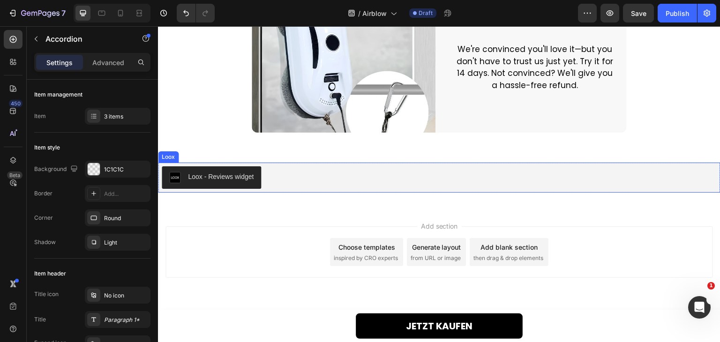
click at [296, 191] on div "Loox - Reviews widget" at bounding box center [439, 178] width 562 height 30
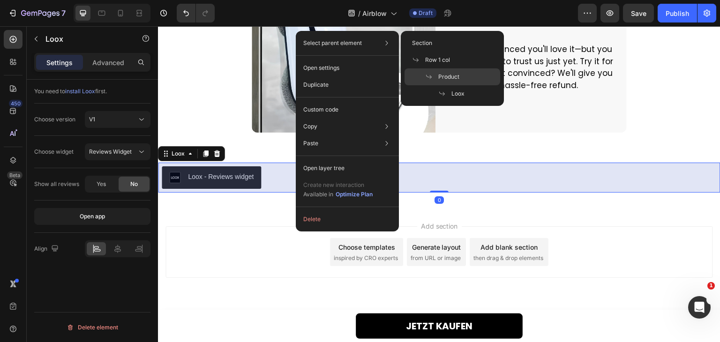
click at [447, 78] on span "Product" at bounding box center [448, 77] width 21 height 8
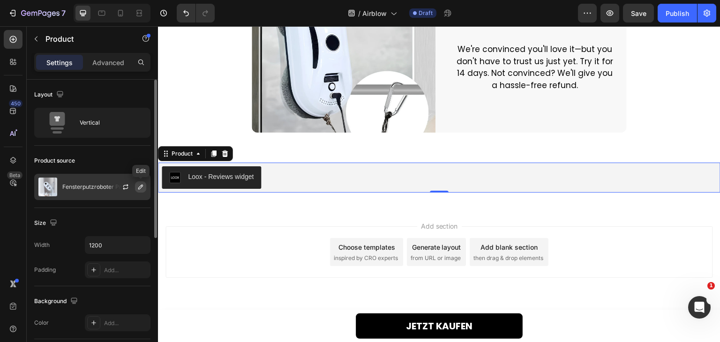
click at [137, 184] on icon "button" at bounding box center [140, 186] width 7 height 7
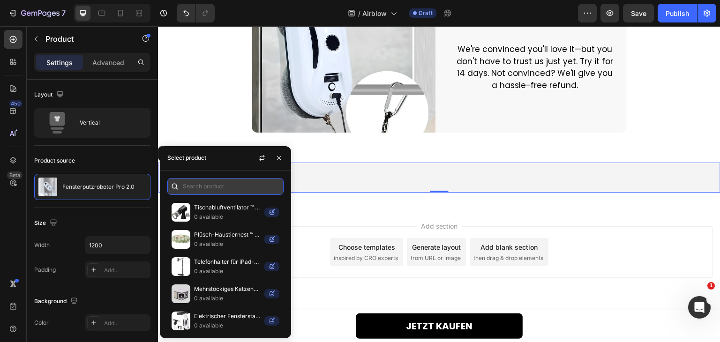
click at [225, 188] on input "text" at bounding box center [225, 186] width 116 height 17
paste input "Airblow™ | Professionelles Styling zu Hause"
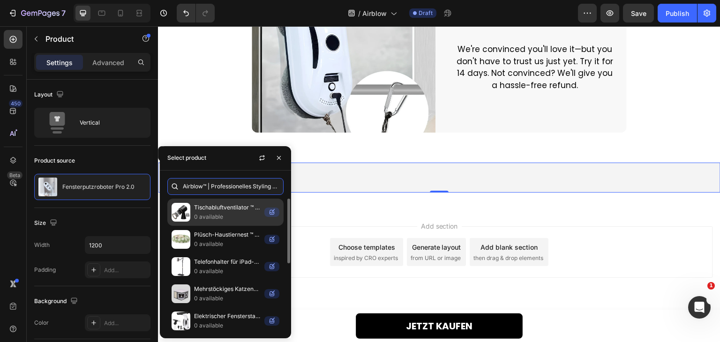
scroll to position [0, 19]
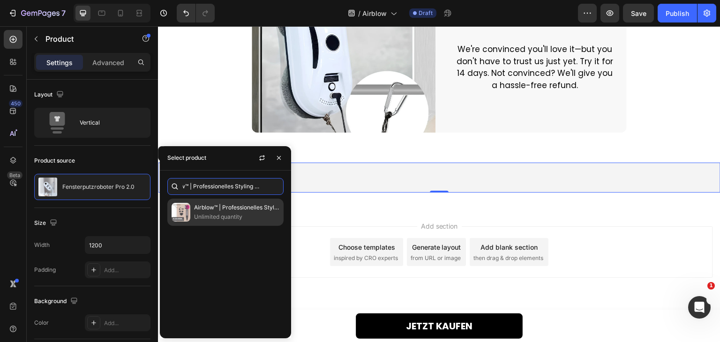
type input "Airblow™ | Professionelles Styling zu Hause"
click at [244, 208] on p "Airblow™ | Professionelles Styling zu Hause" at bounding box center [236, 207] width 85 height 9
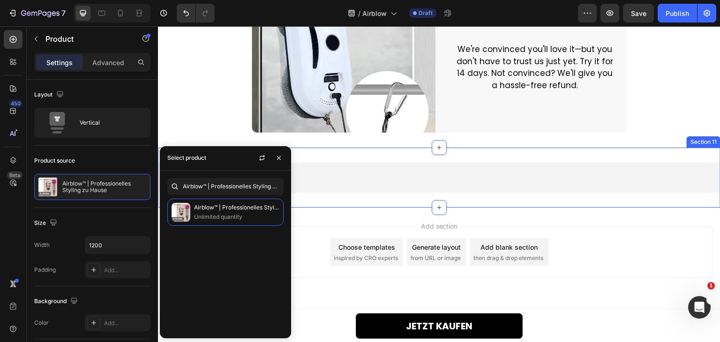
click at [362, 205] on div "Loox - Reviews widget Loox Product Row Section 11" at bounding box center [439, 178] width 562 height 60
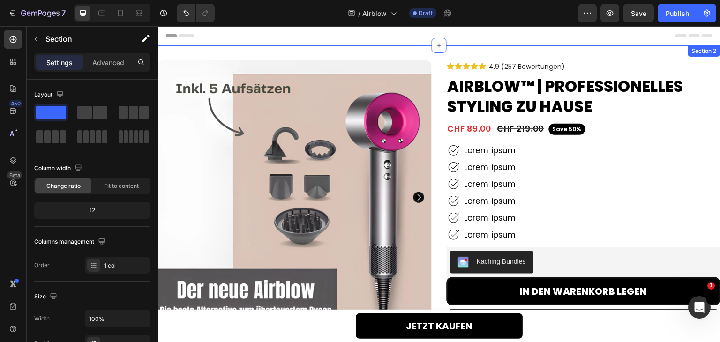
click at [537, 48] on div "Product Images 91% Heading Lorem ipsum Text Block Row 92% Heading Lorem ipsum T…" at bounding box center [439, 297] width 562 height 504
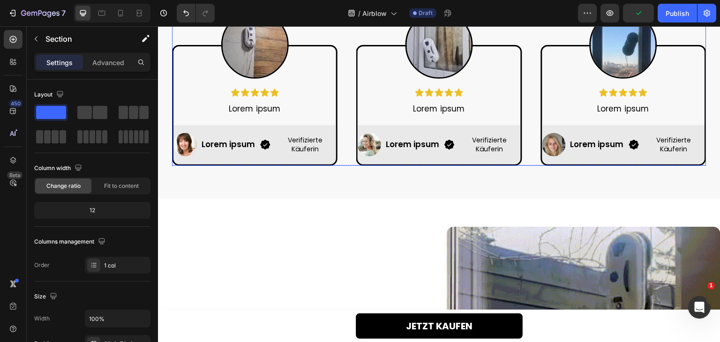
scroll to position [547, 0]
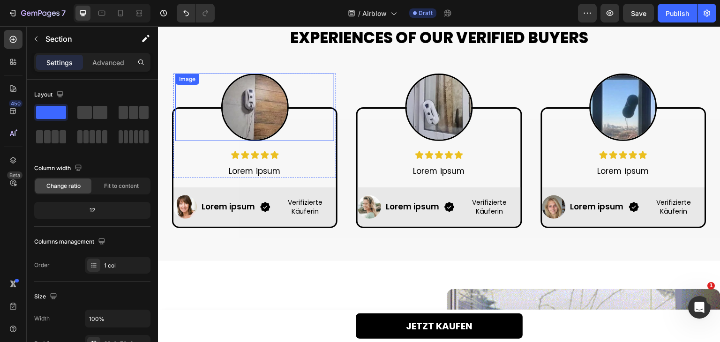
click at [257, 135] on img at bounding box center [254, 107] width 67 height 67
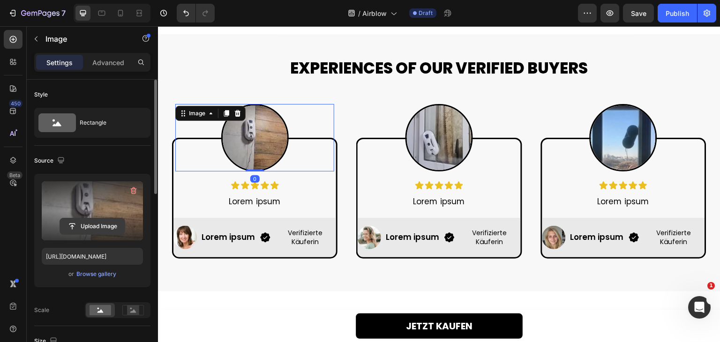
click at [94, 227] on input "file" at bounding box center [92, 226] width 65 height 16
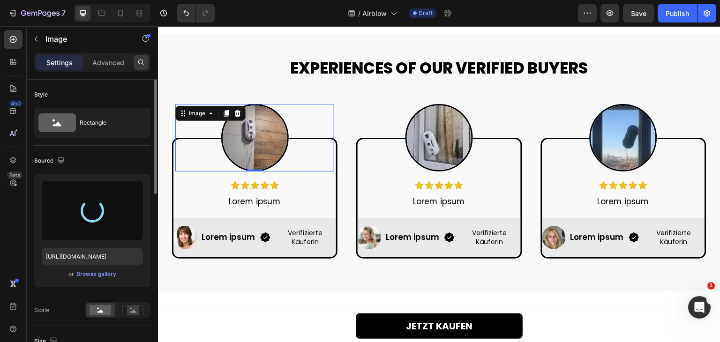
type input "https://cdn.shopify.com/s/files/1/0768/9594/5016/files/gempages_583902466479751…"
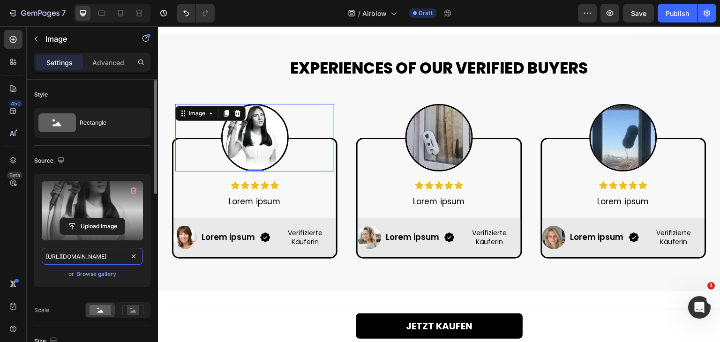
click at [66, 248] on input "https://cdn.shopify.com/s/files/1/0768/9594/5016/files/gempages_583902466479751…" at bounding box center [92, 256] width 101 height 17
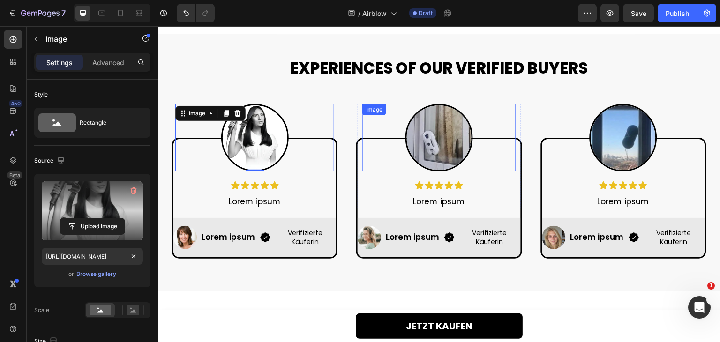
click at [465, 151] on img at bounding box center [438, 137] width 67 height 67
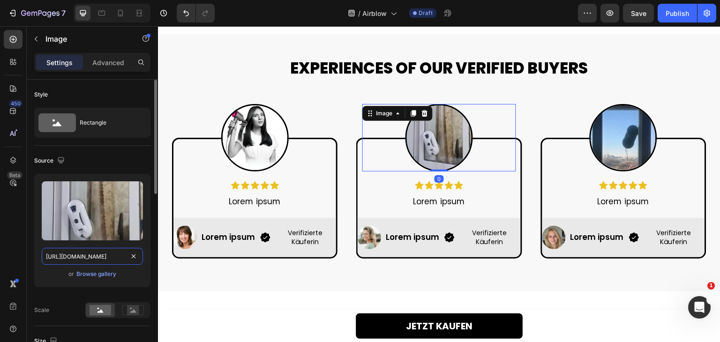
click at [85, 251] on input "https://cdn.shopify.com/s/files/1/0768/9594/5016/files/gempages_583902466479751…" at bounding box center [92, 256] width 101 height 17
paste input "341c69fd-ee8d-403c-90d9-acb46238f7ae"
type input "https://cdn.shopify.com/s/files/1/0768/9594/5016/files/gempages_583902466479751…"
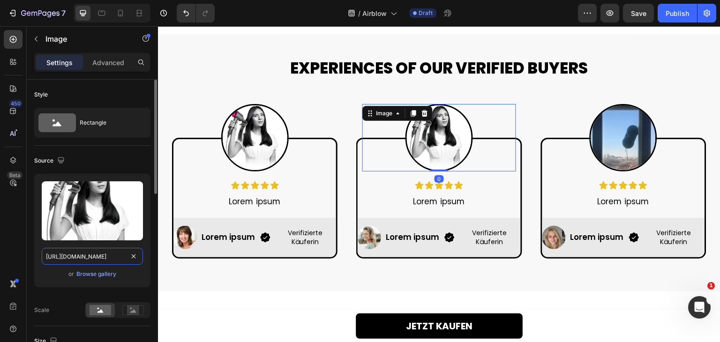
scroll to position [0, 291]
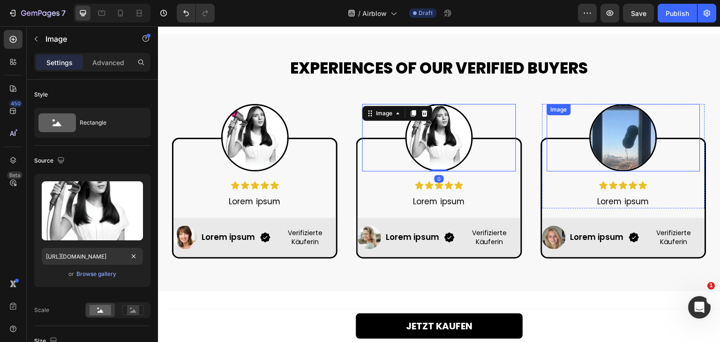
click at [629, 158] on img at bounding box center [622, 137] width 67 height 67
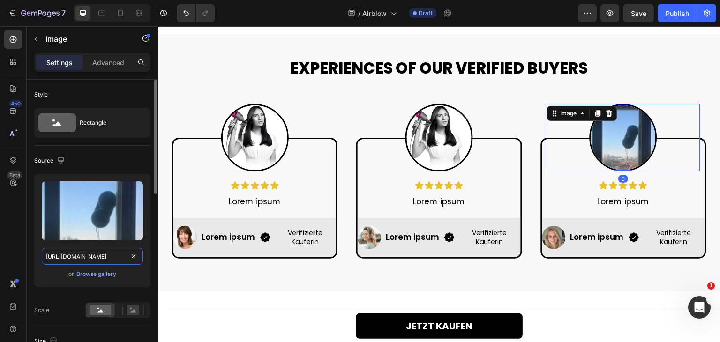
click at [89, 250] on input "https://cdn.shopify.com/s/files/1/0768/9594/5016/files/gempages_583902466479751…" at bounding box center [92, 256] width 101 height 17
paste input "341c69fd-ee8d-403c-90d9-acb46238f7ae"
type input "https://cdn.shopify.com/s/files/1/0768/9594/5016/files/gempages_583902466479751…"
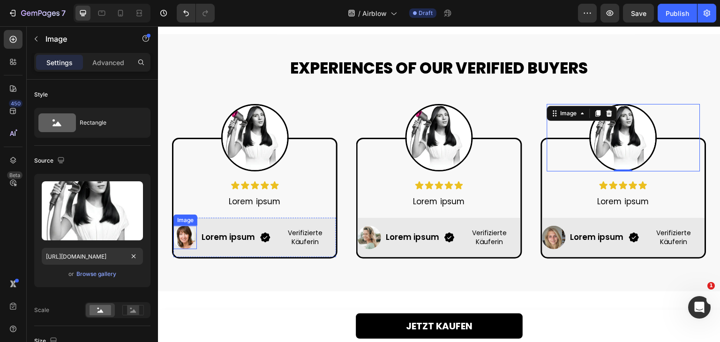
click at [174, 241] on img at bounding box center [184, 237] width 23 height 23
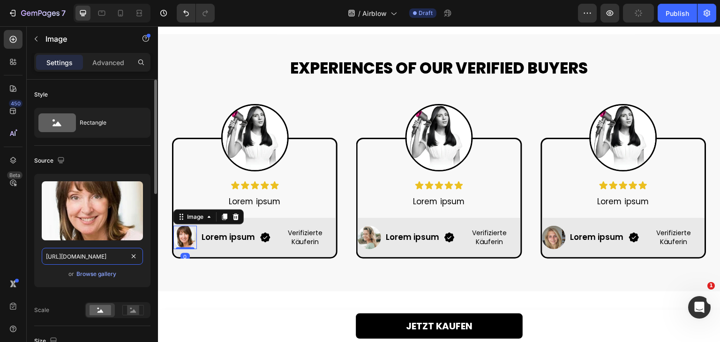
click at [107, 259] on input "https://cdn.shopify.com/s/files/1/0768/9594/5016/files/gempages_583902466479751…" at bounding box center [92, 256] width 101 height 17
paste input "341c69fd-ee8d-403c-90d9-acb46238f7ae"
type input "https://cdn.shopify.com/s/files/1/0768/9594/5016/files/gempages_583902466479751…"
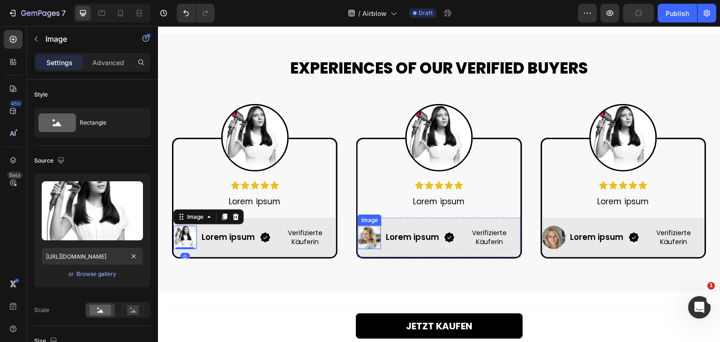
click at [362, 241] on img at bounding box center [369, 237] width 23 height 23
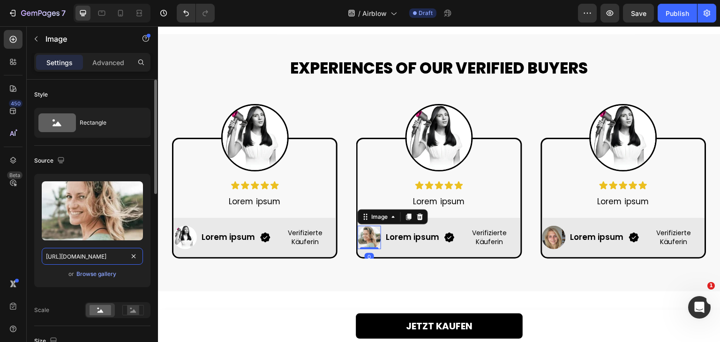
click at [99, 254] on input "https://cdn.shopify.com/s/files/1/0768/9594/5016/files/gempages_583902466479751…" at bounding box center [92, 256] width 101 height 17
paste input "341c69fd-ee8d-403c-90d9-acb46238f7ae"
type input "https://cdn.shopify.com/s/files/1/0768/9594/5016/files/gempages_583902466479751…"
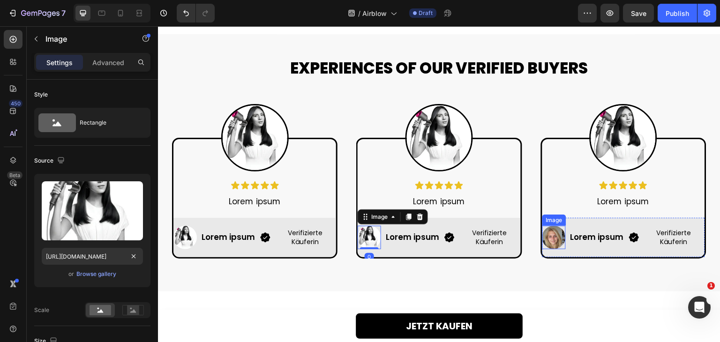
click at [554, 239] on img at bounding box center [553, 237] width 23 height 23
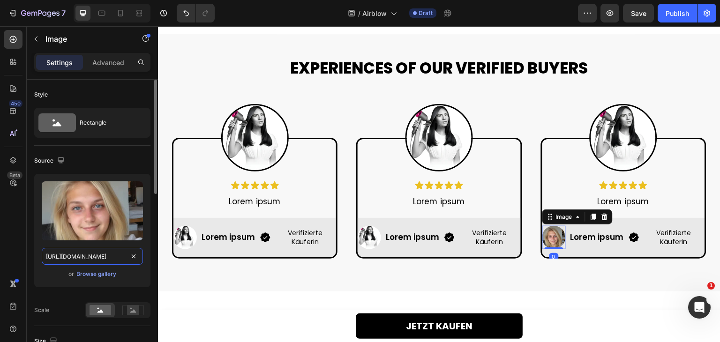
click at [82, 259] on input "https://cdn.shopify.com/s/files/1/0768/9594/5016/files/gempages_583902466479751…" at bounding box center [92, 256] width 101 height 17
paste input "341c69fd-ee8d-403c-90d9-acb46238f7ae"
type input "https://cdn.shopify.com/s/files/1/0768/9594/5016/files/gempages_583902466479751…"
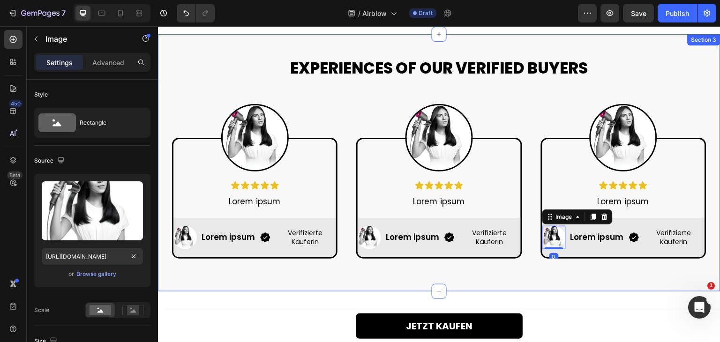
click at [335, 277] on div "EXPERIENCES OF OUR VERIFIED BUYERS Heading Row Image Icon Icon Icon Icon Icon I…" at bounding box center [439, 162] width 562 height 257
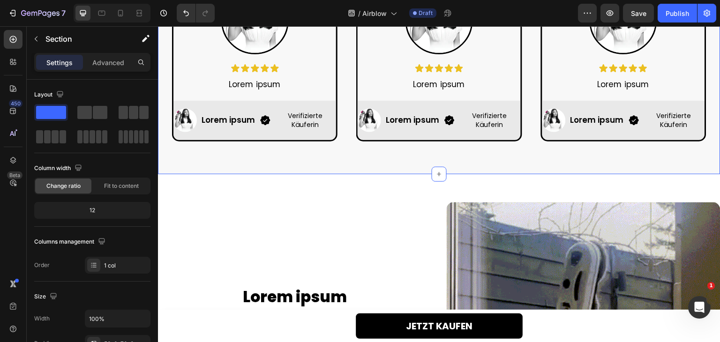
scroll to position [703, 0]
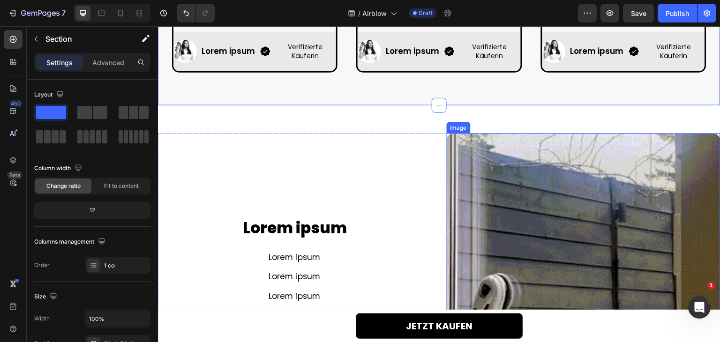
click at [588, 203] on img at bounding box center [584, 270] width 274 height 274
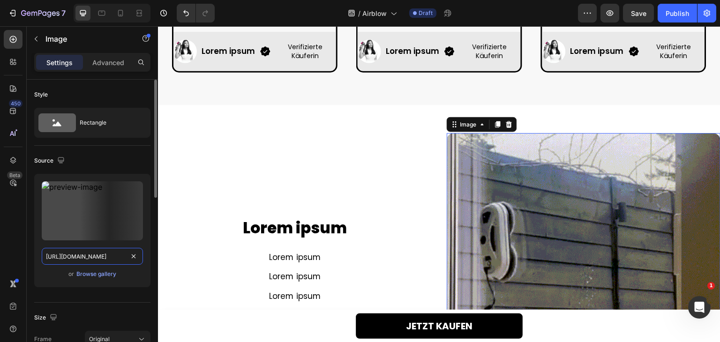
click at [82, 257] on input "https://cdn.shopify.com/s/files/1/0670/2019/4073/files/3_480x480.gif?v=16785513…" at bounding box center [92, 256] width 101 height 17
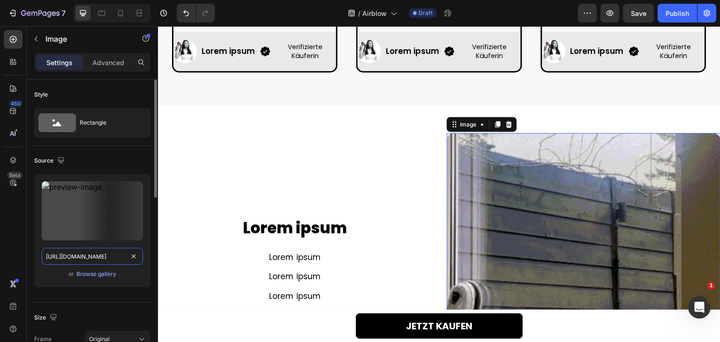
paste input "768/9594/5016/files/gempages_583902466479751911-341c69fd-ee8d-403c-90d9-acb4623…"
type input "https://cdn.shopify.com/s/files/1/0768/9594/5016/files/gempages_583902466479751…"
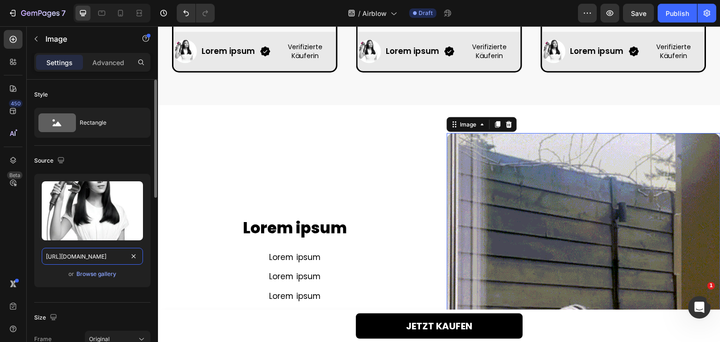
scroll to position [0, 291]
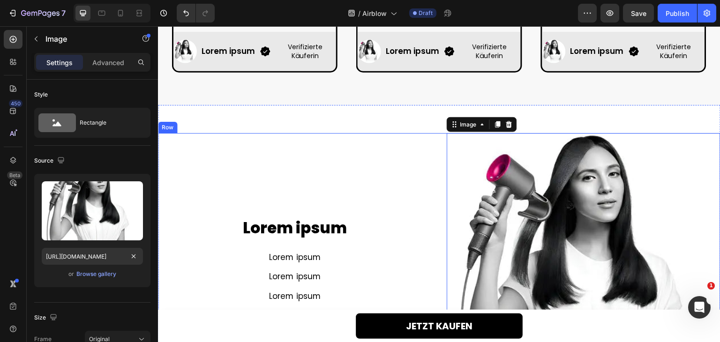
click at [387, 166] on div "Lorem ipsum Heading Lorem ipsum Text Block Lorem ipsum Text Block Lorem ipsum T…" at bounding box center [295, 270] width 274 height 274
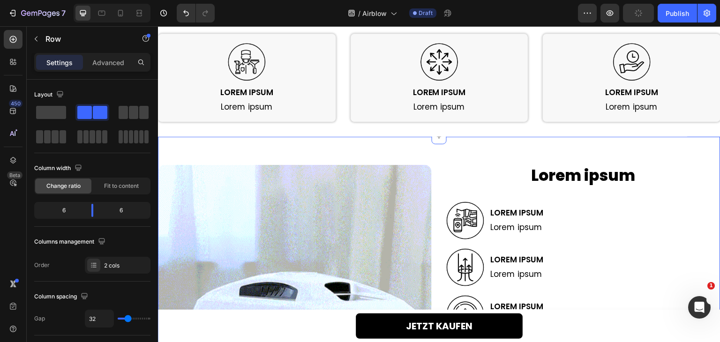
scroll to position [1171, 0]
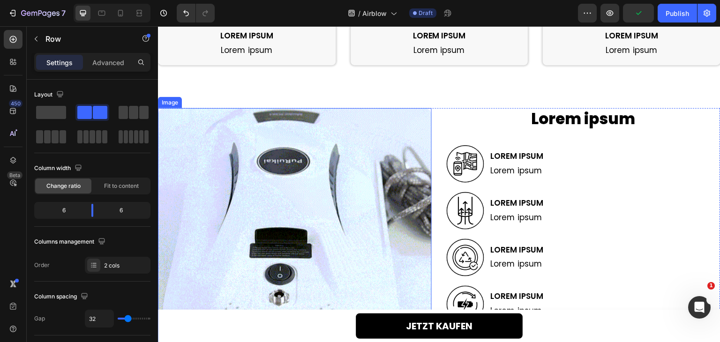
click at [366, 177] on img at bounding box center [295, 245] width 274 height 274
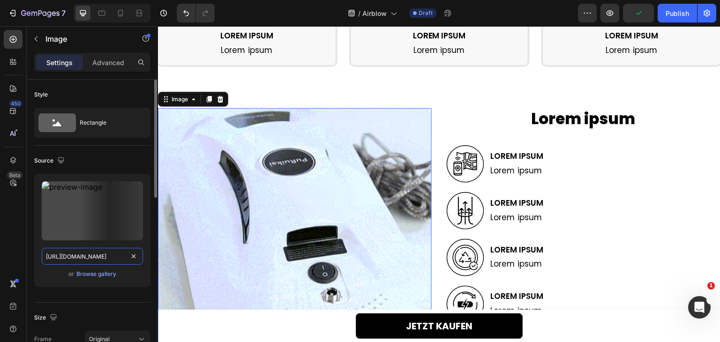
click at [88, 262] on input "https://cdn.shopify.com/s/files/1/0670/2019/4073/files/4_480x480.gif?v=16785519…" at bounding box center [92, 256] width 101 height 17
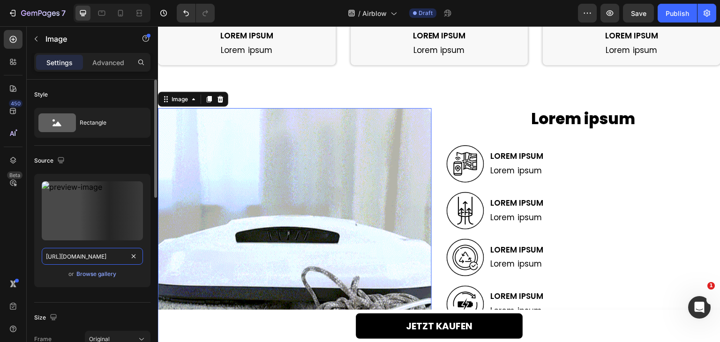
paste input "768/9594/5016/files/gempages_583902466479751911-341c69fd-ee8d-403c-90d9-acb4623…"
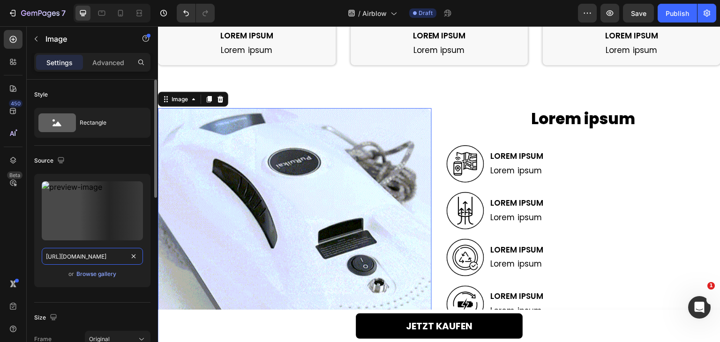
type input "https://cdn.shopify.com/s/files/1/0768/9594/5016/files/gempages_583902466479751…"
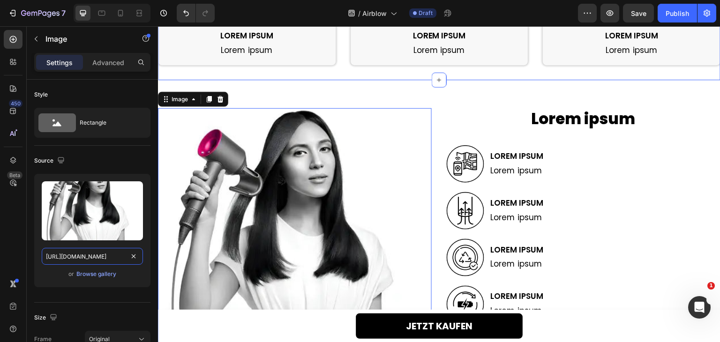
scroll to position [0, 291]
click at [504, 73] on div "Image Lorem ipsum Heading Lorem ipsum Text Block Row Image Lorem ipsum Heading …" at bounding box center [439, 21] width 562 height 118
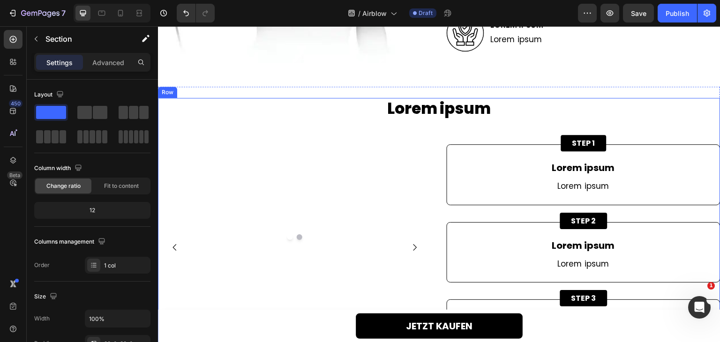
scroll to position [1546, 0]
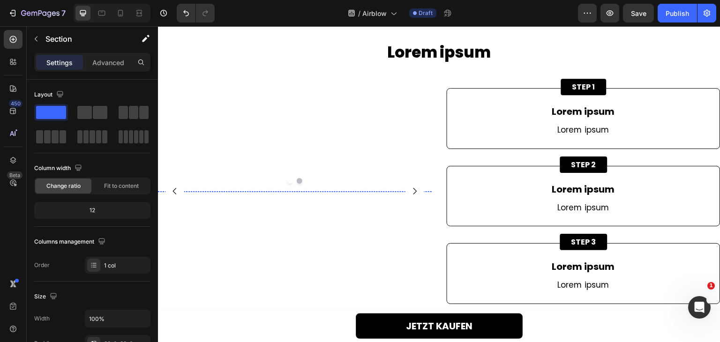
click at [339, 191] on img at bounding box center [293, 191] width 270 height 0
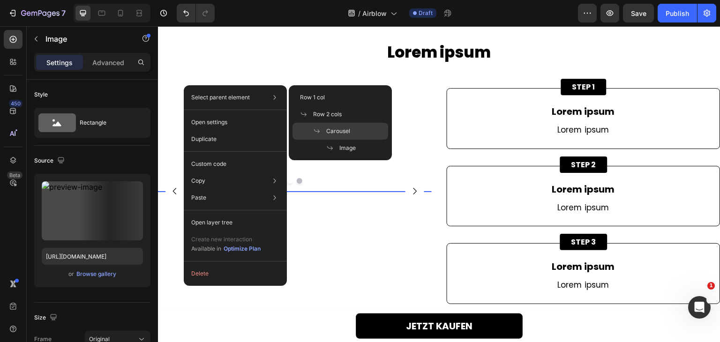
drag, startPoint x: 337, startPoint y: 124, endPoint x: 114, endPoint y: 83, distance: 226.8
click at [337, 124] on div "Carousel" at bounding box center [340, 131] width 96 height 17
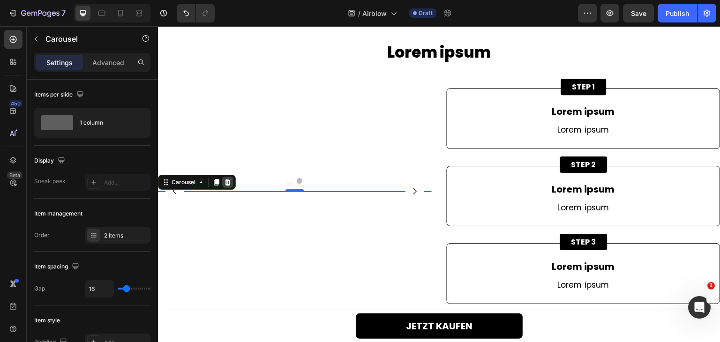
click at [225, 179] on icon at bounding box center [227, 182] width 7 height 7
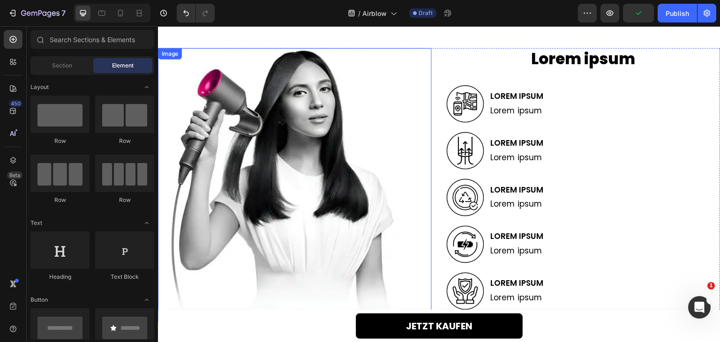
scroll to position [1171, 0]
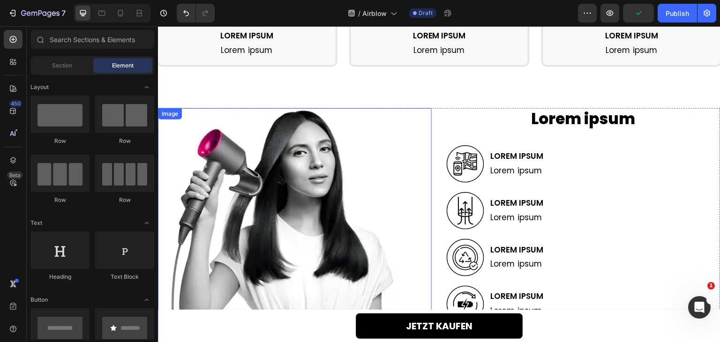
click at [285, 114] on img at bounding box center [295, 245] width 274 height 274
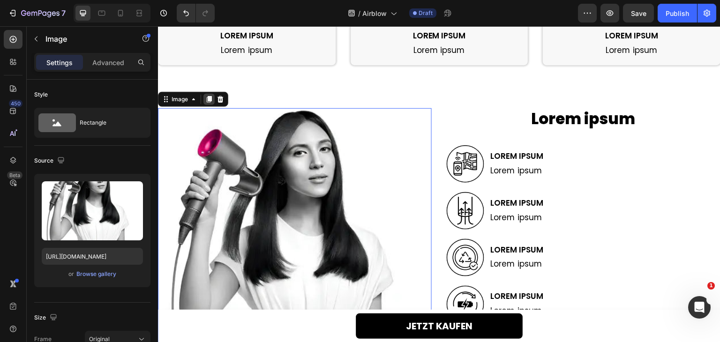
click at [210, 102] on icon at bounding box center [209, 99] width 5 height 7
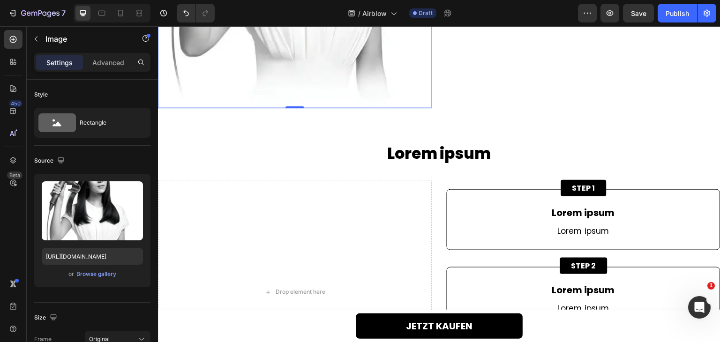
scroll to position [1719, 0]
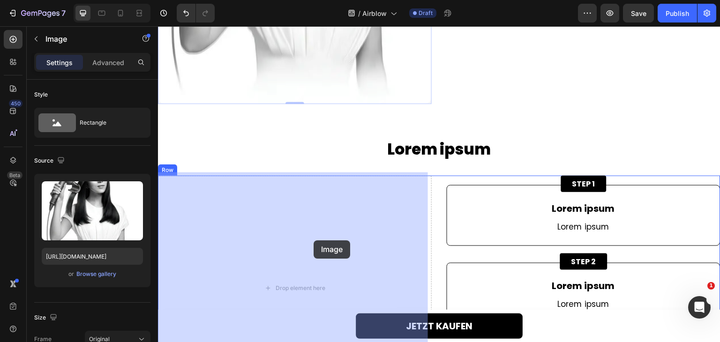
drag, startPoint x: 319, startPoint y: 68, endPoint x: 313, endPoint y: 242, distance: 173.9
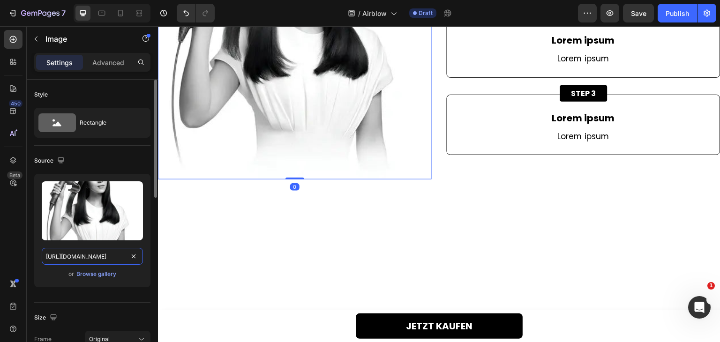
click at [109, 250] on input "https://cdn.shopify.com/s/files/1/0768/9594/5016/files/gempages_583902466479751…" at bounding box center [92, 256] width 101 height 17
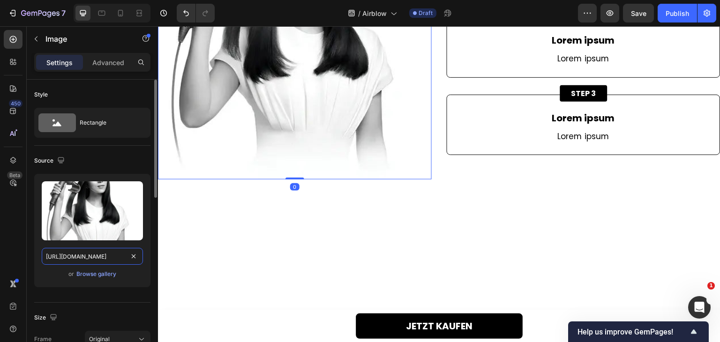
scroll to position [0, 291]
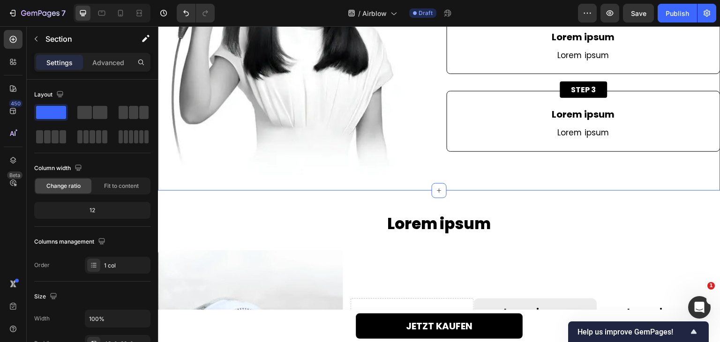
scroll to position [1860, 0]
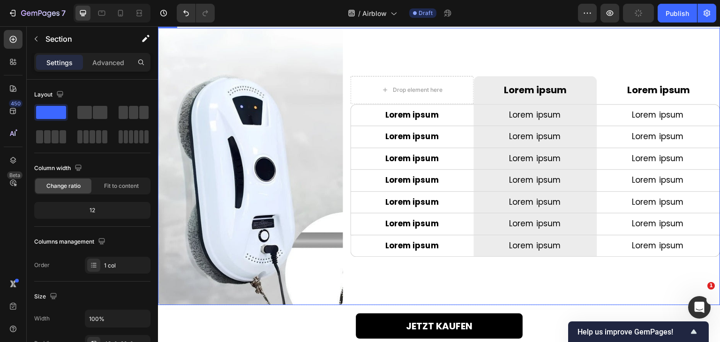
click at [256, 156] on img at bounding box center [250, 166] width 185 height 277
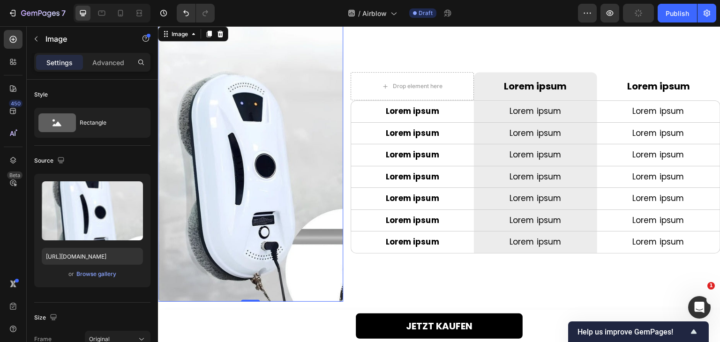
scroll to position [1954, 0]
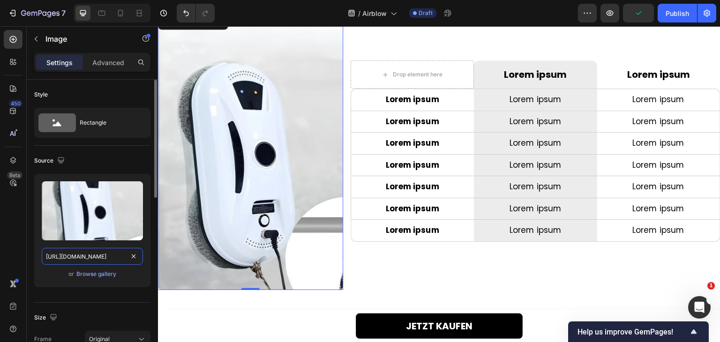
click at [94, 259] on input "https://cdn.shopify.com/s/files/1/0768/9594/5016/files/gempages_583902466479751…" at bounding box center [92, 256] width 101 height 17
paste input "341c69fd-ee8d-403c-90d9-acb46238f7ae.webp"
type input "https://cdn.shopify.com/s/files/1/0768/9594/5016/files/gempages_583902466479751…"
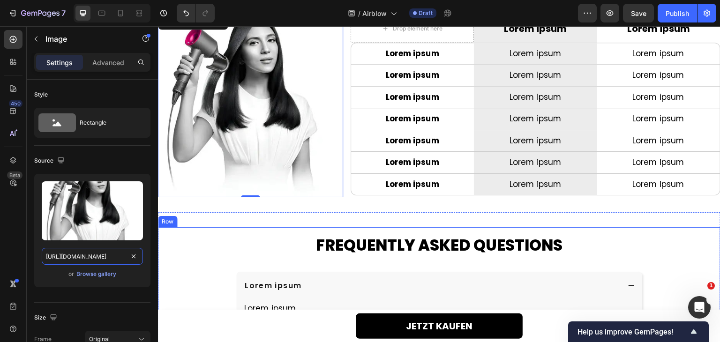
scroll to position [0, 291]
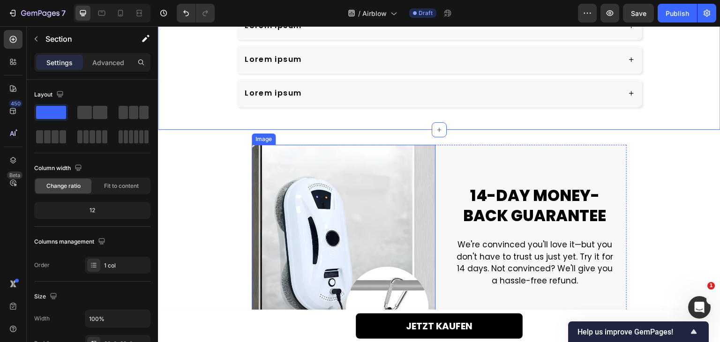
scroll to position [2516, 0]
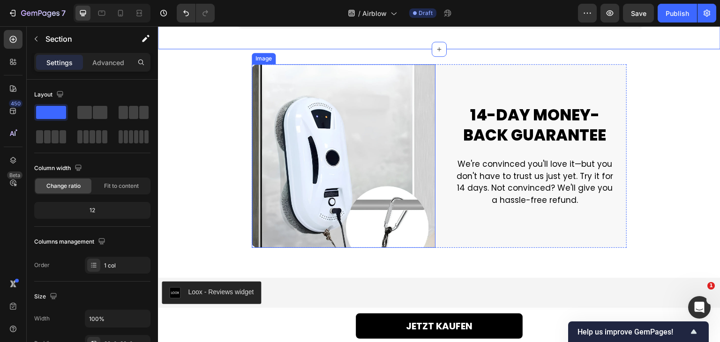
click at [332, 183] on img at bounding box center [344, 156] width 184 height 184
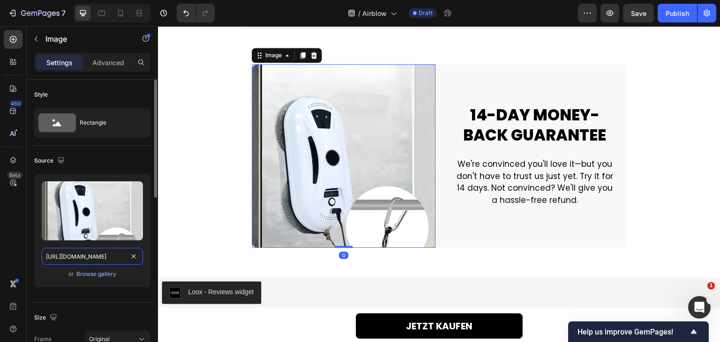
click at [107, 250] on input "https://cdn.shopify.com/s/files/1/0768/9594/5016/files/gempages_583902466479751…" at bounding box center [92, 256] width 101 height 17
paste input "341c69fd-ee8d-403c-90d9-acb46238f7ae.webp"
type input "https://cdn.shopify.com/s/files/1/0768/9594/5016/files/gempages_583902466479751…"
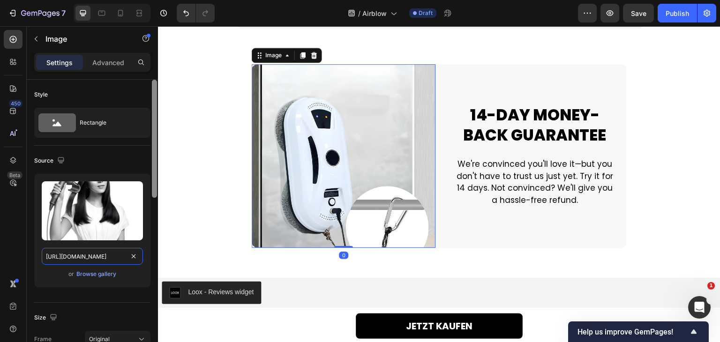
scroll to position [0, 291]
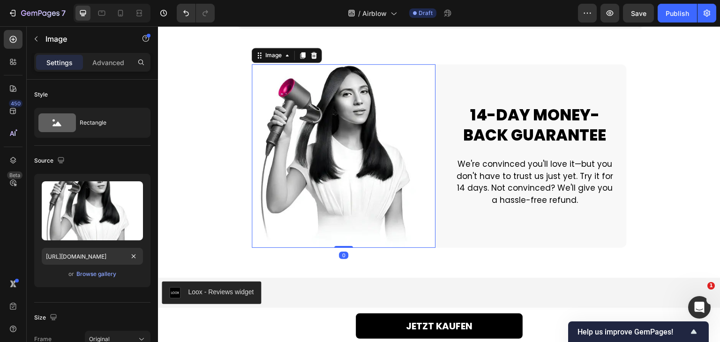
click at [204, 246] on div "Image Image 0 14-DAY MONEY-BACK GUARANTEE Heading We're convinced you'll love i…" at bounding box center [439, 156] width 562 height 214
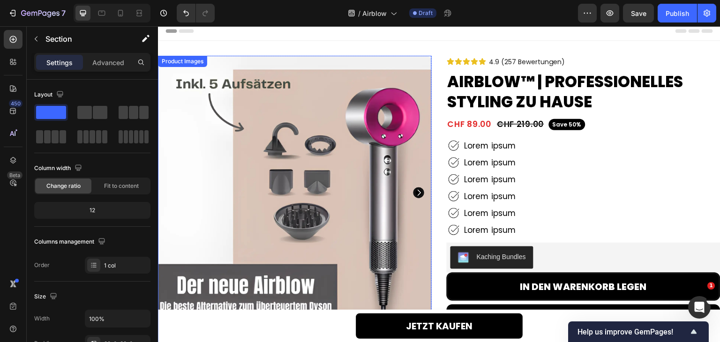
scroll to position [0, 0]
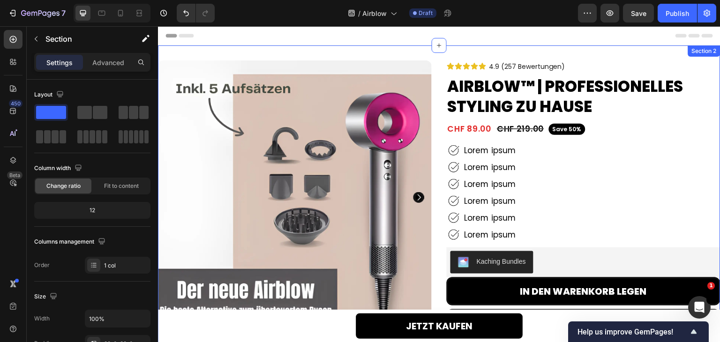
click at [424, 50] on div "Product Images 91% Heading Lorem ipsum Text Block Row 92% Heading Lorem ipsum T…" at bounding box center [439, 297] width 562 height 504
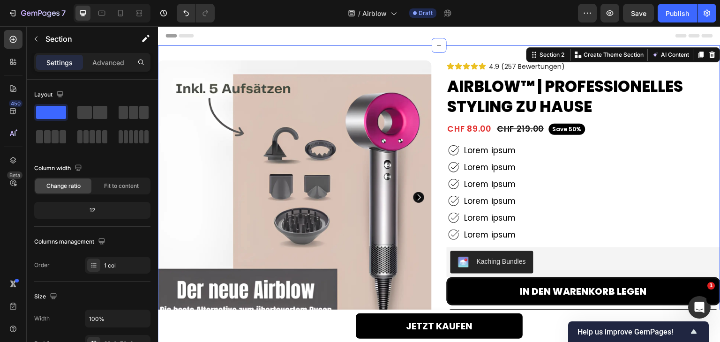
click at [127, 20] on div at bounding box center [112, 13] width 77 height 19
click at [123, 14] on icon at bounding box center [120, 12] width 9 height 9
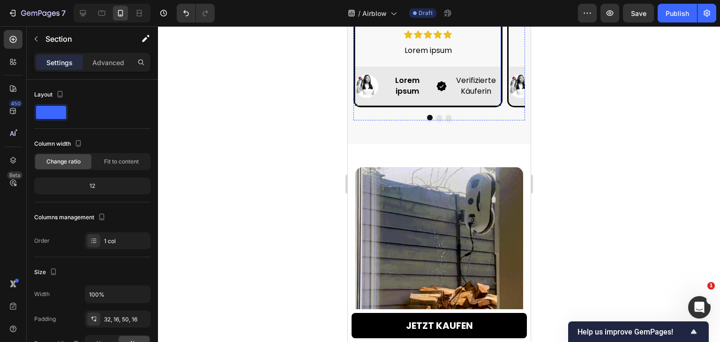
scroll to position [984, 0]
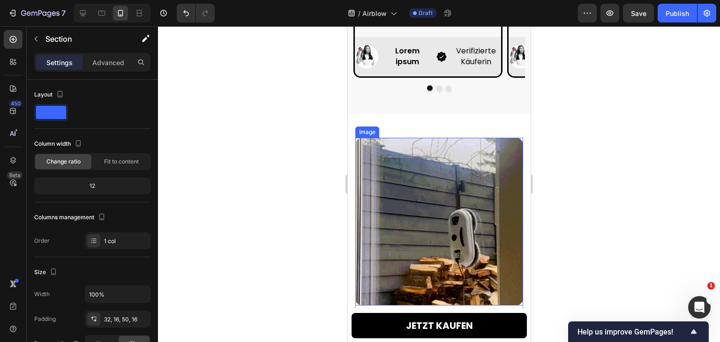
click at [451, 173] on img at bounding box center [439, 222] width 168 height 168
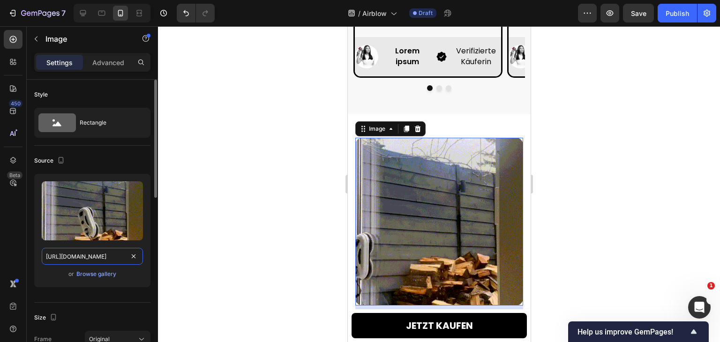
click at [105, 250] on input "https://cdn.shopify.com/s/files/1/0768/9594/5016/files/gempages_583902466479751…" at bounding box center [92, 256] width 101 height 17
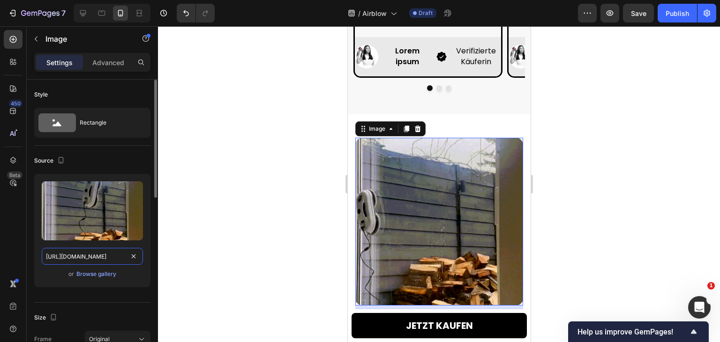
paste input "341c69fd-ee8d-403c-90d9-acb46238f7ae.webp"
type input "https://cdn.shopify.com/s/files/1/0768/9594/5016/files/gempages_583902466479751…"
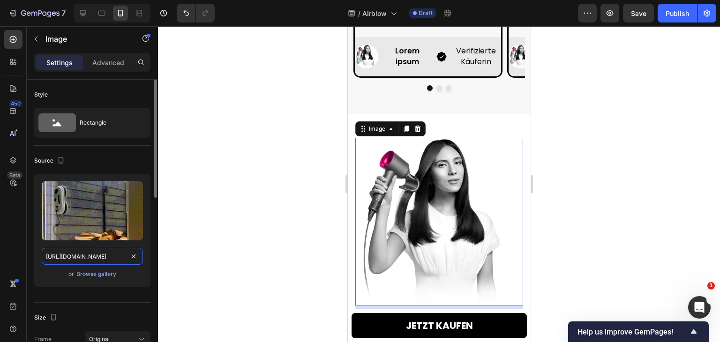
scroll to position [0, 291]
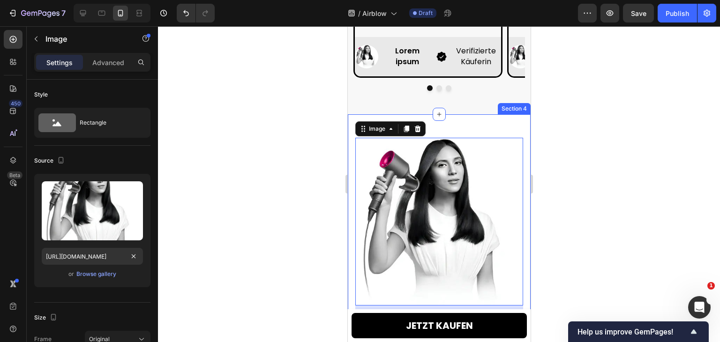
click at [474, 133] on div "Lorem ipsum Heading Lorem ipsum Text Block Lorem ipsum Text Block Lorem ipsum T…" at bounding box center [438, 272] width 183 height 317
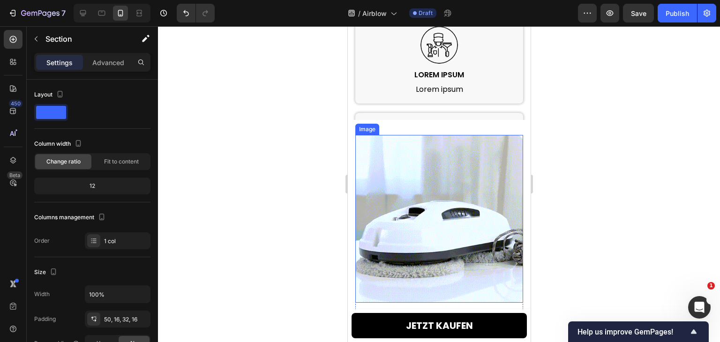
scroll to position [1521, 0]
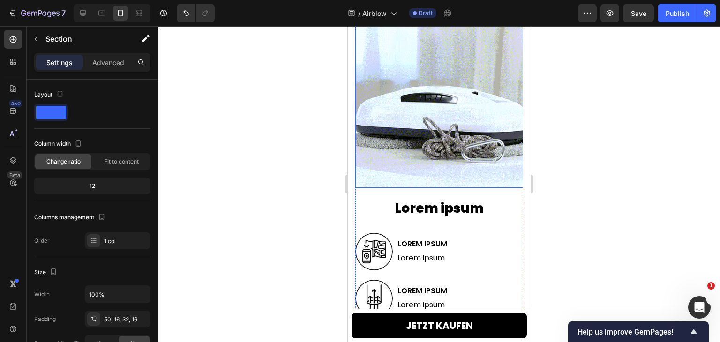
click at [447, 115] on img at bounding box center [439, 104] width 168 height 168
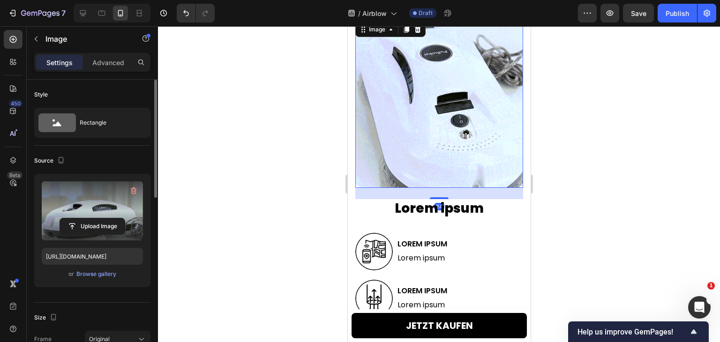
scroll to position [1546, 0]
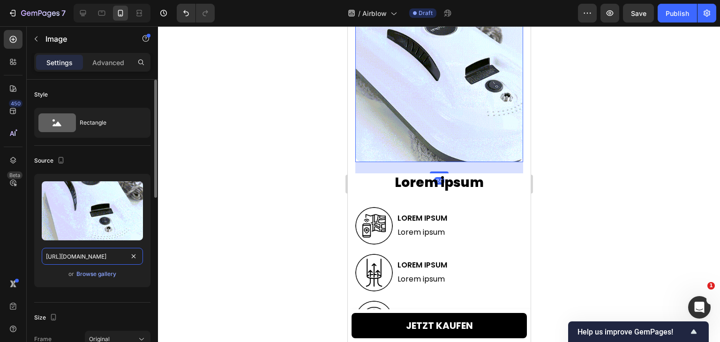
click at [88, 260] on input "https://cdn.shopify.com/s/files/1/0768/9594/5016/files/gempages_583902466479751…" at bounding box center [92, 256] width 101 height 17
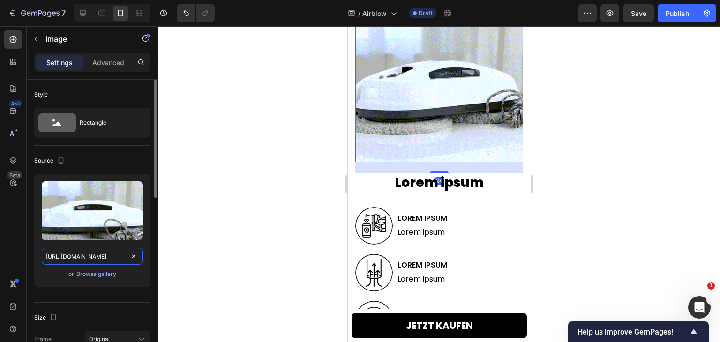
paste input "41c69fd-ee8d-403c-90d9-acb46238f7ae.webp"
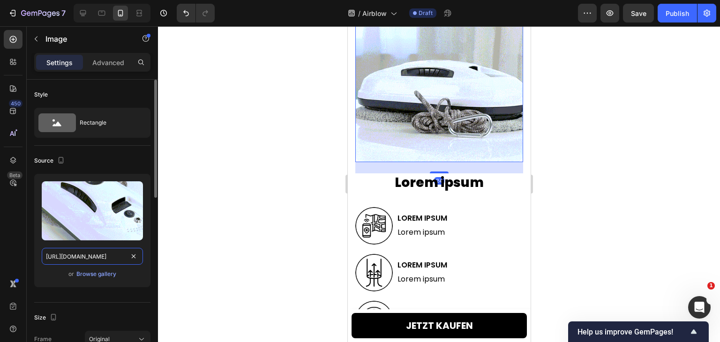
type input "https://cdn.shopify.com/s/files/1/0768/9594/5016/files/gempages_583902466479751…"
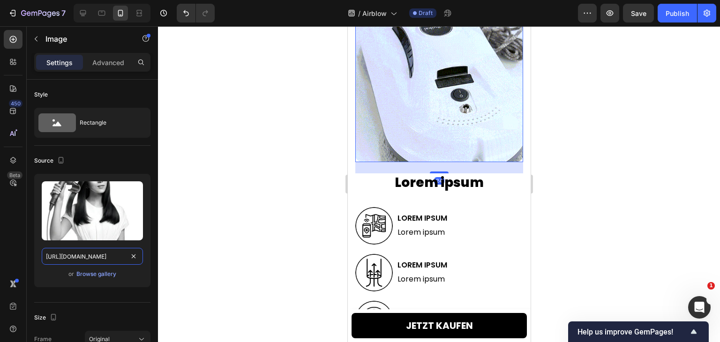
scroll to position [0, 291]
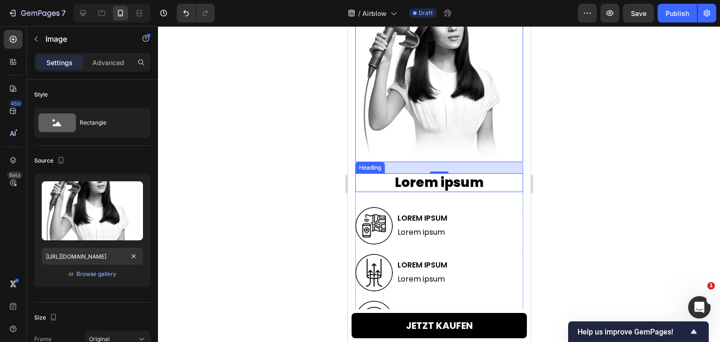
click at [497, 179] on h2 "Lorem ipsum" at bounding box center [439, 182] width 168 height 19
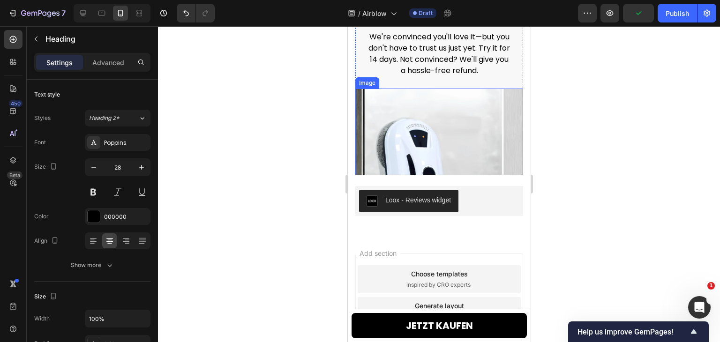
scroll to position [2952, 0]
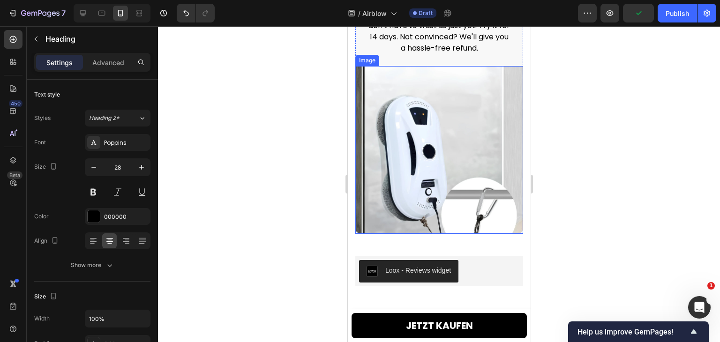
click at [452, 115] on img at bounding box center [439, 150] width 168 height 168
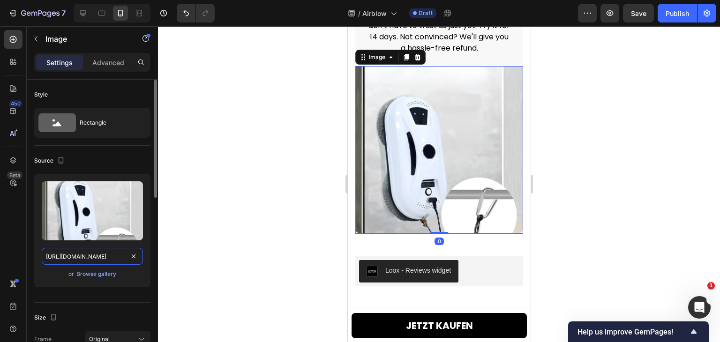
click at [91, 257] on input "https://cdn.shopify.com/s/files/1/0768/9594/5016/files/gempages_583902466479751…" at bounding box center [92, 256] width 101 height 17
paste input "341c69fd-ee8d-403c-90d9-acb46238f7ae.webp"
type input "https://cdn.shopify.com/s/files/1/0768/9594/5016/files/gempages_583902466479751…"
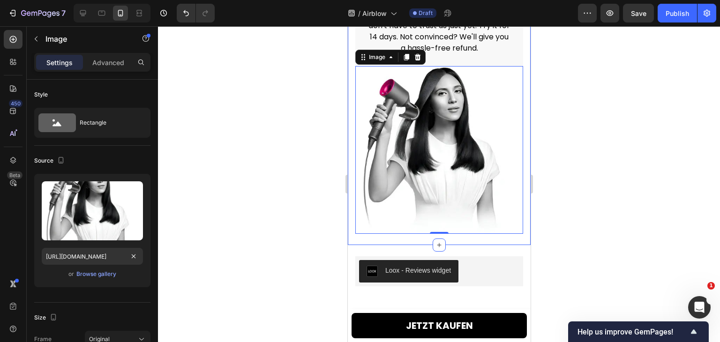
click at [456, 229] on div "Image 0 Image 14-DAY MONEY-BACK GUARANTEE Heading We're convinced you'll love i…" at bounding box center [438, 92] width 183 height 307
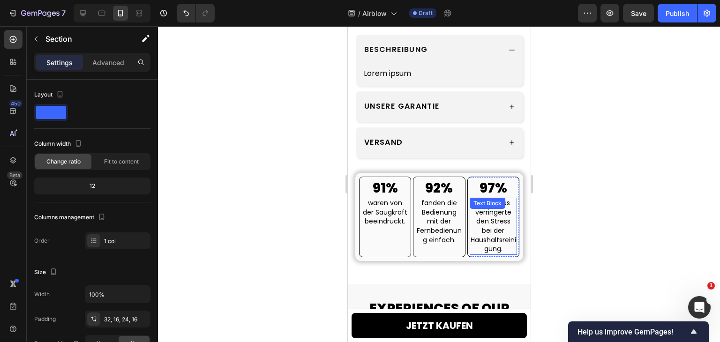
scroll to position [556, 0]
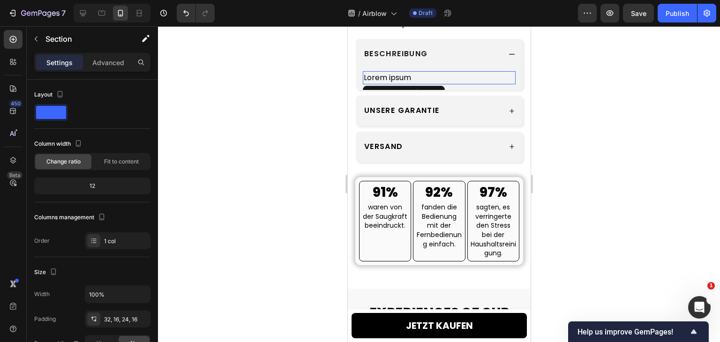
click at [405, 83] on p "Lorem ipsum" at bounding box center [438, 77] width 151 height 11
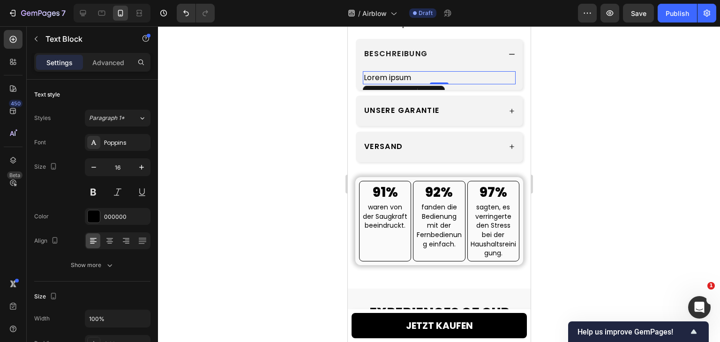
click at [405, 83] on p "Lorem ipsum" at bounding box center [438, 77] width 151 height 11
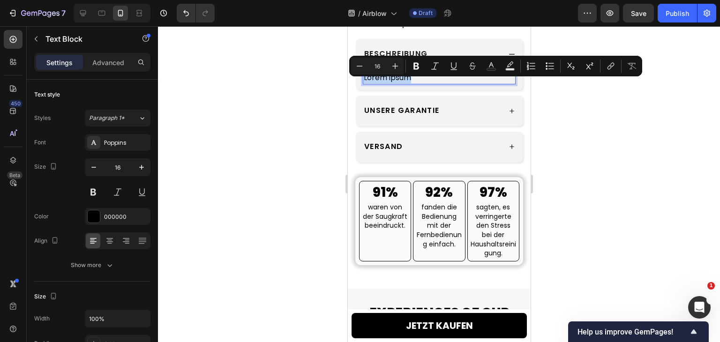
copy p "Lorem ipsum"
click at [381, 222] on div "waren von der Saugkraft beeindruckt. Text Block" at bounding box center [384, 217] width 47 height 30
click at [381, 201] on div "Text Block" at bounding box center [379, 196] width 32 height 8
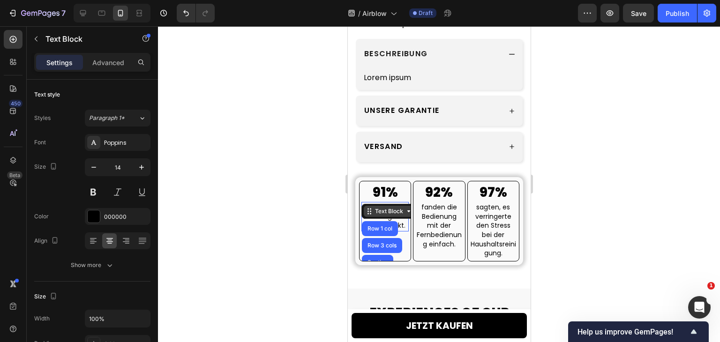
click at [381, 216] on div "Text Block" at bounding box center [389, 211] width 32 height 8
click at [383, 231] on p "waren von der Saugkraft beeindruckt." at bounding box center [384, 217] width 45 height 28
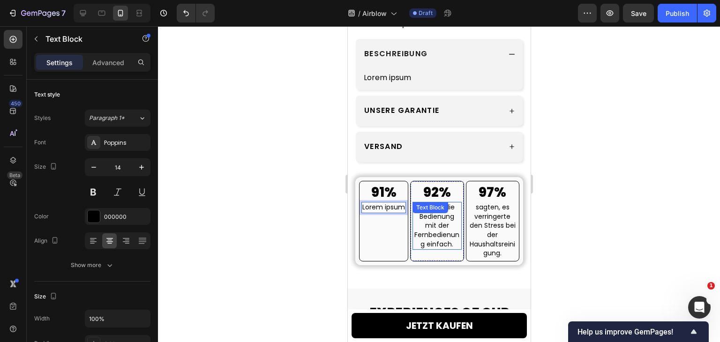
click at [453, 230] on p "fanden die Bedienung mit der Fernbedienung einfach." at bounding box center [436, 226] width 47 height 46
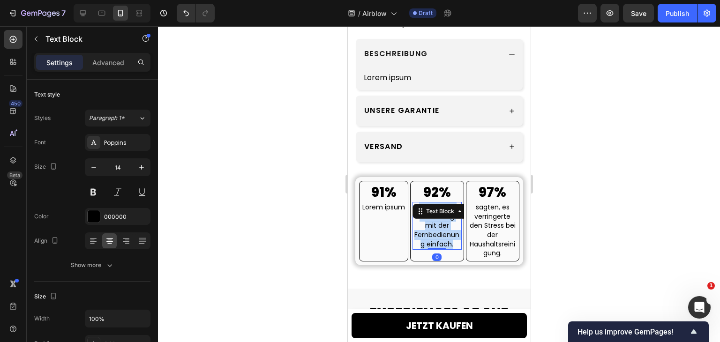
click at [453, 230] on p "fanden die Bedienung mit der Fernbedienung einfach." at bounding box center [436, 226] width 47 height 46
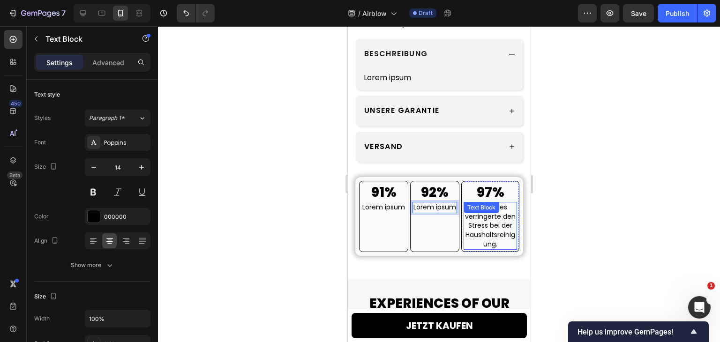
click at [494, 236] on p "sagten, es verringerte den Stress bei der Haushaltsreinigung." at bounding box center [490, 226] width 52 height 46
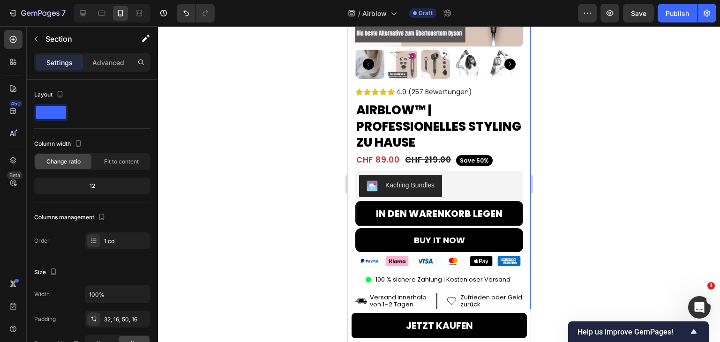
scroll to position [0, 0]
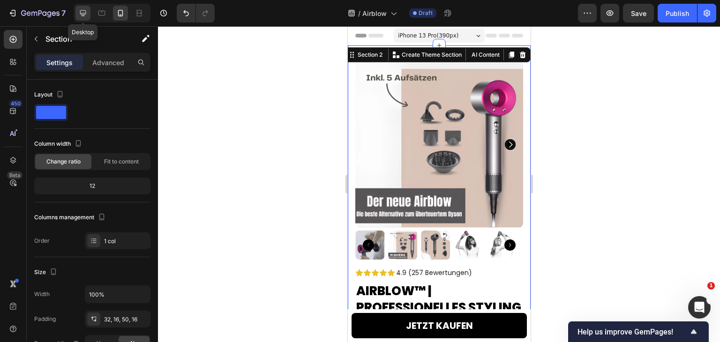
click at [83, 12] on icon at bounding box center [82, 12] width 9 height 9
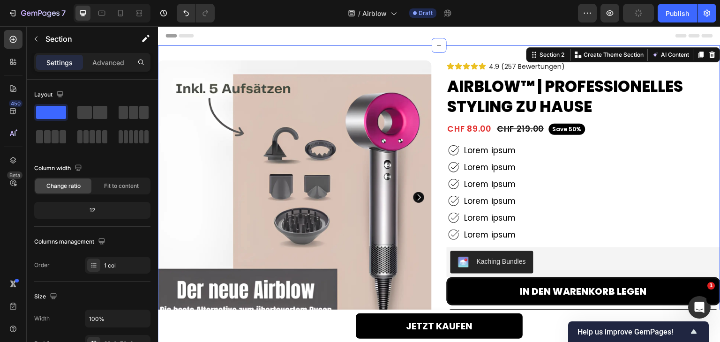
click at [485, 51] on div "Product Images 91% Heading Lorem ipsum Text Block Row 92% Heading Lorem ipsum T…" at bounding box center [439, 297] width 562 height 504
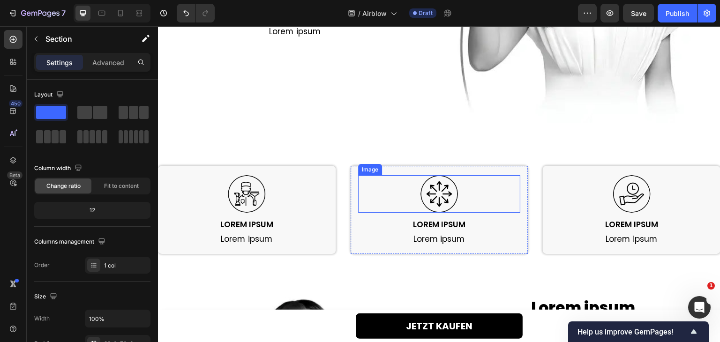
scroll to position [1078, 0]
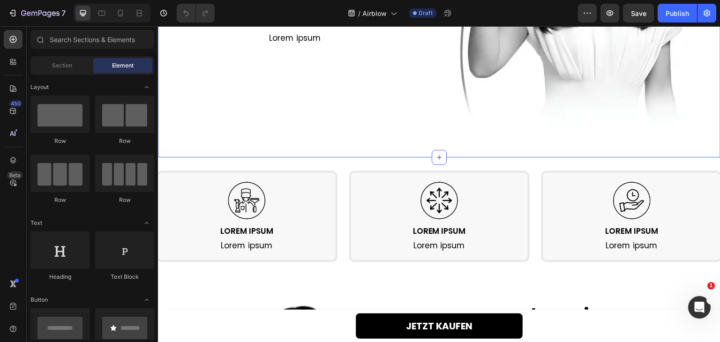
scroll to position [1031, 0]
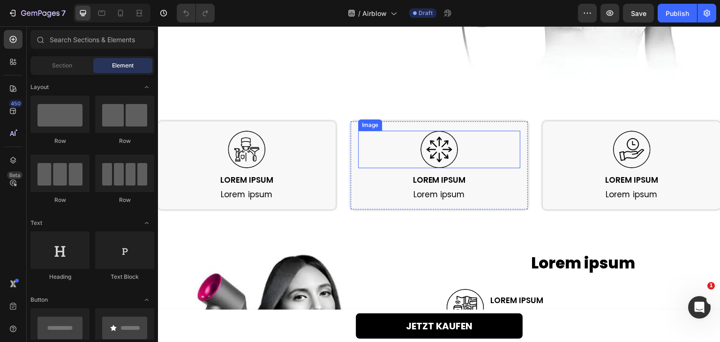
click at [434, 142] on img at bounding box center [438, 149] width 37 height 37
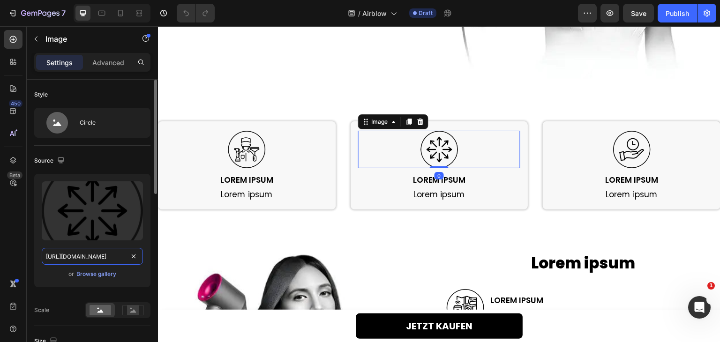
click at [75, 250] on input "[URL][DOMAIN_NAME]" at bounding box center [92, 256] width 101 height 17
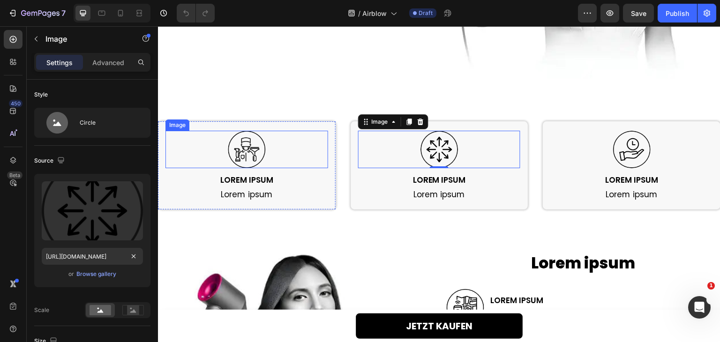
click at [238, 155] on img at bounding box center [246, 149] width 37 height 37
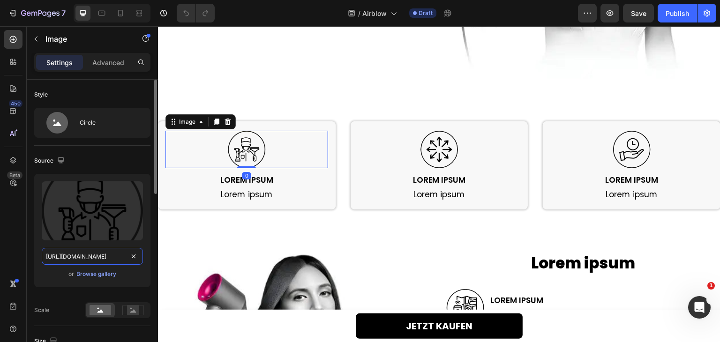
click at [88, 254] on input "[URL][DOMAIN_NAME]" at bounding box center [92, 256] width 101 height 17
paste input "dcdeafcd-54fe-4580-880b-f109f877b824"
type input "[URL][DOMAIN_NAME]"
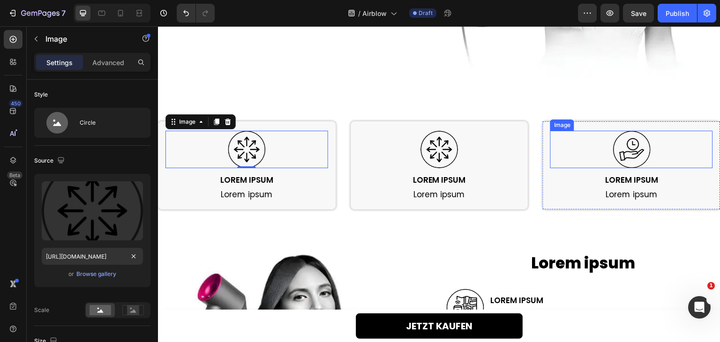
click at [627, 152] on img at bounding box center [631, 149] width 37 height 37
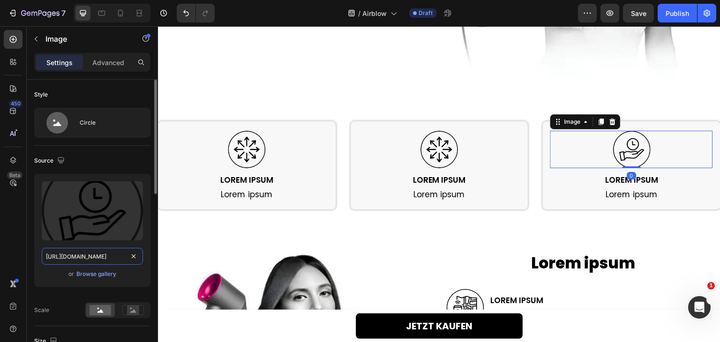
click at [88, 251] on input "https://cdn.shopify.com/s/files/1/0768/9594/5016/files/gempages_583902466479751…" at bounding box center [92, 256] width 101 height 17
paste input "dcdeafcd-54fe-4580-880b-f109f877b824"
type input "https://cdn.shopify.com/s/files/1/0768/9594/5016/files/gempages_583902466479751…"
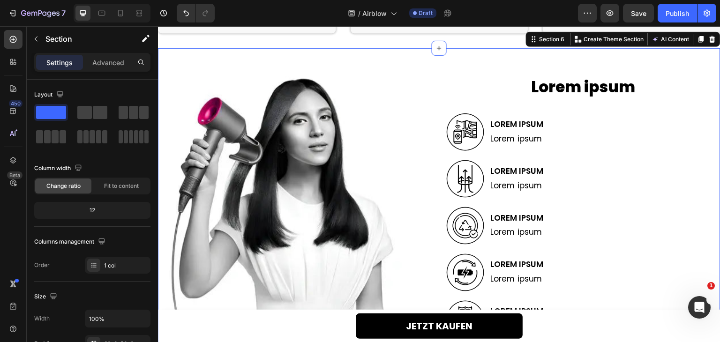
scroll to position [1218, 0]
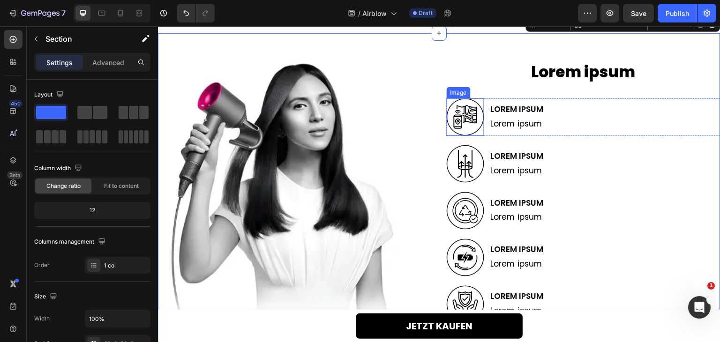
click at [459, 113] on img at bounding box center [465, 116] width 37 height 37
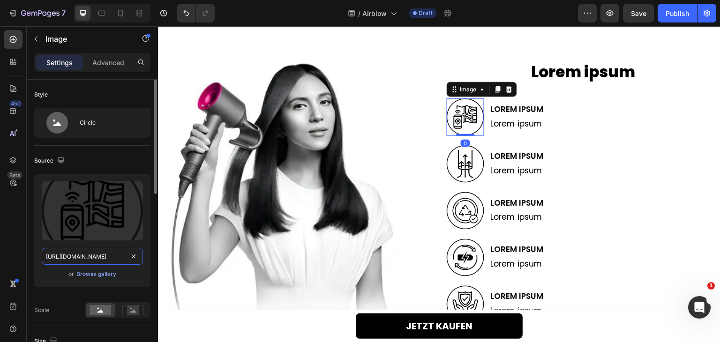
click at [76, 254] on input "https://cdn.shopify.com/s/files/1/0768/9594/5016/files/gempages_583902466479751…" at bounding box center [92, 256] width 101 height 17
paste input "dcdeafcd-54fe-4580-880b-f109f877b824"
type input "https://cdn.shopify.com/s/files/1/0768/9594/5016/files/gempages_583902466479751…"
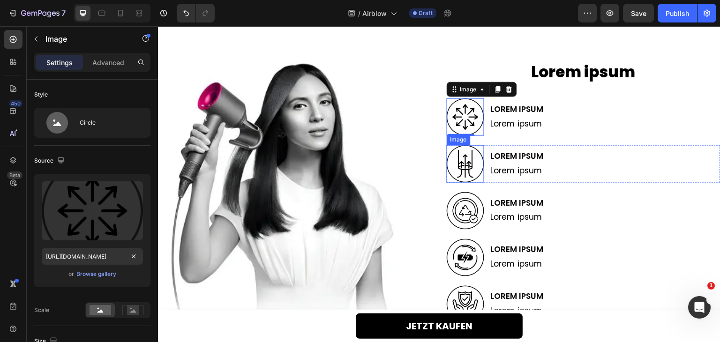
click at [459, 169] on img at bounding box center [465, 163] width 37 height 37
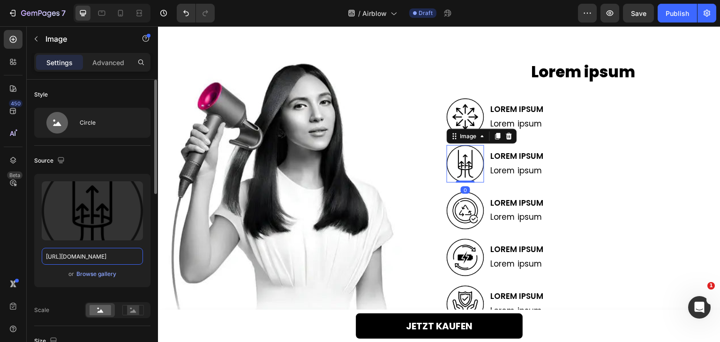
click at [105, 248] on input "https://cdn.shopify.com/s/files/1/0768/9594/5016/files/gempages_583902466479751…" at bounding box center [92, 256] width 101 height 17
paste input "dcdeafcd-54fe-4580-880b-f109f877b824"
type input "https://cdn.shopify.com/s/files/1/0768/9594/5016/files/gempages_583902466479751…"
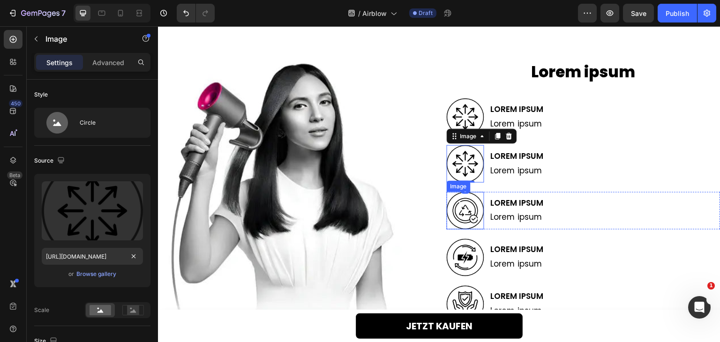
drag, startPoint x: 463, startPoint y: 213, endPoint x: 402, endPoint y: 219, distance: 61.3
click at [464, 212] on img at bounding box center [465, 210] width 37 height 37
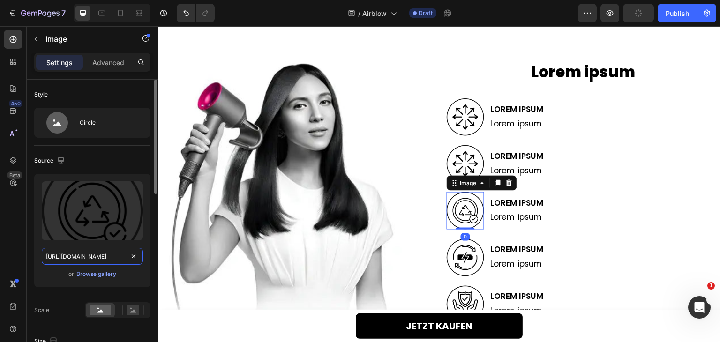
click at [113, 252] on input "https://cdn.shopify.com/s/files/1/0768/9594/5016/files/gempages_583902466479751…" at bounding box center [92, 256] width 101 height 17
paste input "dcdeafcd-54fe-4580-880b-f109f877b824"
type input "https://cdn.shopify.com/s/files/1/0768/9594/5016/files/gempages_583902466479751…"
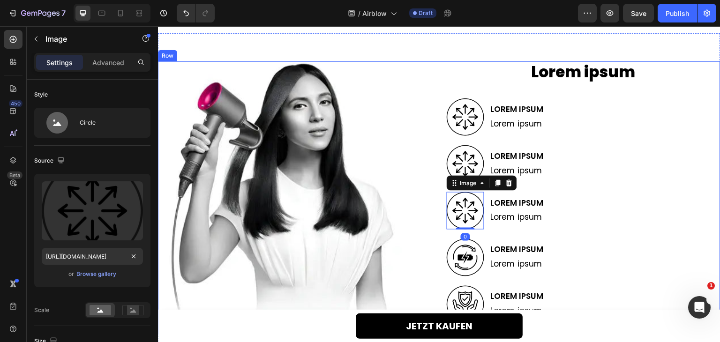
click at [455, 260] on img at bounding box center [465, 257] width 37 height 37
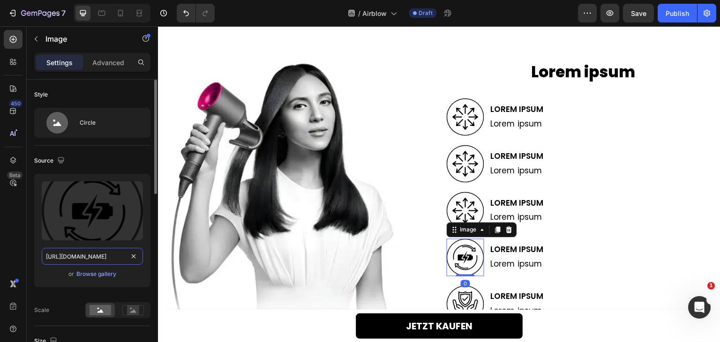
click at [107, 262] on input "https://cdn.shopify.com/s/files/1/0768/9594/5016/files/gempages_583902466479751…" at bounding box center [92, 256] width 101 height 17
paste input "dcdeafcd-54fe-4580-880b-f109f877b824"
type input "https://cdn.shopify.com/s/files/1/0768/9594/5016/files/gempages_583902466479751…"
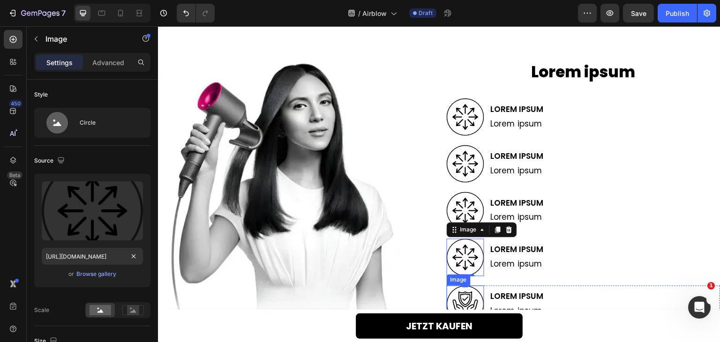
click at [462, 298] on img at bounding box center [465, 304] width 37 height 37
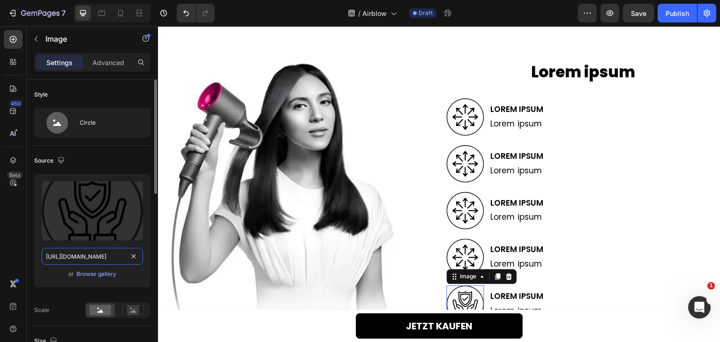
click at [69, 254] on input "https://cdn.shopify.com/s/files/1/0768/9594/5016/files/gempages_583902466479751…" at bounding box center [92, 256] width 101 height 17
paste input "dcdeafcd-54fe-4580-880b-f109f877b824"
type input "https://cdn.shopify.com/s/files/1/0768/9594/5016/files/gempages_583902466479751…"
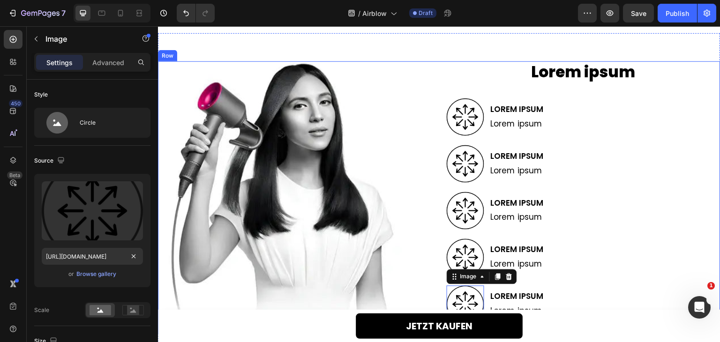
click at [440, 200] on div "Lorem ipsum Heading Image Lorem ipsum Heading Lorem ipsum Text Block Row Image …" at bounding box center [439, 198] width 562 height 274
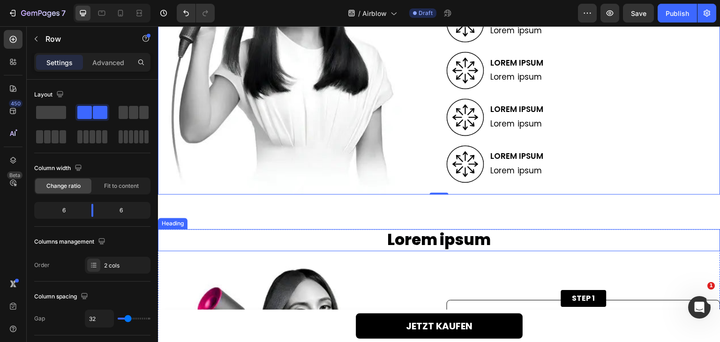
scroll to position [1453, 0]
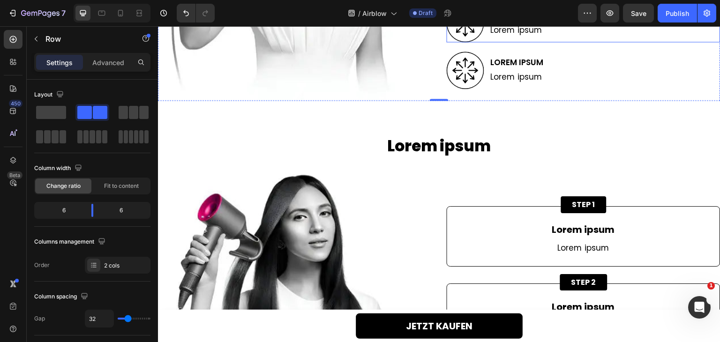
click at [679, 27] on div "Image Lorem ipsum Heading Lorem ipsum Text Block Row" at bounding box center [584, 23] width 274 height 37
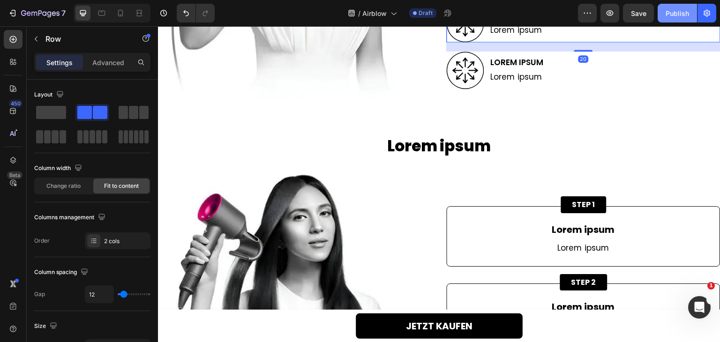
click at [682, 22] on button "Publish" at bounding box center [676, 13] width 39 height 19
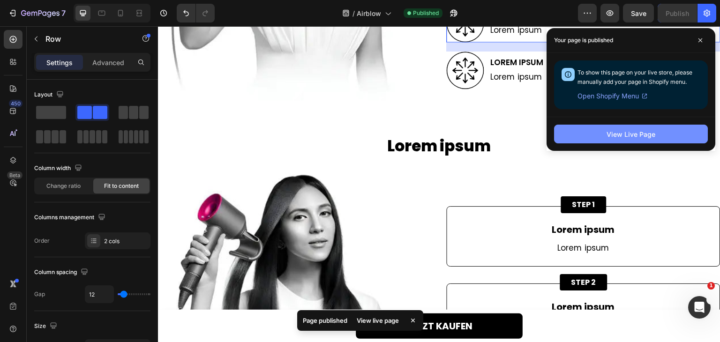
click at [629, 127] on button "View Live Page" at bounding box center [631, 134] width 154 height 19
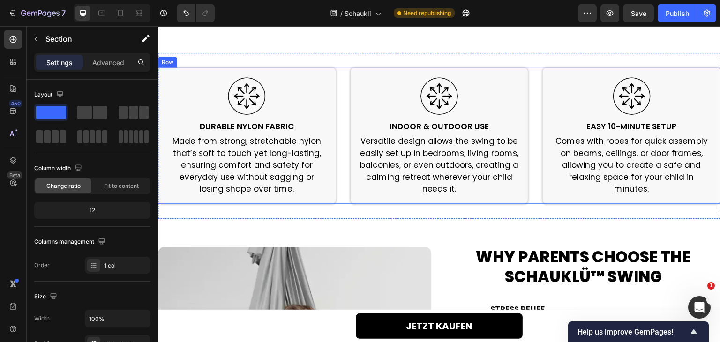
scroll to position [1171, 0]
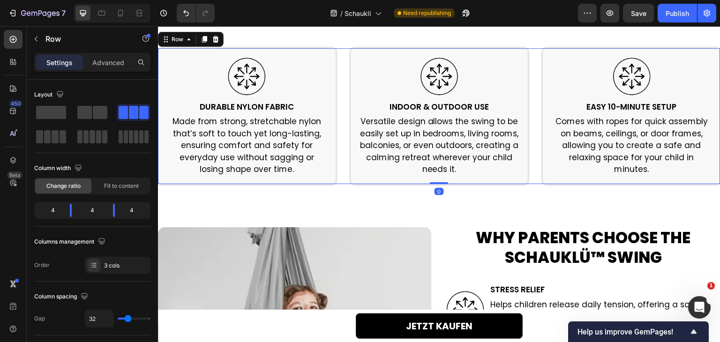
click at [336, 68] on div "Image Durable Nylon Fabric Heading Made from strong, stretchable nylon that’s s…" at bounding box center [439, 116] width 562 height 136
click at [247, 94] on img at bounding box center [246, 76] width 37 height 37
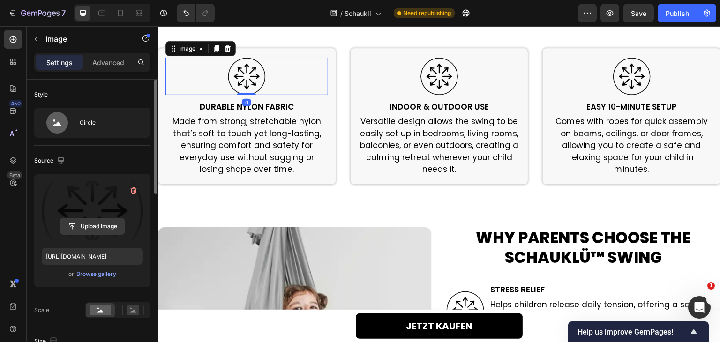
click at [97, 225] on input "file" at bounding box center [92, 226] width 65 height 16
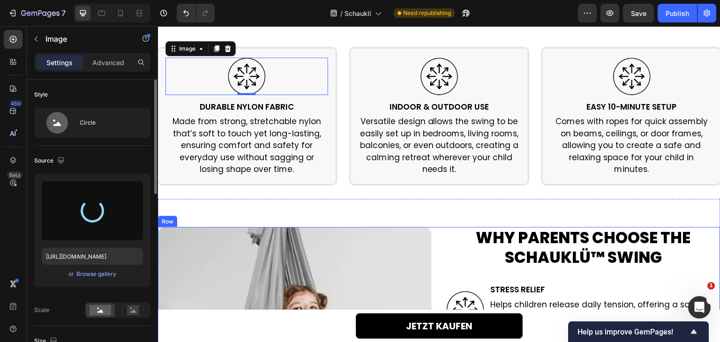
type input "[URL][DOMAIN_NAME]"
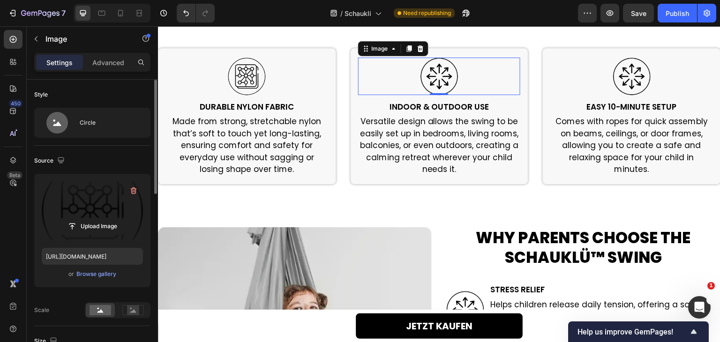
click at [416, 95] on div at bounding box center [439, 76] width 163 height 37
click at [106, 225] on input "file" at bounding box center [92, 226] width 65 height 16
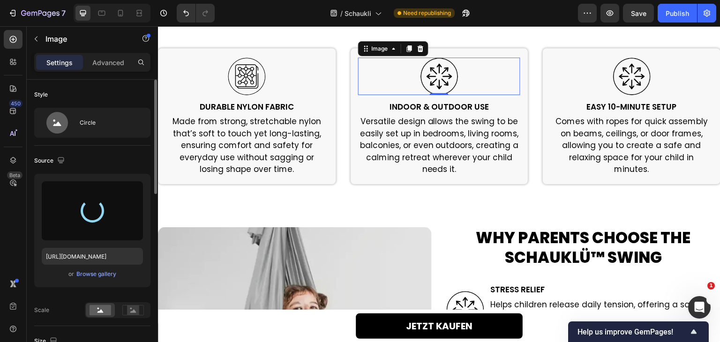
type input "[URL][DOMAIN_NAME]"
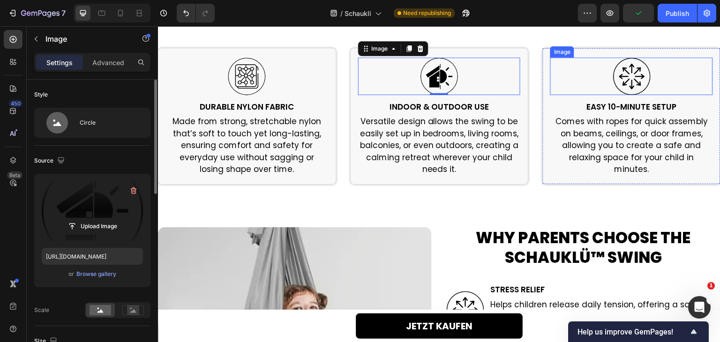
click at [626, 95] on img at bounding box center [631, 76] width 37 height 37
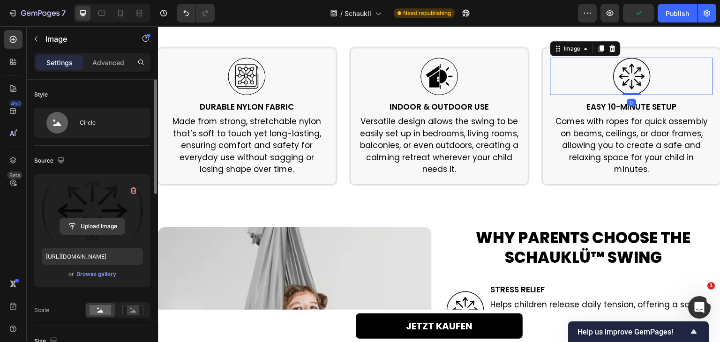
click at [103, 221] on input "file" at bounding box center [92, 226] width 65 height 16
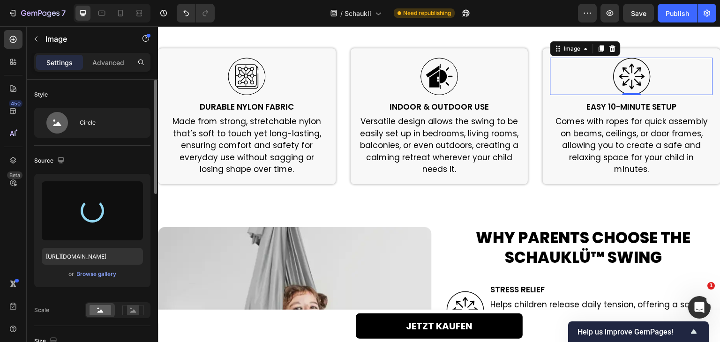
type input "[URL][DOMAIN_NAME]"
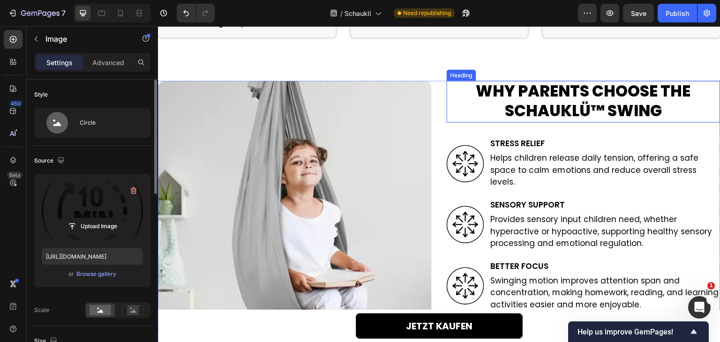
scroll to position [1359, 0]
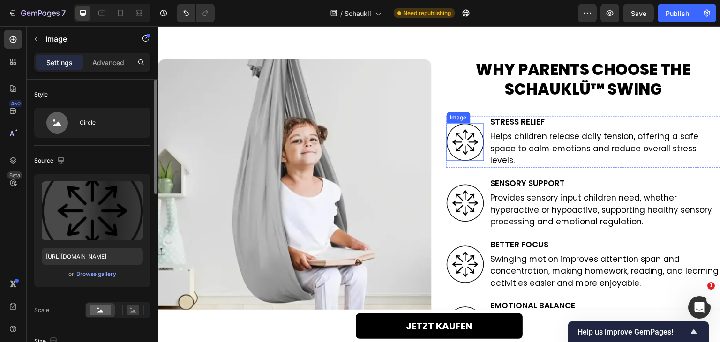
click at [460, 151] on img at bounding box center [465, 141] width 37 height 37
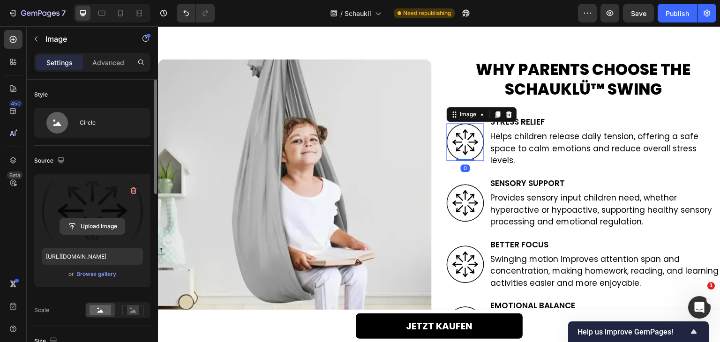
click at [81, 222] on input "file" at bounding box center [92, 226] width 65 height 16
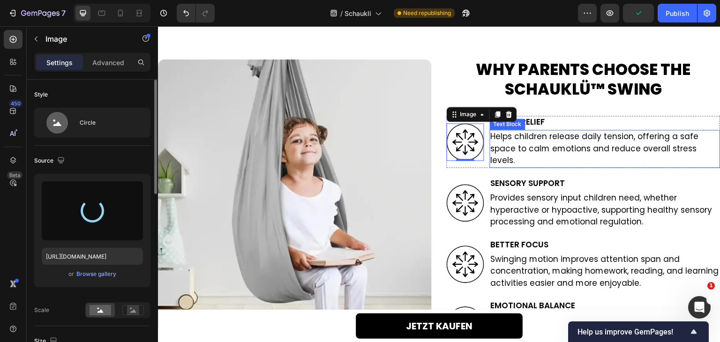
type input "[URL][DOMAIN_NAME]"
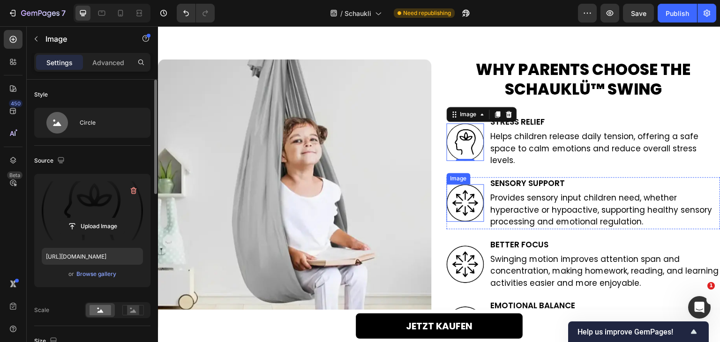
click at [463, 204] on img at bounding box center [465, 202] width 37 height 37
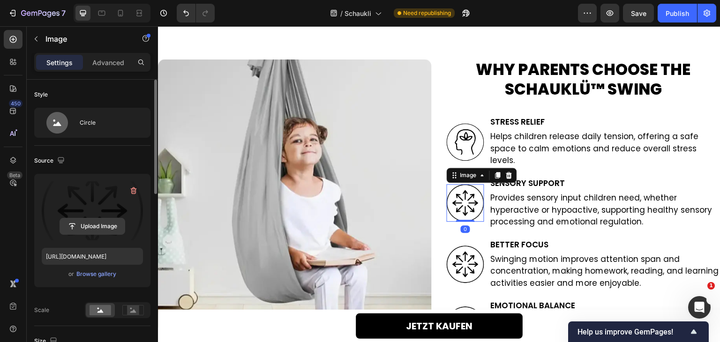
click at [87, 224] on input "file" at bounding box center [92, 226] width 65 height 16
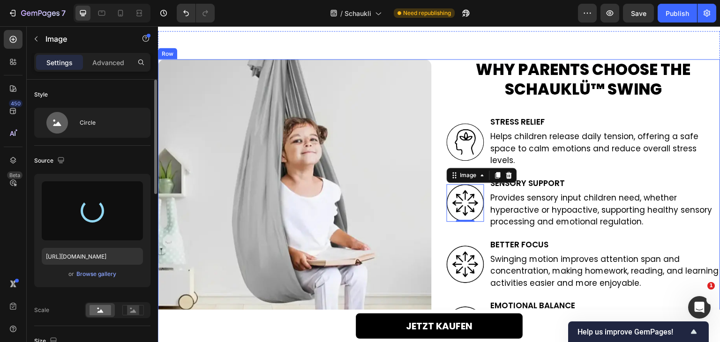
type input "[URL][DOMAIN_NAME]"
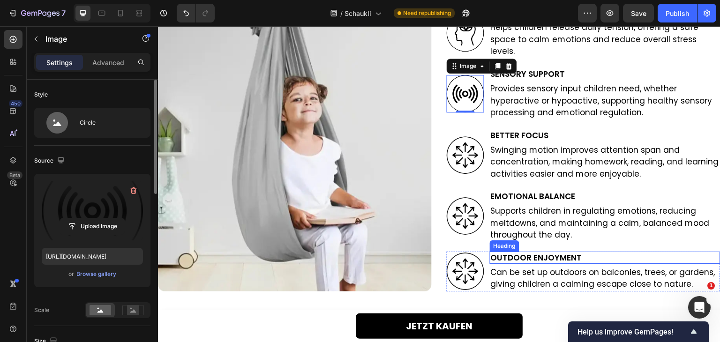
scroll to position [1499, 0]
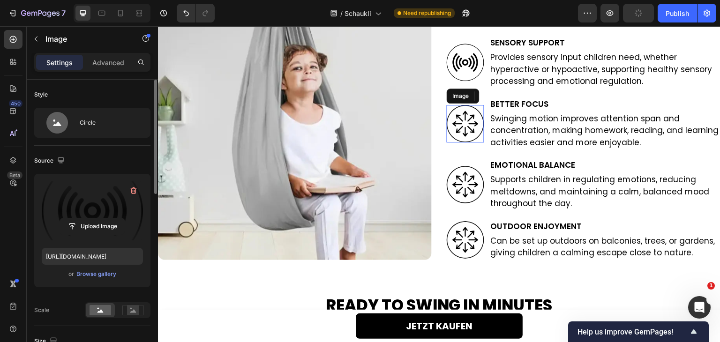
click at [464, 126] on img at bounding box center [465, 123] width 37 height 37
click at [104, 228] on input "file" at bounding box center [92, 226] width 65 height 16
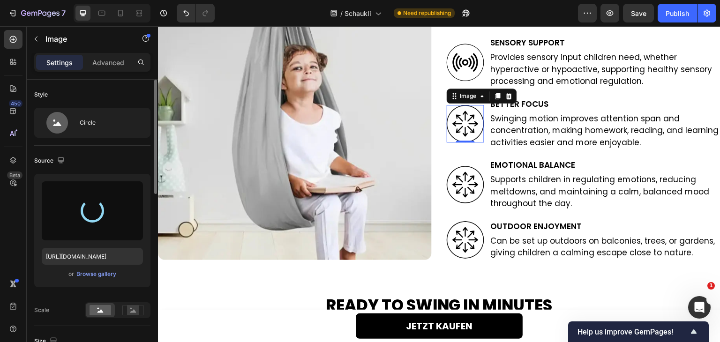
type input "[URL][DOMAIN_NAME]"
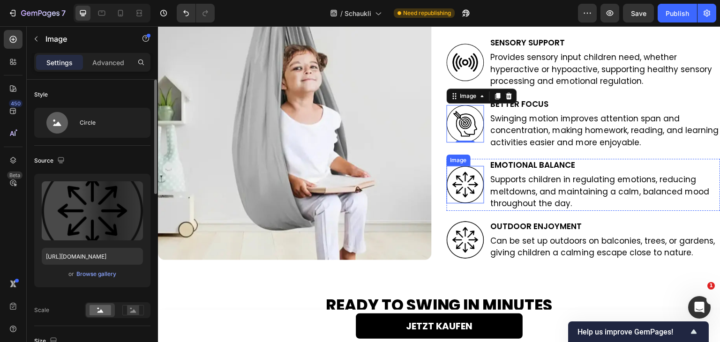
click at [462, 187] on img at bounding box center [465, 184] width 37 height 37
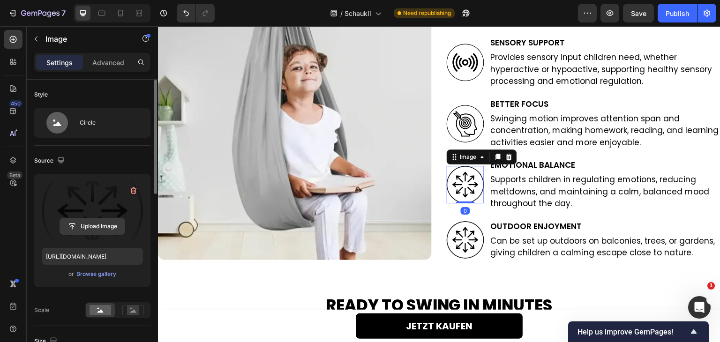
click at [105, 231] on input "file" at bounding box center [92, 226] width 65 height 16
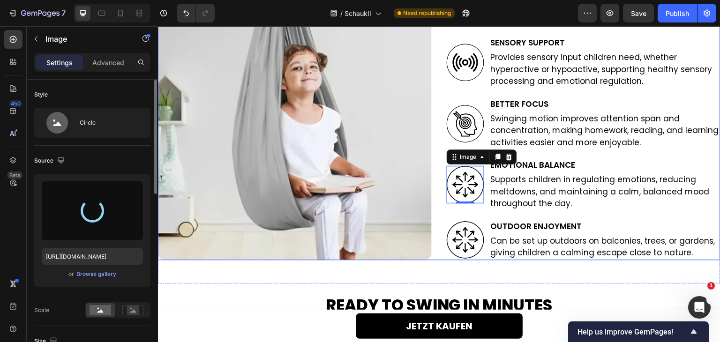
type input "[URL][DOMAIN_NAME]"
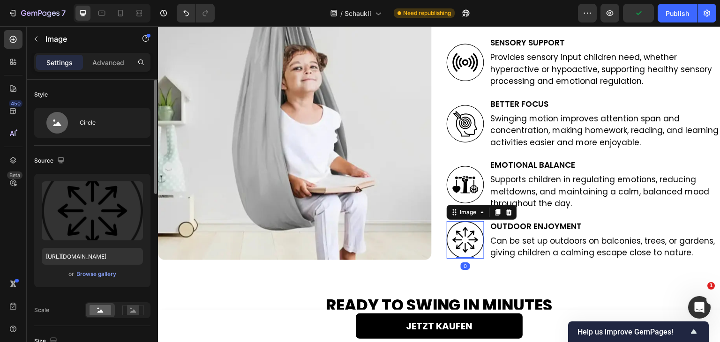
click at [458, 230] on img at bounding box center [465, 239] width 37 height 37
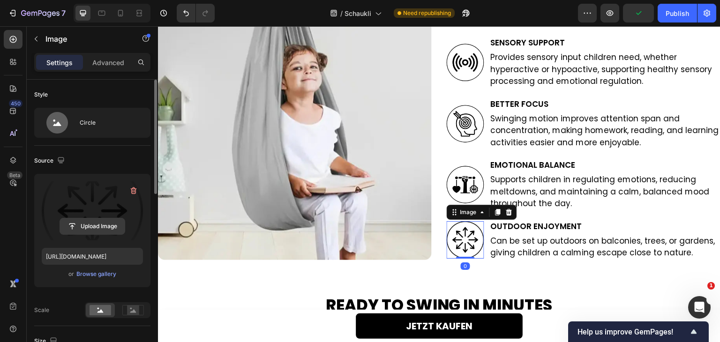
click at [88, 221] on input "file" at bounding box center [92, 226] width 65 height 16
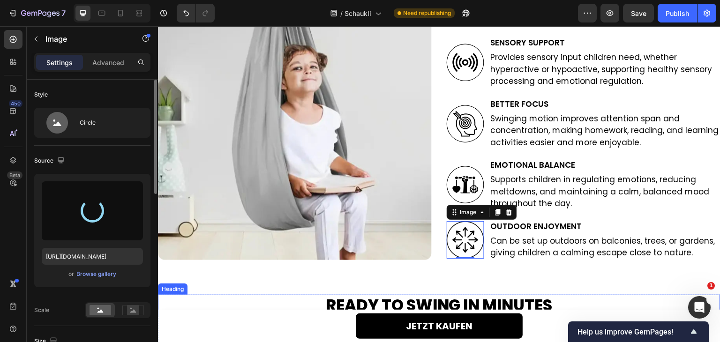
type input "[URL][DOMAIN_NAME]"
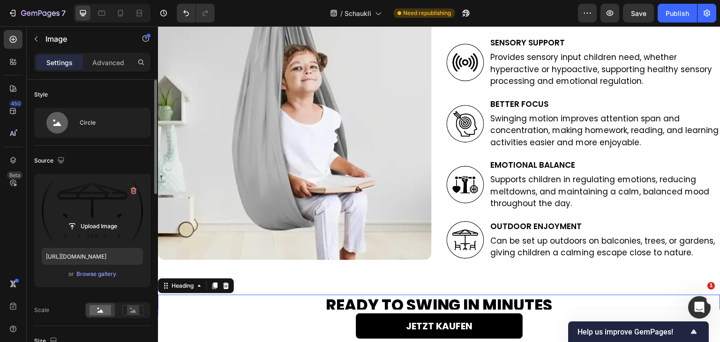
click at [560, 303] on h2 "Ready to Swing in Minutes" at bounding box center [439, 306] width 562 height 22
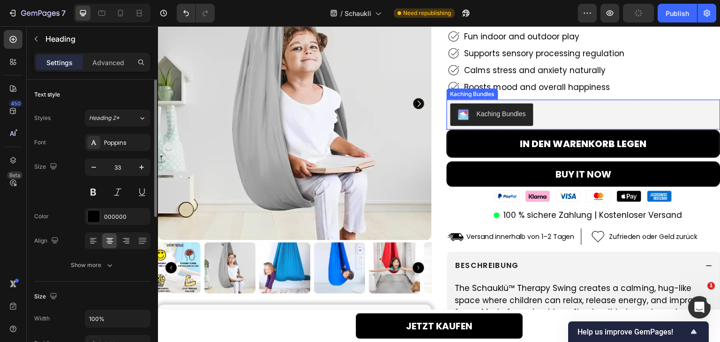
scroll to position [0, 0]
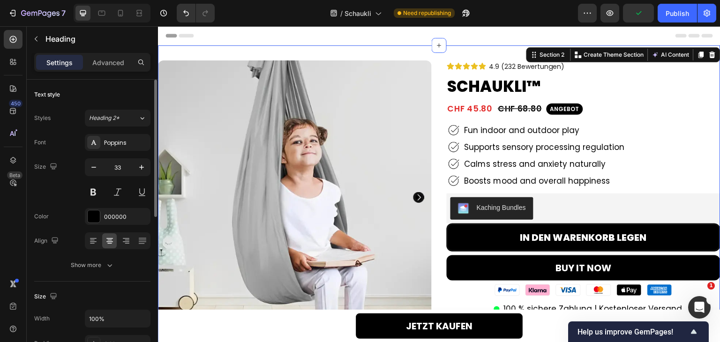
click at [478, 48] on div "Product Images 89% Heading noticed their child became calmer within minutes of …" at bounding box center [439, 300] width 562 height 510
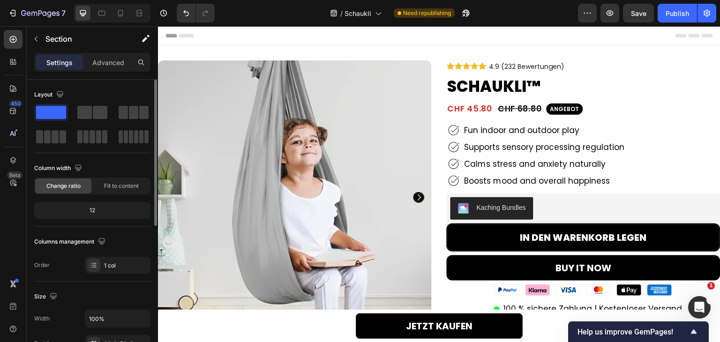
click at [392, 56] on div "Product Images 89% Heading noticed their child became calmer within minutes of …" at bounding box center [439, 300] width 562 height 510
click at [120, 8] on div at bounding box center [120, 13] width 15 height 15
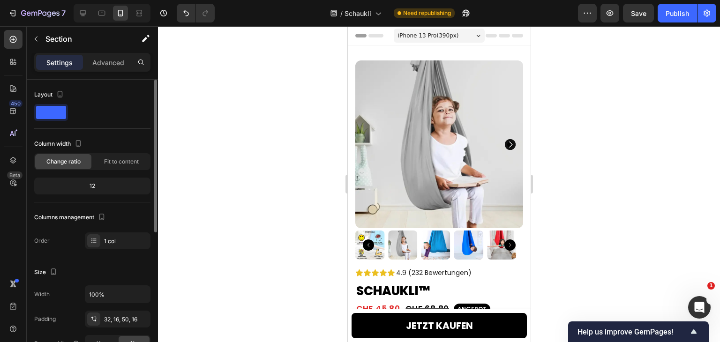
click at [413, 103] on img at bounding box center [439, 144] width 168 height 168
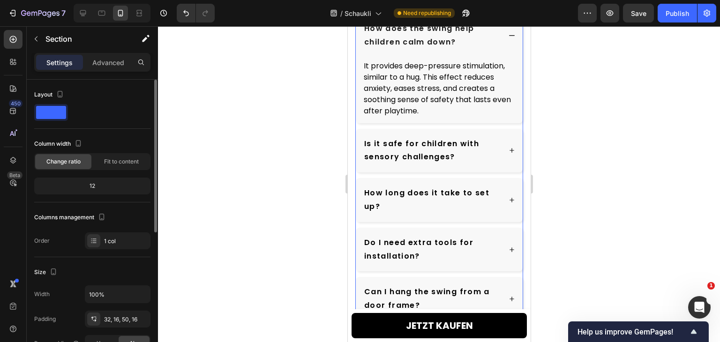
scroll to position [3702, 0]
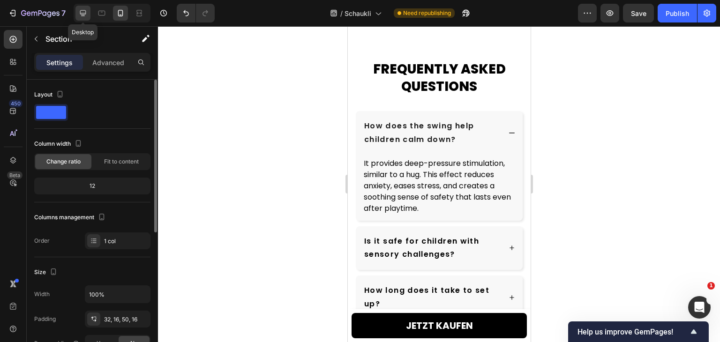
click at [83, 17] on icon at bounding box center [82, 12] width 9 height 9
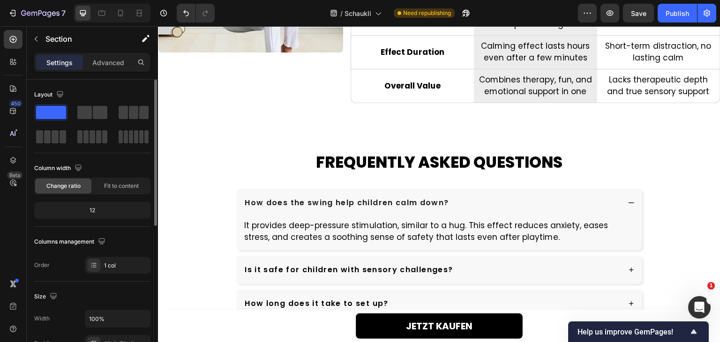
scroll to position [2430, 0]
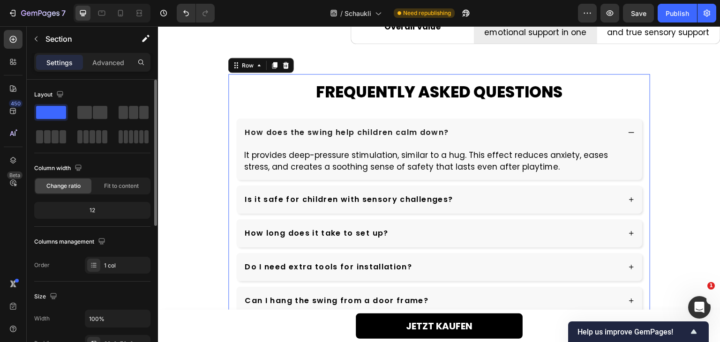
click at [452, 115] on div "FREQUENTLY ASKED QUESTIONS Heading How does the swing help children calm down? …" at bounding box center [439, 266] width 407 height 368
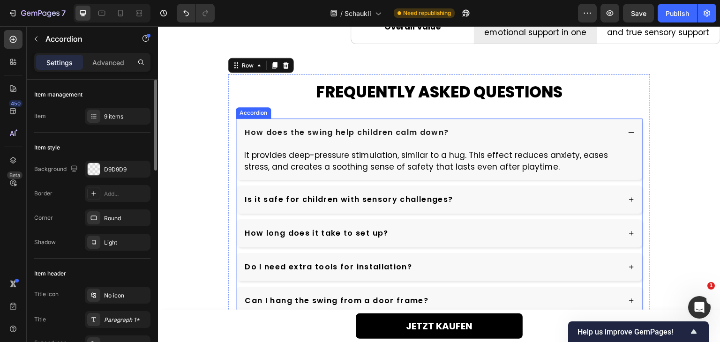
click at [452, 122] on div "How does the swing help children calm down?" at bounding box center [439, 133] width 406 height 28
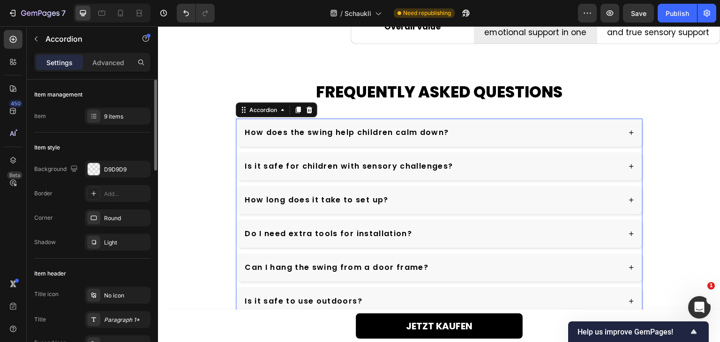
click at [452, 122] on div "How does the swing help children calm down?" at bounding box center [439, 133] width 406 height 28
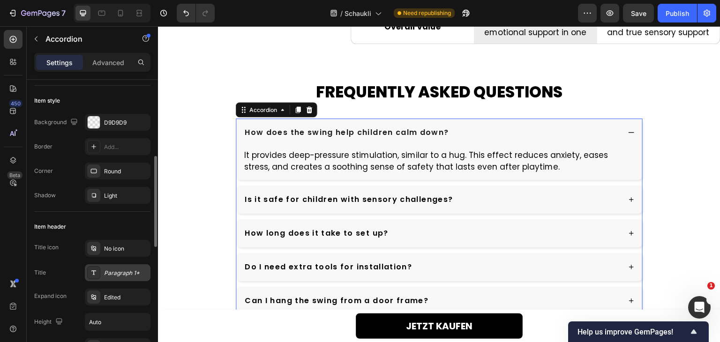
scroll to position [94, 0]
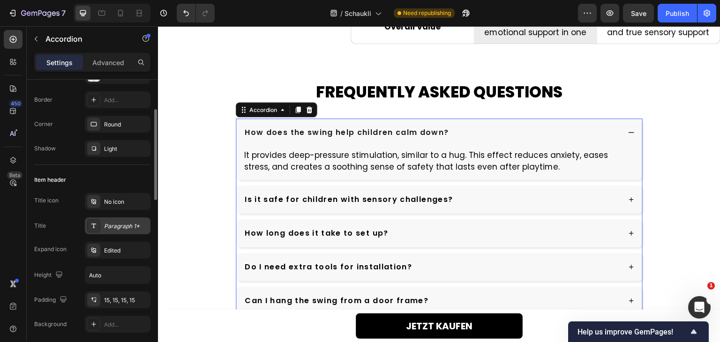
click at [99, 219] on div "Paragraph 1*" at bounding box center [118, 225] width 66 height 17
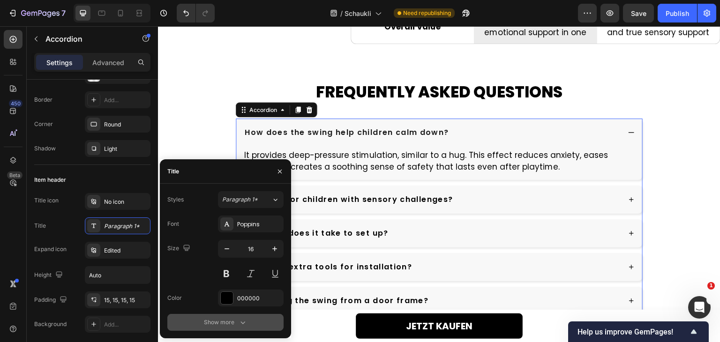
click at [229, 323] on div "Show more" at bounding box center [226, 322] width 44 height 9
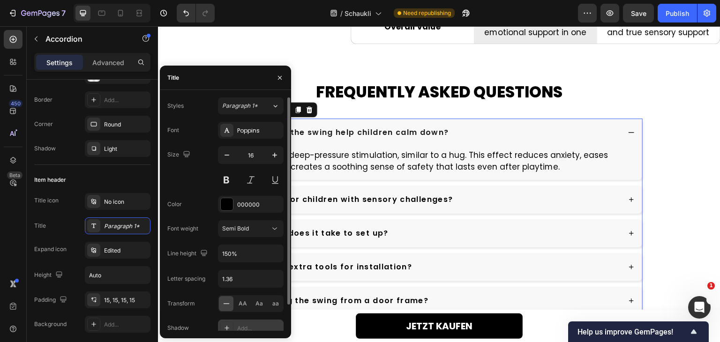
scroll to position [30, 0]
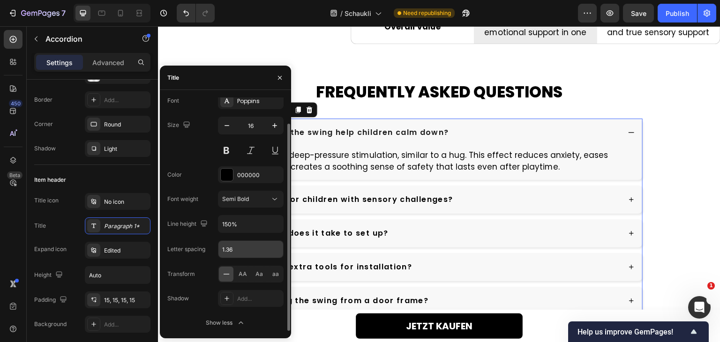
click at [246, 247] on input "1.36" at bounding box center [250, 249] width 65 height 17
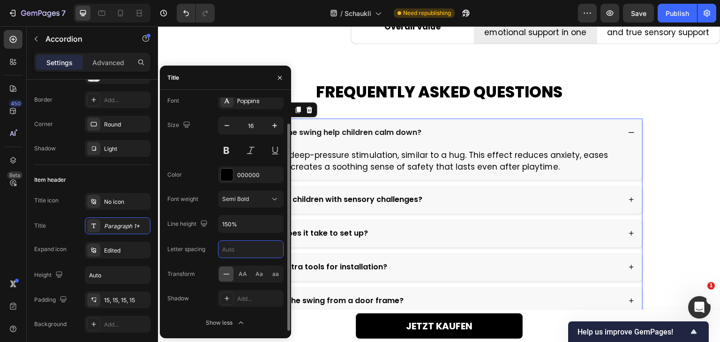
type input "1"
click at [208, 231] on div "Line height 150%" at bounding box center [225, 224] width 116 height 18
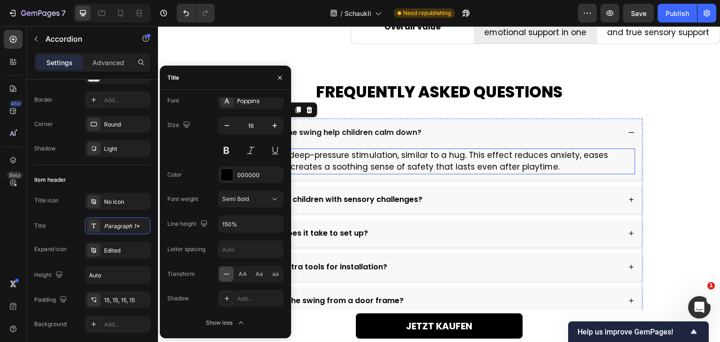
click at [440, 163] on p "It provides deep-pressure stimulation, similar to a hug. This effect reduces an…" at bounding box center [439, 161] width 390 height 24
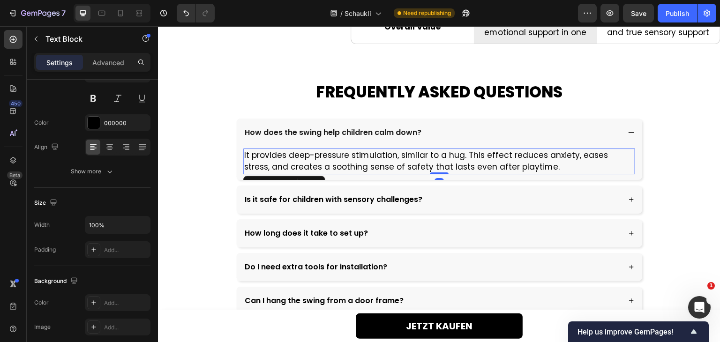
scroll to position [0, 0]
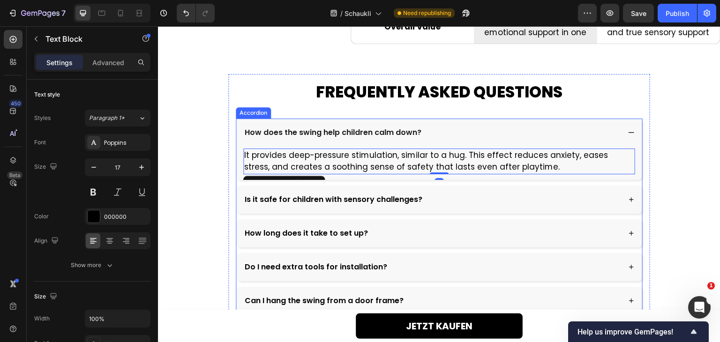
click at [377, 134] on p "How does the swing help children calm down?" at bounding box center [333, 132] width 177 height 11
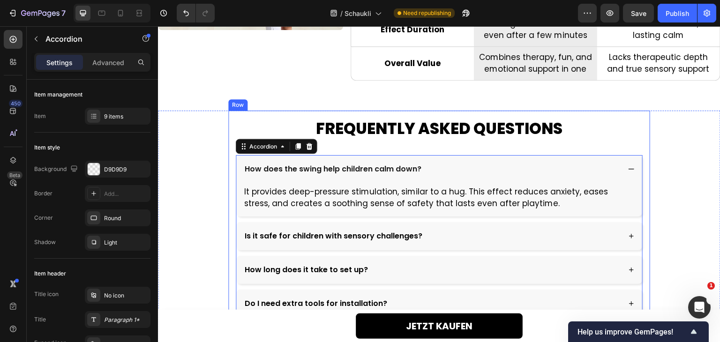
scroll to position [2383, 0]
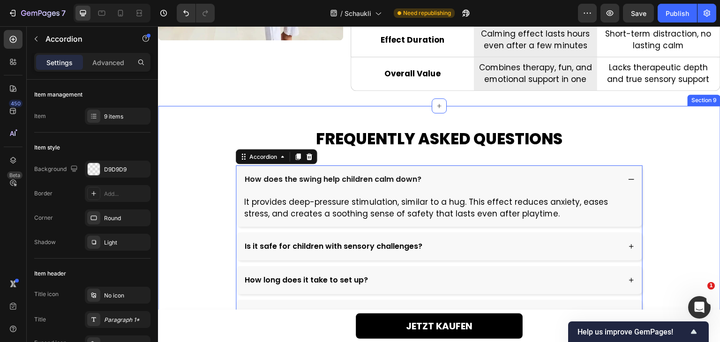
click at [470, 128] on h2 "FREQUENTLY ASKED QUESTIONS" at bounding box center [439, 139] width 407 height 22
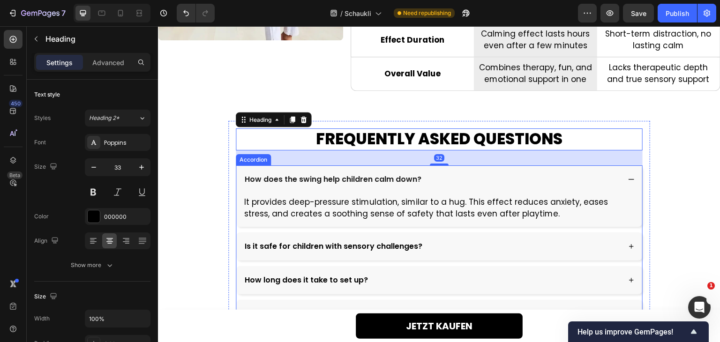
click at [471, 191] on div "How does the swing help children calm down?" at bounding box center [439, 179] width 406 height 28
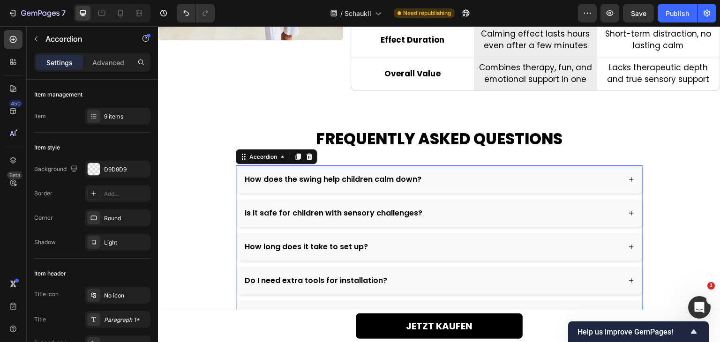
click at [460, 178] on div "How does the swing help children calm down?" at bounding box center [431, 179] width 377 height 14
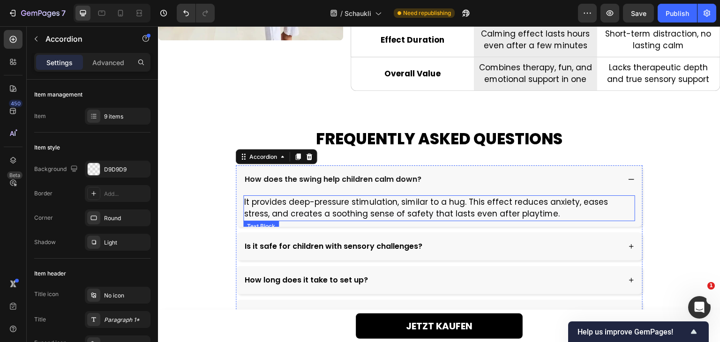
click at [436, 199] on p "It provides deep-pressure stimulation, similar to a hug. This effect reduces an…" at bounding box center [439, 208] width 390 height 24
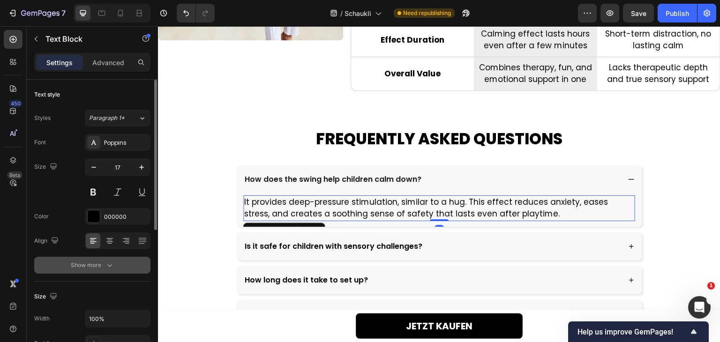
click at [122, 265] on button "Show more" at bounding box center [92, 265] width 116 height 17
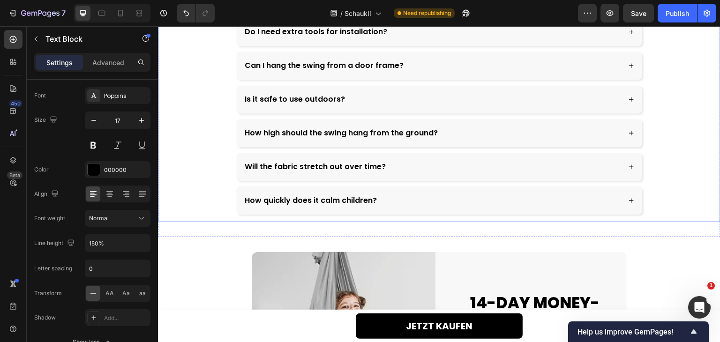
scroll to position [2804, 0]
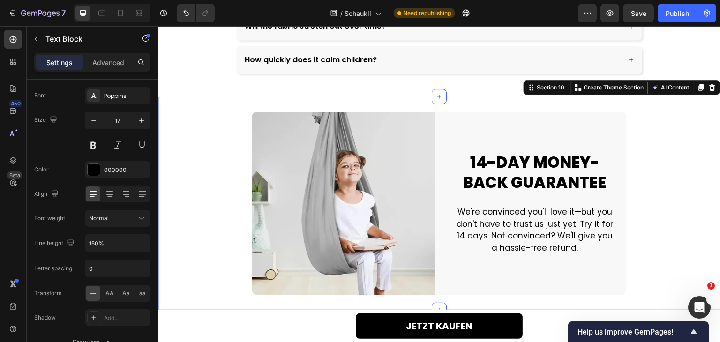
click at [667, 207] on div "Image Image 14-DAY MONEY-BACK GUARANTEE Heading We're convinced you'll love it—…" at bounding box center [439, 204] width 562 height 184
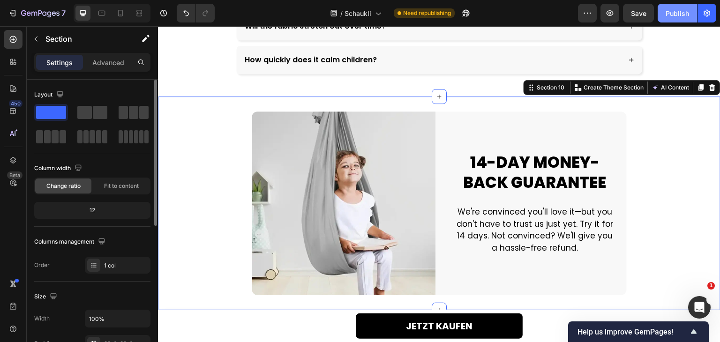
click at [677, 8] on div "Publish" at bounding box center [676, 13] width 23 height 10
